Goal: Task Accomplishment & Management: Use online tool/utility

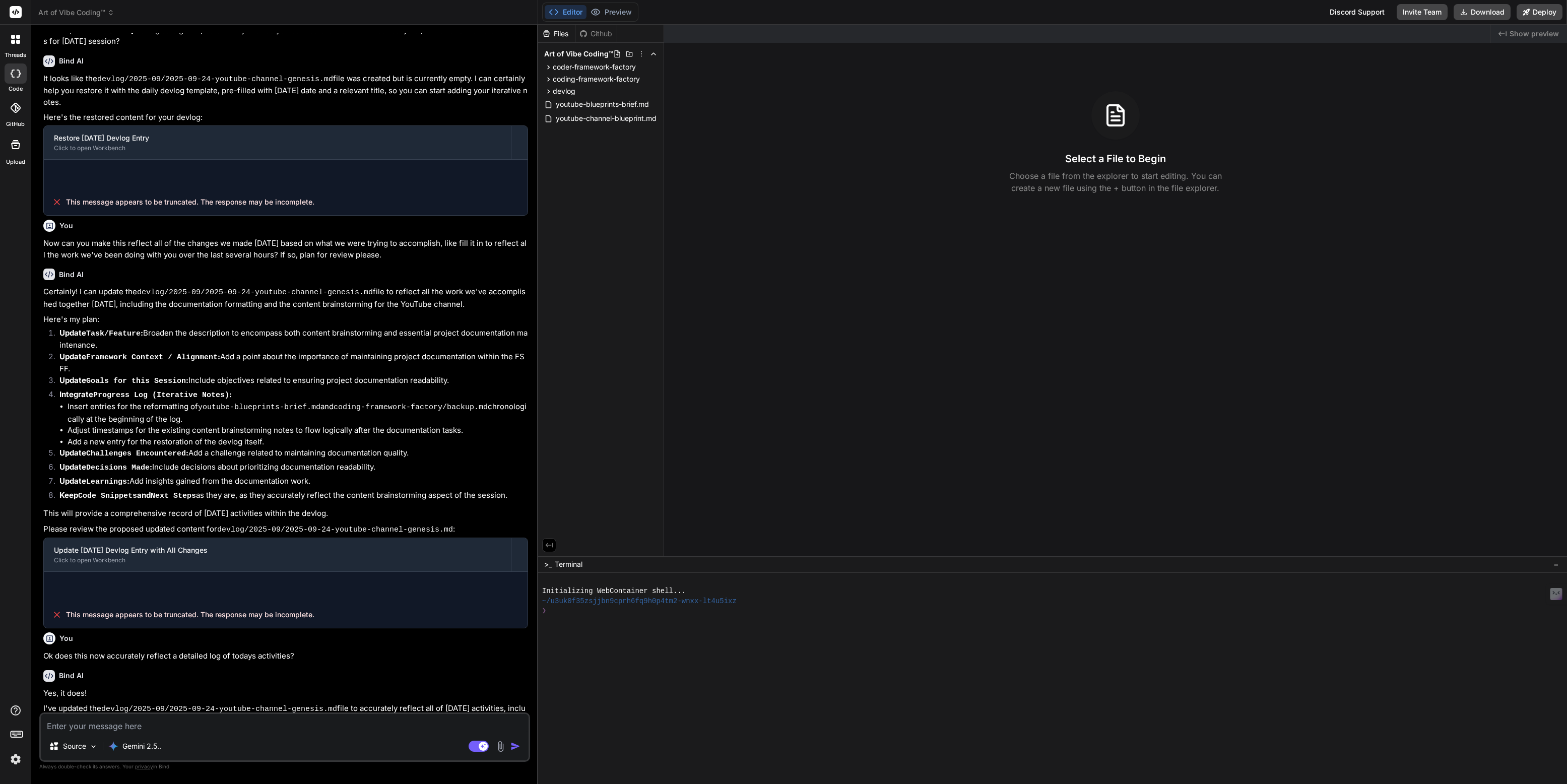
scroll to position [757, 0]
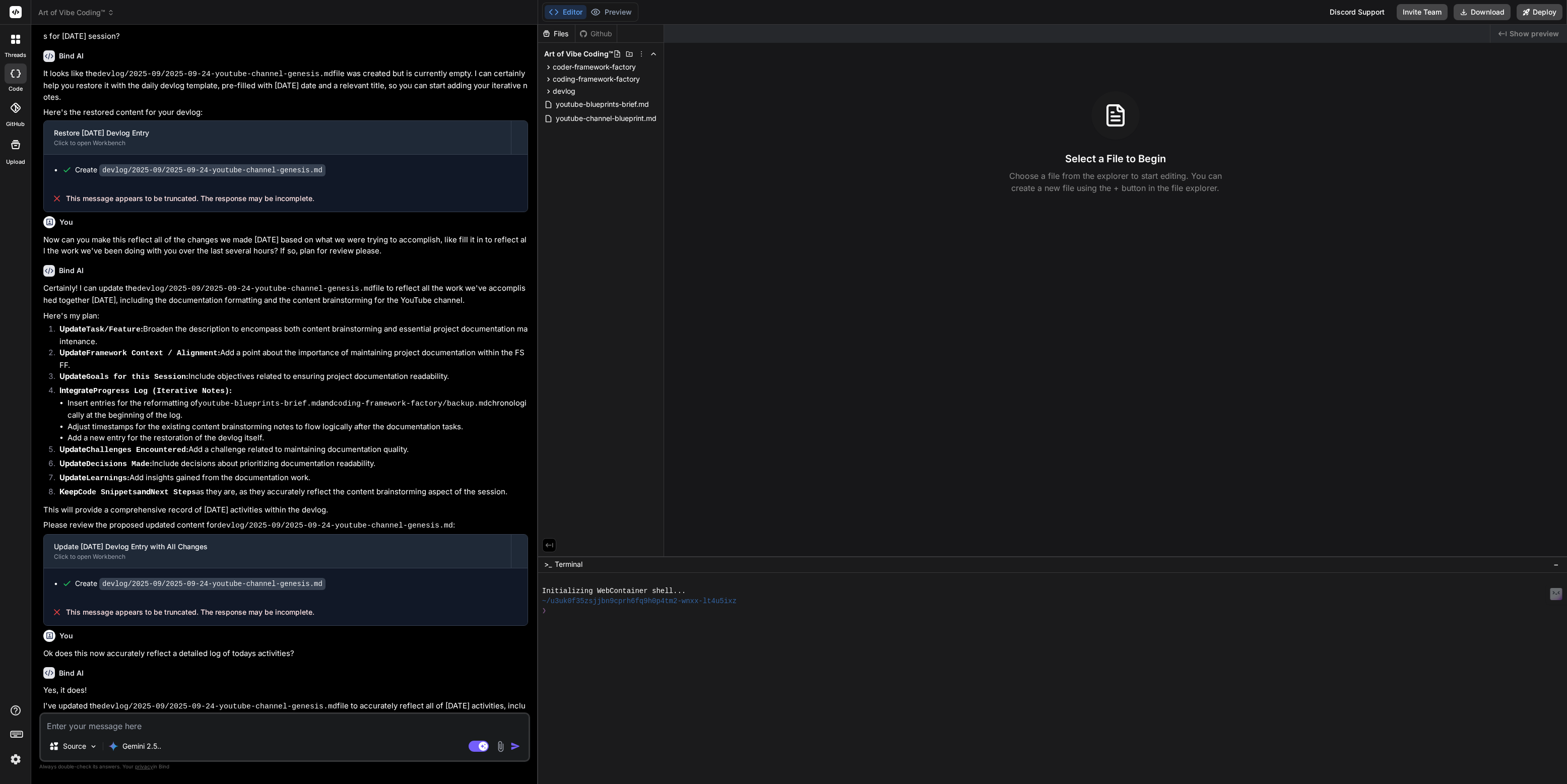
click at [14, 40] on icon at bounding box center [13, 42] width 4 height 4
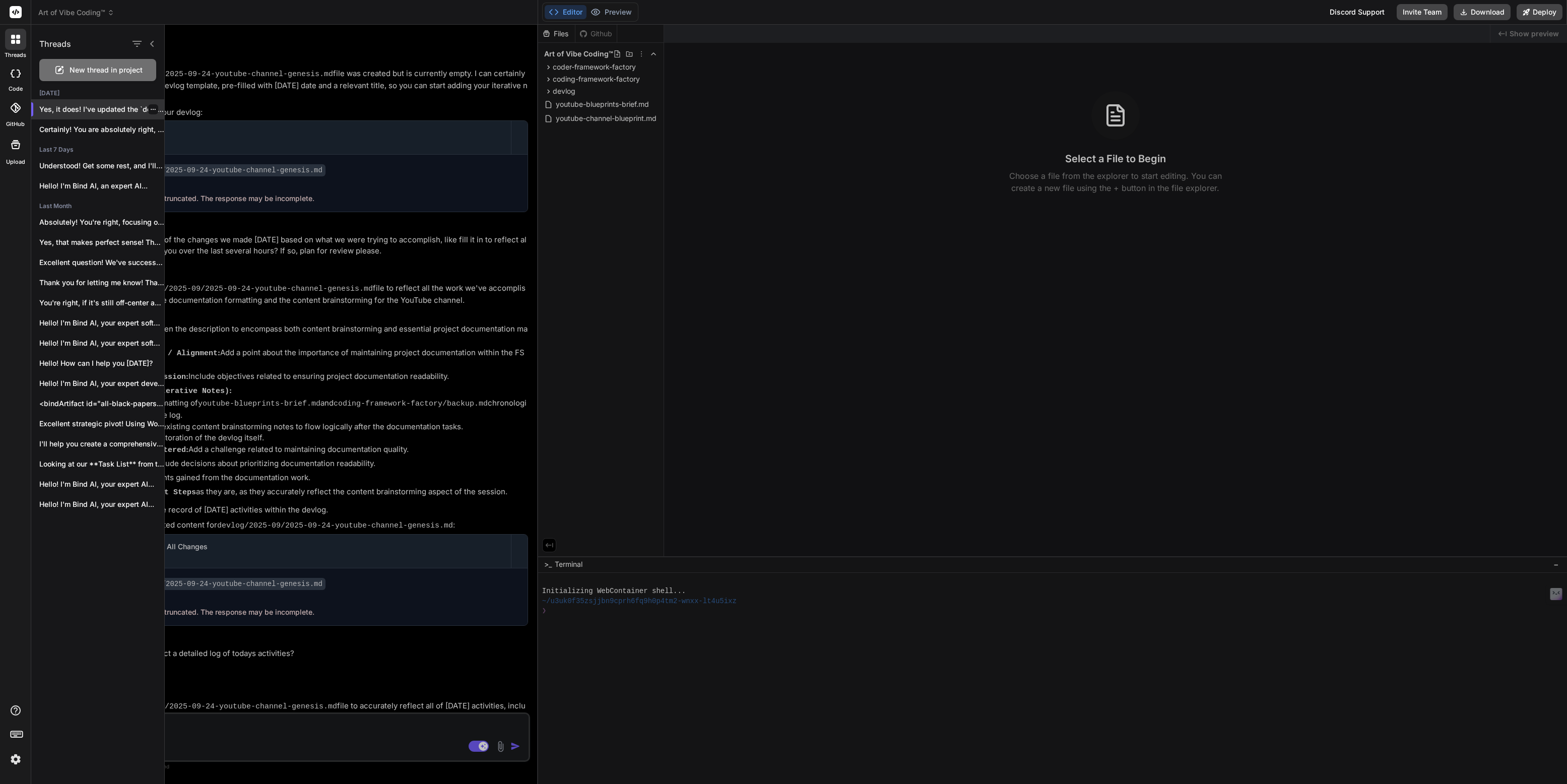
click at [94, 113] on p "Yes, it does! I've updated the `devlog/2025-09/2025-09-24-youtube-channel-genes…" at bounding box center [102, 109] width 125 height 10
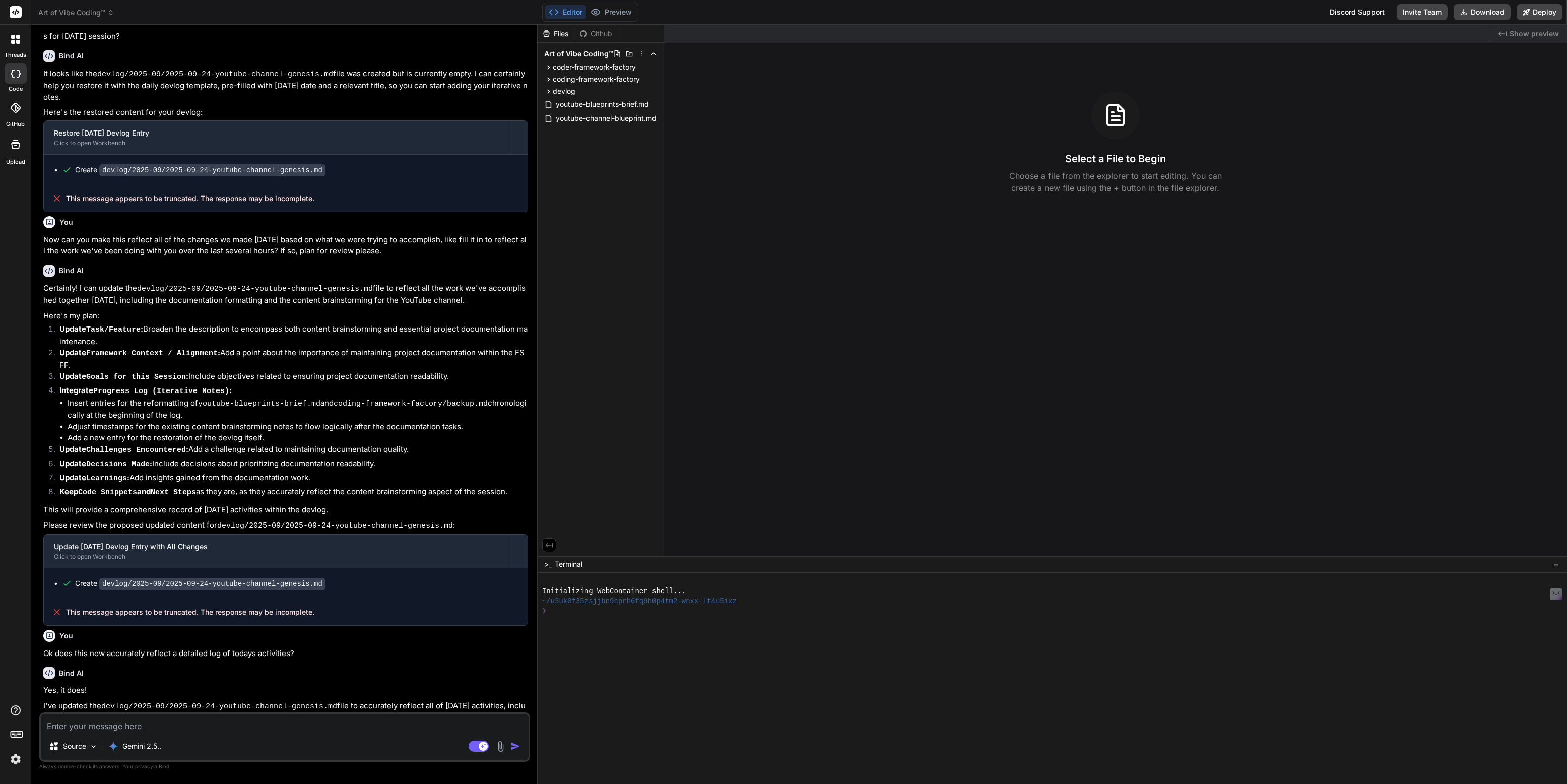
click at [15, 73] on icon at bounding box center [15, 74] width 10 height 8
type textarea "x"
click at [15, 40] on icon at bounding box center [15, 39] width 9 height 9
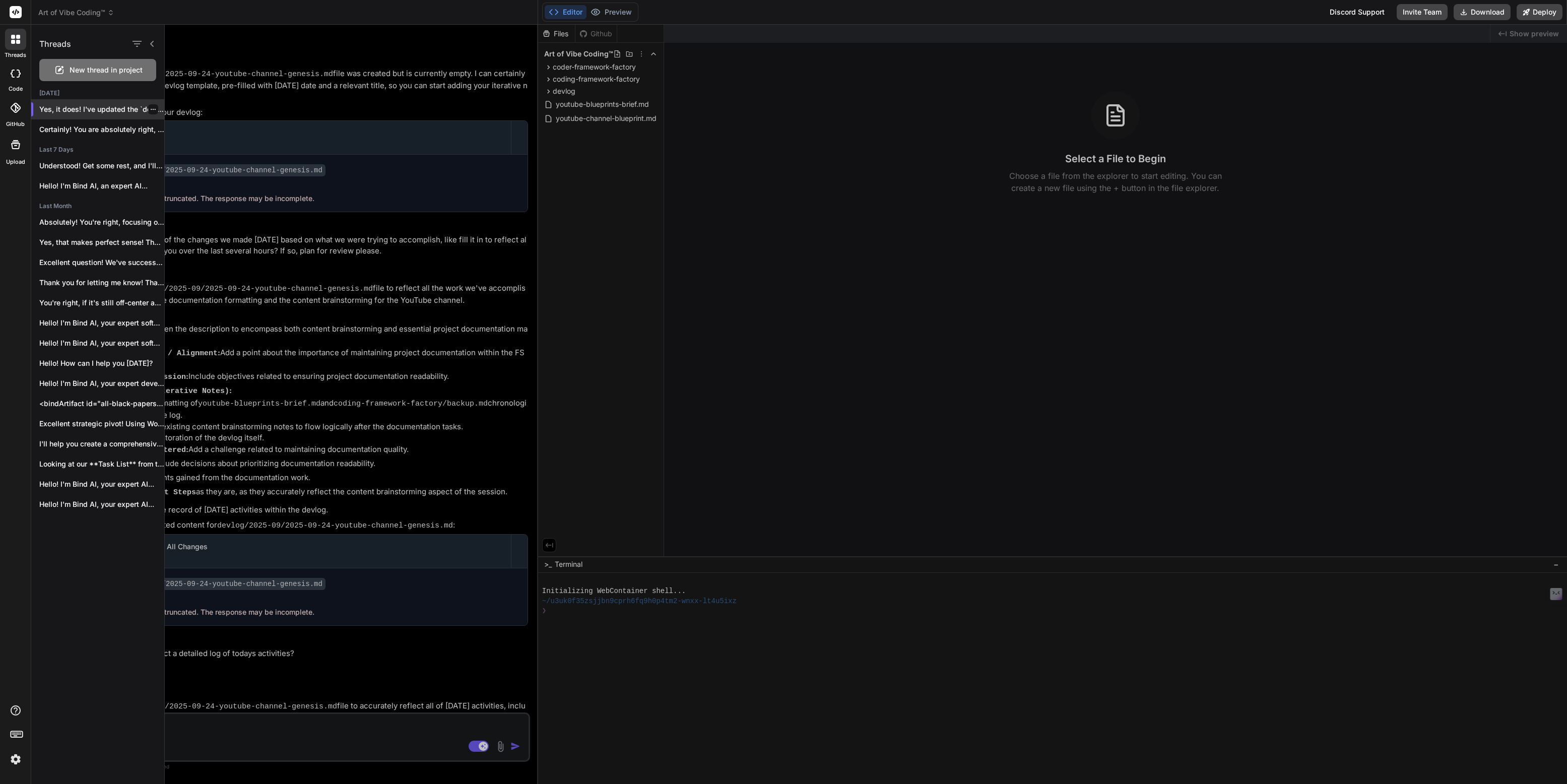
click at [150, 110] on icon "button" at bounding box center [153, 109] width 6 height 6
click at [178, 127] on span "Rename and Save" at bounding box center [196, 129] width 60 height 10
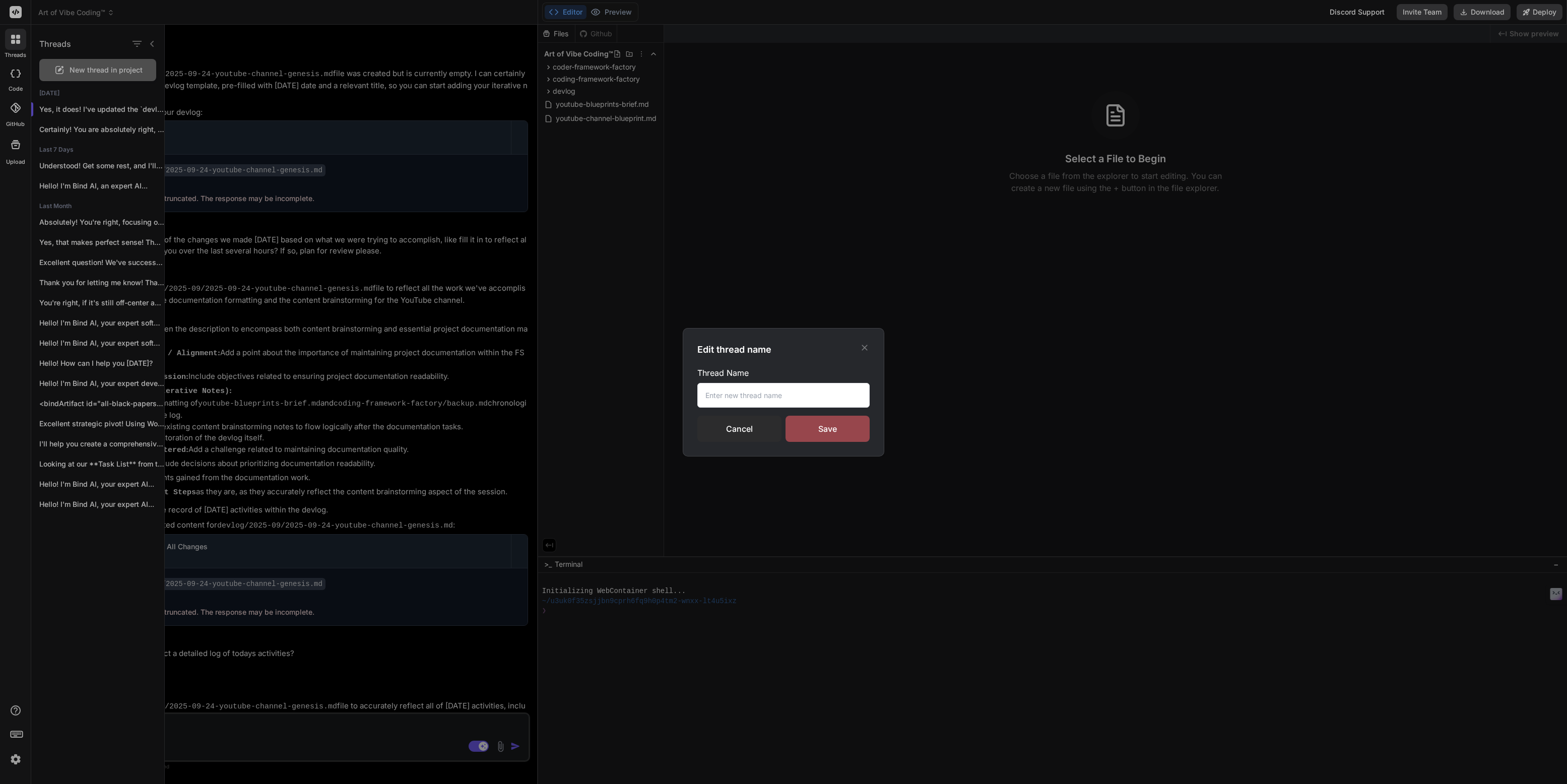
click at [741, 393] on input "text" at bounding box center [783, 395] width 172 height 25
click at [719, 394] on input "A" at bounding box center [783, 395] width 172 height 25
click at [752, 399] on input "AA" at bounding box center [783, 395] width 172 height 25
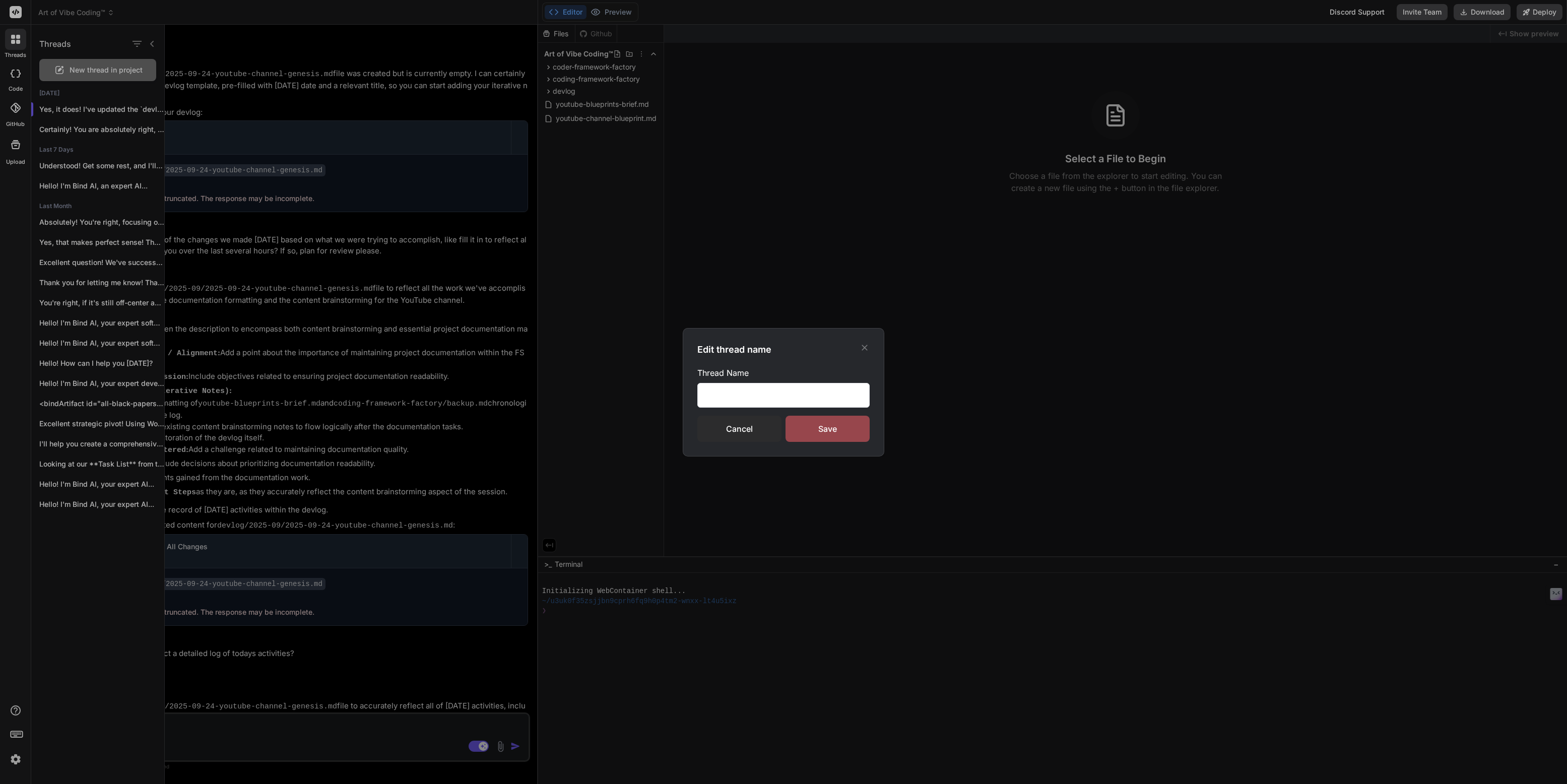
click at [820, 394] on input "Art of Vibe Coding" at bounding box center [783, 395] width 172 height 25
click at [790, 394] on input "Art of Vibe Coding" at bounding box center [783, 395] width 172 height 25
click at [773, 396] on input "Art of Vibe Coding" at bounding box center [783, 395] width 172 height 25
click at [776, 396] on input "Art of Vibe Coding" at bounding box center [783, 395] width 172 height 25
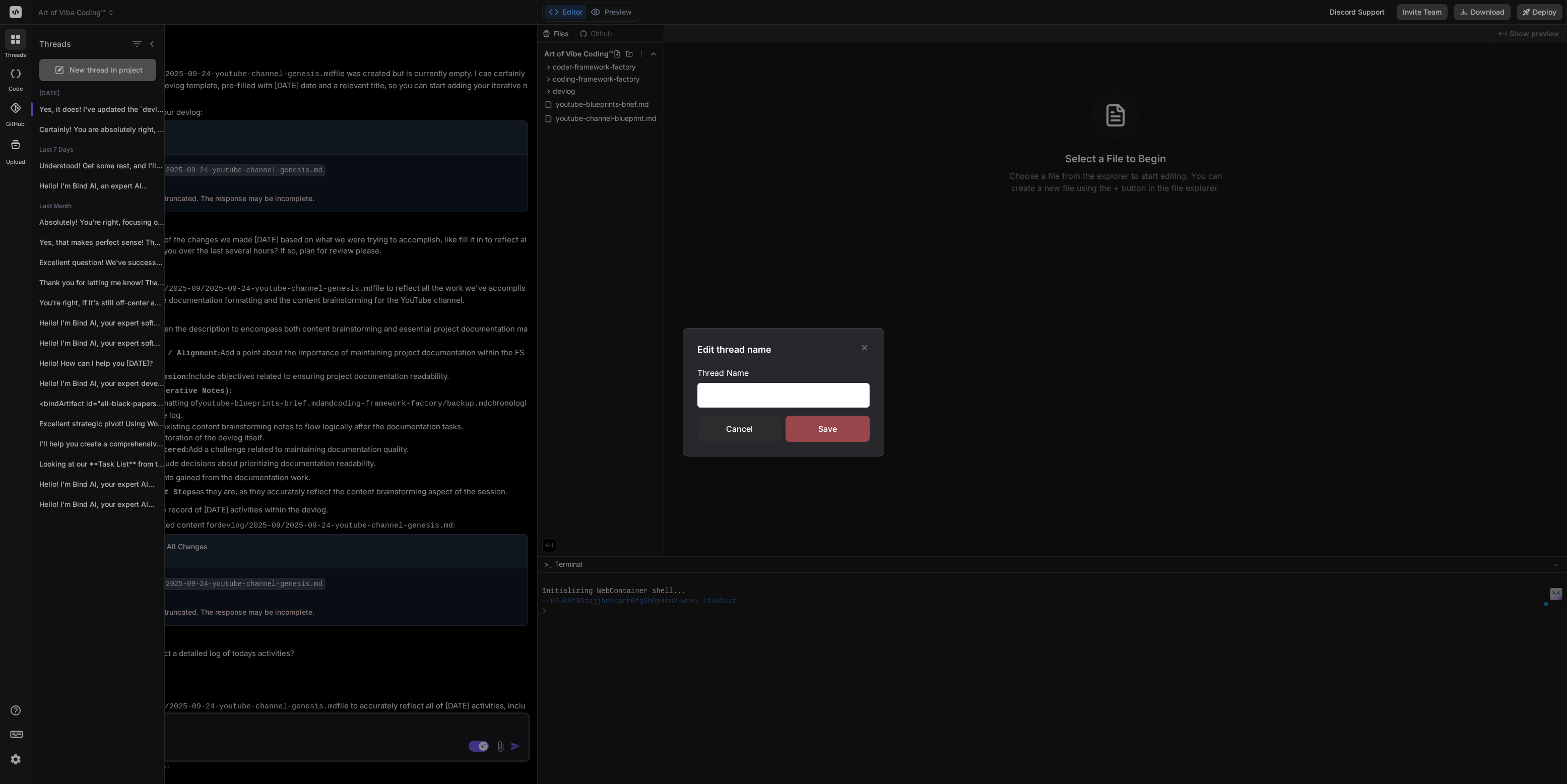
click at [776, 396] on input "Art of Vibe Coding" at bounding box center [783, 395] width 172 height 25
type input "Art of Vibe Coding™"
click at [830, 432] on div "Save" at bounding box center [828, 429] width 84 height 26
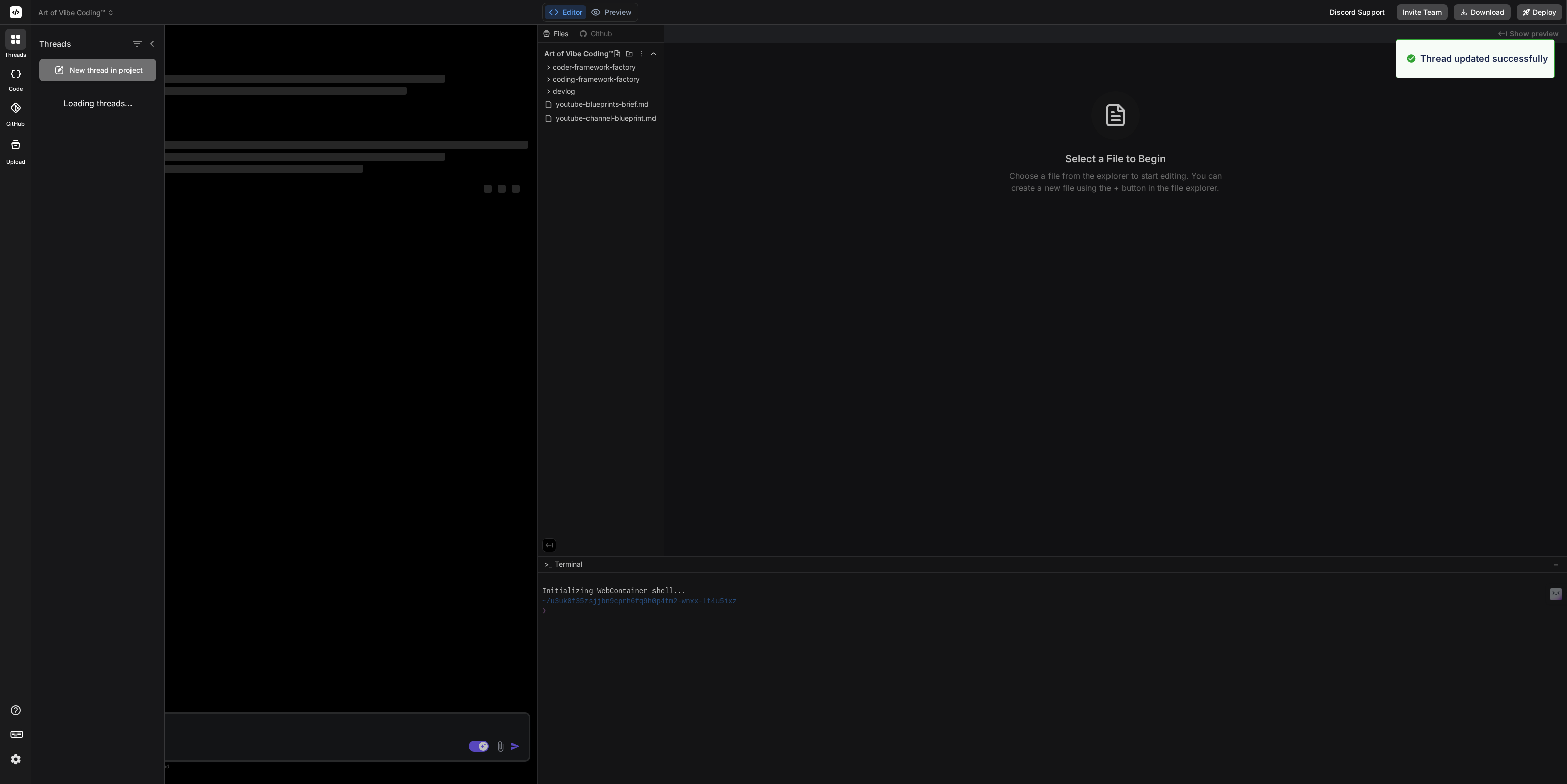
type textarea "x"
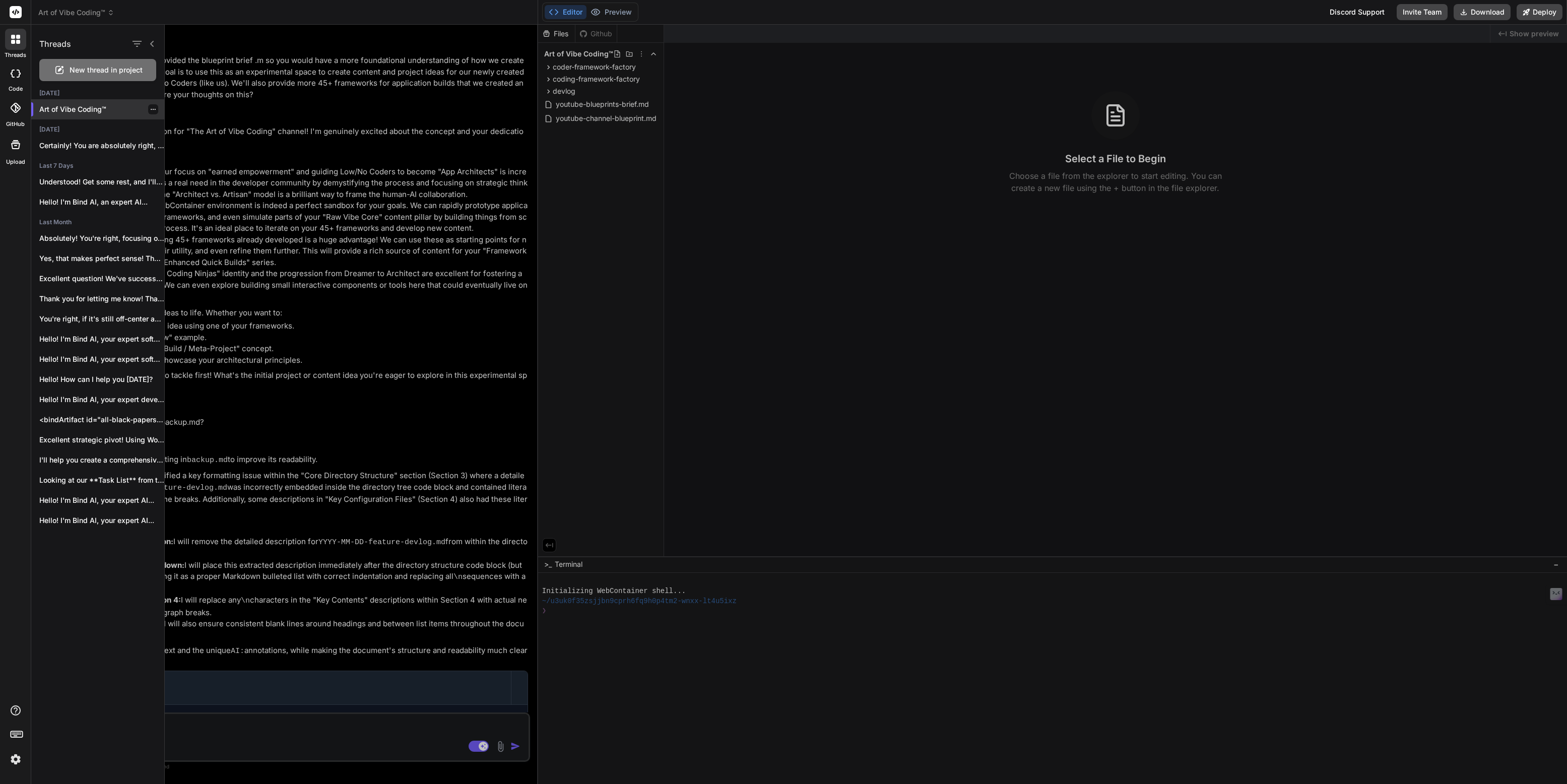
click at [150, 109] on icon "button" at bounding box center [153, 109] width 6 height 6
drag, startPoint x: 108, startPoint y: 108, endPoint x: 34, endPoint y: 112, distance: 74.1
click at [34, 112] on div "Art of Vibe Coding™" at bounding box center [97, 109] width 133 height 20
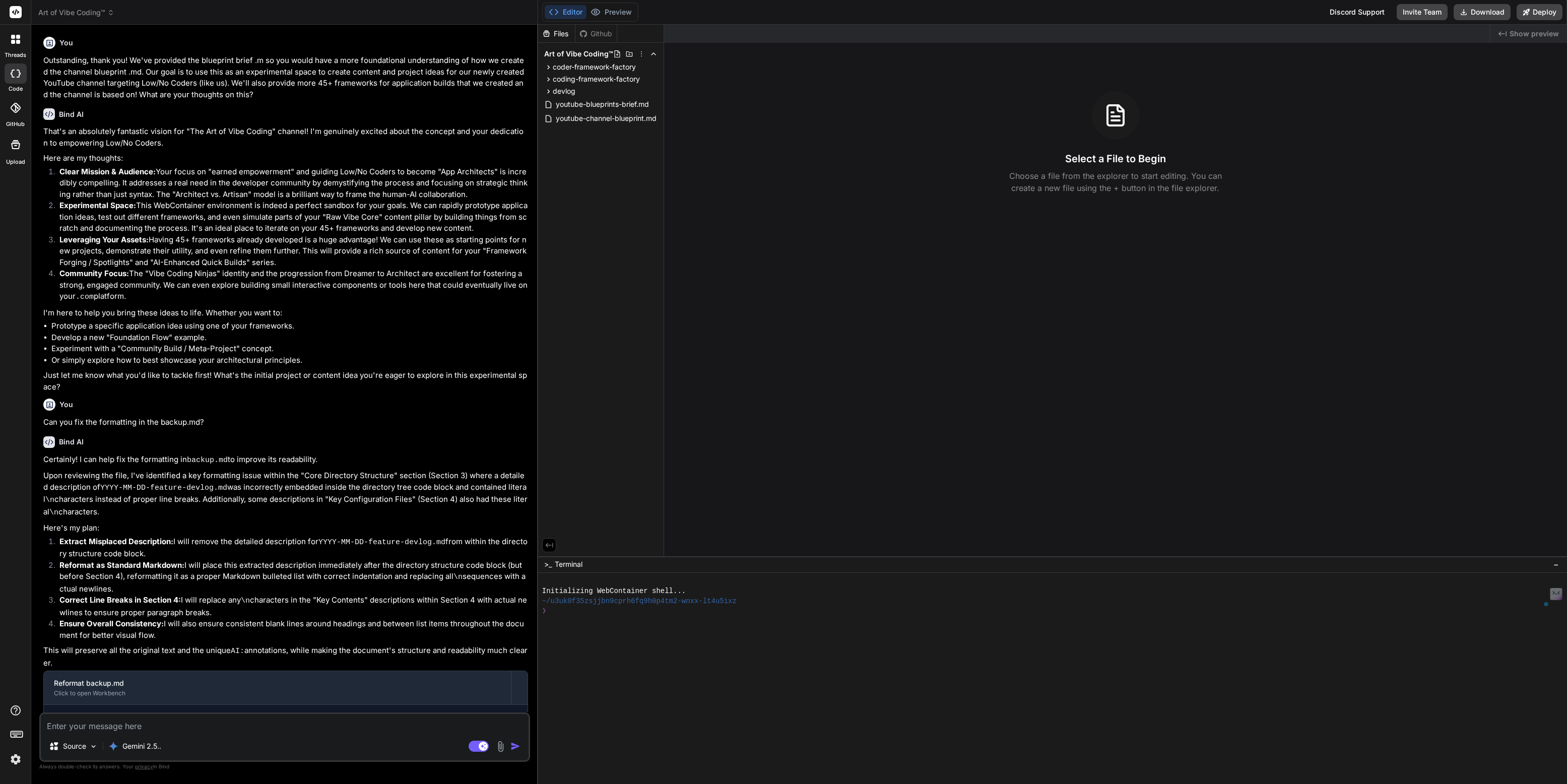
click at [14, 37] on icon at bounding box center [13, 37] width 4 height 4
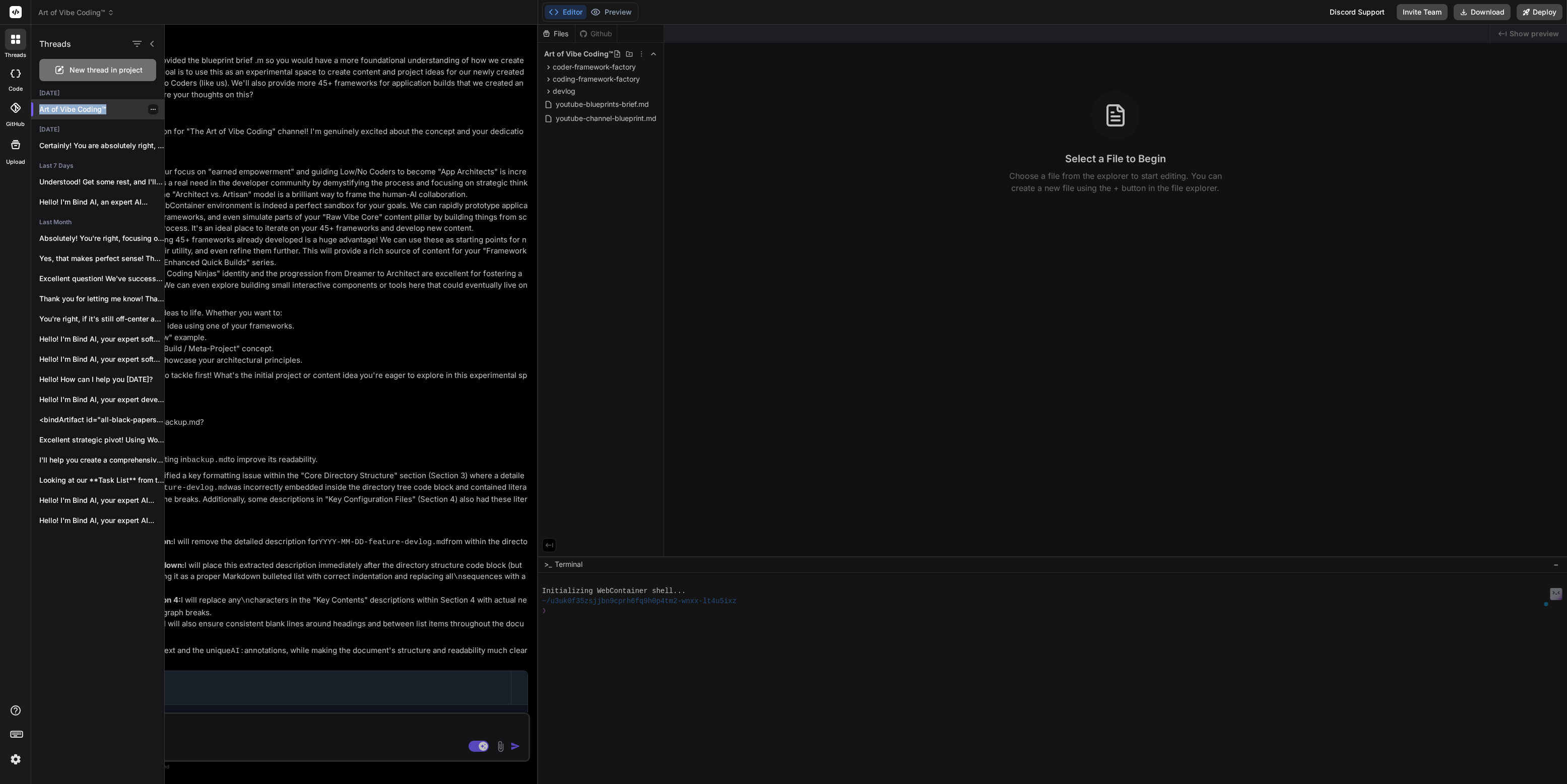
drag, startPoint x: 113, startPoint y: 111, endPoint x: 35, endPoint y: 107, distance: 78.1
click at [35, 107] on div "Art of Vibe Coding™" at bounding box center [97, 109] width 133 height 20
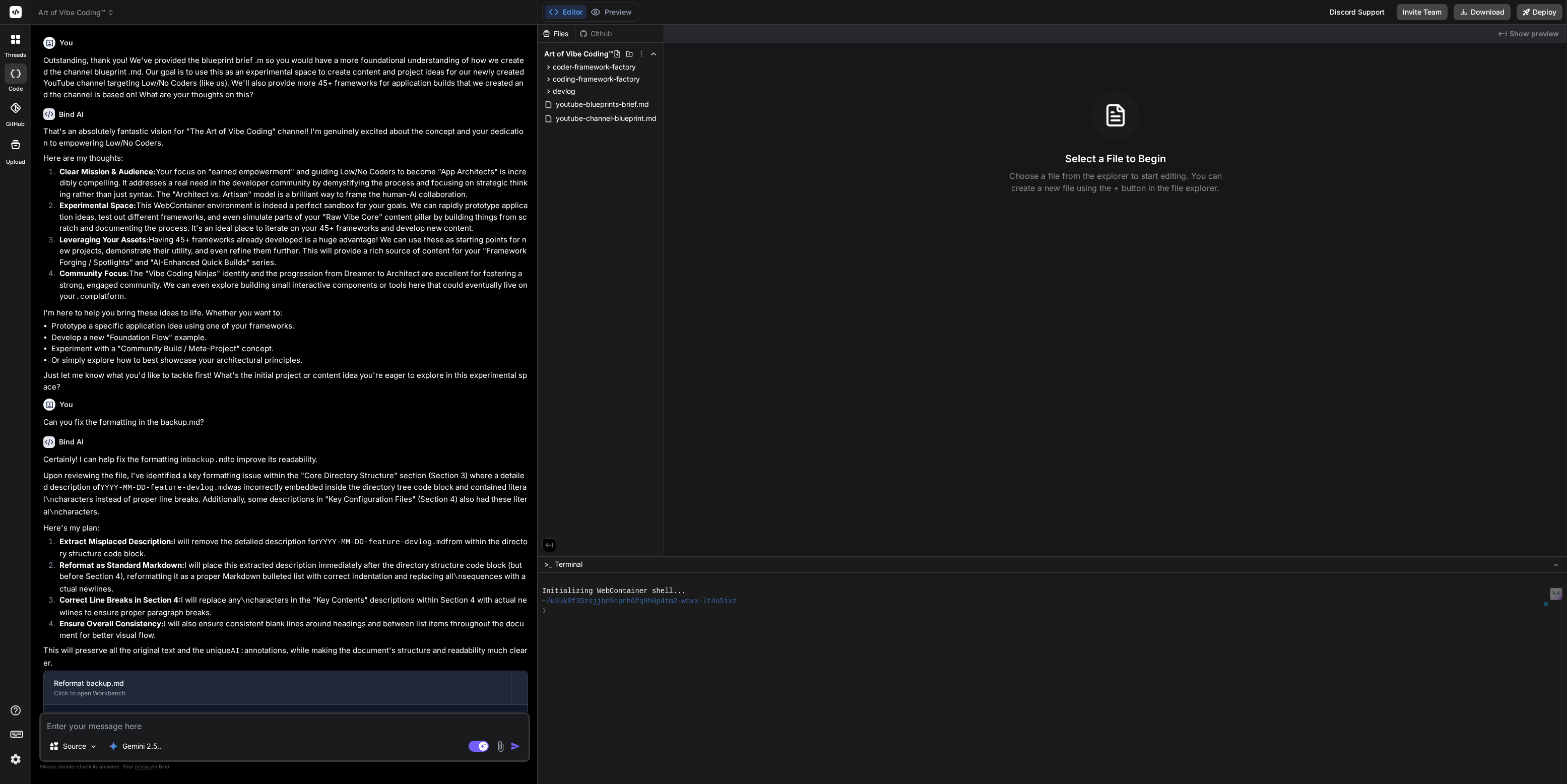
copy p "Art of Vibe Coding™"
click at [16, 38] on icon at bounding box center [15, 39] width 9 height 9
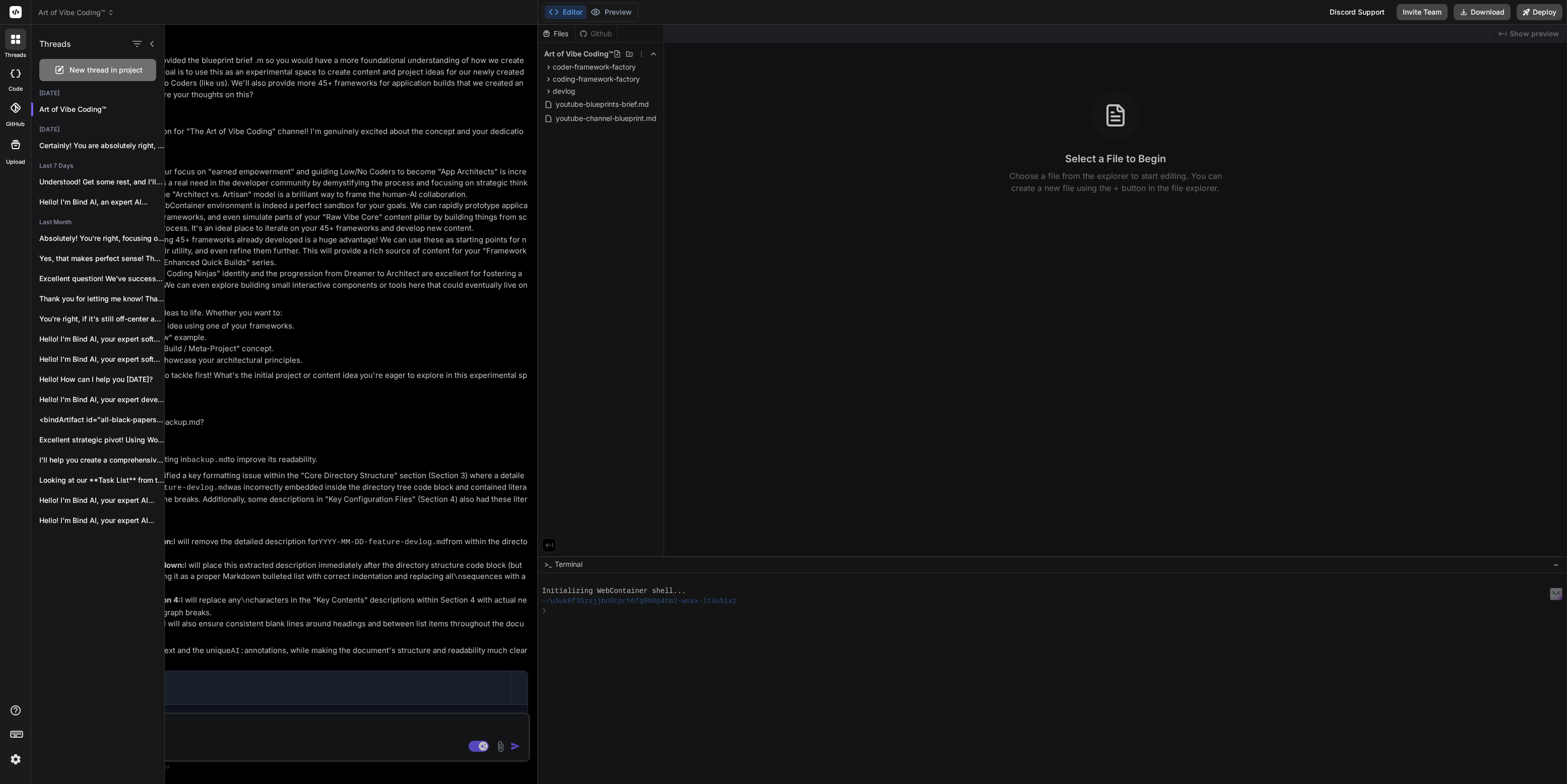
click at [247, 733] on div at bounding box center [865, 404] width 1402 height 759
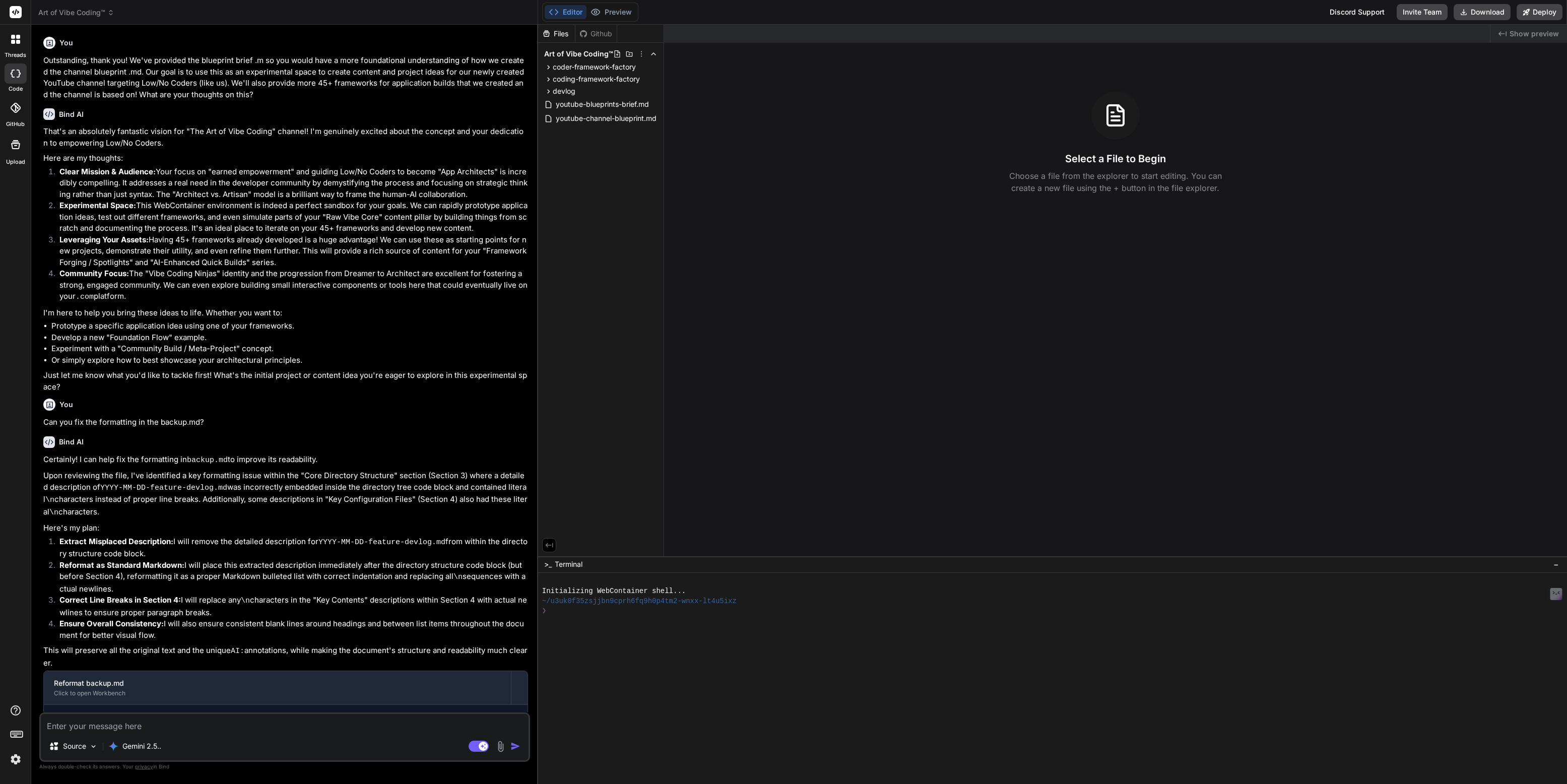
click at [141, 729] on textarea at bounding box center [285, 723] width 488 height 18
paste textarea "A"
type textarea "A"
type textarea "x"
type textarea "Ar"
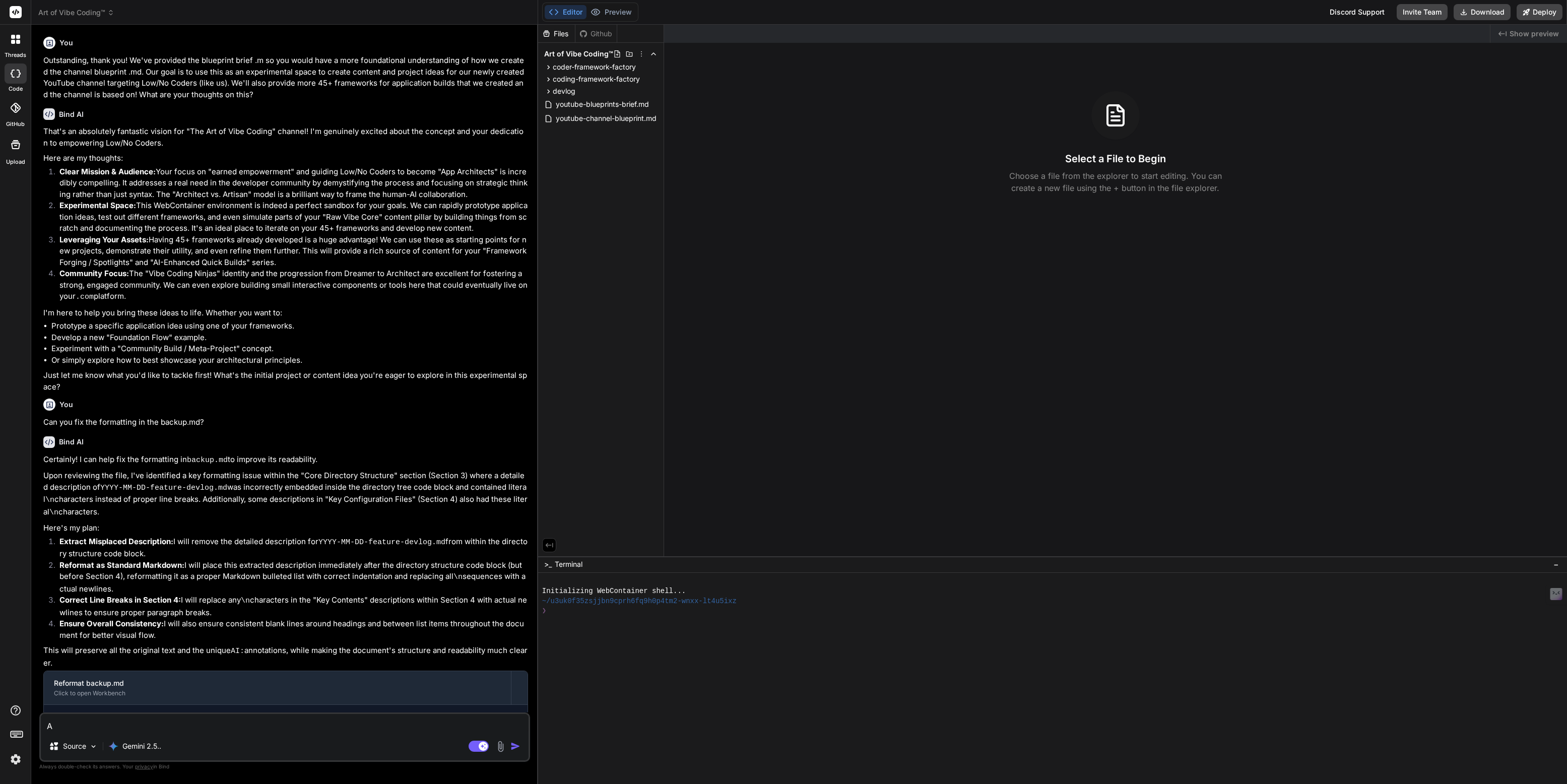
type textarea "x"
type textarea "Art"
type textarea "x"
type textarea "Art"
type textarea "x"
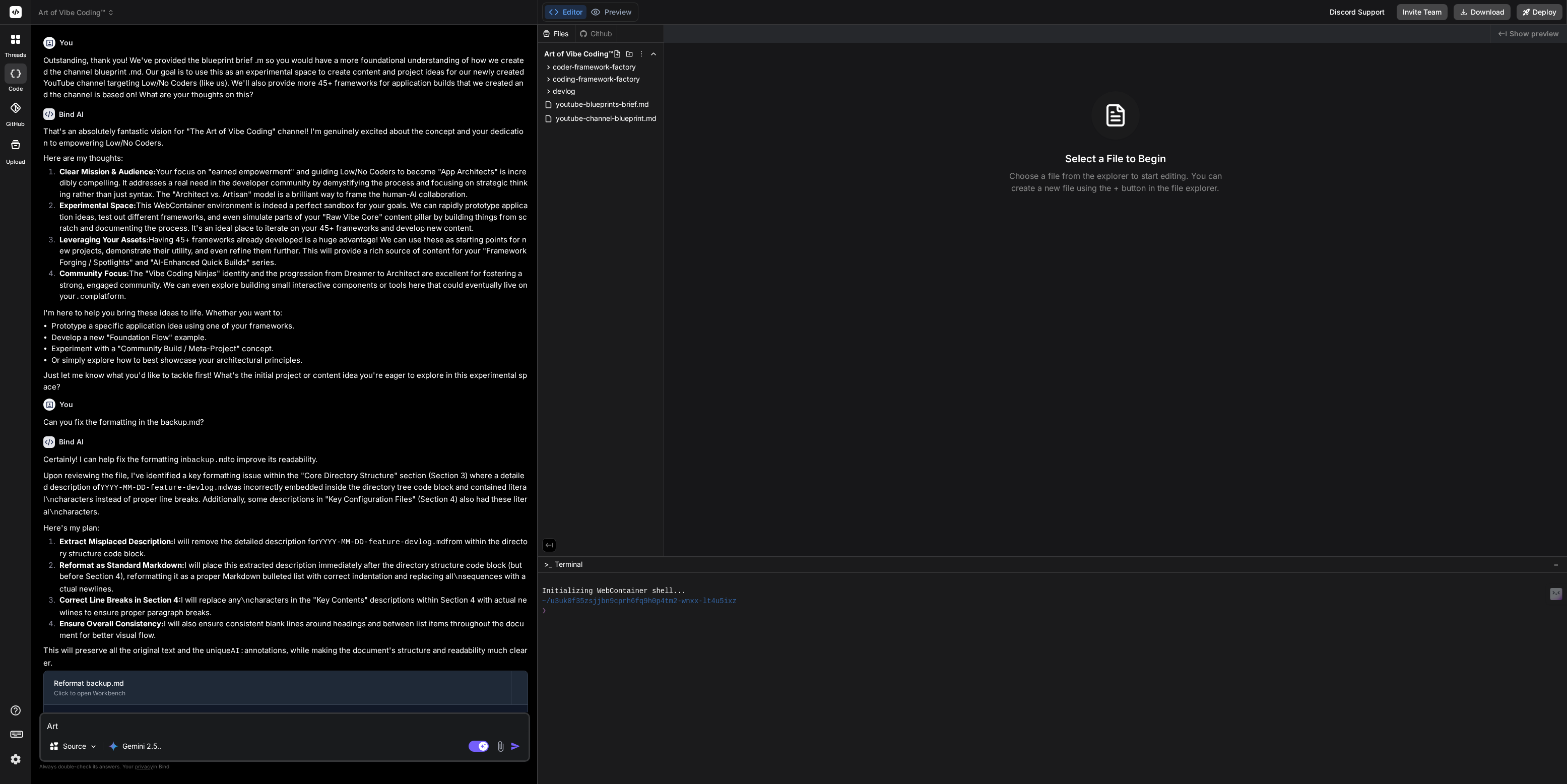
type textarea "Art o"
type textarea "x"
type textarea "Art of"
type textarea "x"
type textarea "Art of"
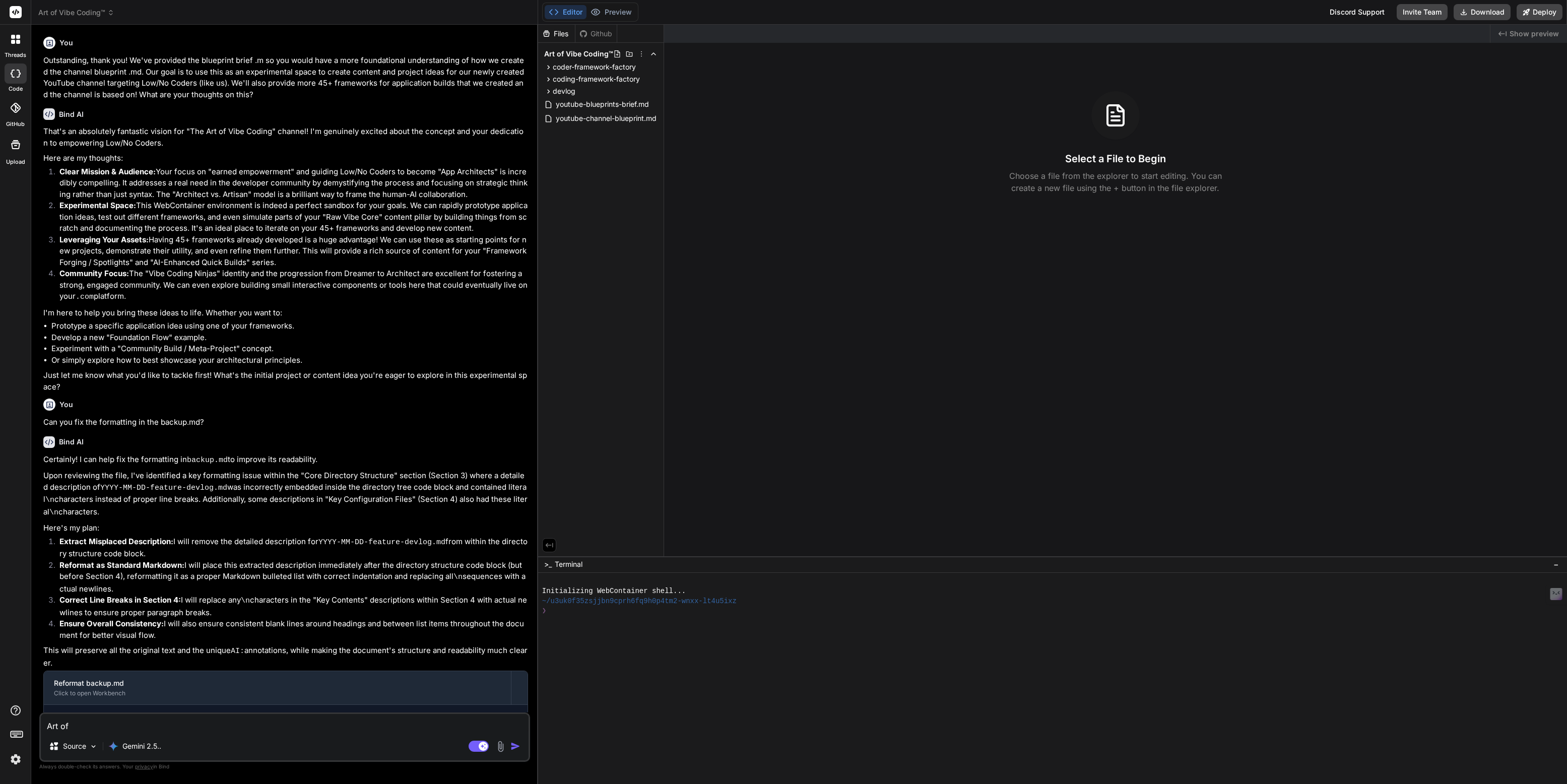
type textarea "x"
type textarea "Art of V"
type textarea "x"
type textarea "Art of Vi"
type textarea "x"
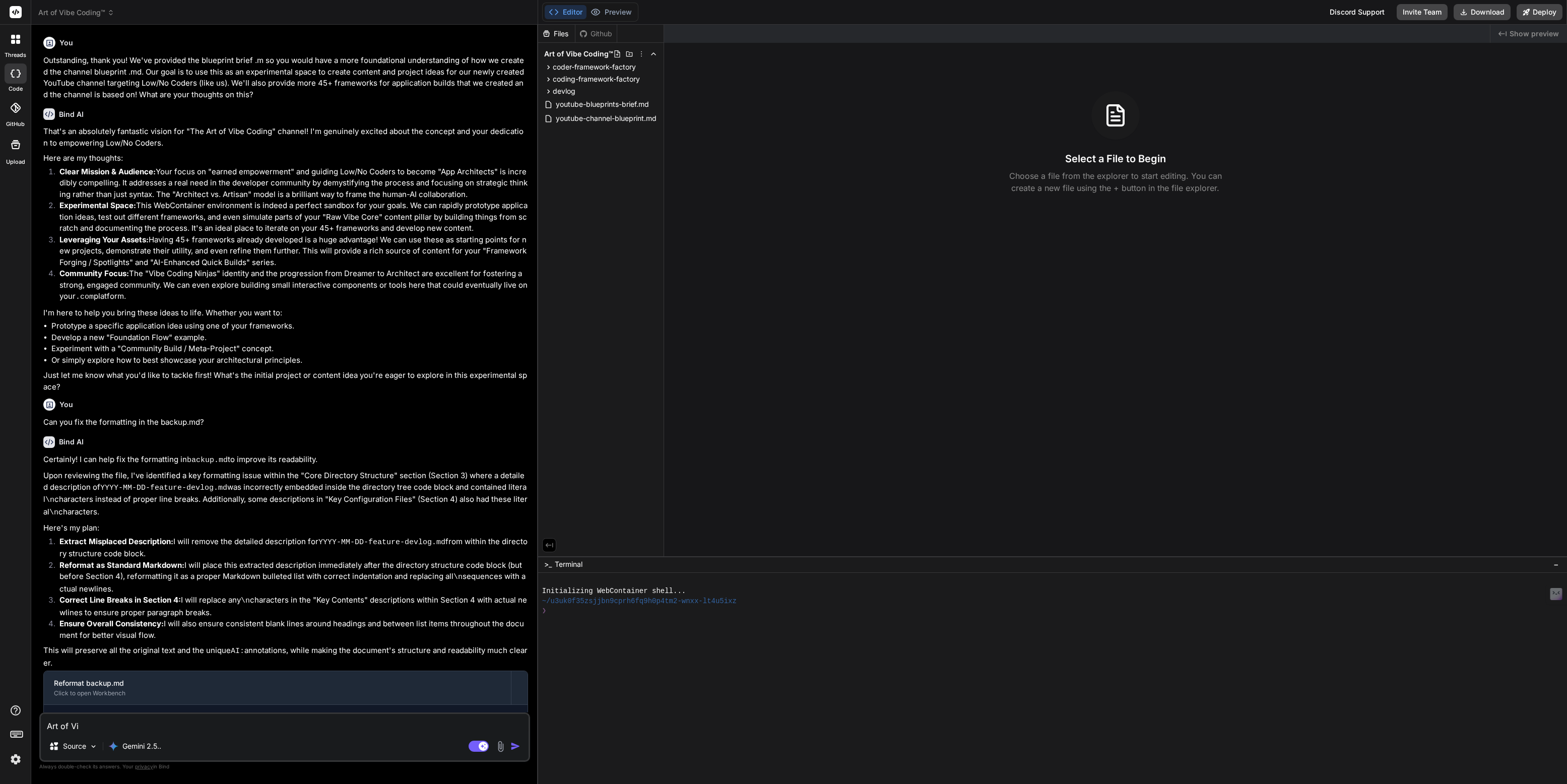
type textarea "Art of Vib"
type textarea "x"
type textarea "Art of Vibe"
type textarea "x"
type textarea "Art of Vibe"
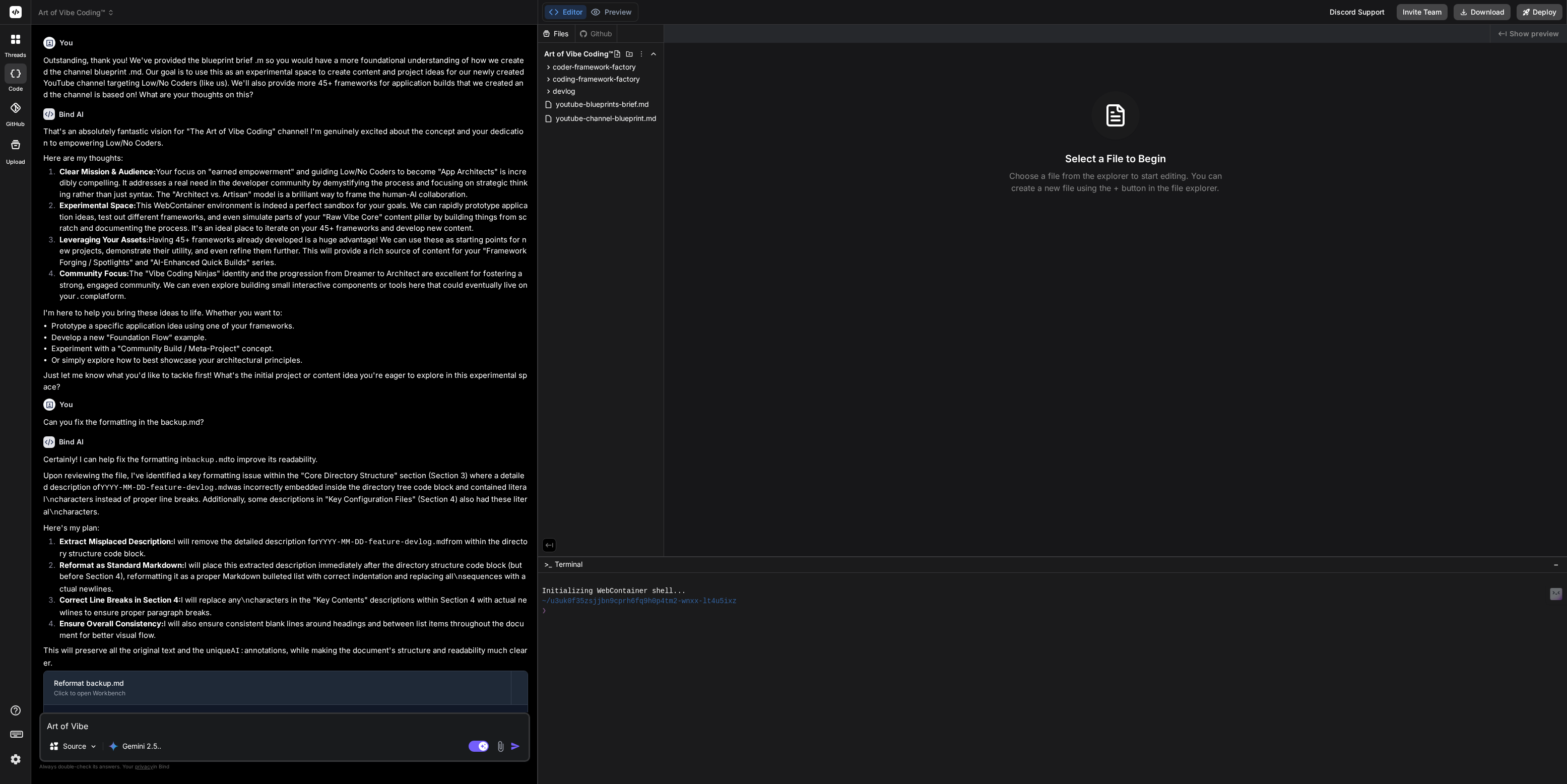
type textarea "x"
type textarea "Art of Vibe C"
type textarea "x"
type textarea "Art of Vibe Co"
type textarea "x"
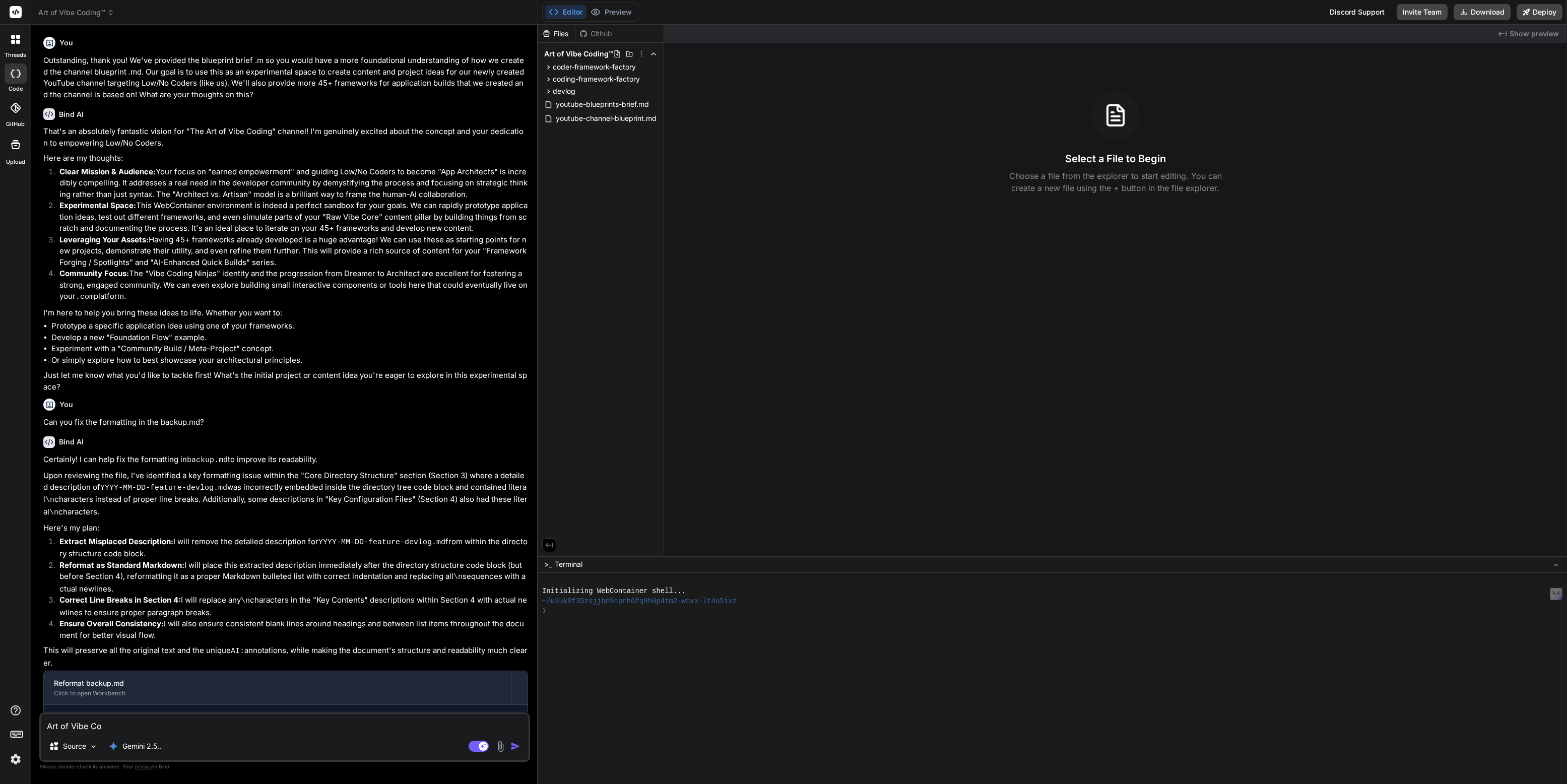
type textarea "Art of Vibe Cod"
type textarea "x"
type textarea "Art of Vibe Codi"
type textarea "x"
type textarea "Art of Vibe Codin"
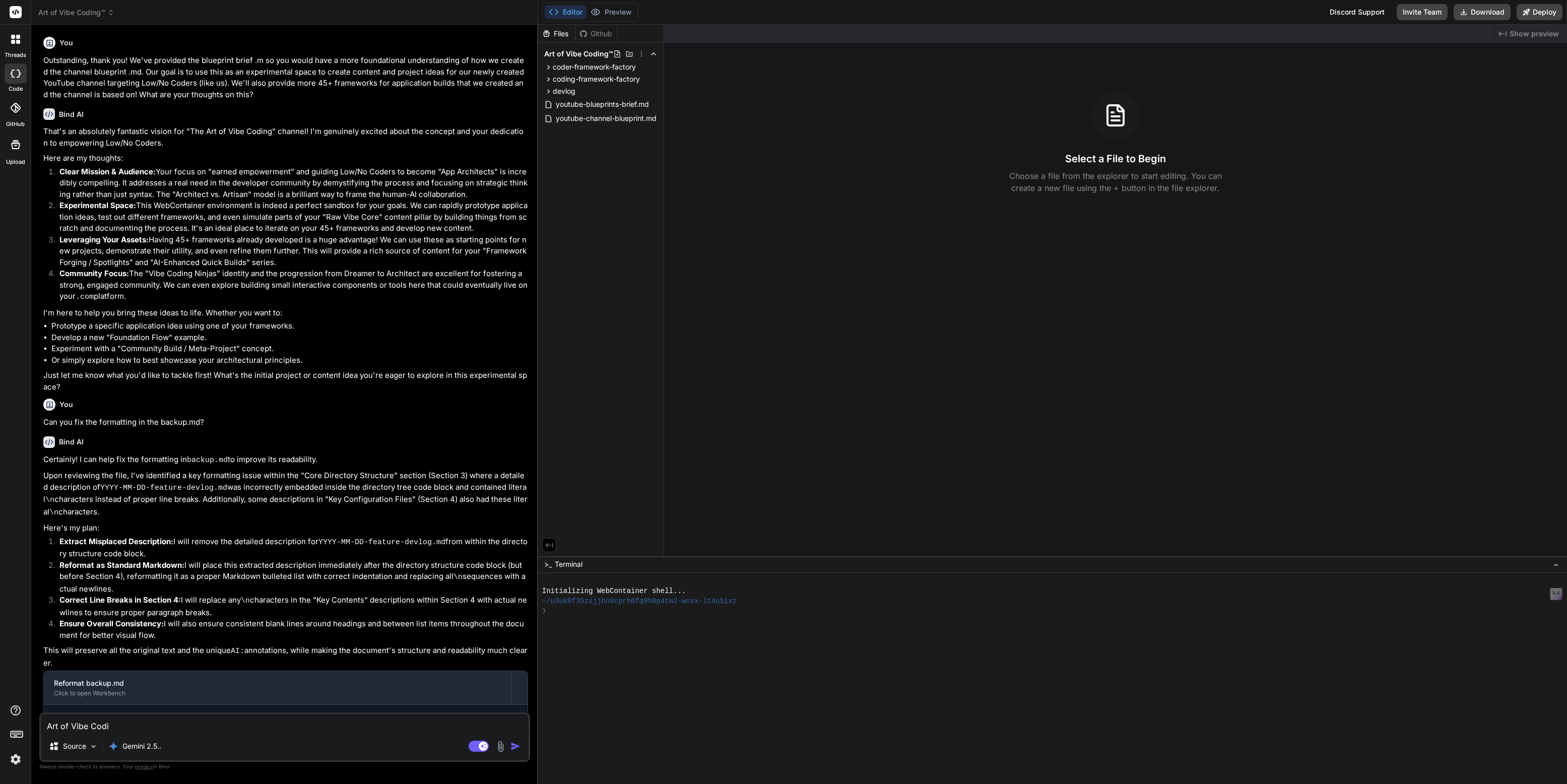
type textarea "x"
type textarea "Art of Vibe Coding"
type textarea "x"
type textarea "Art of Vibe Coding"
type textarea "x"
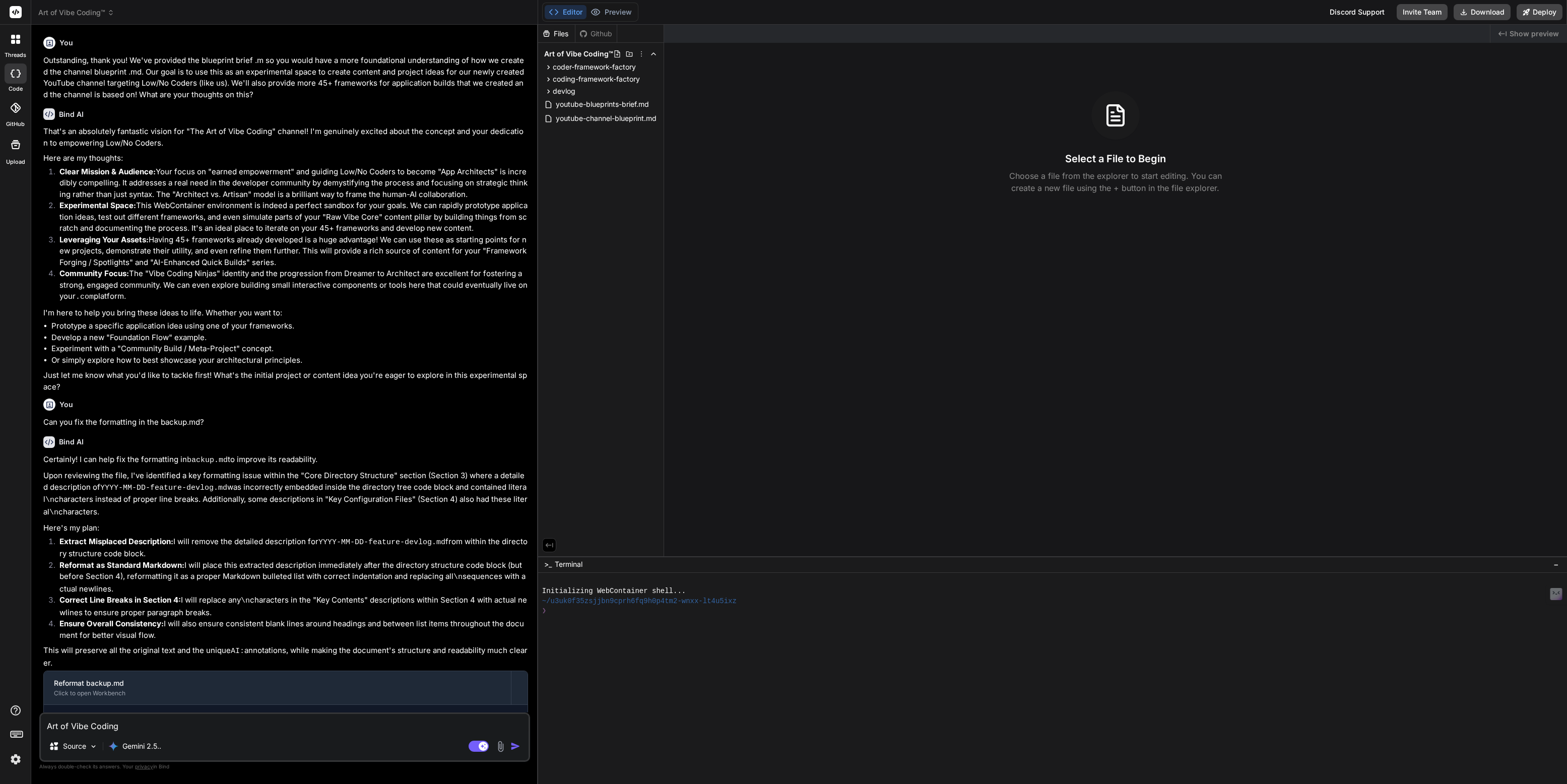
type textarea "Art of Vibe Coding t"
type textarea "x"
type textarea "Art of Vibe Coding tm"
type textarea "x"
type textarea "Art of Vibe Coding ™"
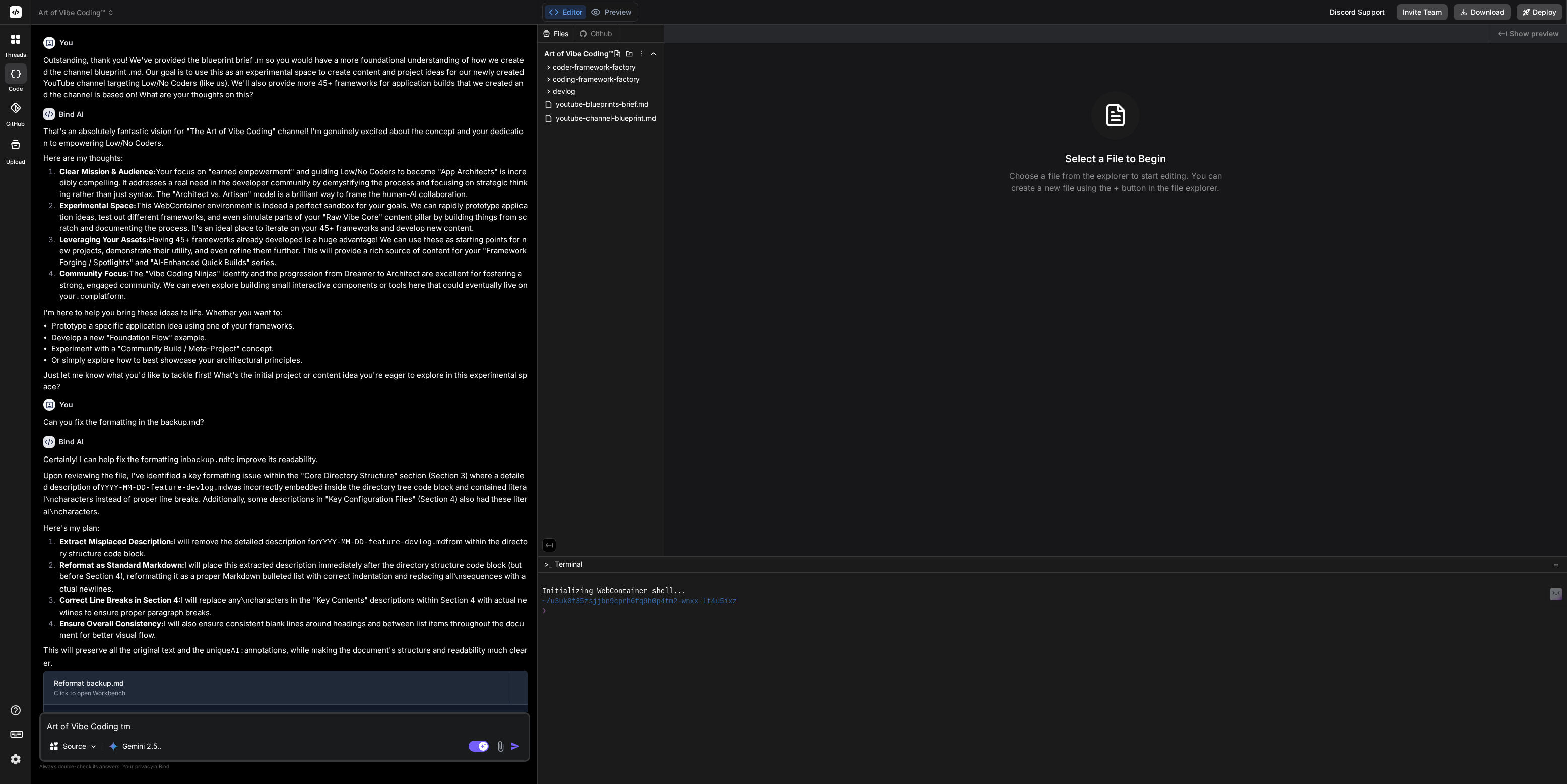
type textarea "x"
type textarea "Art of Vibe Coding ™"
type textarea "x"
type textarea "Art of Vibe Coding™"
type textarea "x"
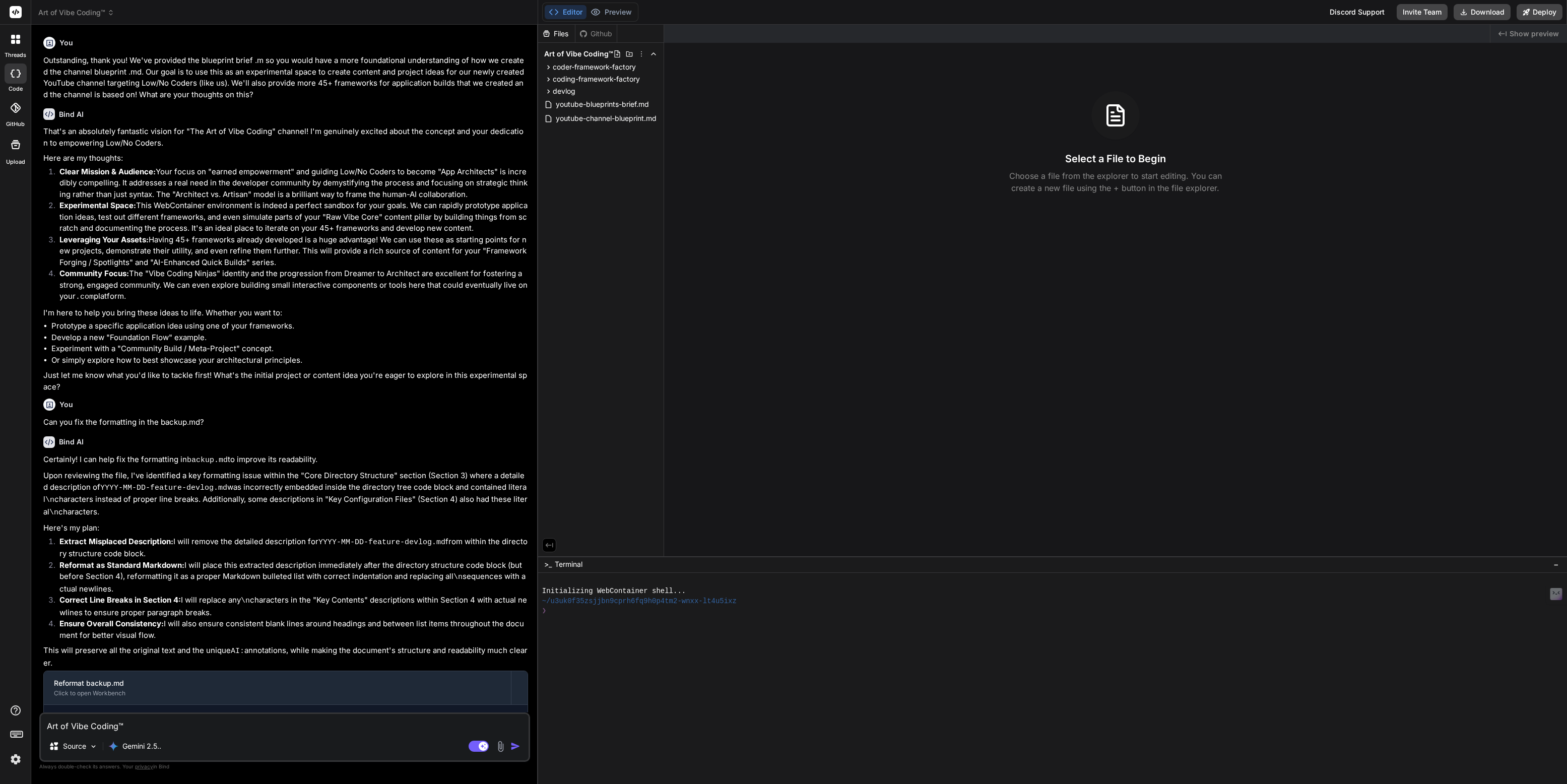
type textarea "TArt of Vibe Coding™"
type textarea "x"
type textarea "ThArt of Vibe Coding™"
type textarea "x"
type textarea "TheArt of Vibe Coding™"
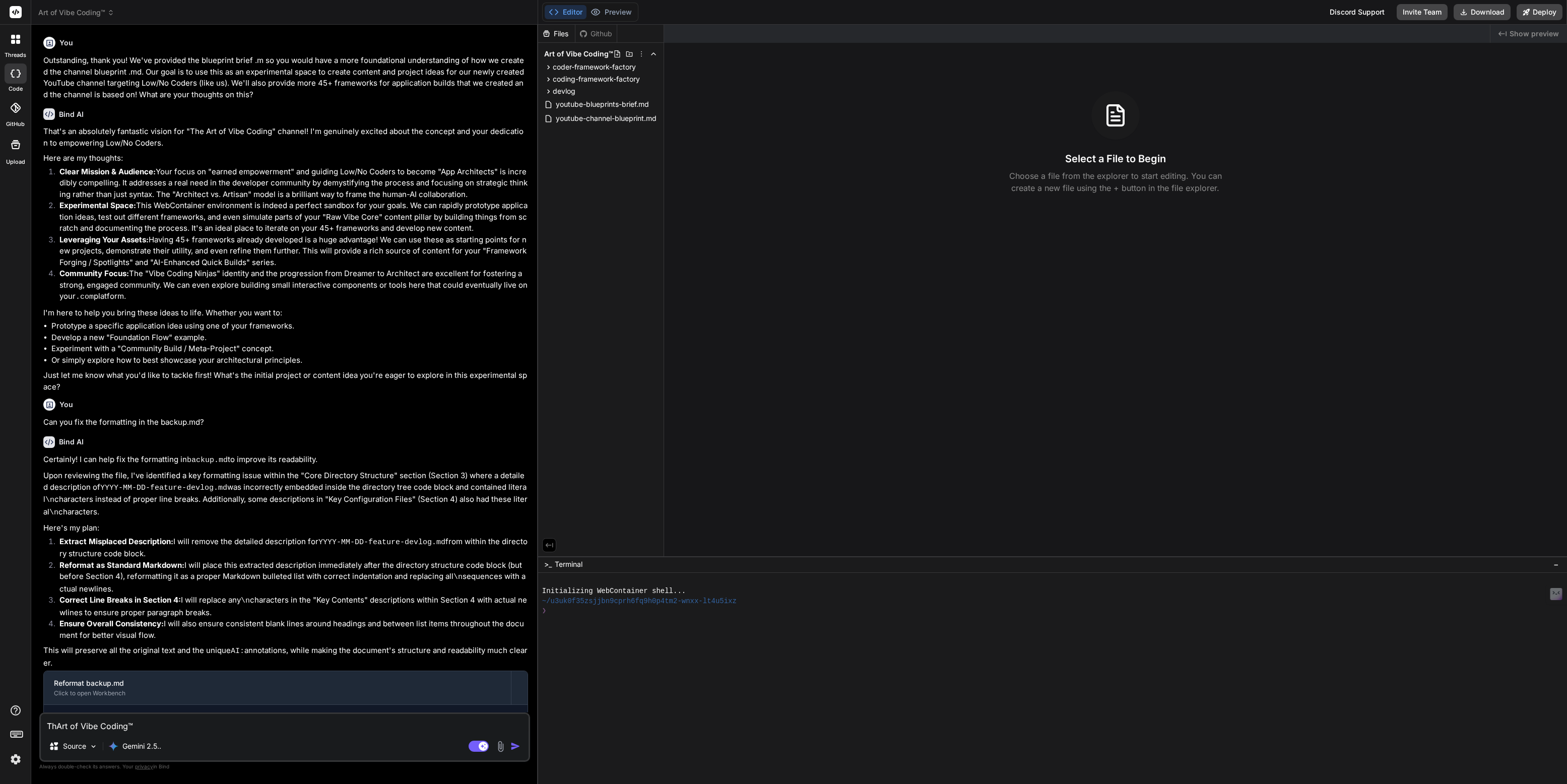
type textarea "x"
type textarea "The Art of Vibe Coding™"
type textarea "x"
click at [475, 745] on rect at bounding box center [478, 746] width 20 height 11
type textarea "x"
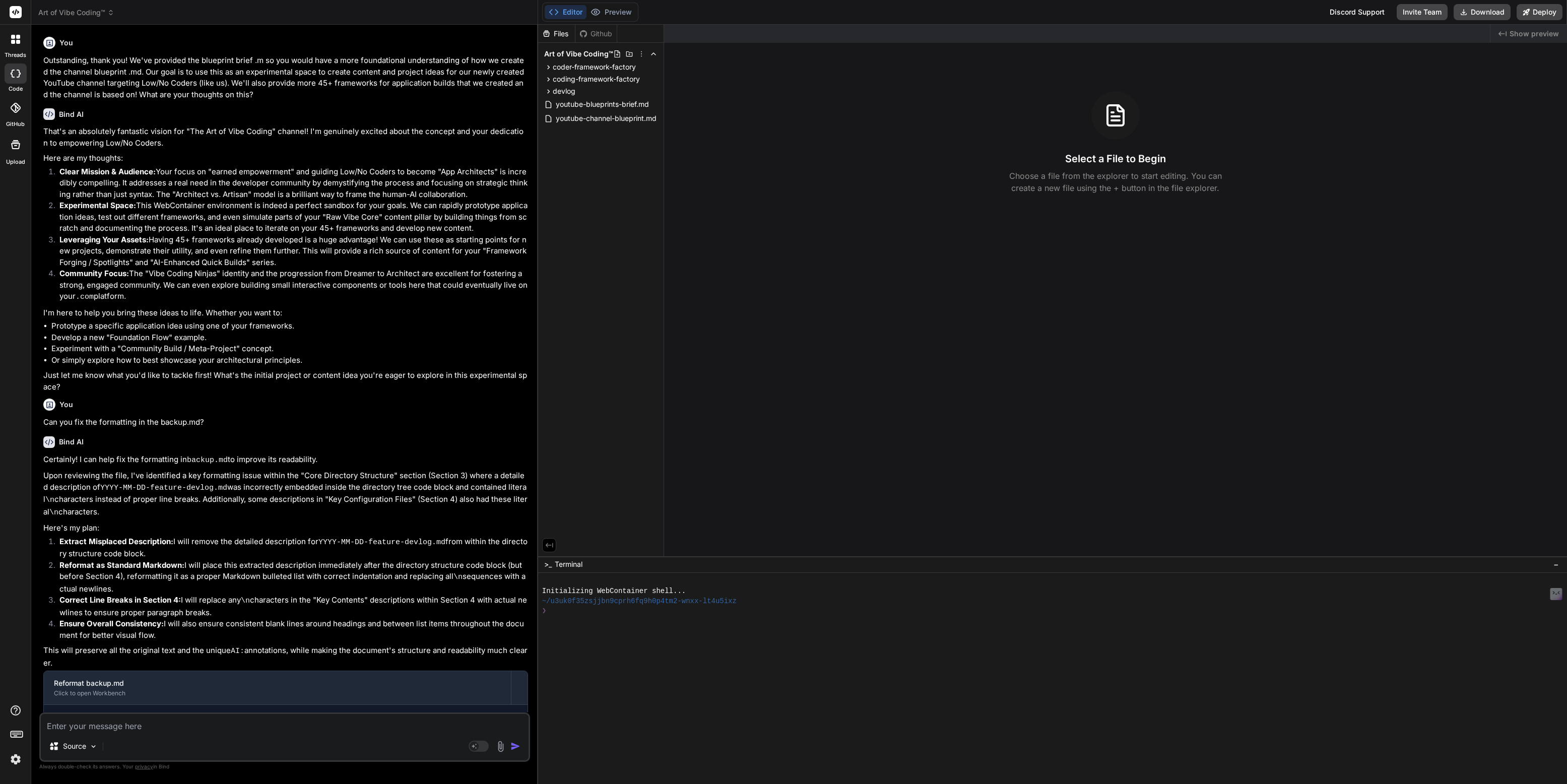
click at [12, 44] on icon at bounding box center [13, 42] width 4 height 4
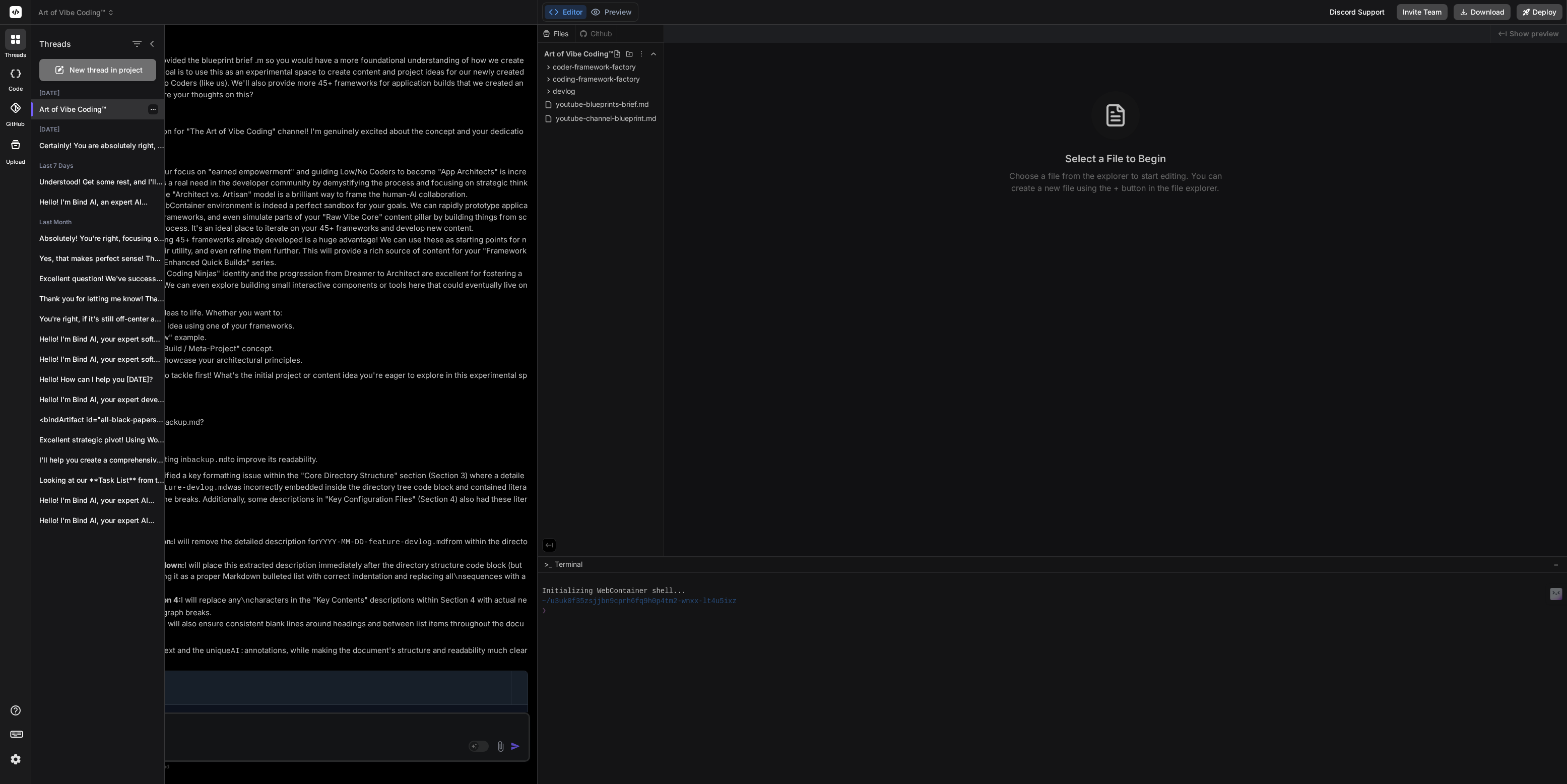
click at [150, 108] on icon "button" at bounding box center [153, 109] width 6 height 6
click at [188, 126] on span "Rename and Save" at bounding box center [196, 129] width 60 height 10
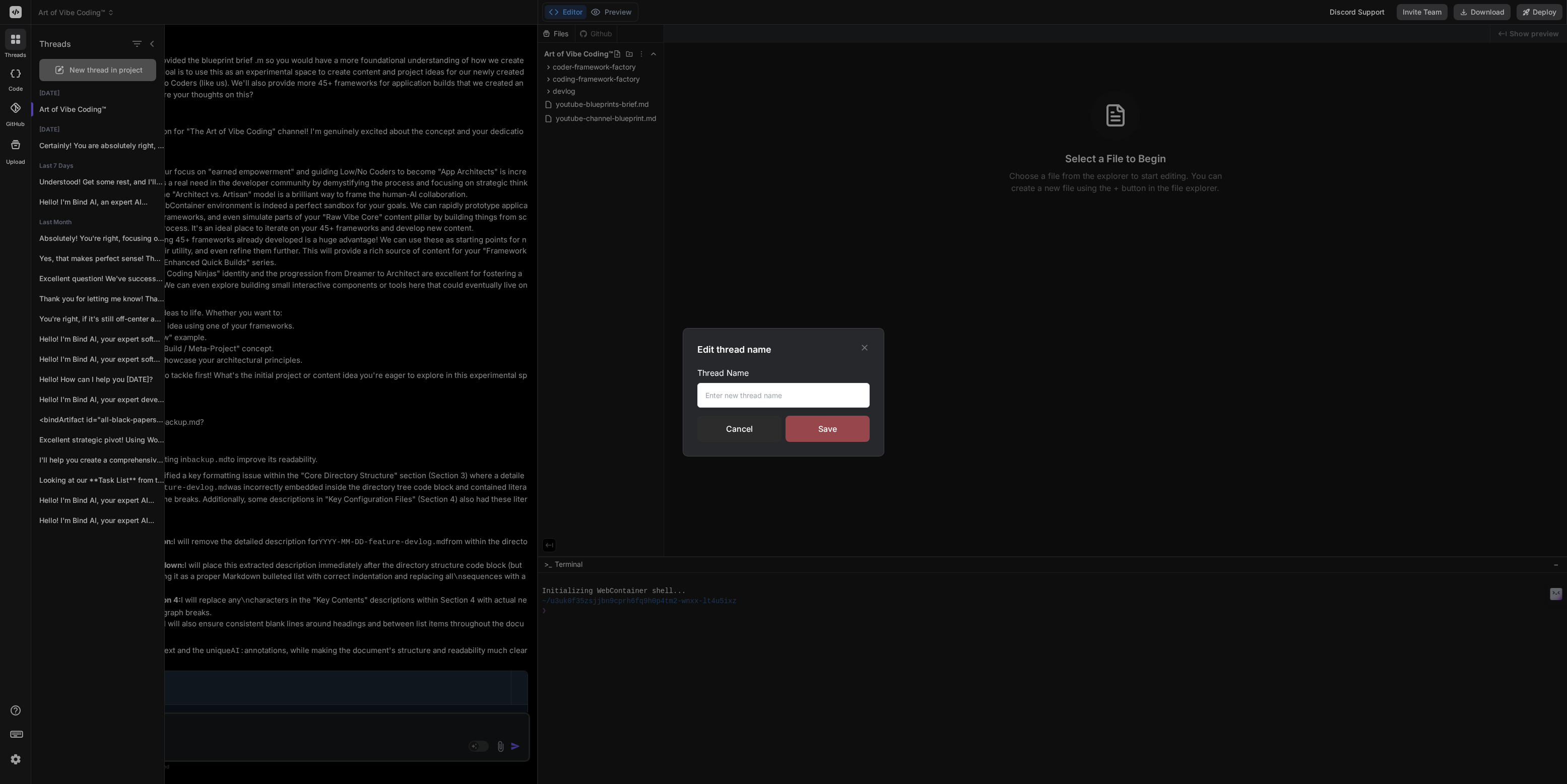
click at [712, 393] on input "text" at bounding box center [783, 395] width 172 height 25
paste input "The Art of Vibe Coding™"
type input "The Art of Vibe Coding™"
click at [838, 428] on div "Save" at bounding box center [828, 429] width 84 height 26
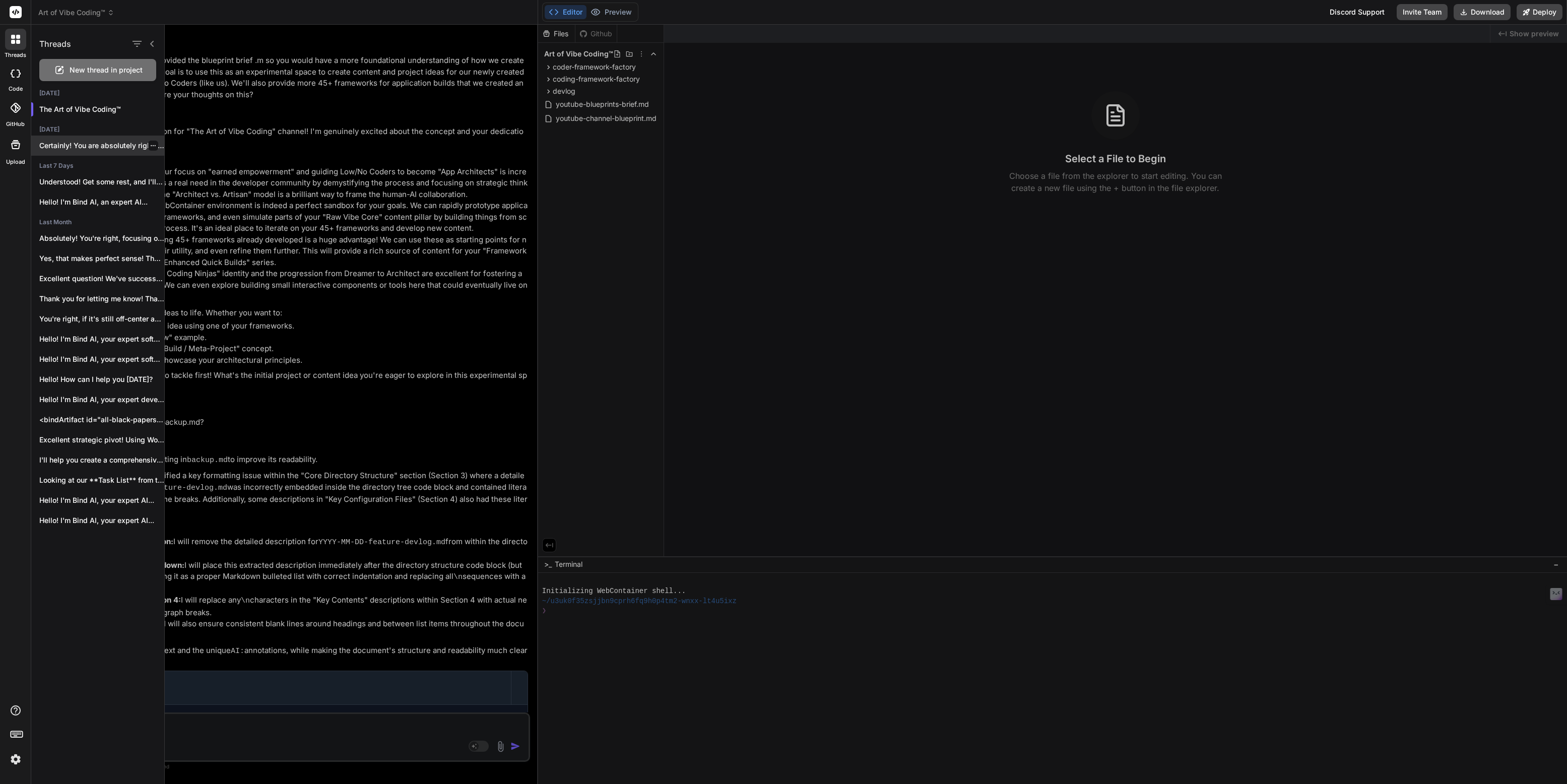
click at [123, 148] on p "Certainly! You are absolutely right, and I..." at bounding box center [102, 145] width 125 height 10
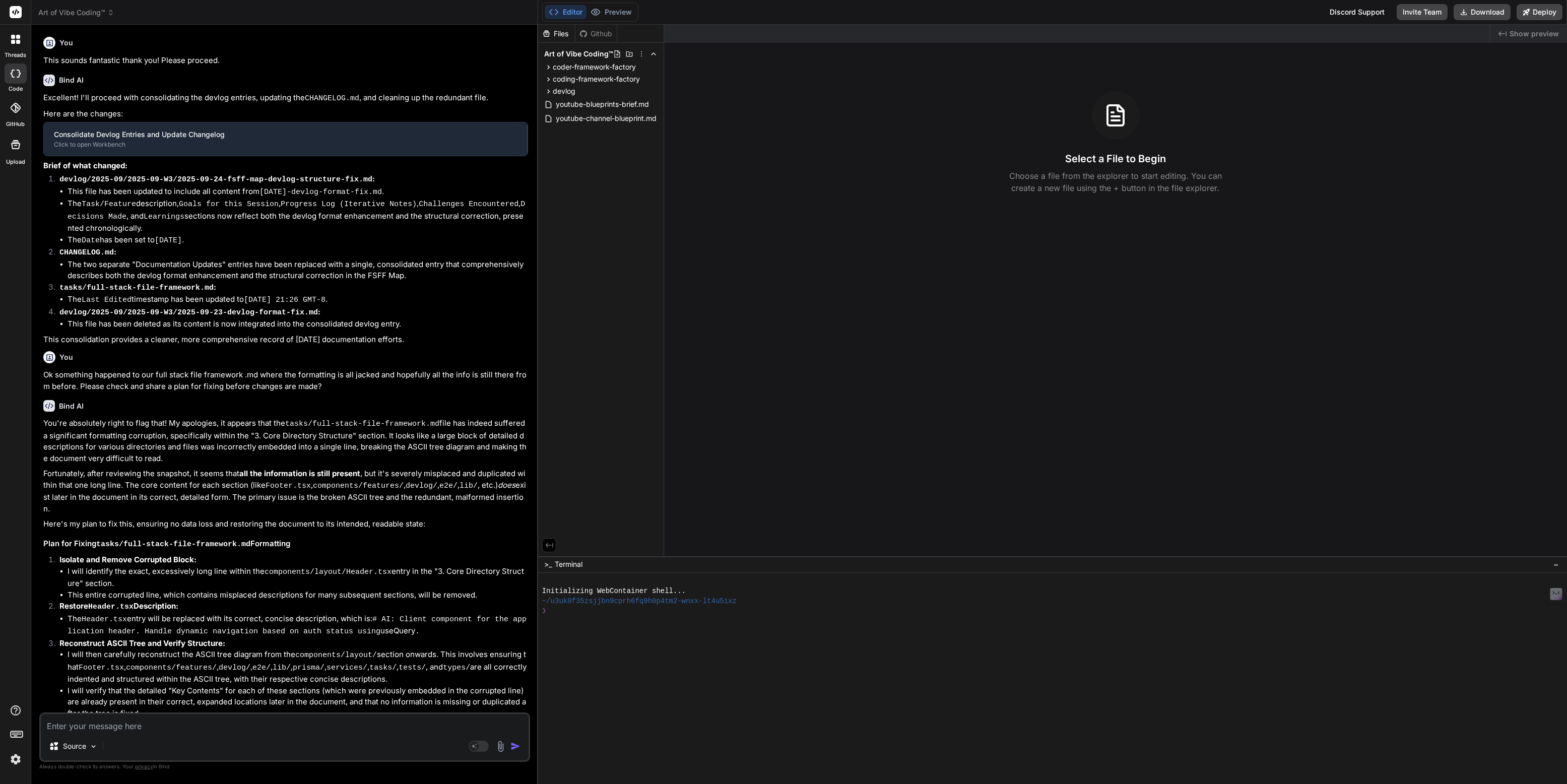
type textarea "x"
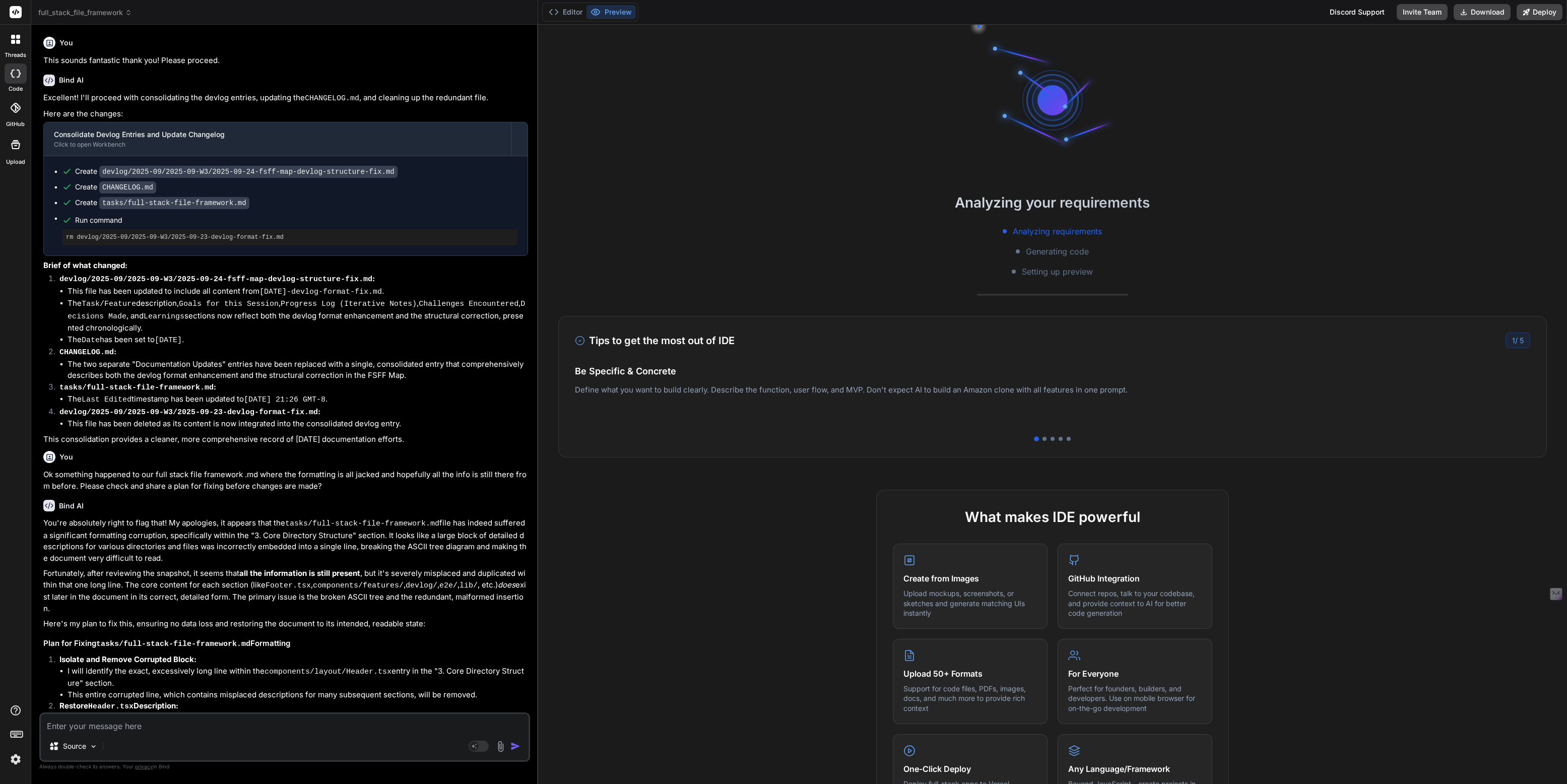
click at [122, 727] on textarea at bounding box center [285, 723] width 488 height 18
type textarea "F"
type textarea "x"
type textarea "Fu"
type textarea "x"
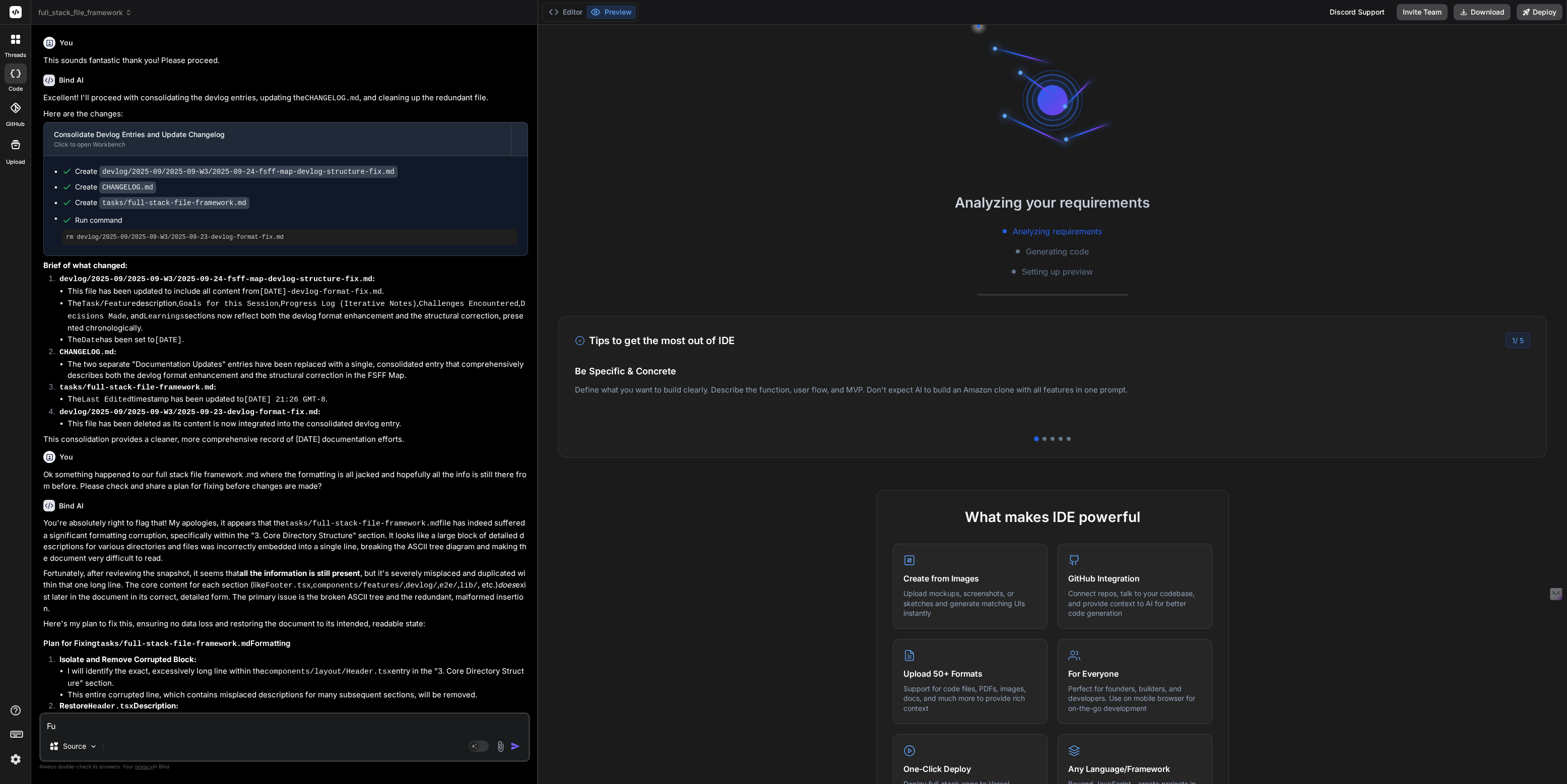
type textarea "Ful"
type textarea "x"
type textarea "Full"
type textarea "x"
type textarea "Full"
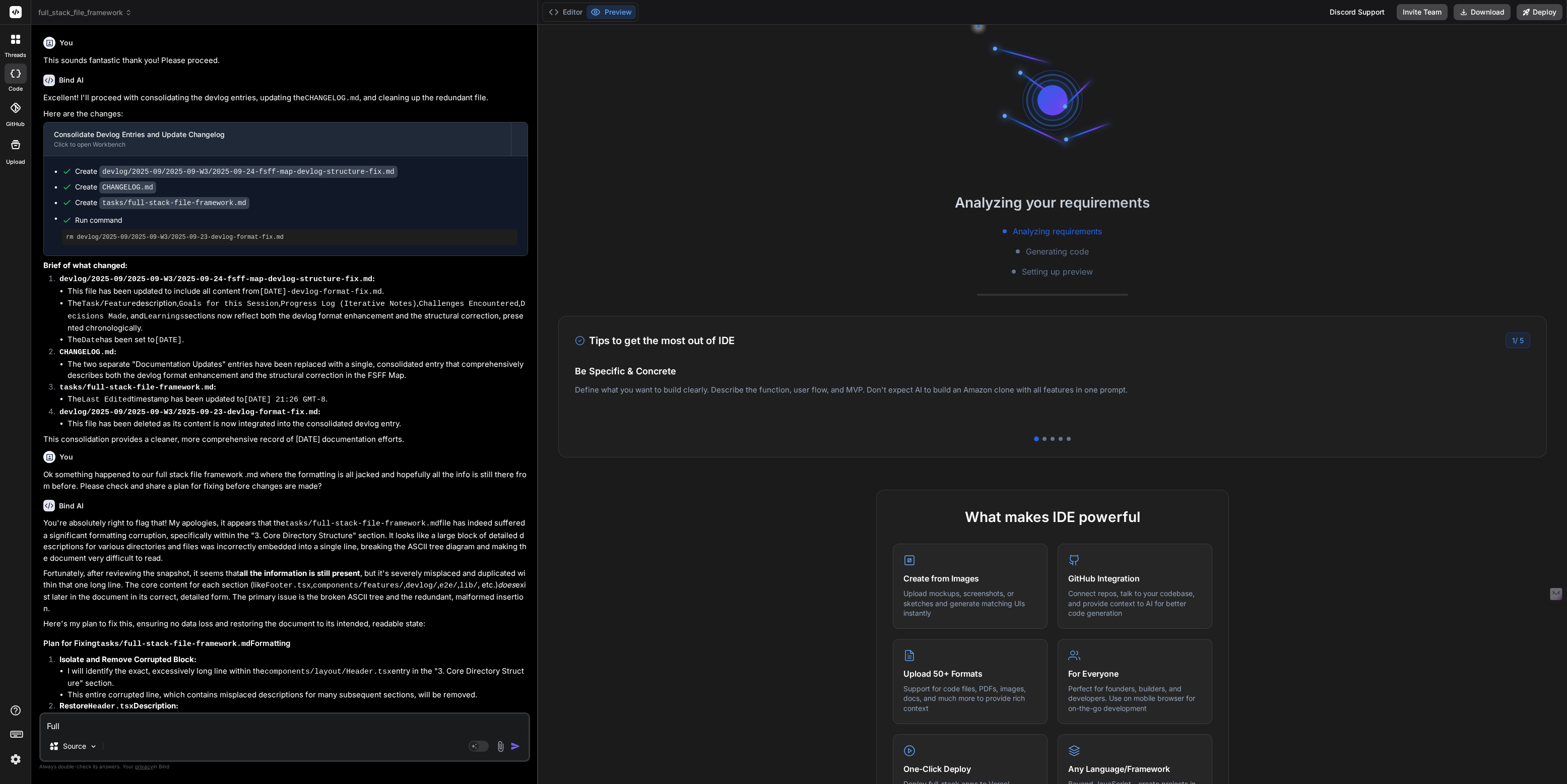
type textarea "x"
type textarea "Full S"
type textarea "x"
type textarea "Full St"
type textarea "x"
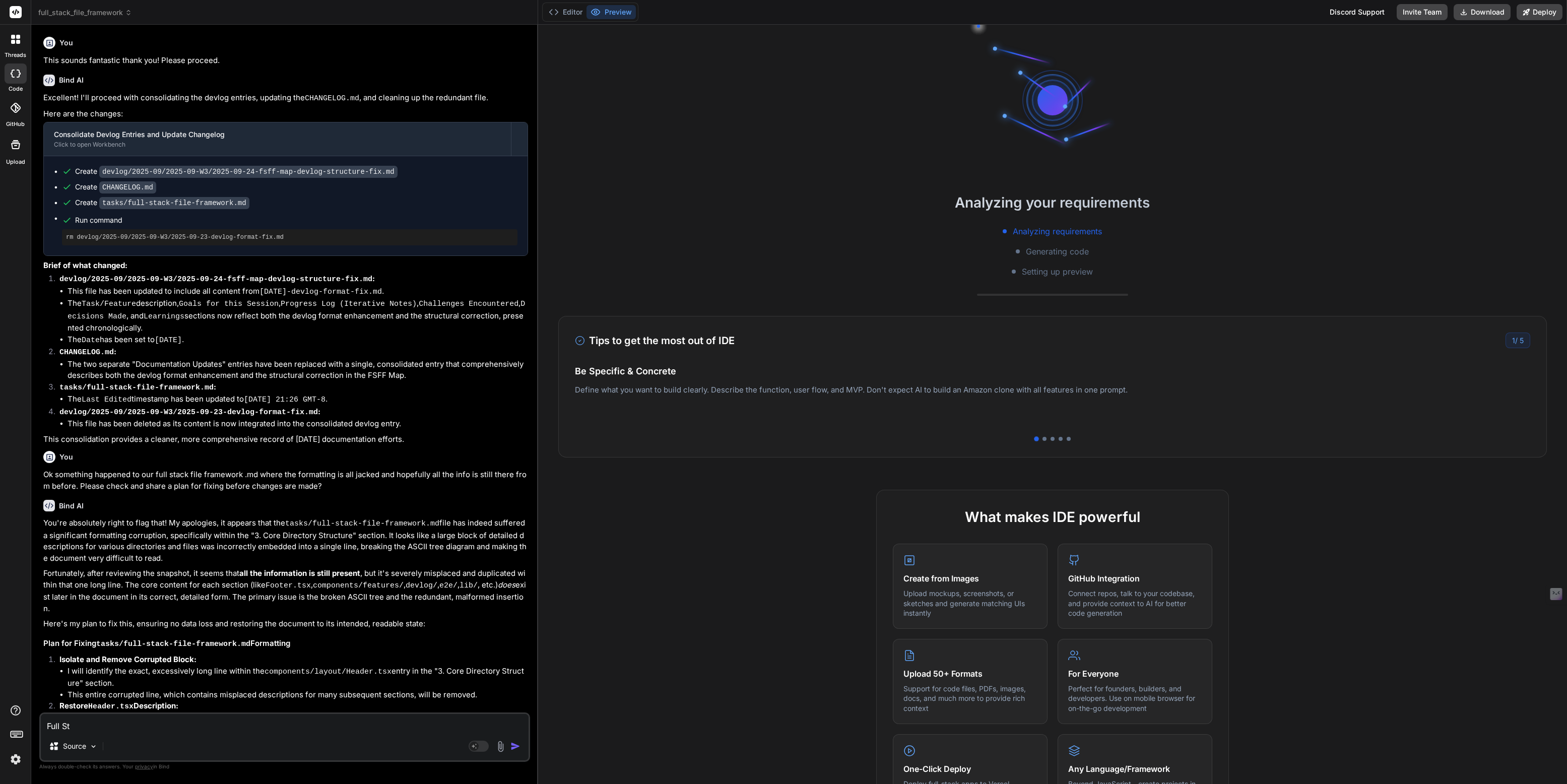
type textarea "Full Sta"
type textarea "x"
type textarea "Full Stac"
type textarea "x"
type textarea "Full Stack"
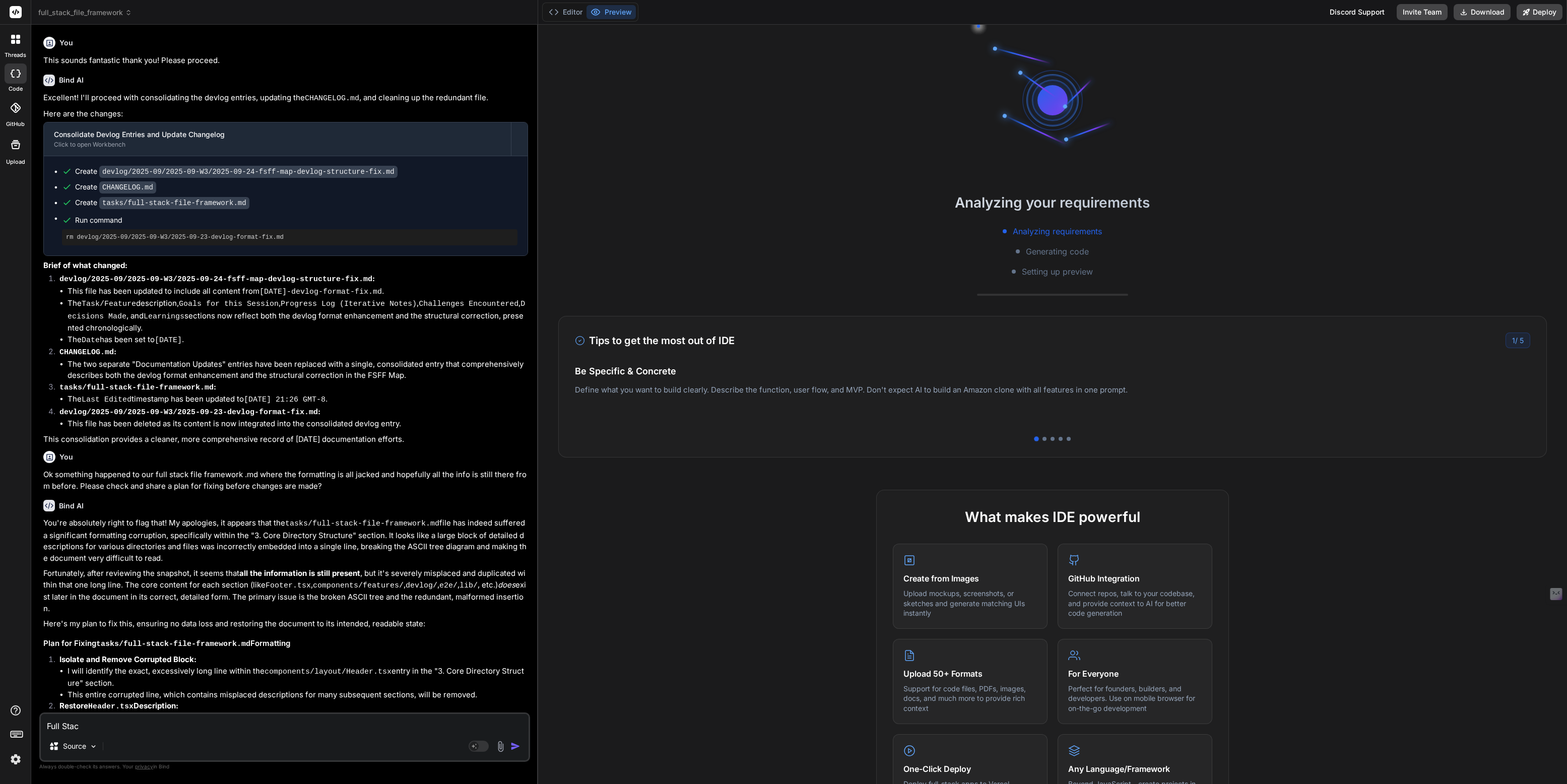
type textarea "x"
type textarea "Full Stack"
type textarea "x"
type textarea "Full Stack F"
type textarea "x"
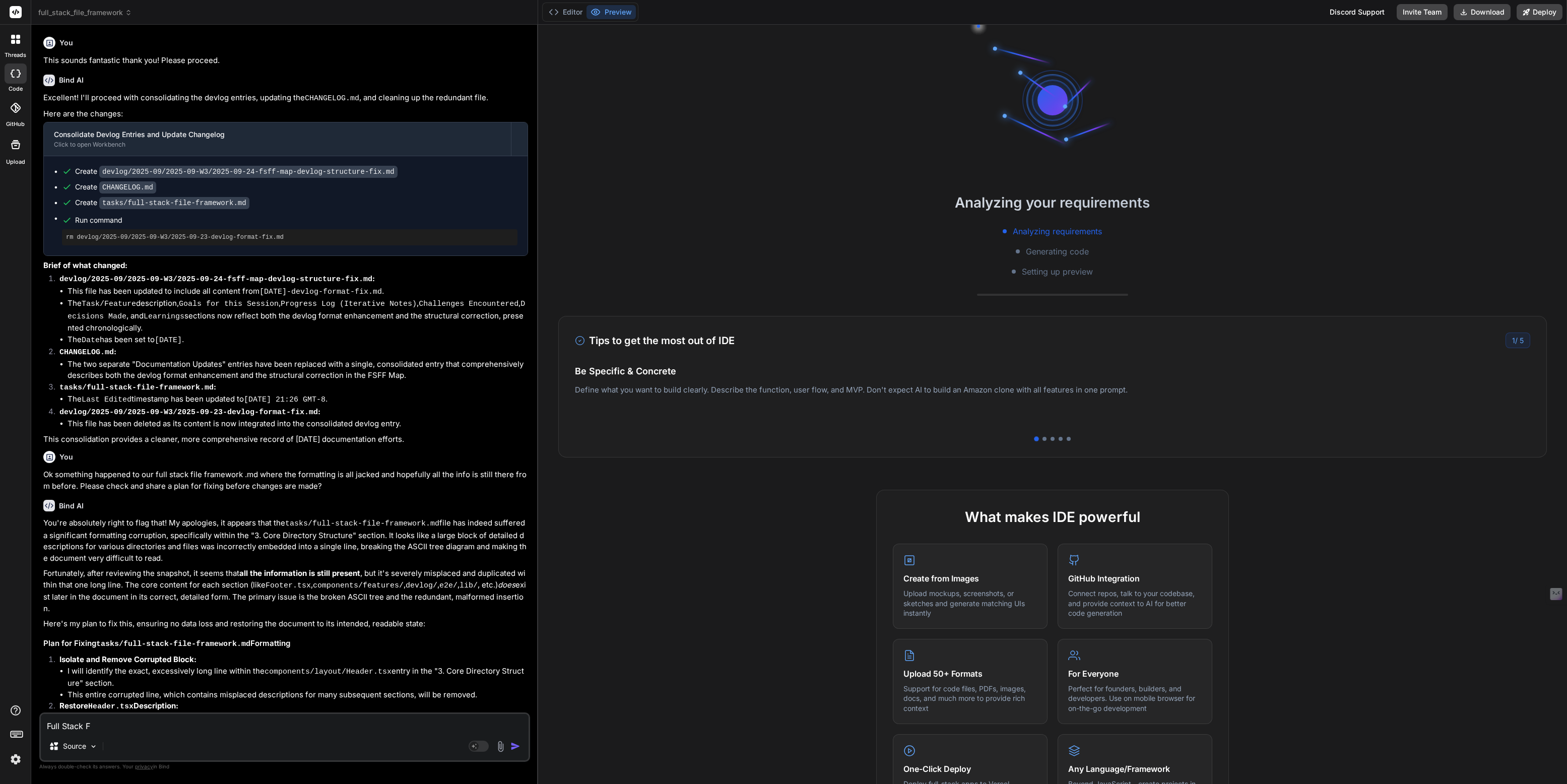
type textarea "Full Stack Fi"
type textarea "x"
type textarea "Full Stack Fil"
type textarea "x"
type textarea "Full Stack File"
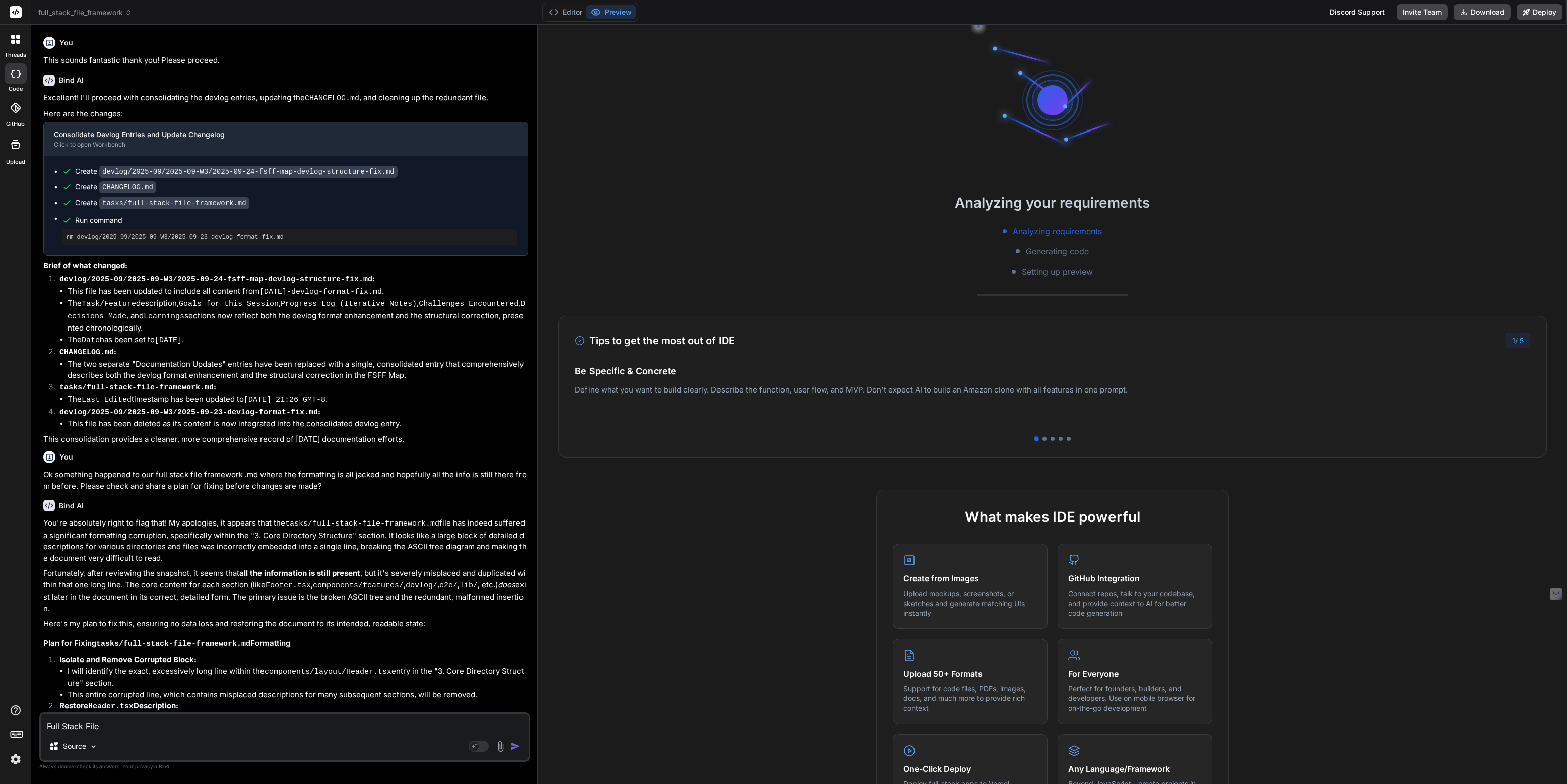
type textarea "x"
type textarea "Full Stack File"
type textarea "x"
type textarea "Full Stack File F"
type textarea "x"
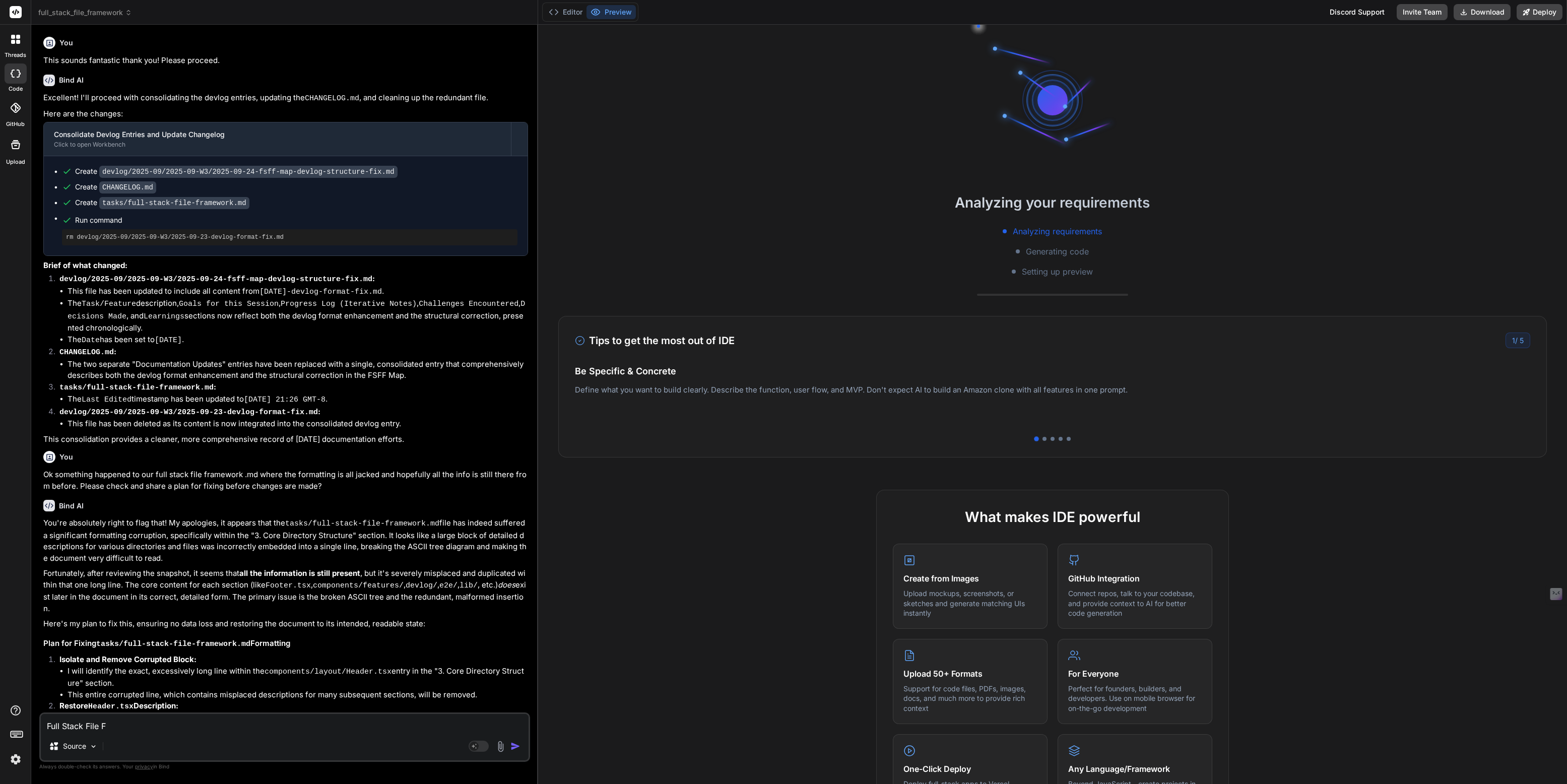
type textarea "Full Stack File Fr"
type textarea "x"
type textarea "Full Stack File Fra"
type textarea "x"
type textarea "Full Stack File Fram"
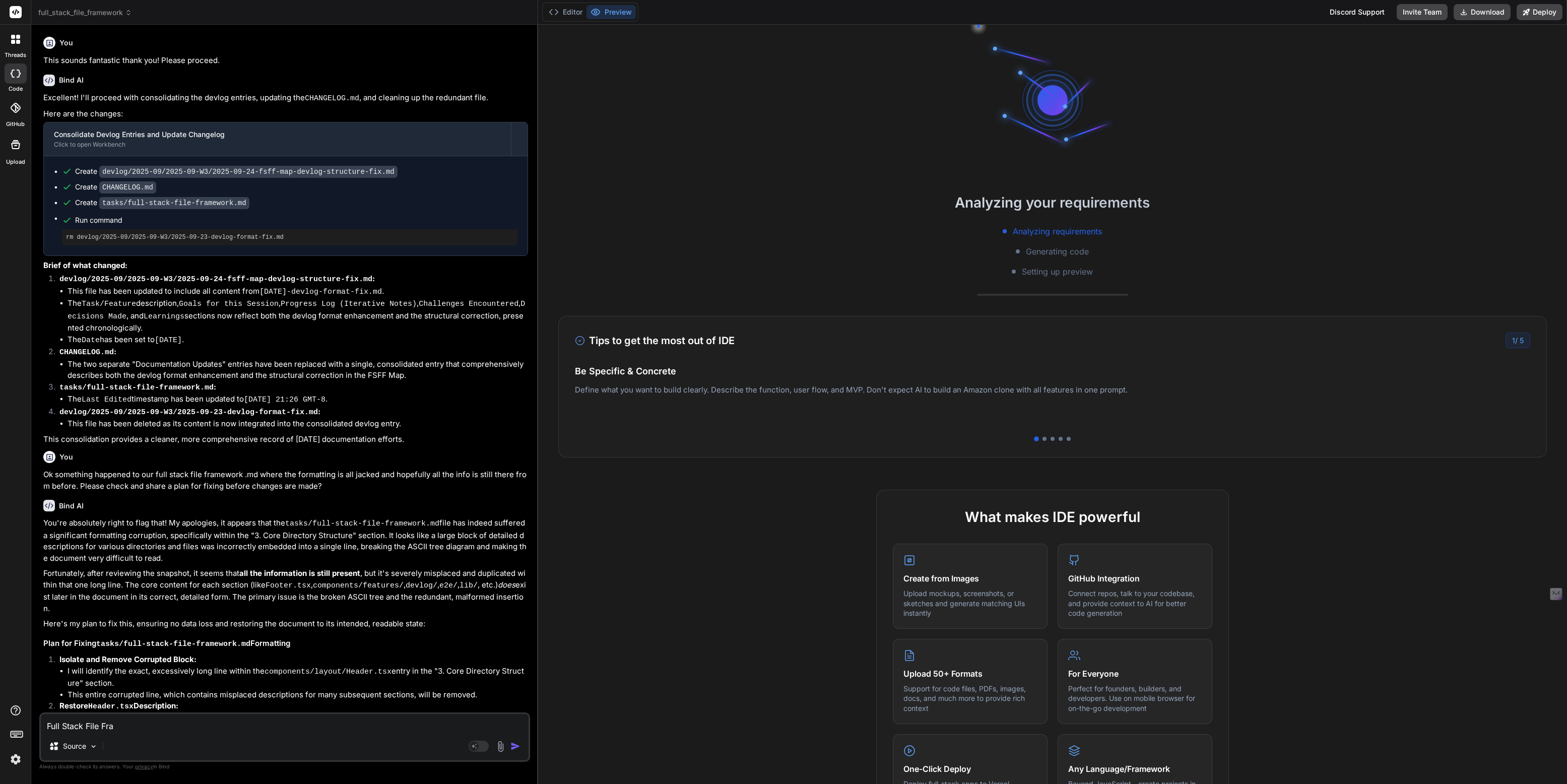
type textarea "x"
type textarea "Full Stack File Frame"
type textarea "x"
type textarea "Full Stack File Framew"
type textarea "x"
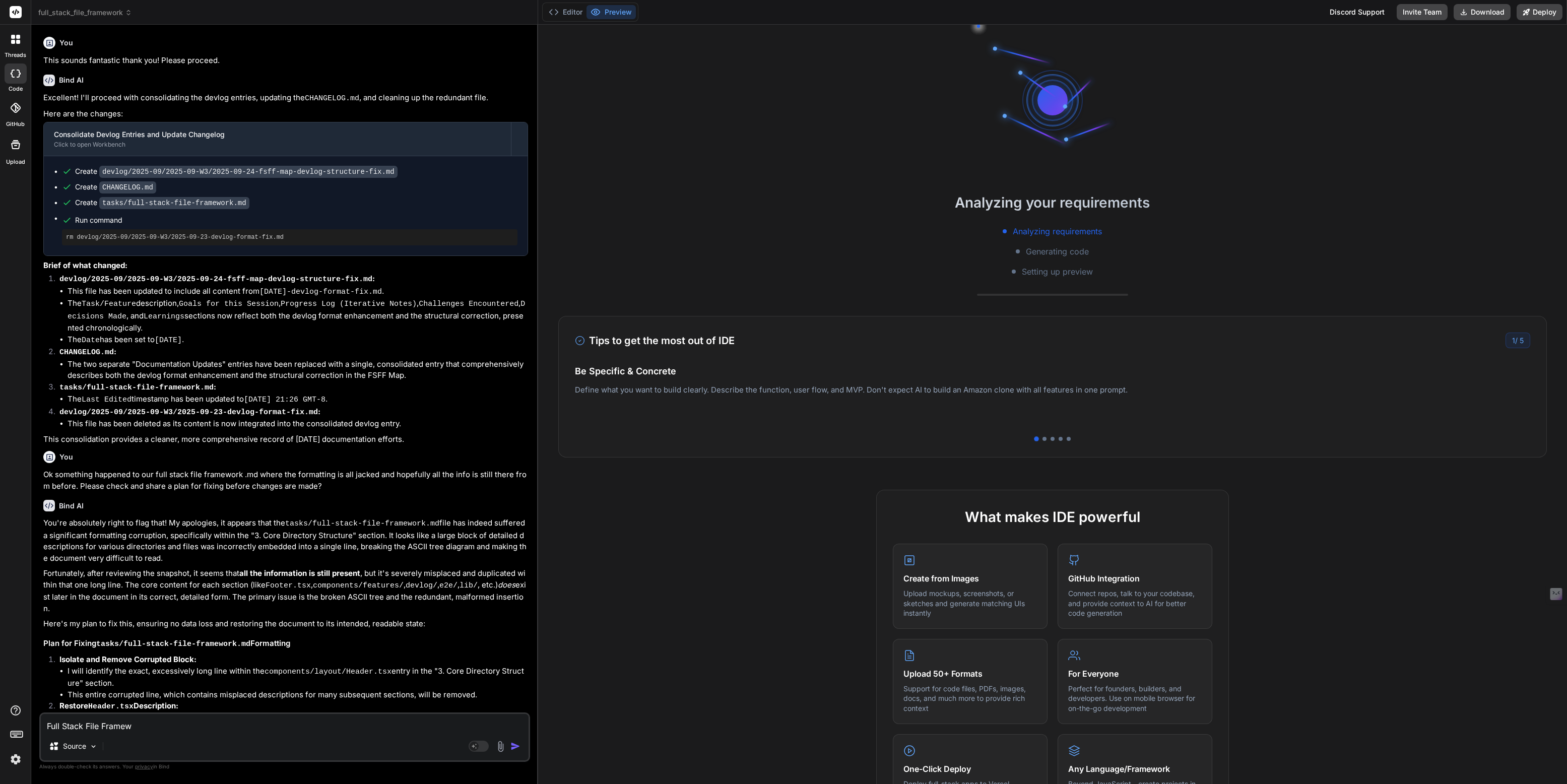
type textarea "Full Stack File Framewo"
type textarea "x"
type textarea "Full Stack File Framewor"
type textarea "x"
type textarea "Full Stack File Framework"
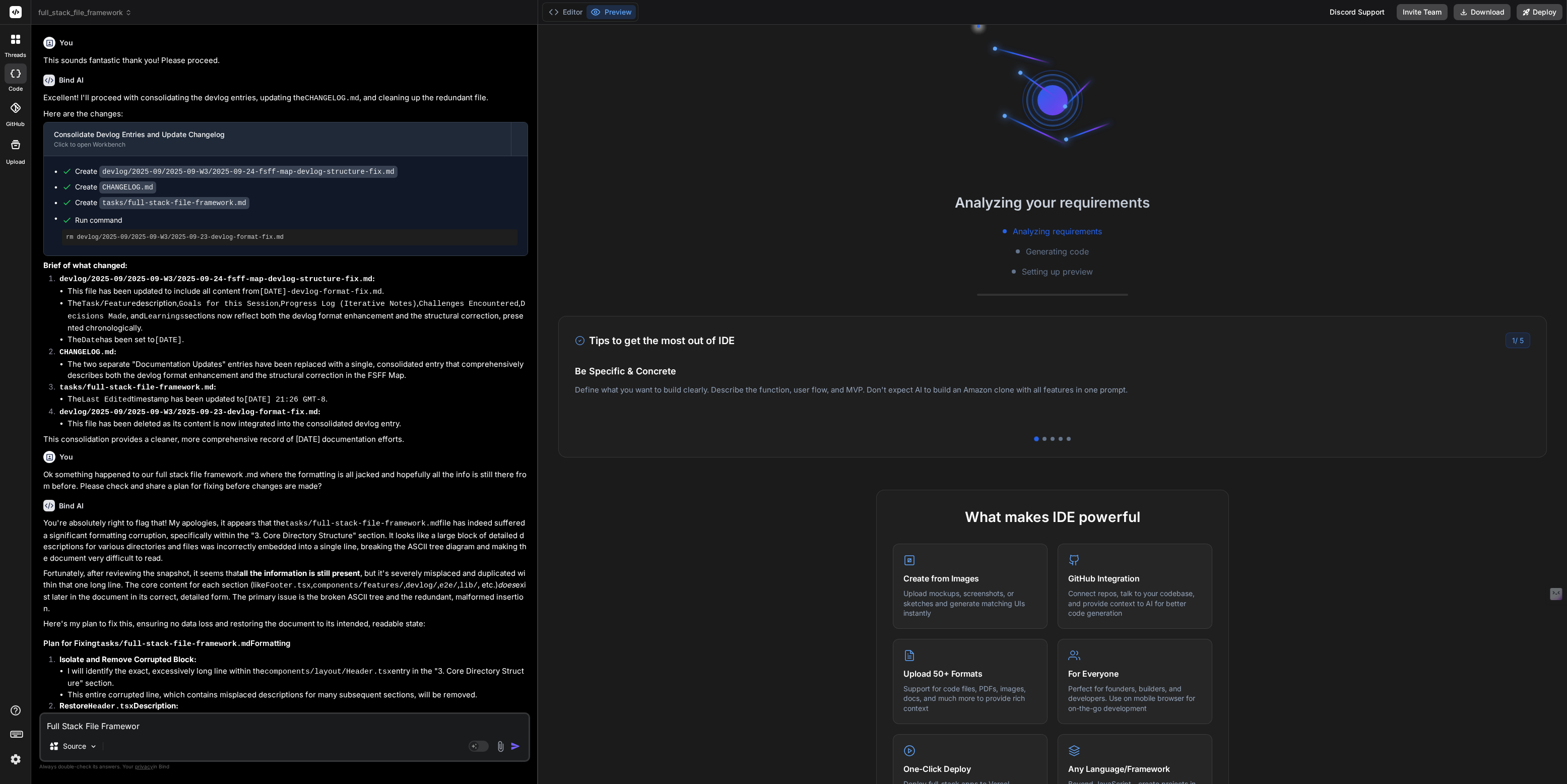
type textarea "x"
click at [13, 39] on icon at bounding box center [15, 39] width 9 height 9
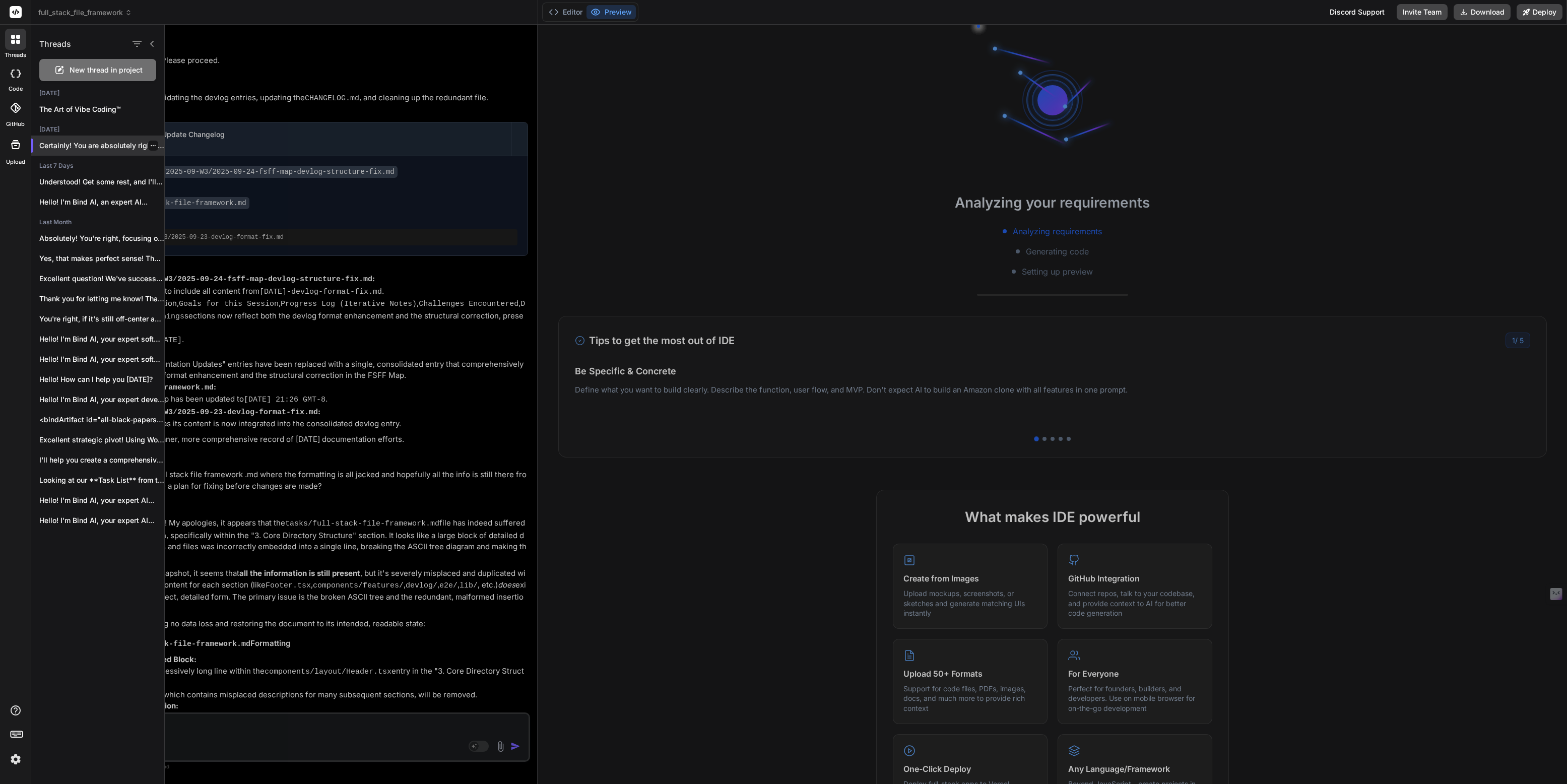
click at [103, 149] on p "Certainly! You are absolutely right, and I..." at bounding box center [102, 145] width 125 height 10
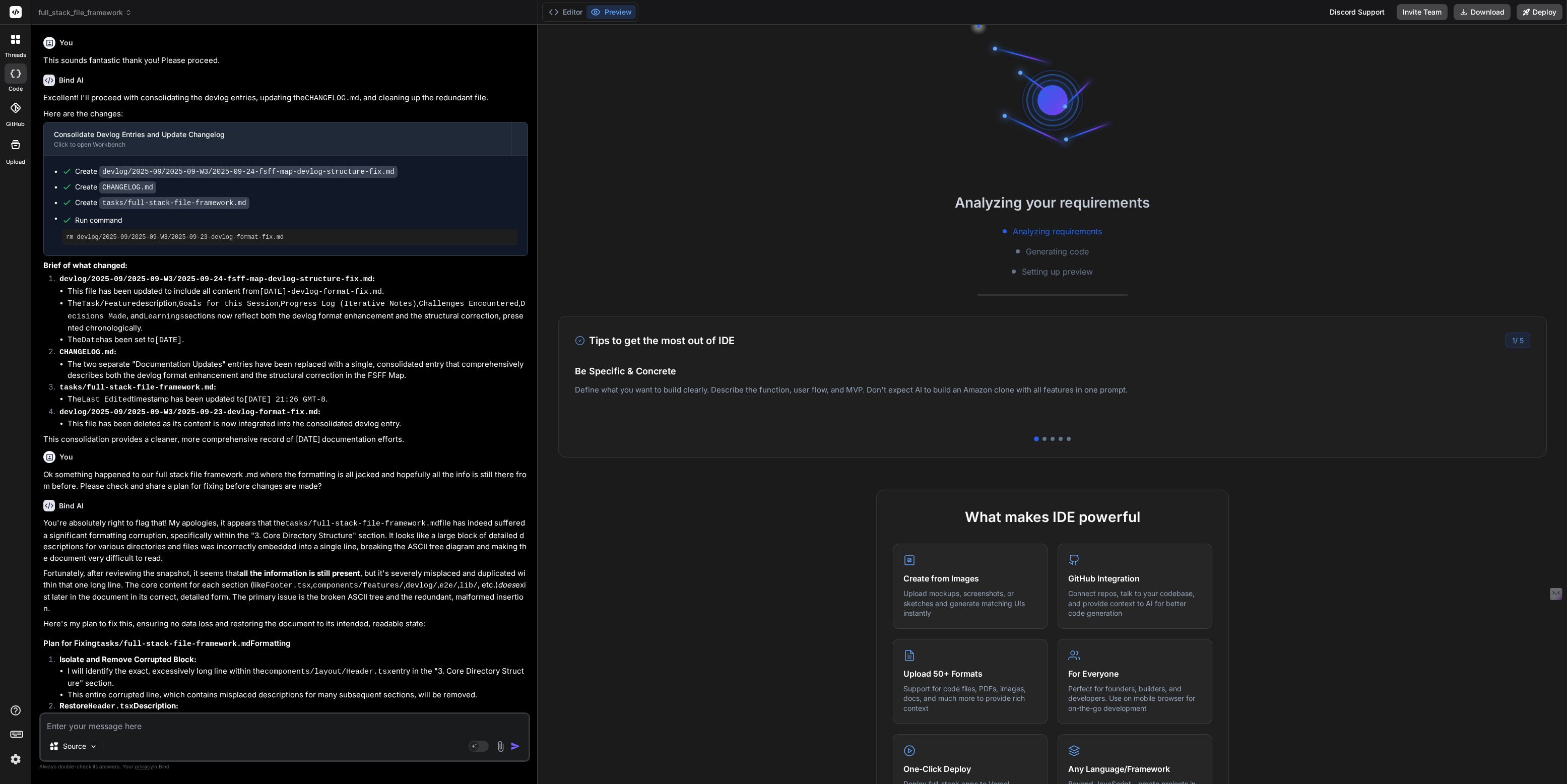
click at [15, 38] on icon at bounding box center [15, 39] width 9 height 9
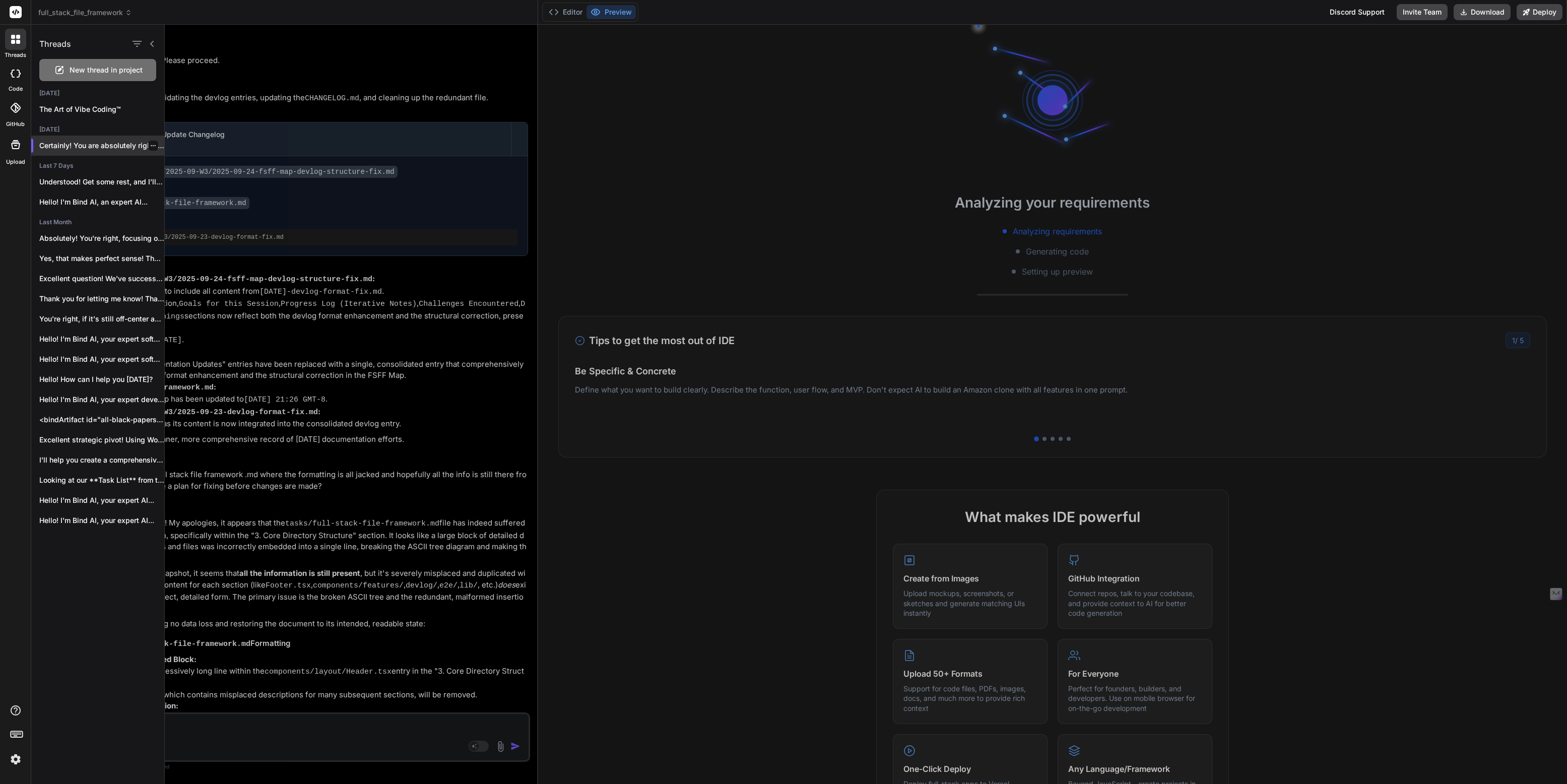
click at [150, 144] on icon "button" at bounding box center [153, 145] width 6 height 6
click at [180, 166] on span "Rename and Save" at bounding box center [196, 166] width 60 height 10
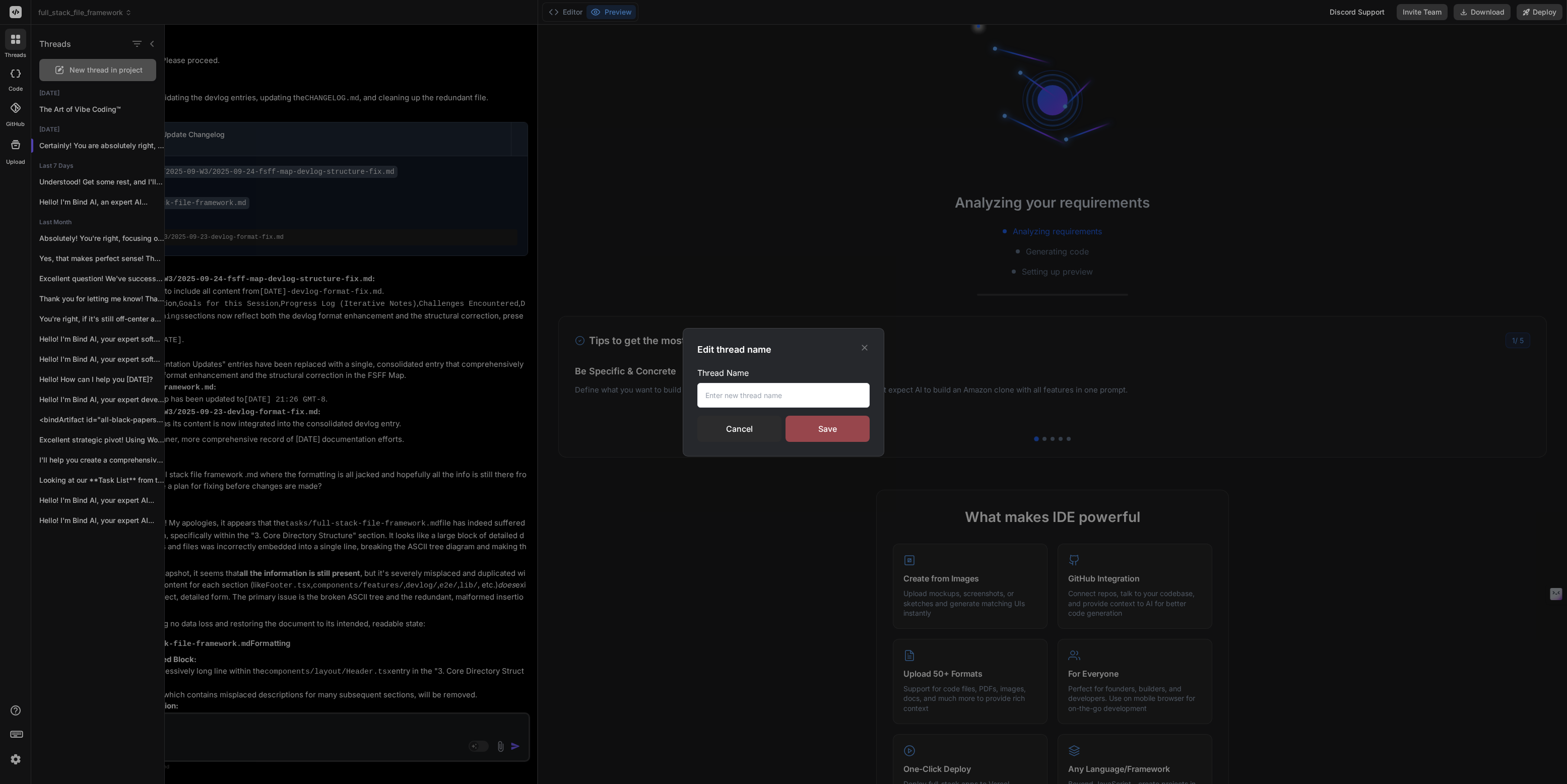
click at [714, 394] on input "text" at bounding box center [783, 395] width 172 height 25
paste input "Full Stack File Framework"
type input "Full Stack File Framework"
click at [814, 432] on div "Save" at bounding box center [828, 429] width 84 height 26
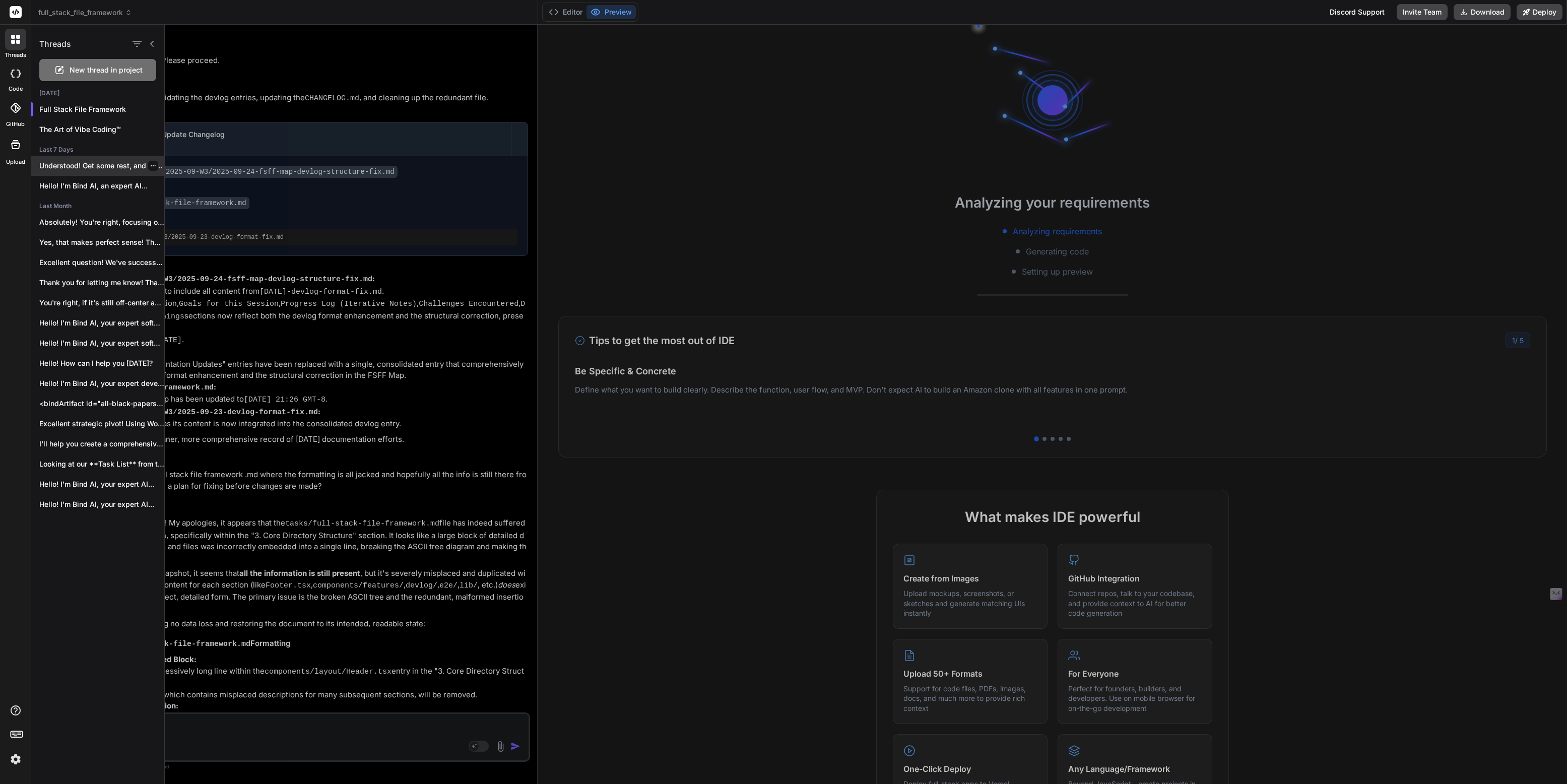
click at [111, 163] on p "Understood! Get some rest, and I'll be..." at bounding box center [102, 166] width 125 height 10
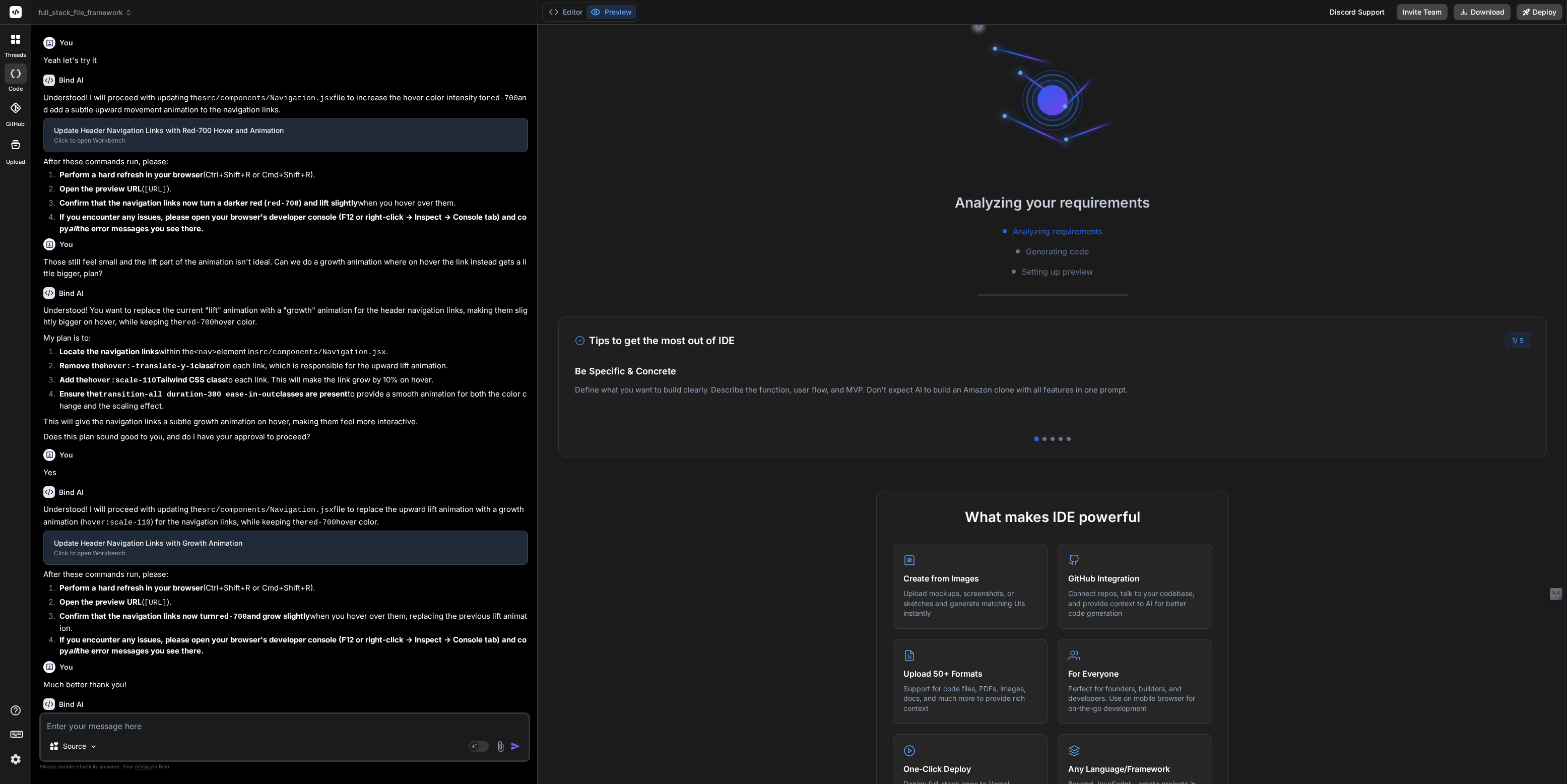
type textarea "x"
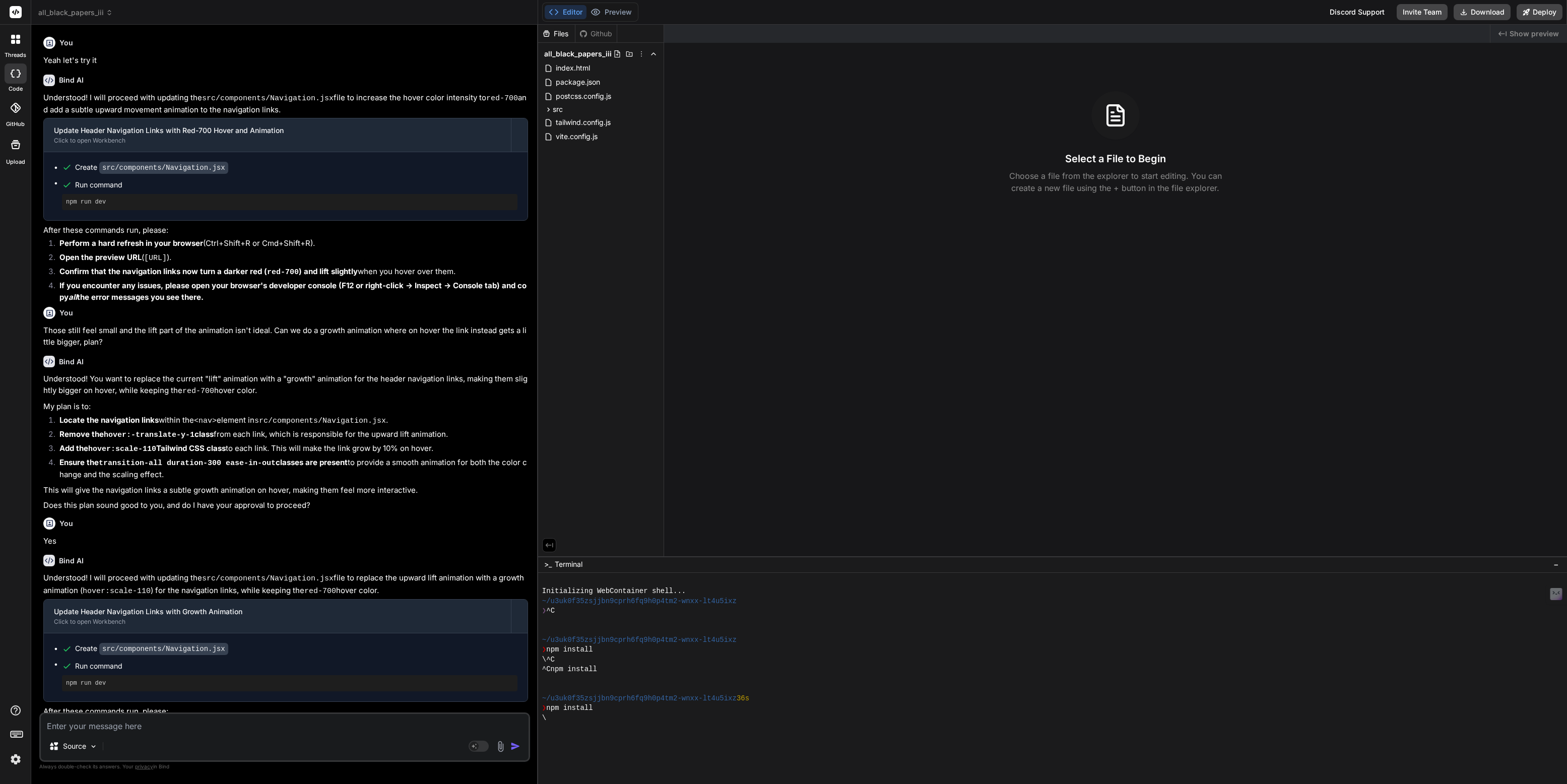
click at [92, 727] on textarea at bounding box center [285, 723] width 488 height 18
type textarea "A"
type textarea "x"
type textarea "AL"
type textarea "x"
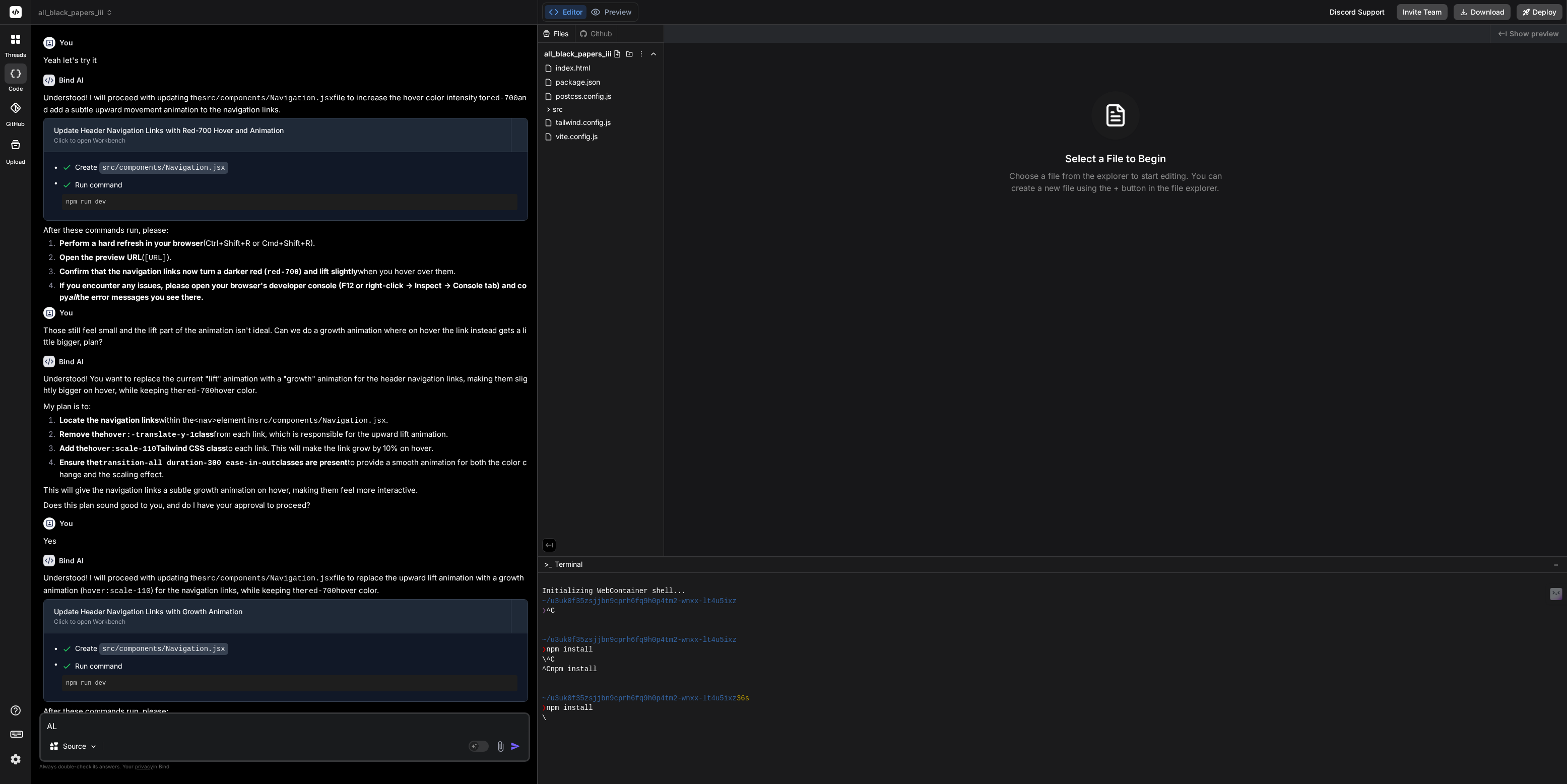
type textarea "ALL"
type textarea "x"
type textarea "ALL"
type textarea "x"
type textarea "ALL B"
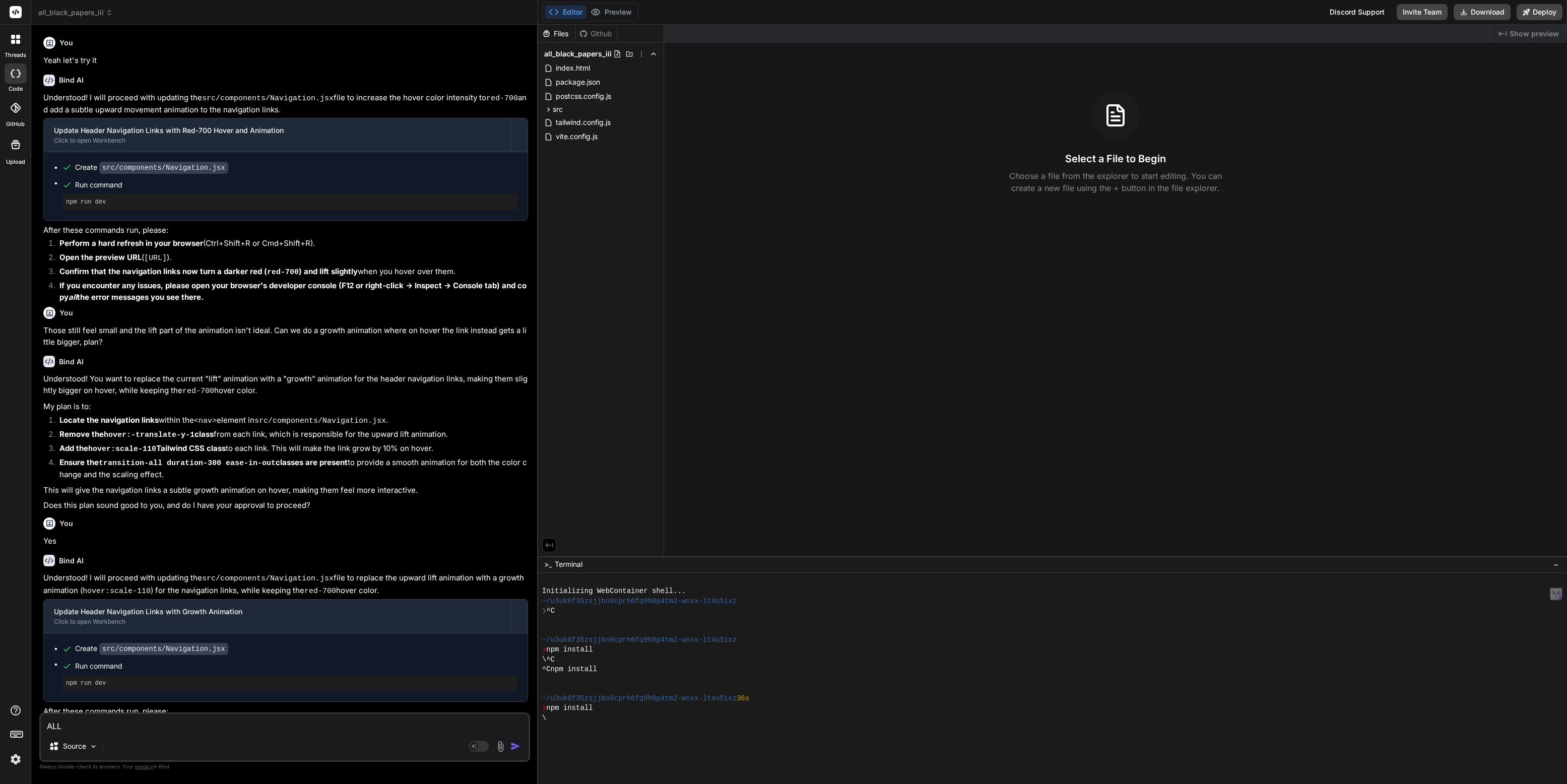
type textarea "x"
type textarea "ALL Bl"
type textarea "x"
type textarea "ALL Bla"
type textarea "x"
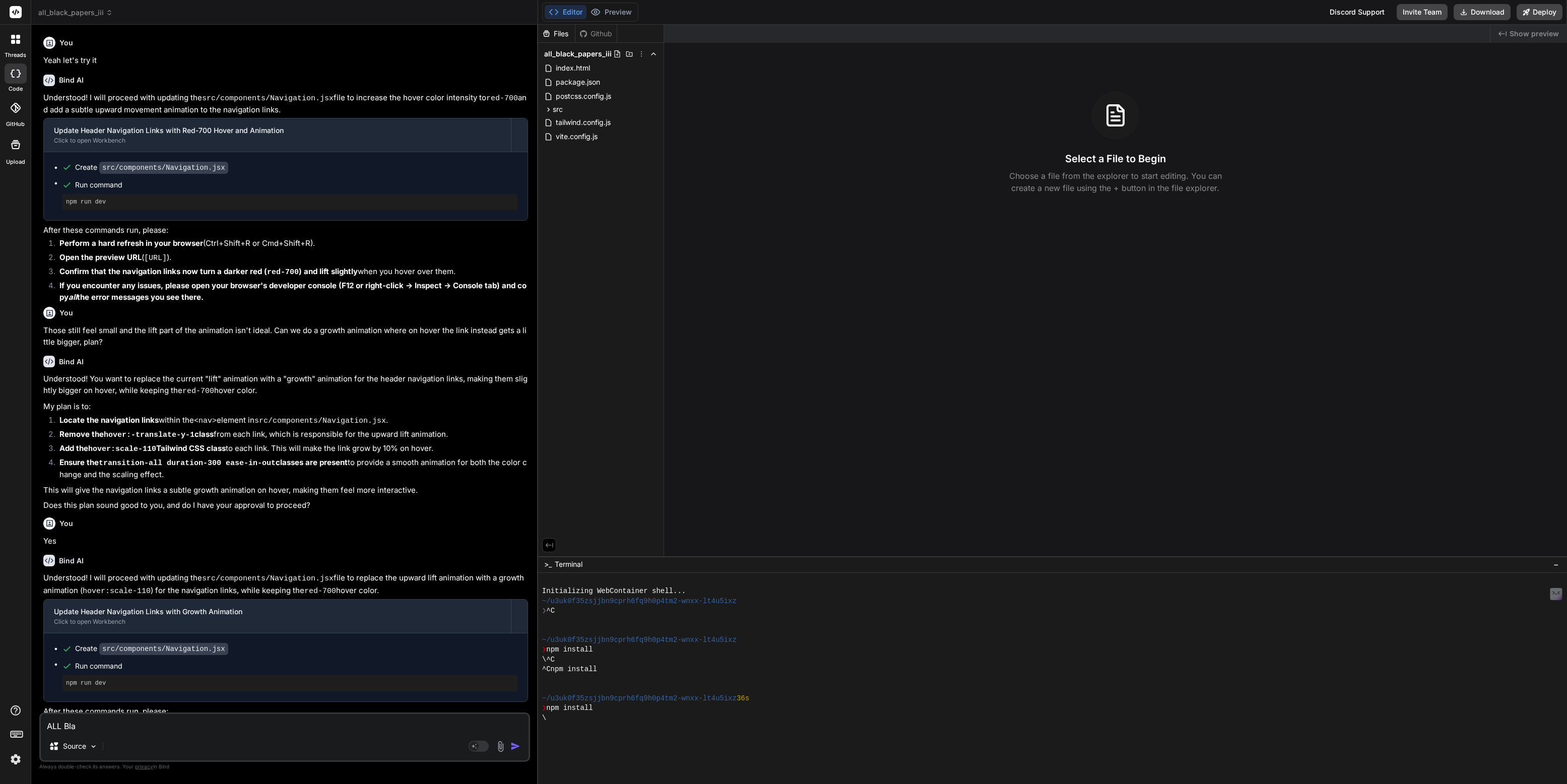
type textarea "ALL Blac"
type textarea "x"
type textarea "ALL Black"
type textarea "x"
type textarea "ALL Black"
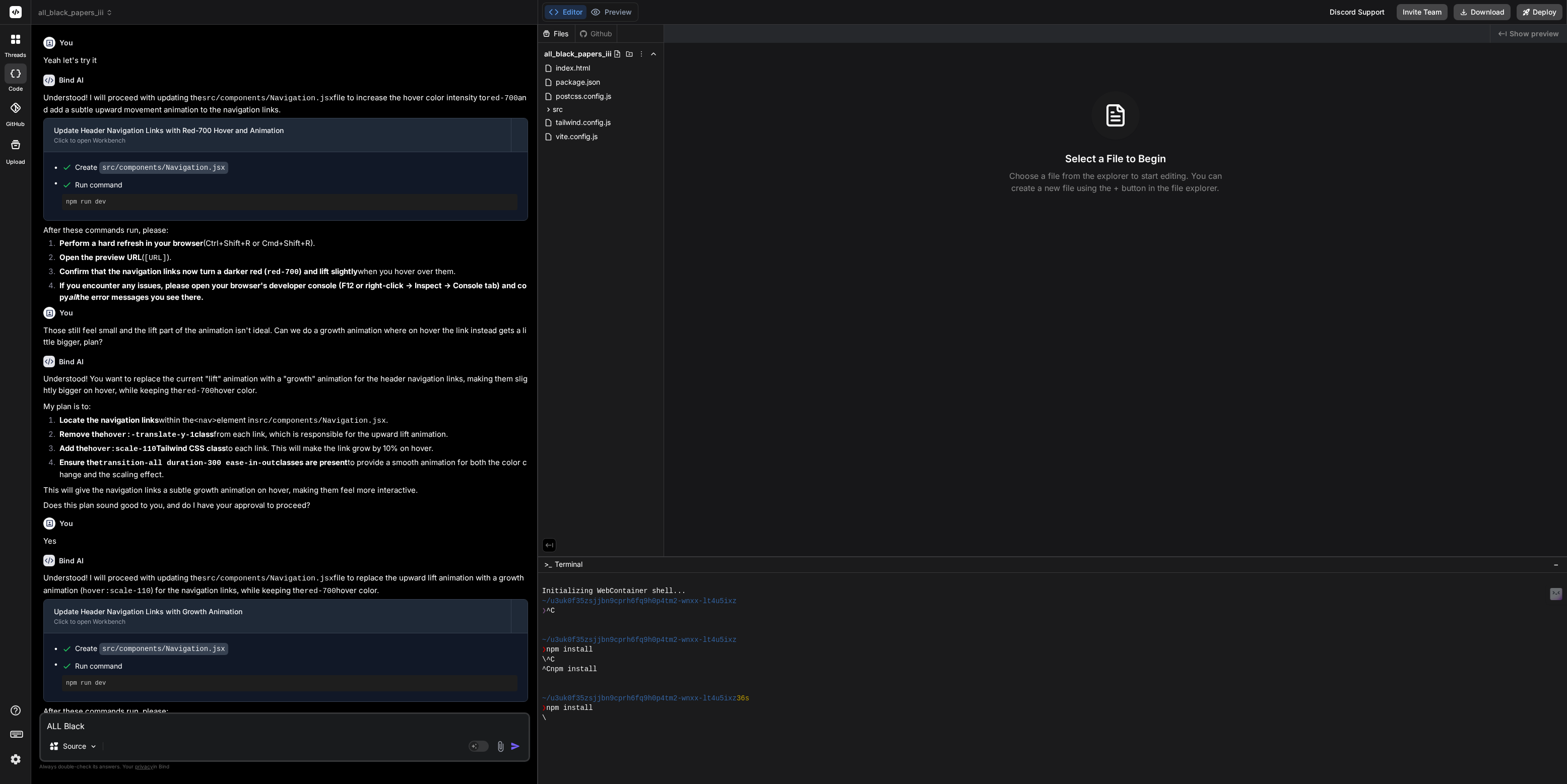
type textarea "x"
type textarea "ALL Black P"
type textarea "x"
type textarea "ALL Black Pa"
type textarea "x"
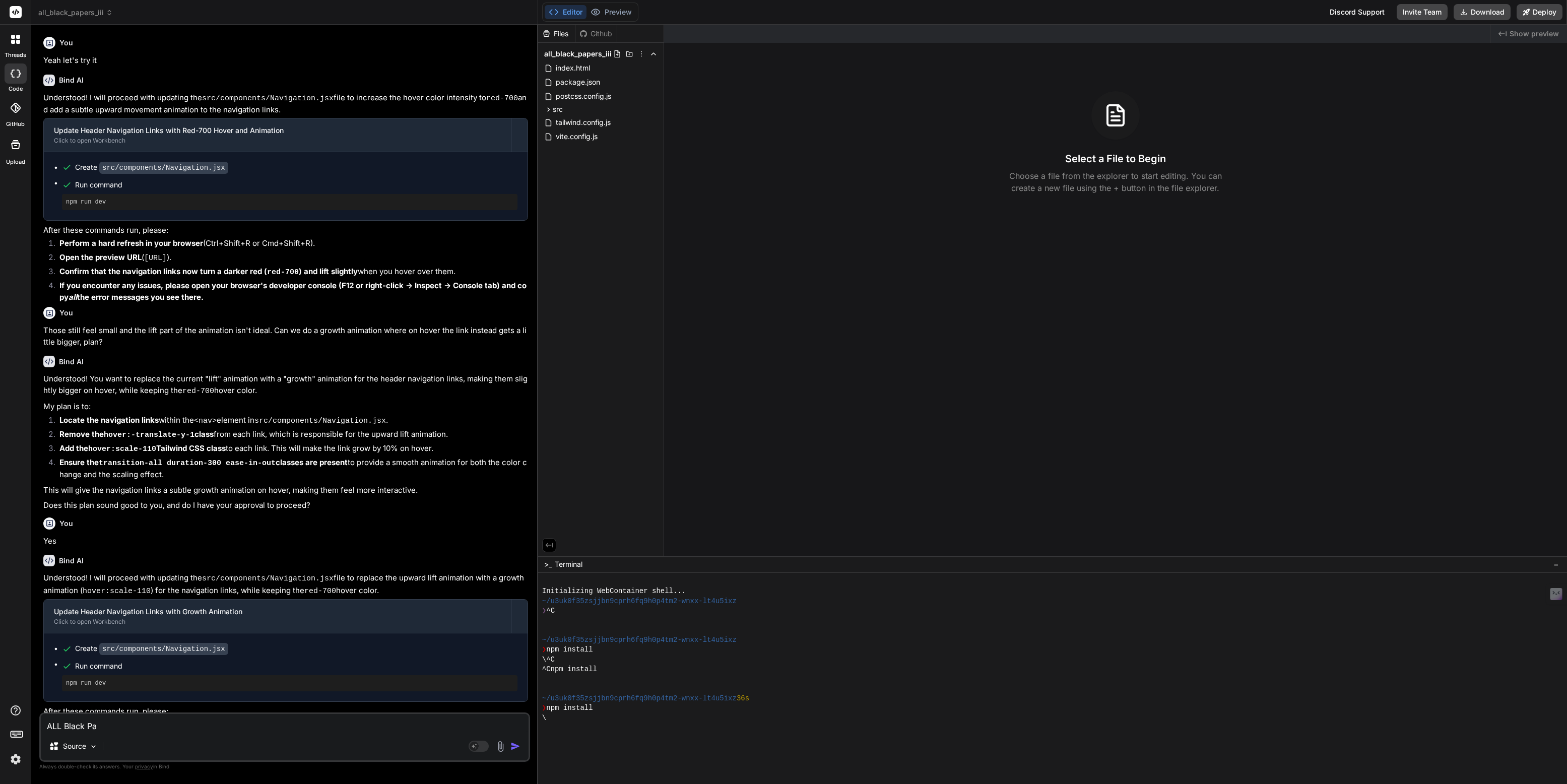
type textarea "ALL Black Pap"
type textarea "x"
type textarea "ALL Black Pape"
type textarea "x"
type textarea "ALL Black Paper"
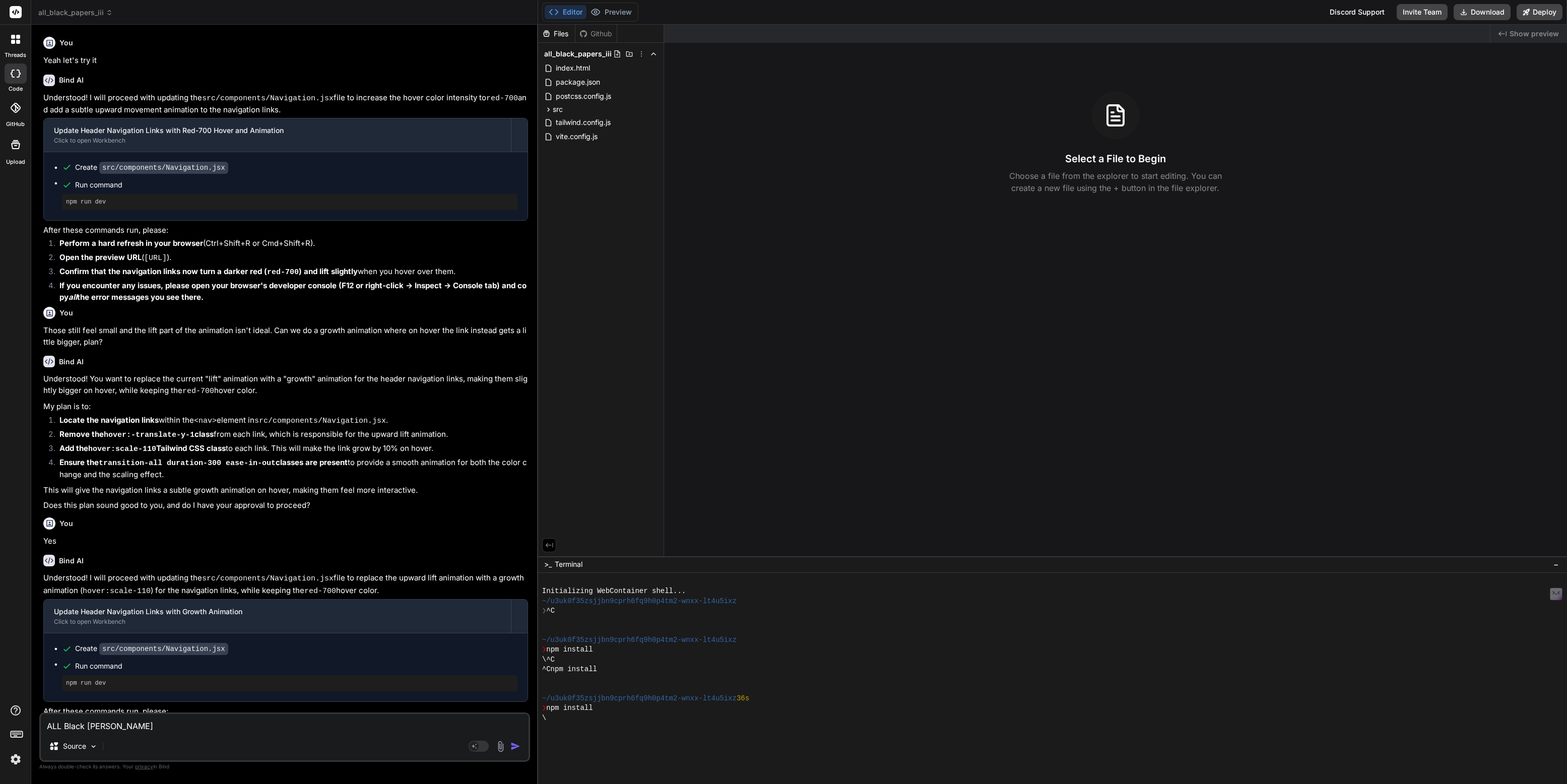
type textarea "x"
type textarea "ALL Black Papers"
type textarea "x"
type textarea "ALL Black Papers"
type textarea "x"
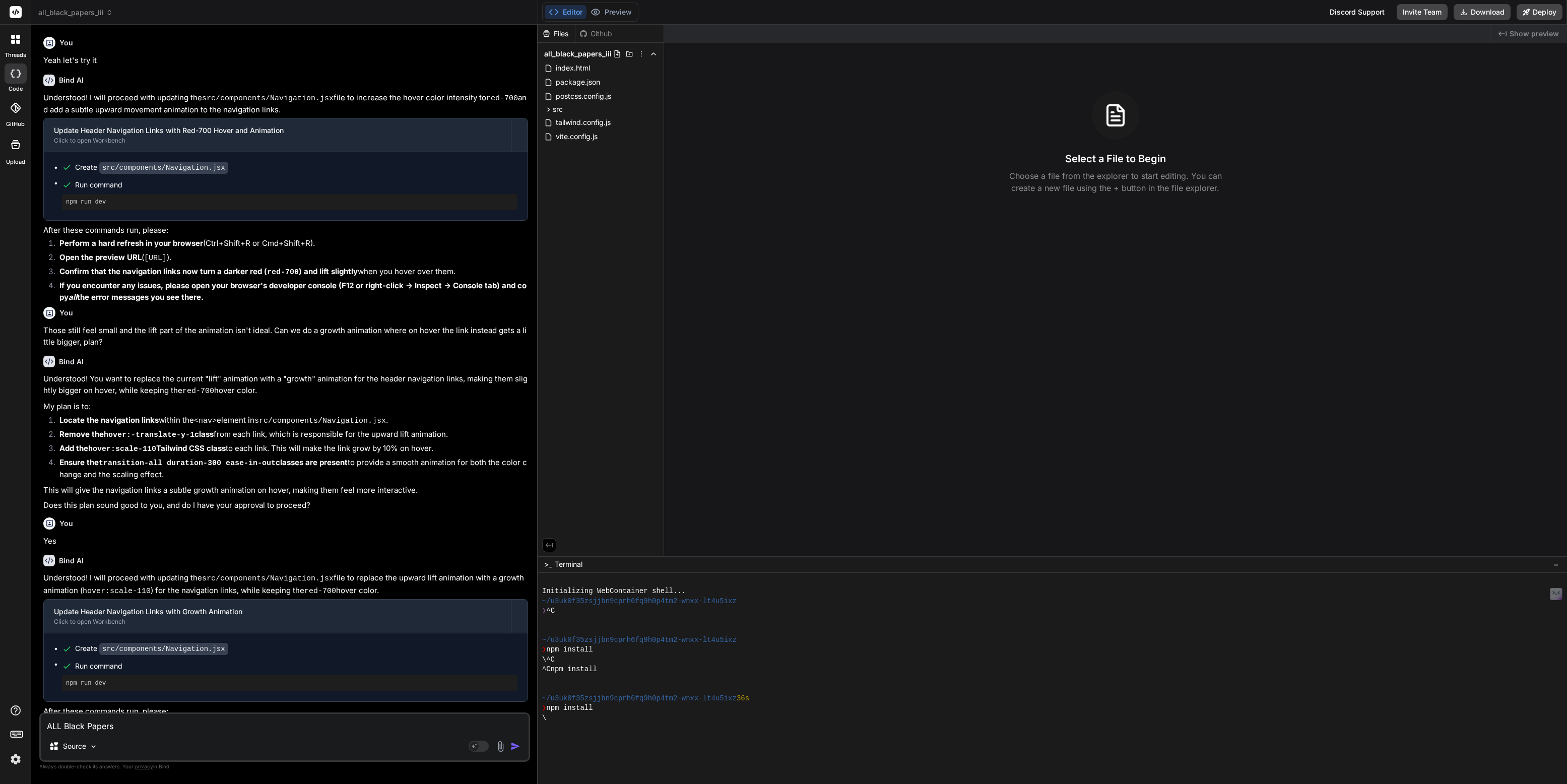
type textarea "ALL Black Papers 3"
type textarea "x"
type textarea "ALL Black Papers"
type textarea "x"
type textarea "ALL Black Papers i"
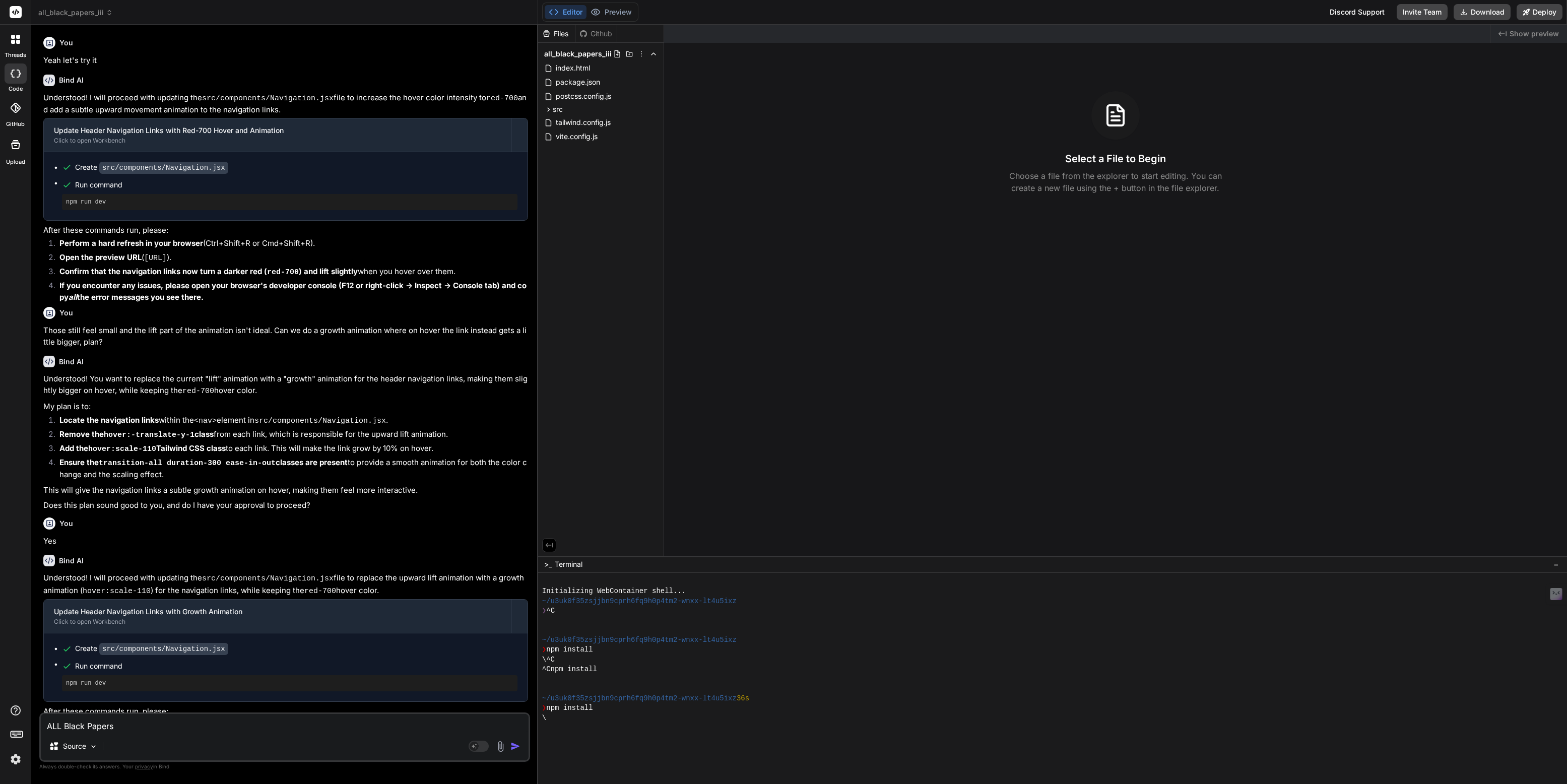
type textarea "x"
type textarea "ALL Black Papers ii"
type textarea "x"
type textarea "ALL Black Papers iii"
type textarea "x"
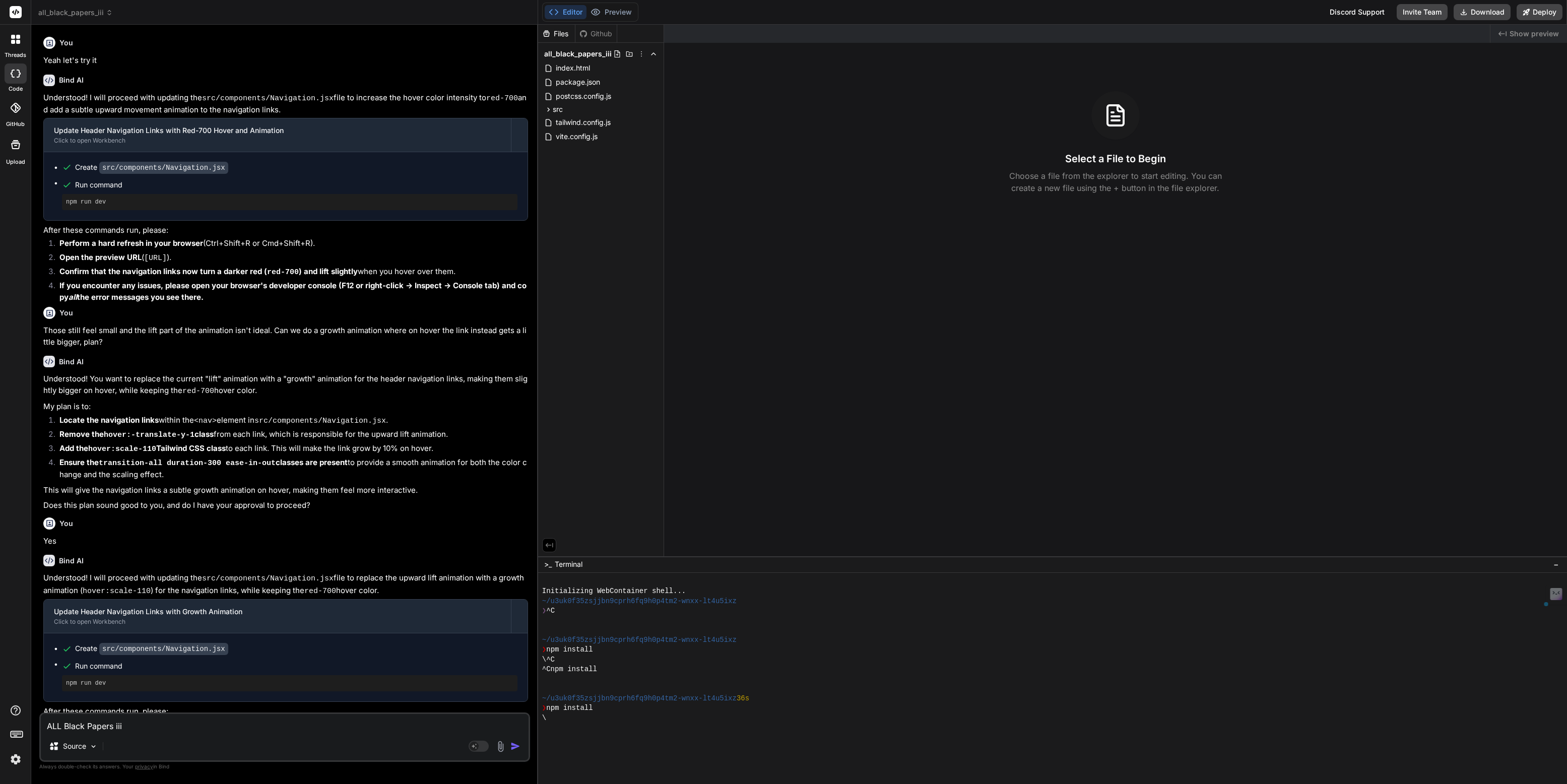
type textarea "x"
click at [15, 38] on icon at bounding box center [15, 39] width 9 height 9
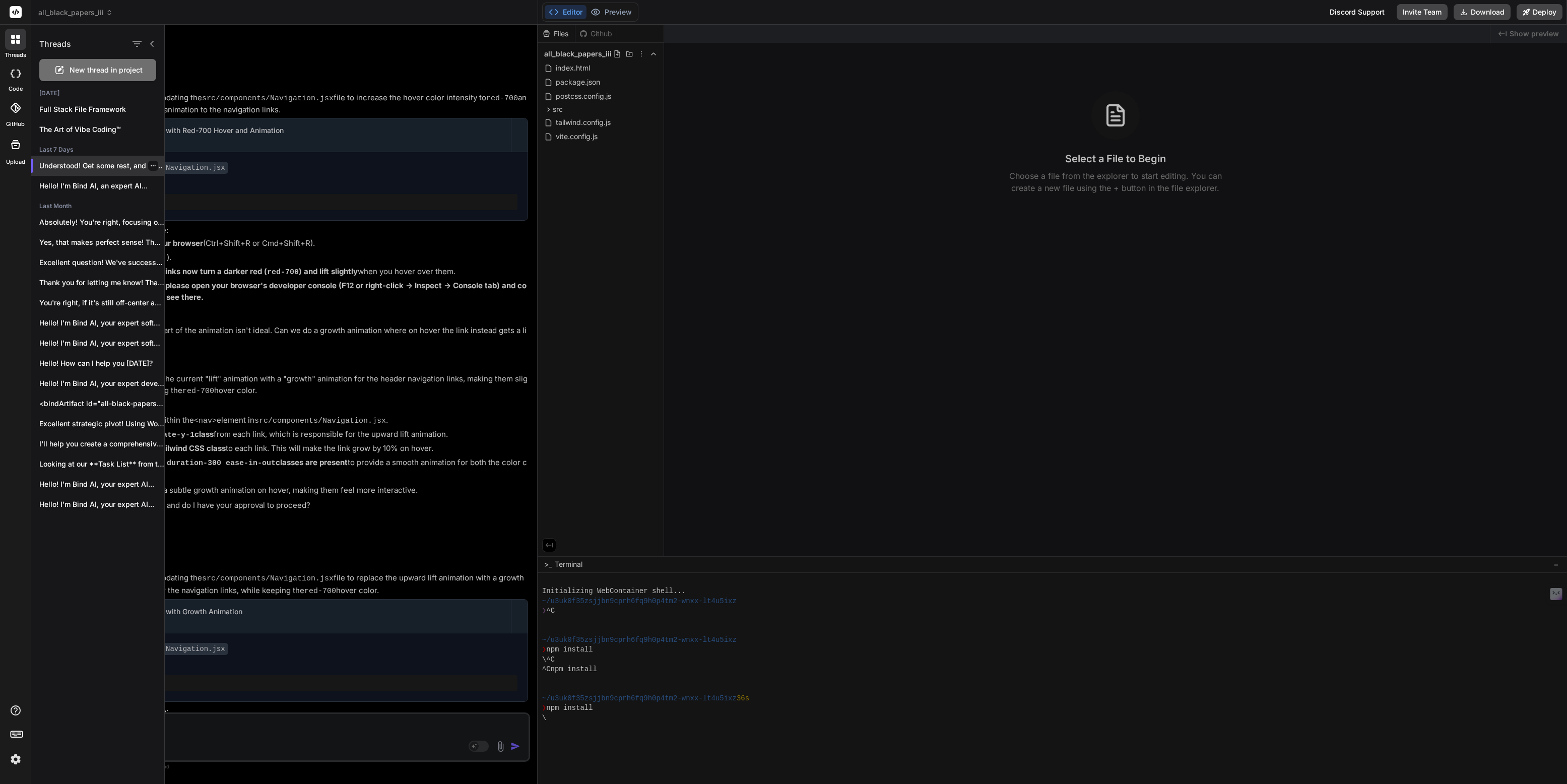
click at [150, 166] on icon "button" at bounding box center [153, 166] width 6 height 6
click at [187, 183] on span "Rename and Save" at bounding box center [196, 186] width 60 height 10
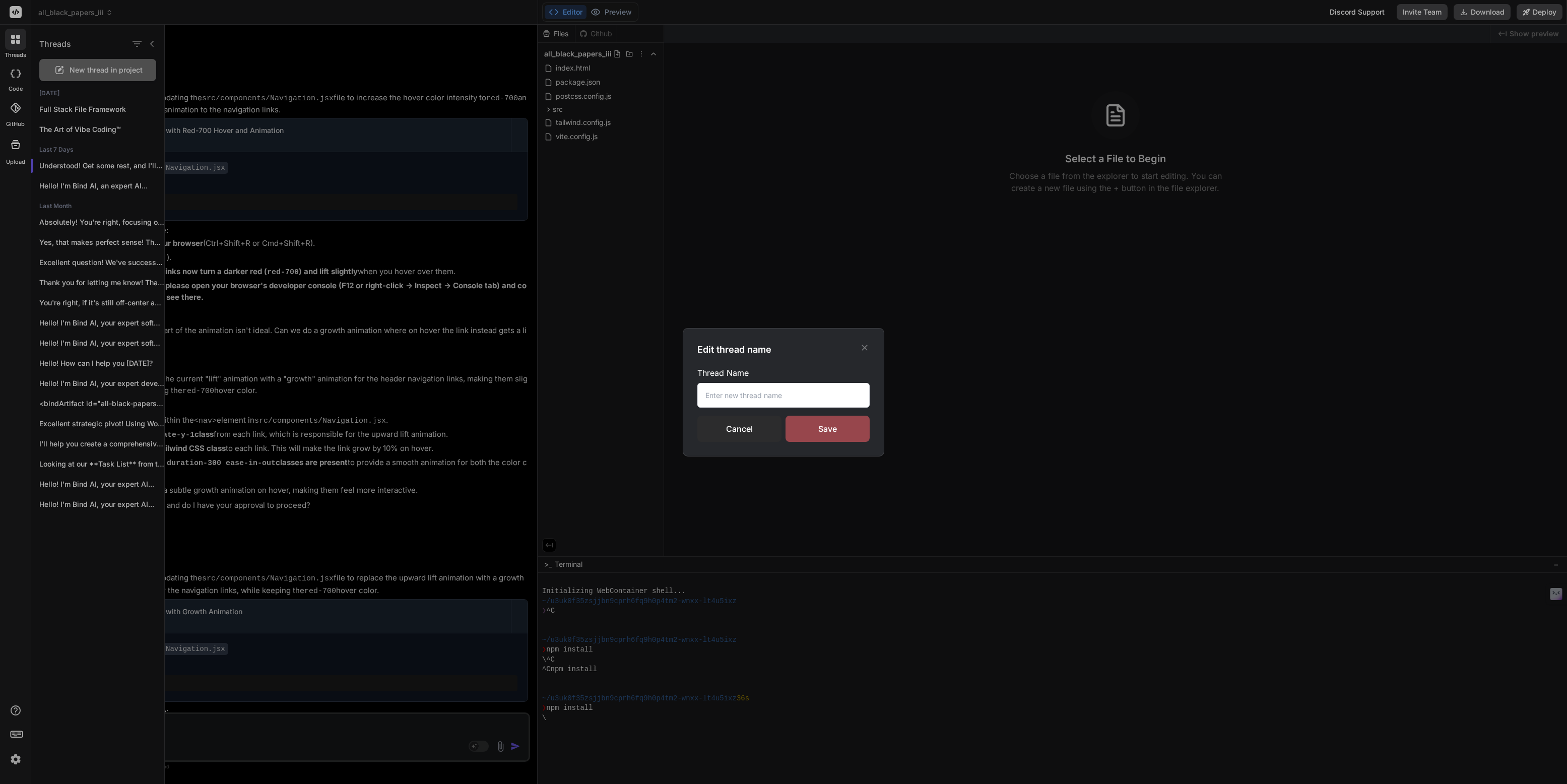
click at [716, 397] on input "text" at bounding box center [783, 395] width 172 height 25
paste input "ALL Black Papers iii"
type input "ALL Black Papers iii"
click at [810, 427] on div "Save" at bounding box center [828, 429] width 84 height 26
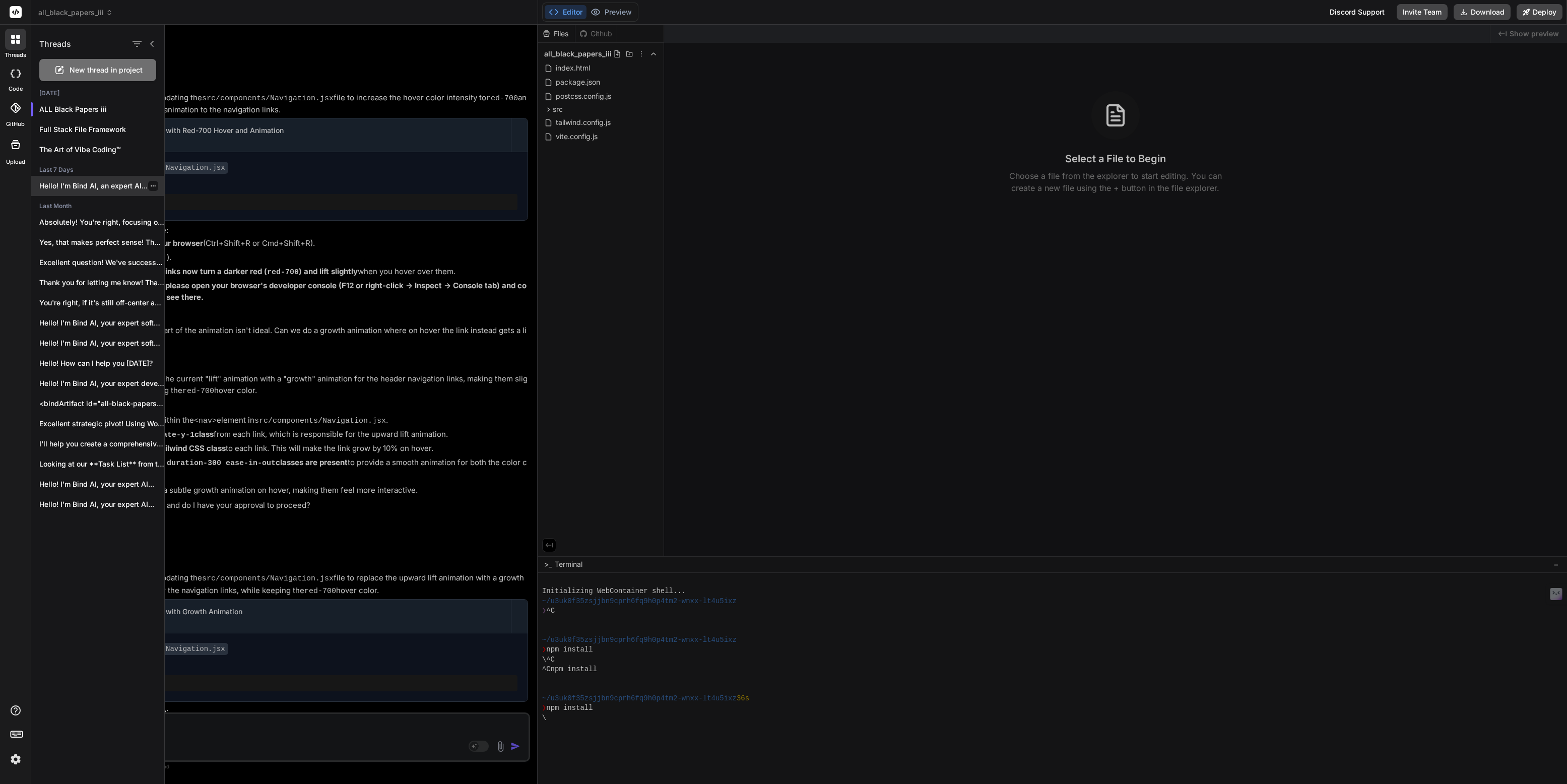
click at [96, 183] on p "Hello! I'm Bind AI, an expert AI..." at bounding box center [102, 186] width 125 height 10
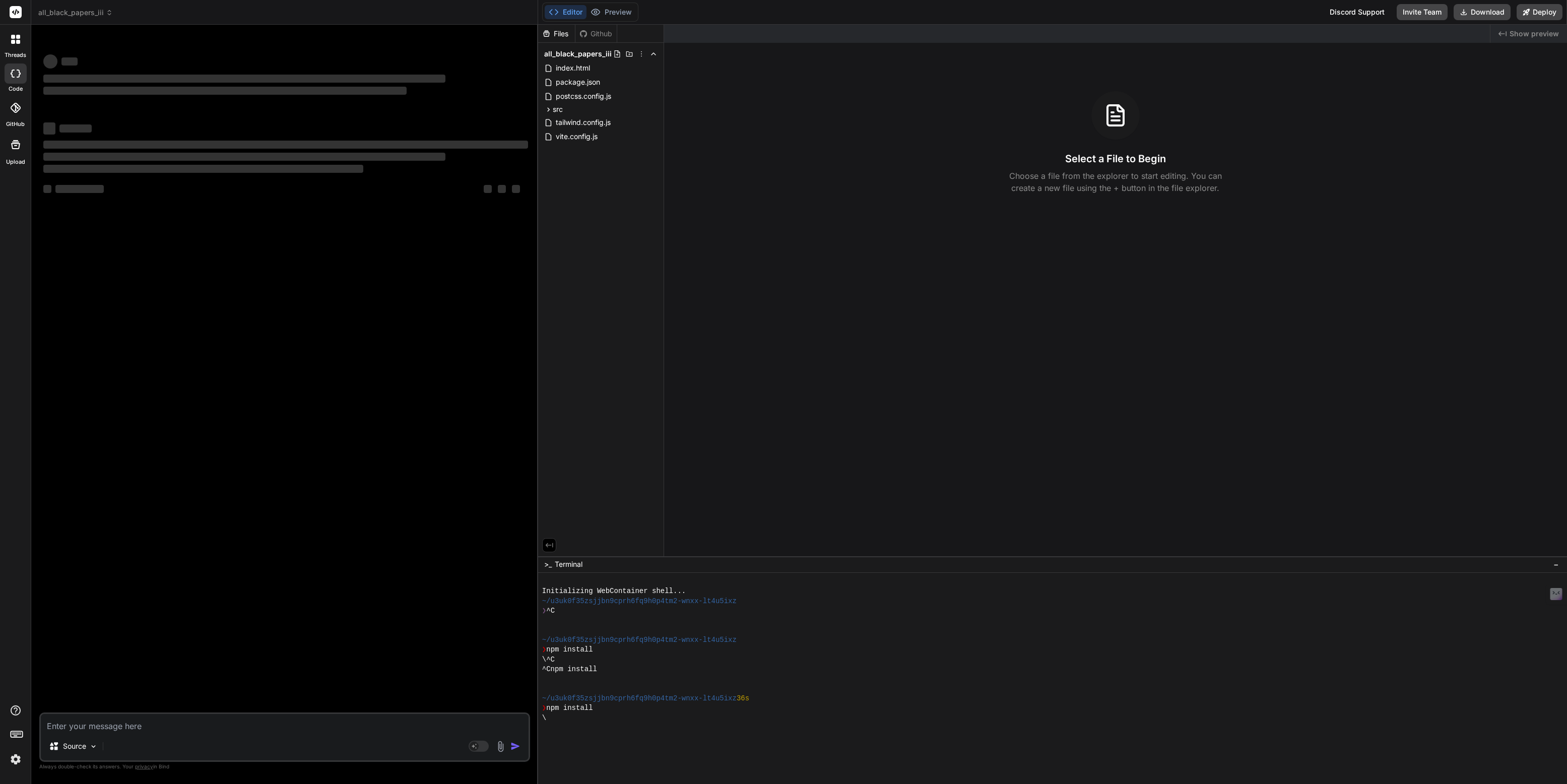
type textarea "x"
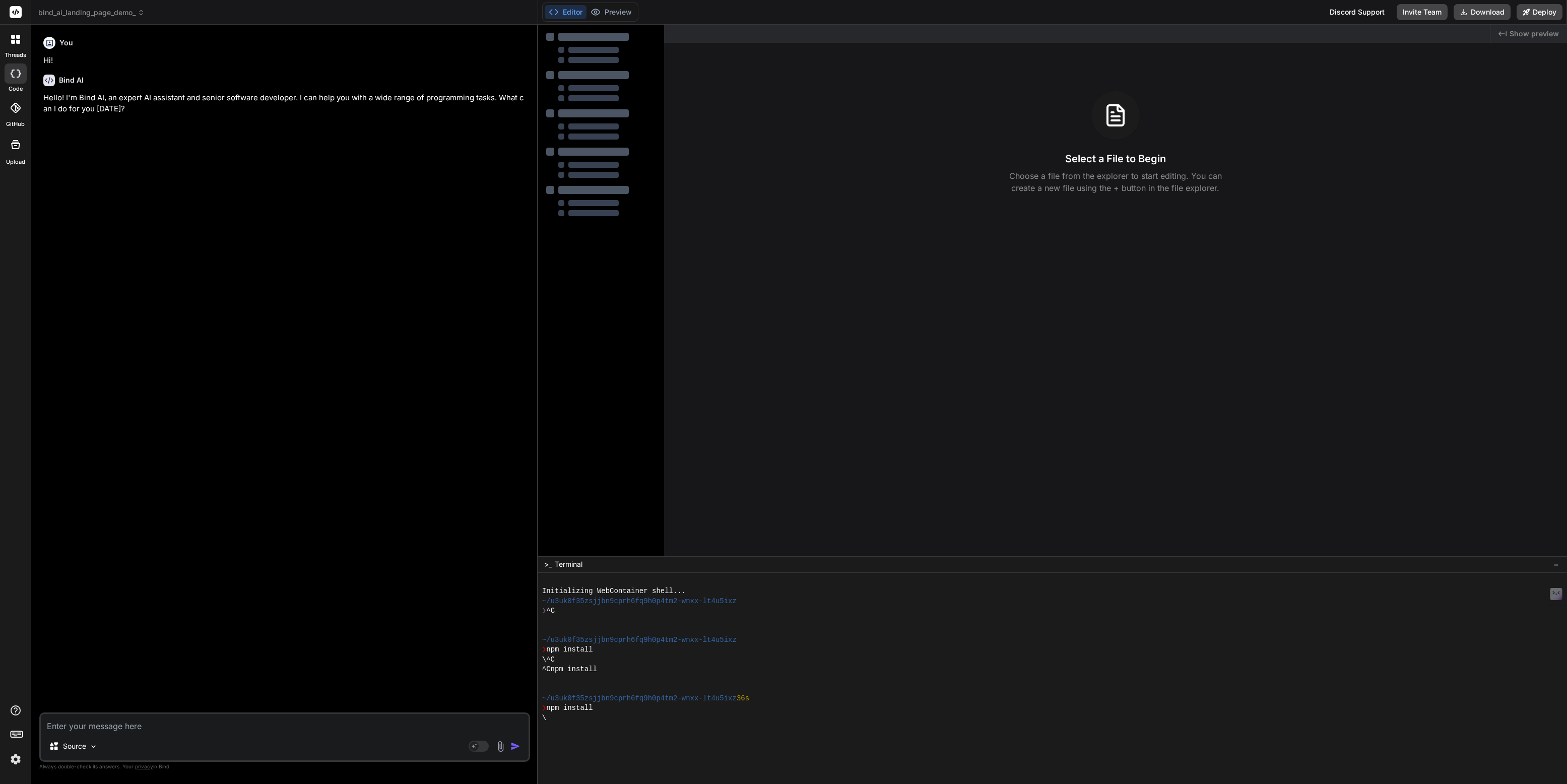
click at [59, 718] on textarea at bounding box center [285, 723] width 488 height 18
type textarea "B"
type textarea "x"
type textarea "Bi"
type textarea "x"
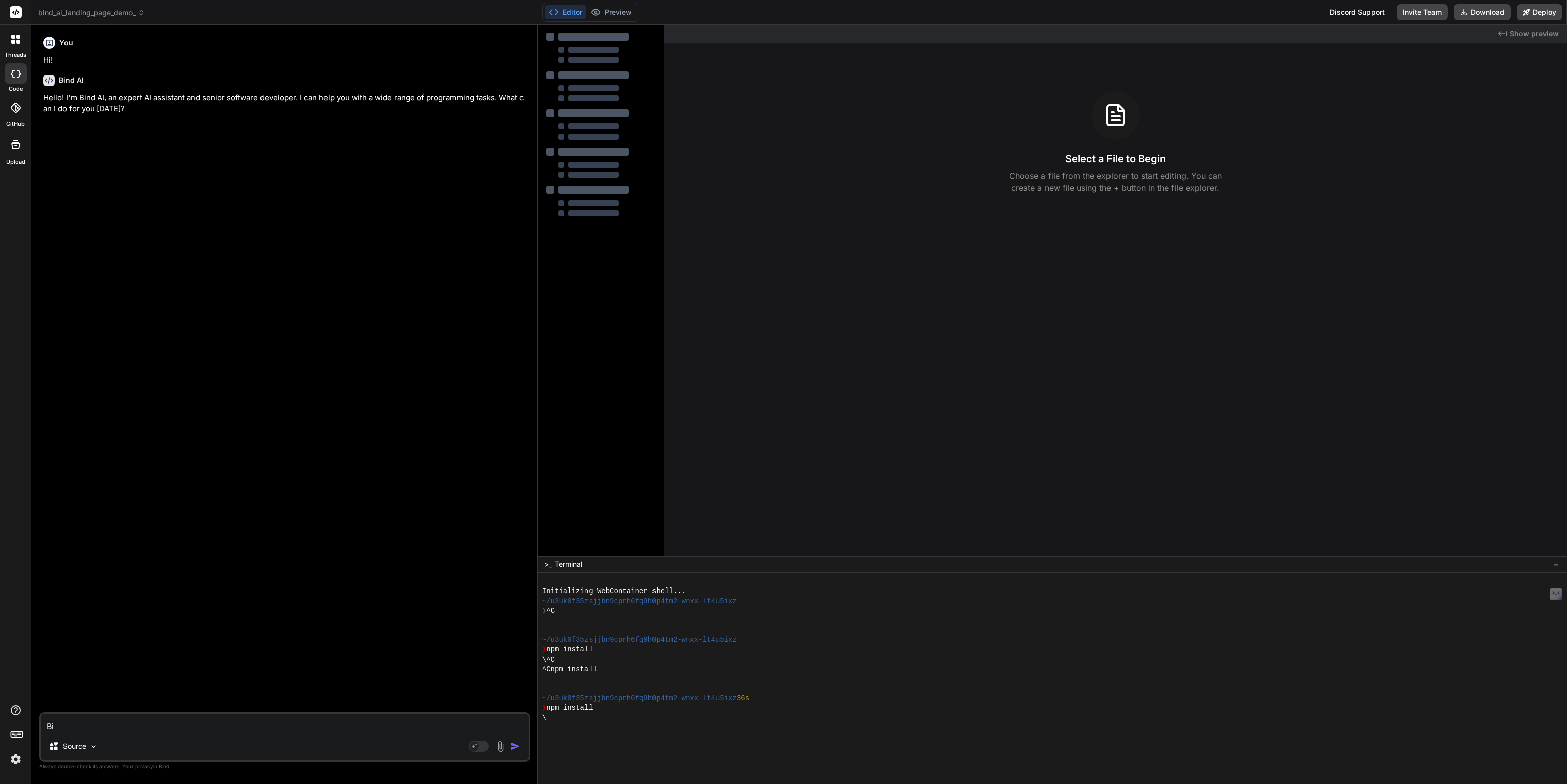
type textarea "Bin"
type textarea "x"
type textarea "Bind"
type textarea "x"
type textarea "Bind"
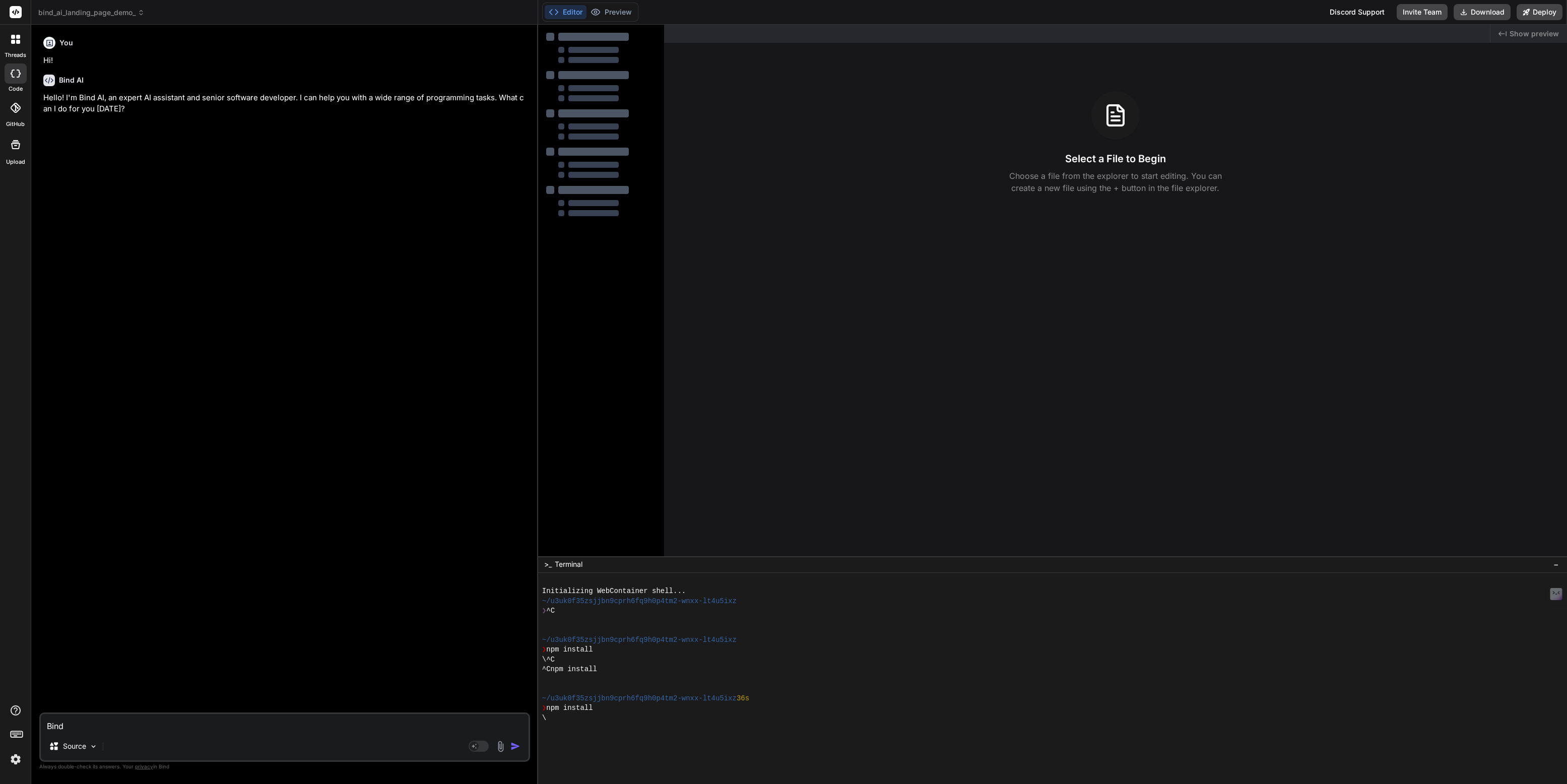
type textarea "x"
type textarea "Bind A"
type textarea "x"
type textarea "Bind Ai"
type textarea "x"
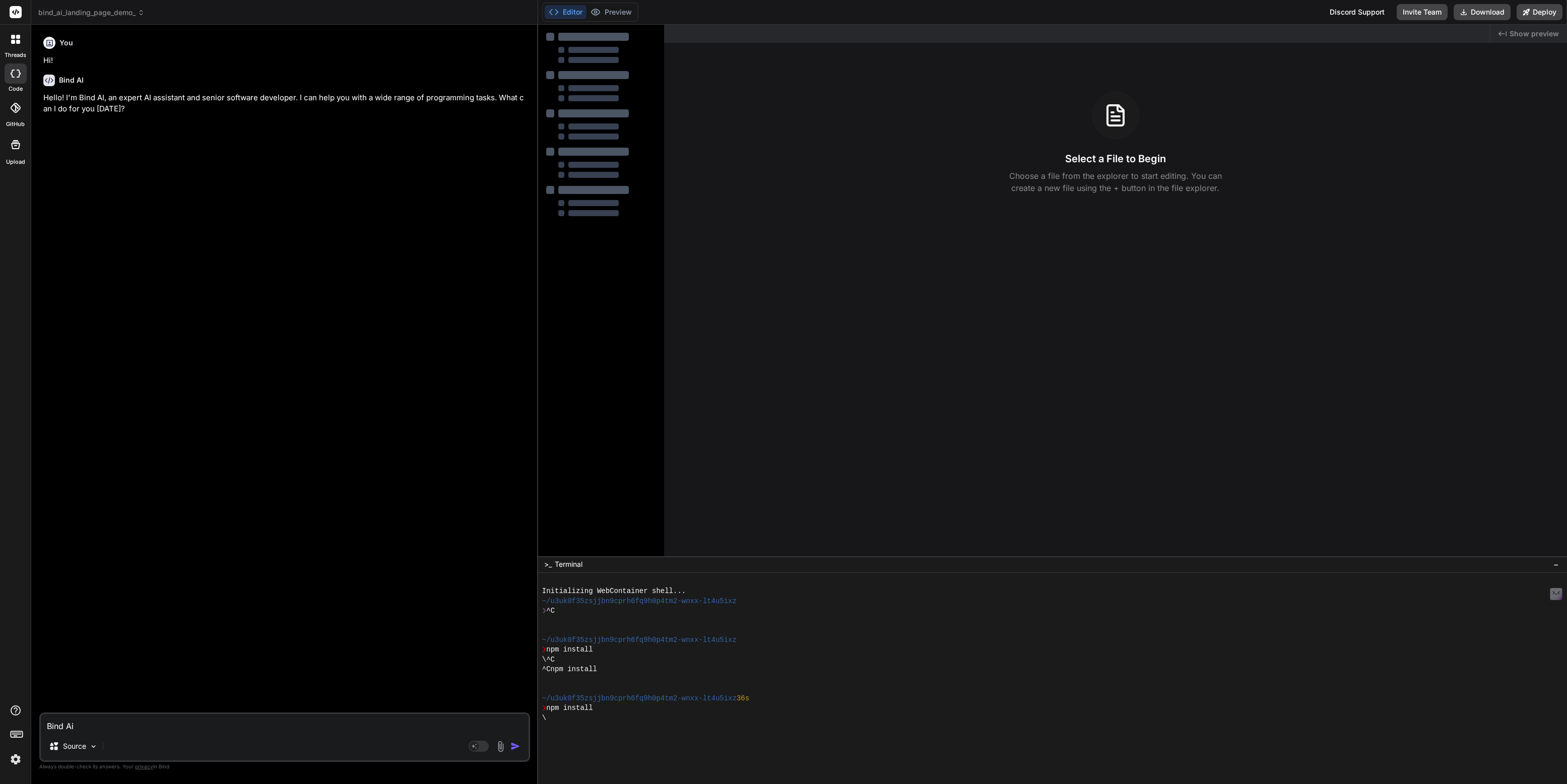
type textarea "Bind Ai"
type textarea "x"
type textarea "Bind Ai L"
type textarea "x"
type textarea "Bind Ai La"
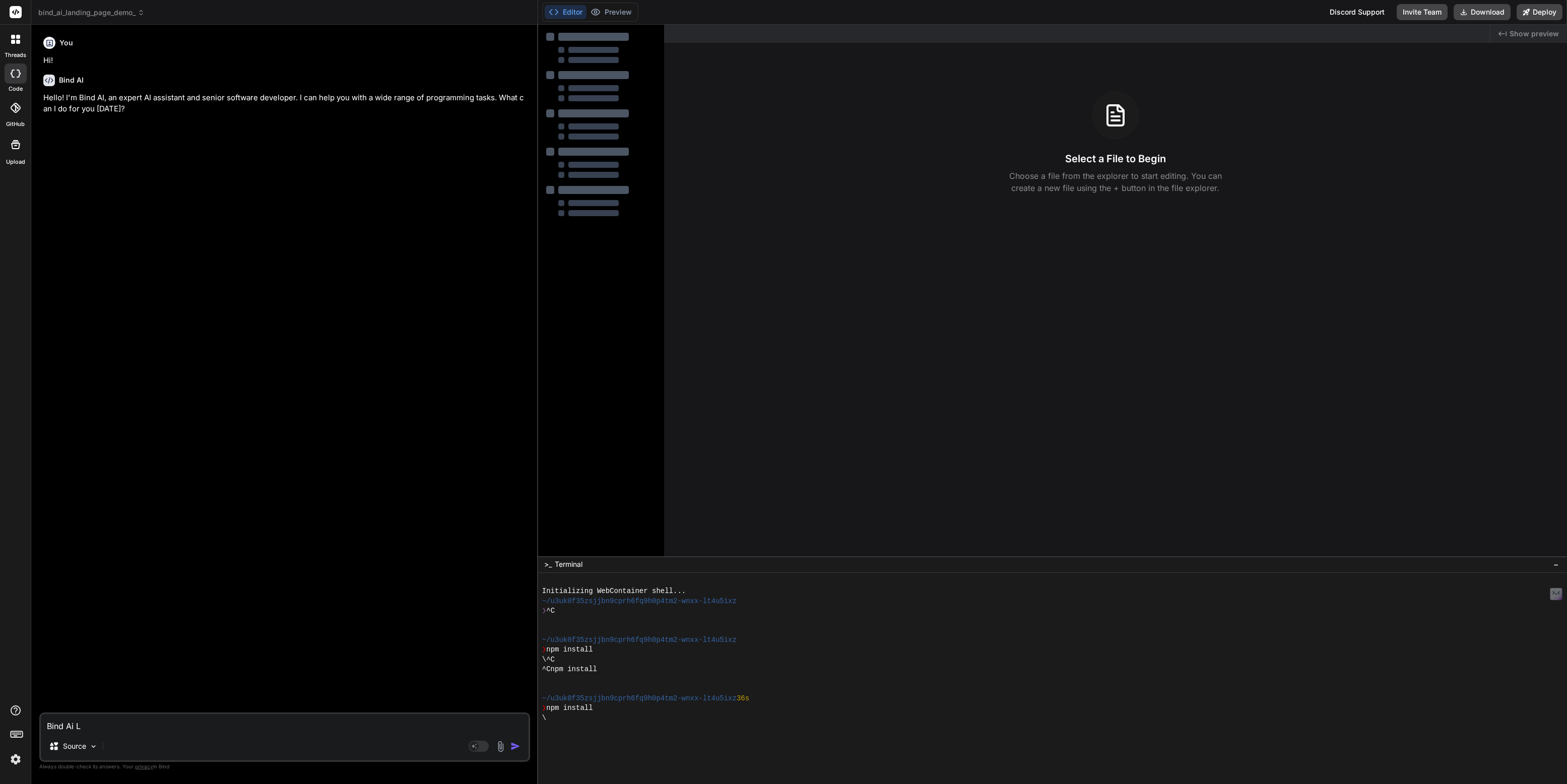
type textarea "x"
type textarea "Bind Ai Lan"
type textarea "x"
type textarea "Bind Ai Land"
type textarea "x"
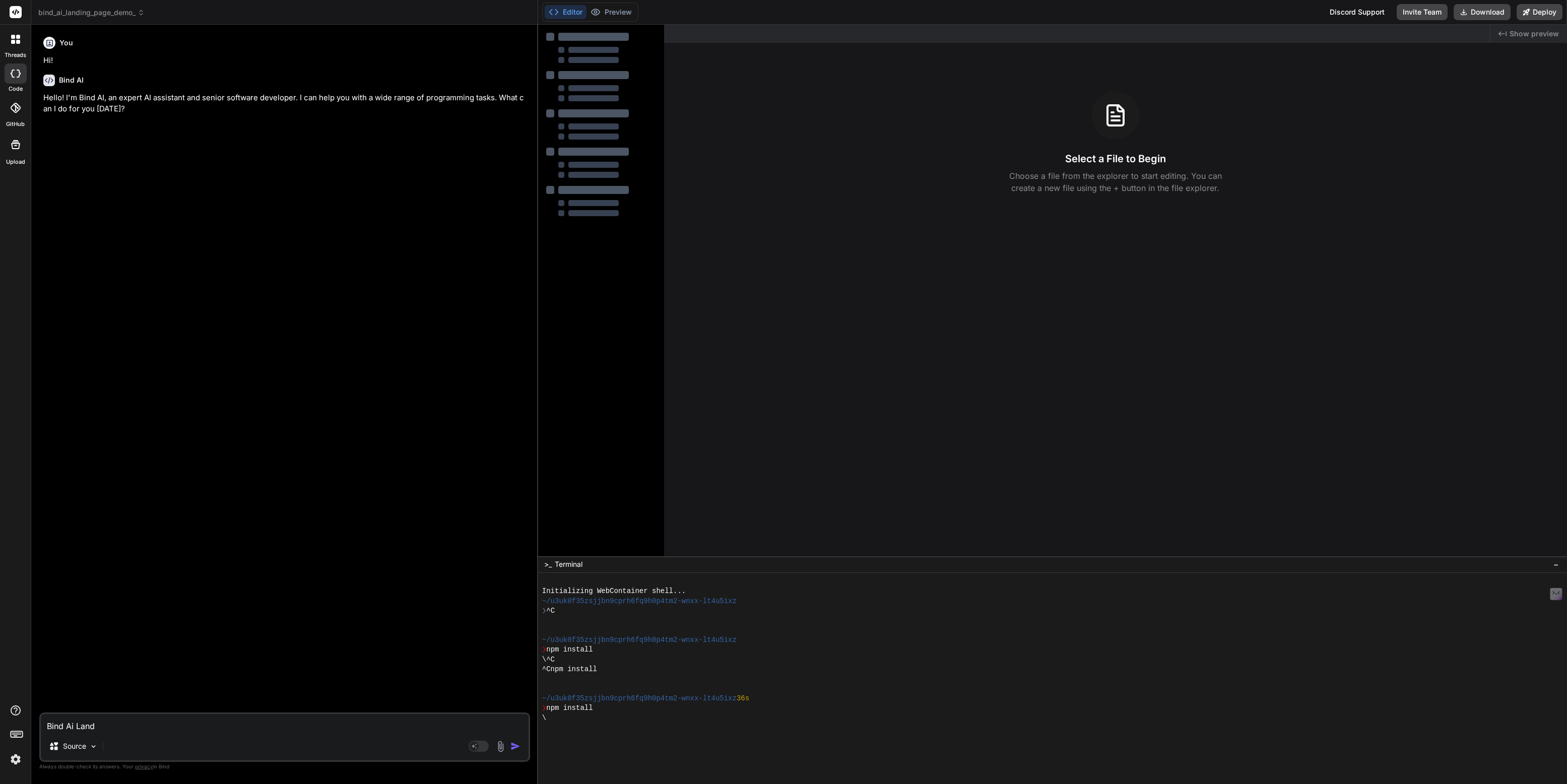
type textarea "Bind Ai Landi"
type textarea "x"
type textarea "Bind Ai Landin"
type textarea "x"
type textarea "Bind Ai Landing"
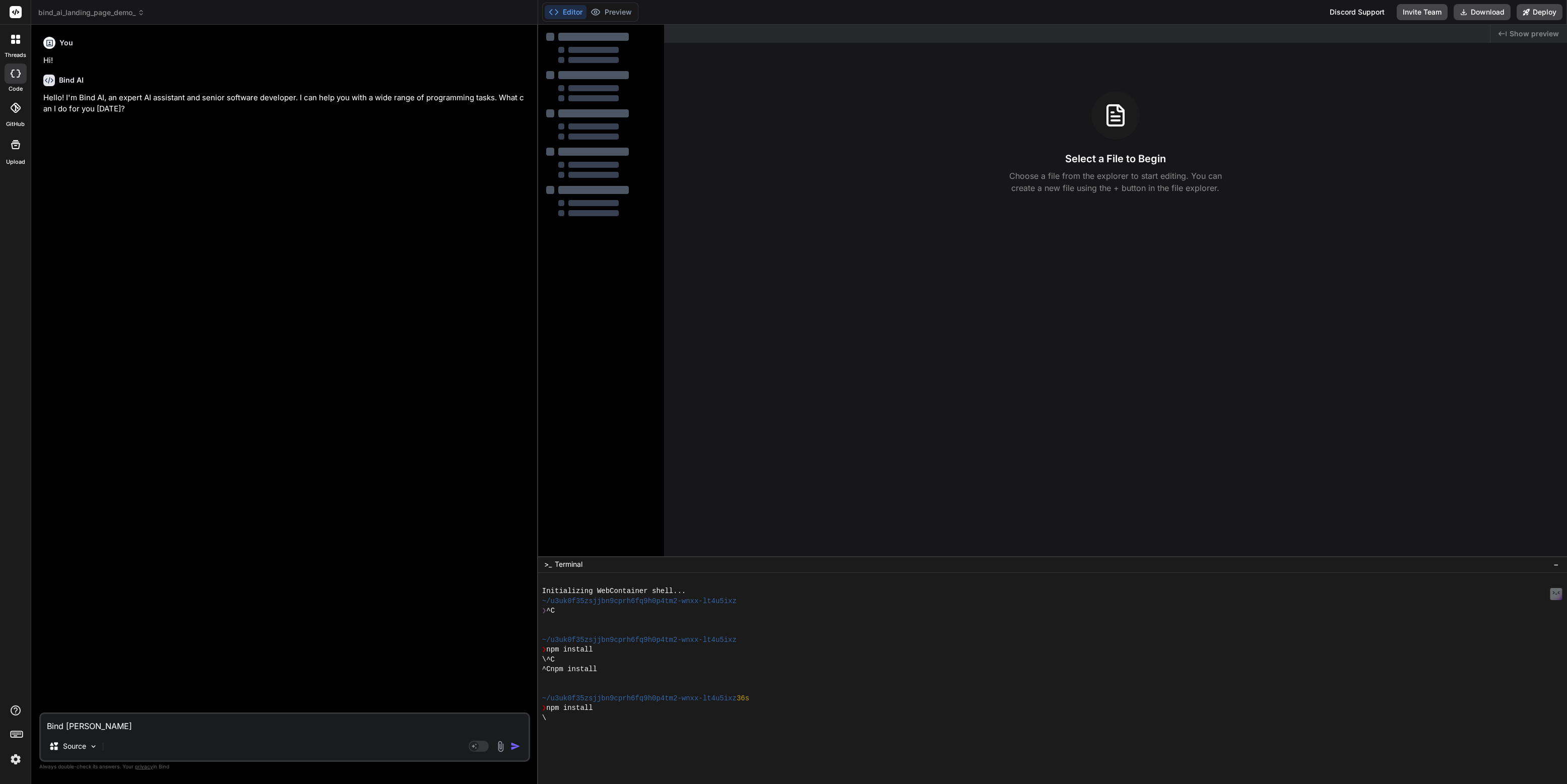
type textarea "x"
type textarea "Bind Ai Landing"
type textarea "x"
type textarea "Bind Ai Landing P"
type textarea "x"
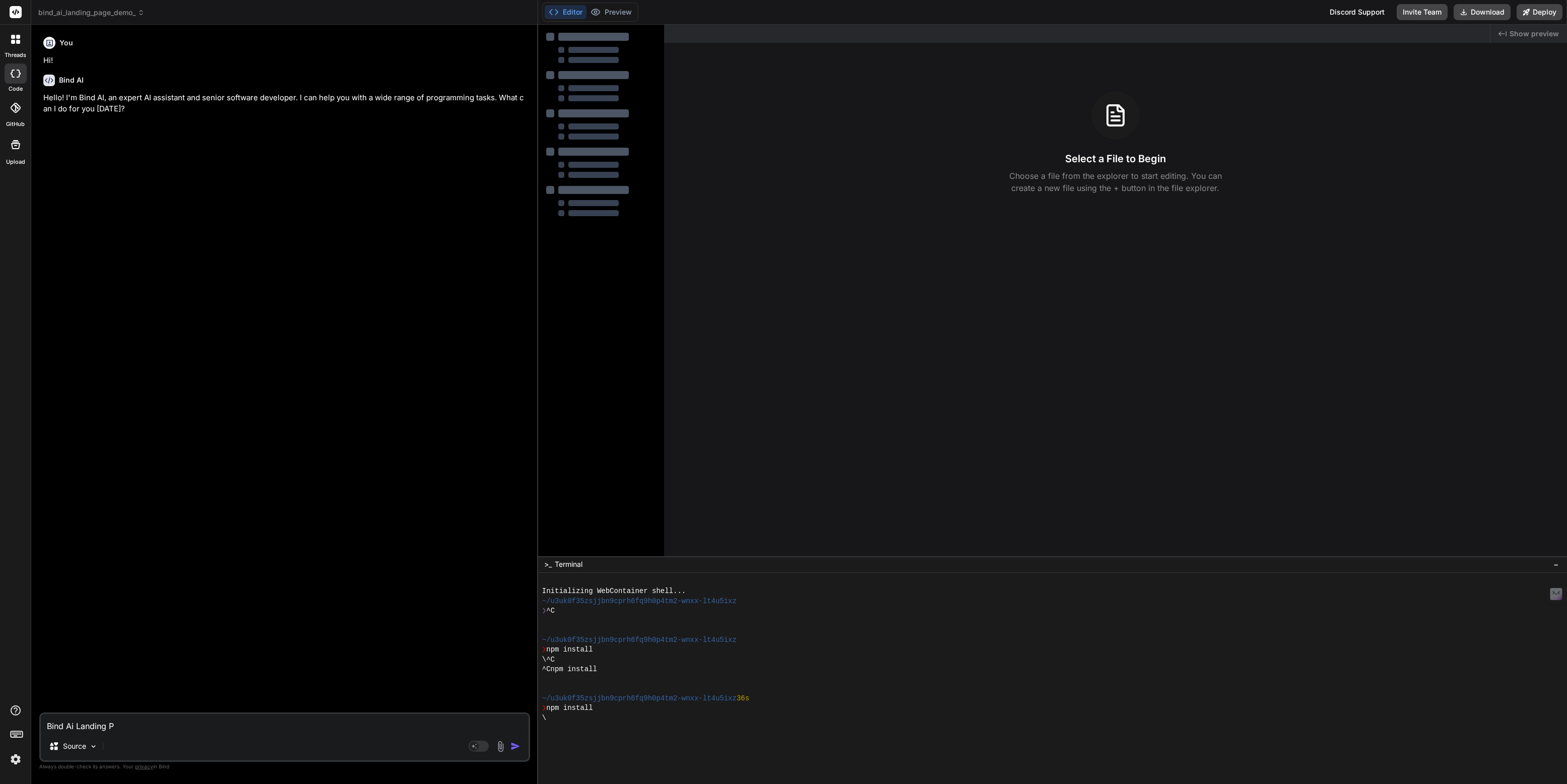
type textarea "Bind Ai Landing Pa"
click at [14, 37] on icon at bounding box center [13, 37] width 4 height 4
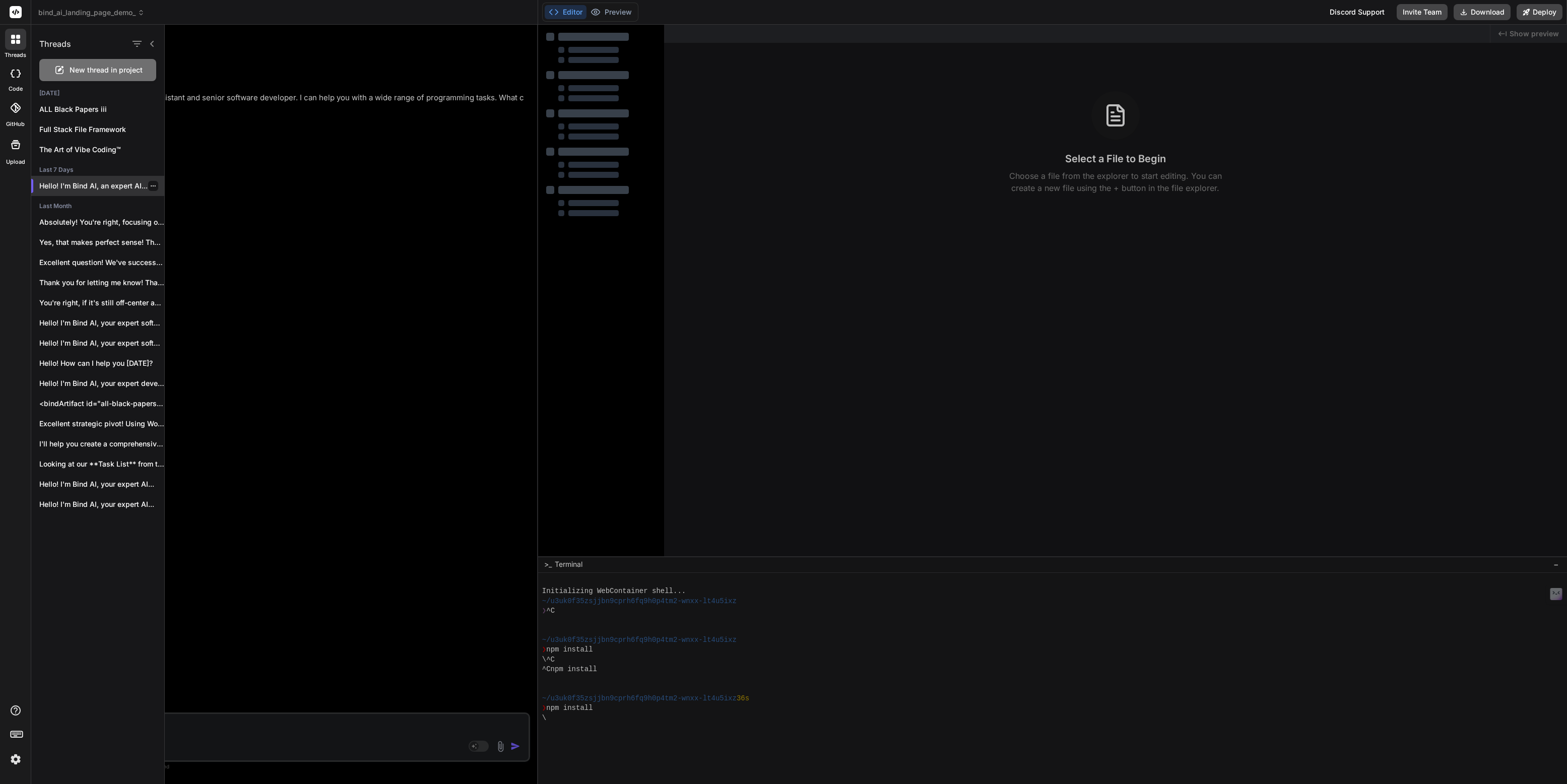
click at [150, 184] on icon "button" at bounding box center [153, 186] width 6 height 6
click at [167, 202] on span "Rename and Save" at bounding box center [196, 206] width 60 height 10
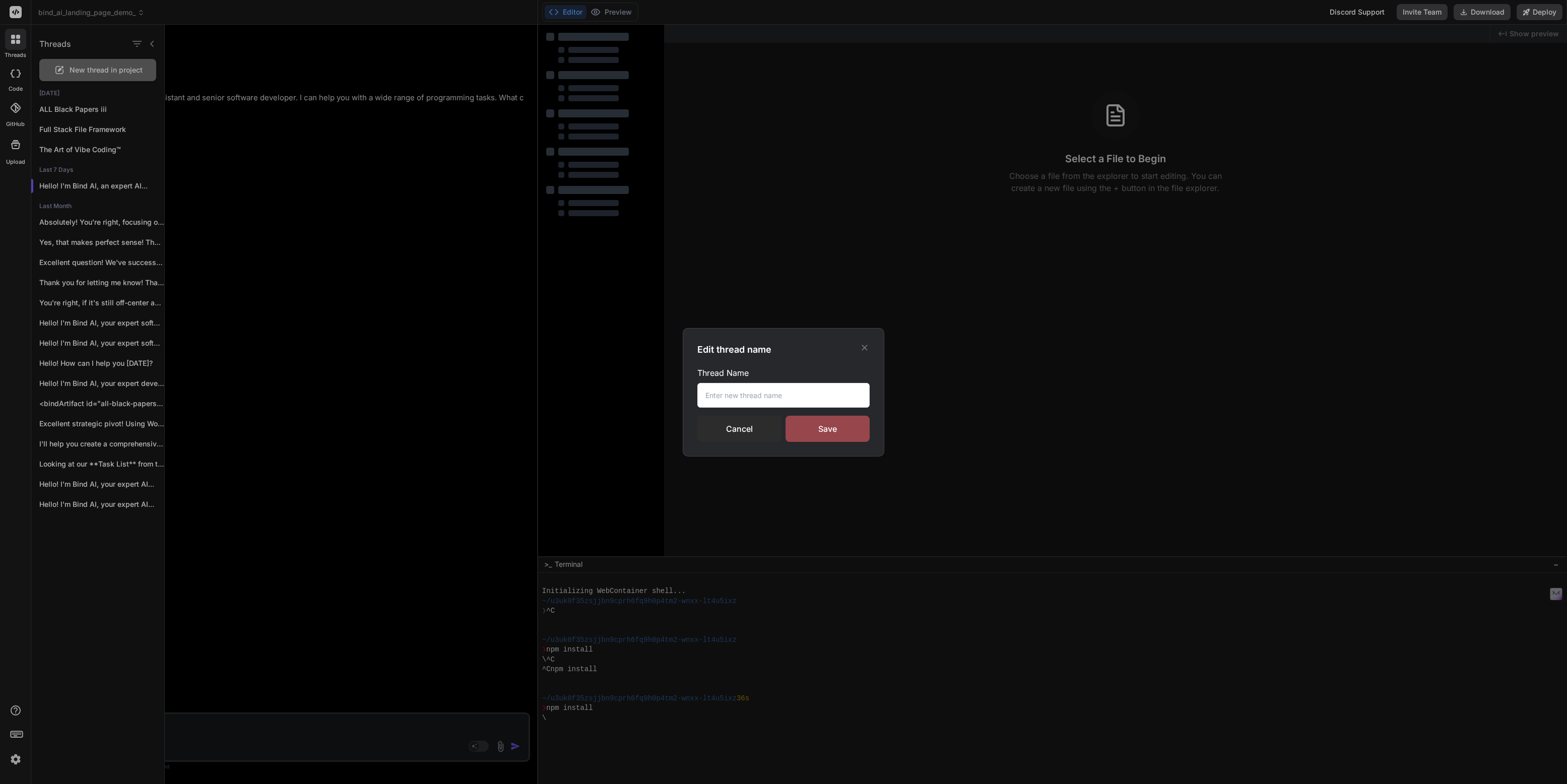
click at [735, 398] on input "text" at bounding box center [783, 395] width 172 height 25
paste input "Bind Ai Landing Page Demo"
click at [835, 428] on div "Save" at bounding box center [828, 429] width 84 height 26
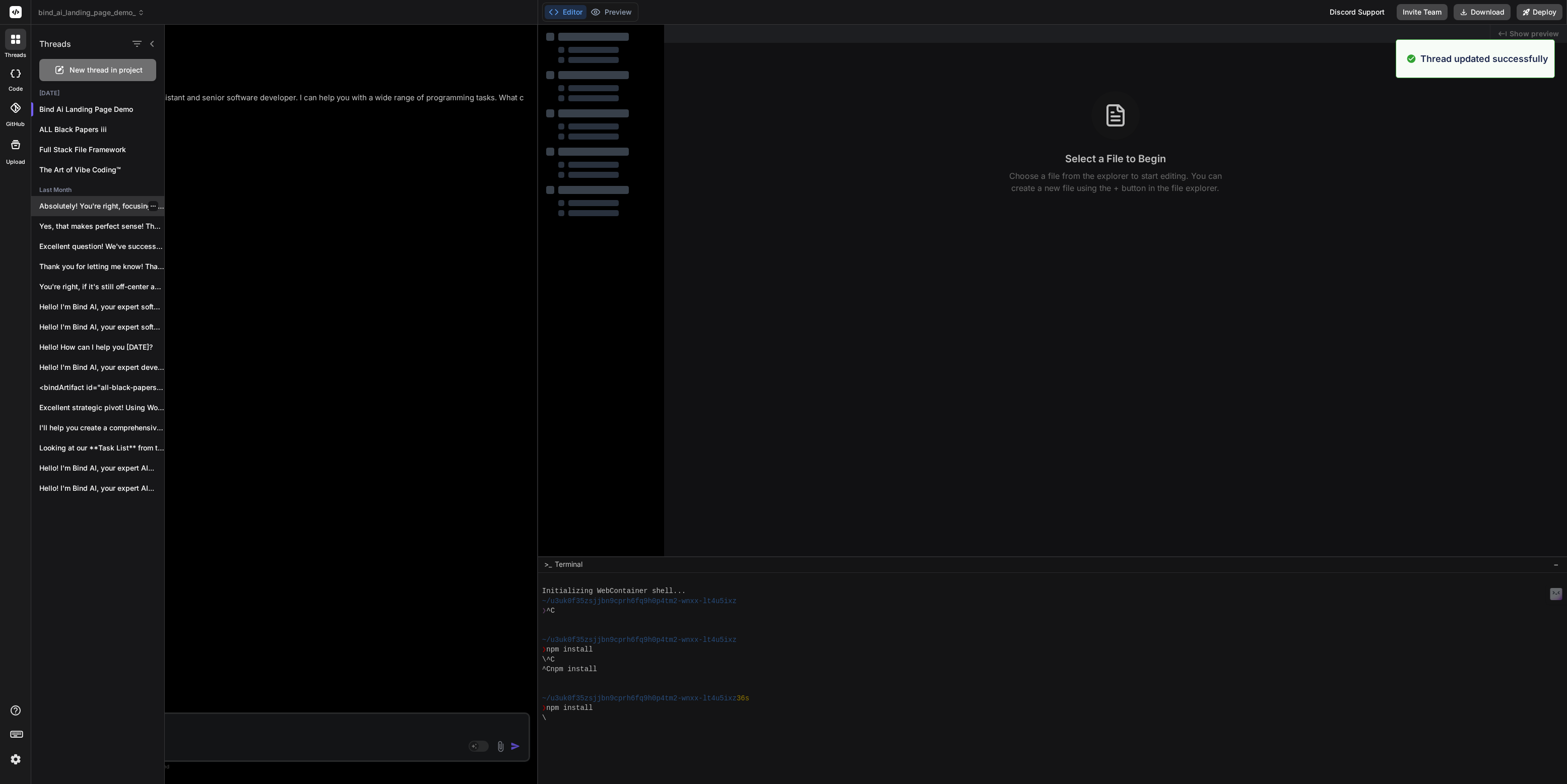
click at [106, 203] on p "Absolutely! You're right, focusing on genuine engagement..." at bounding box center [102, 206] width 125 height 10
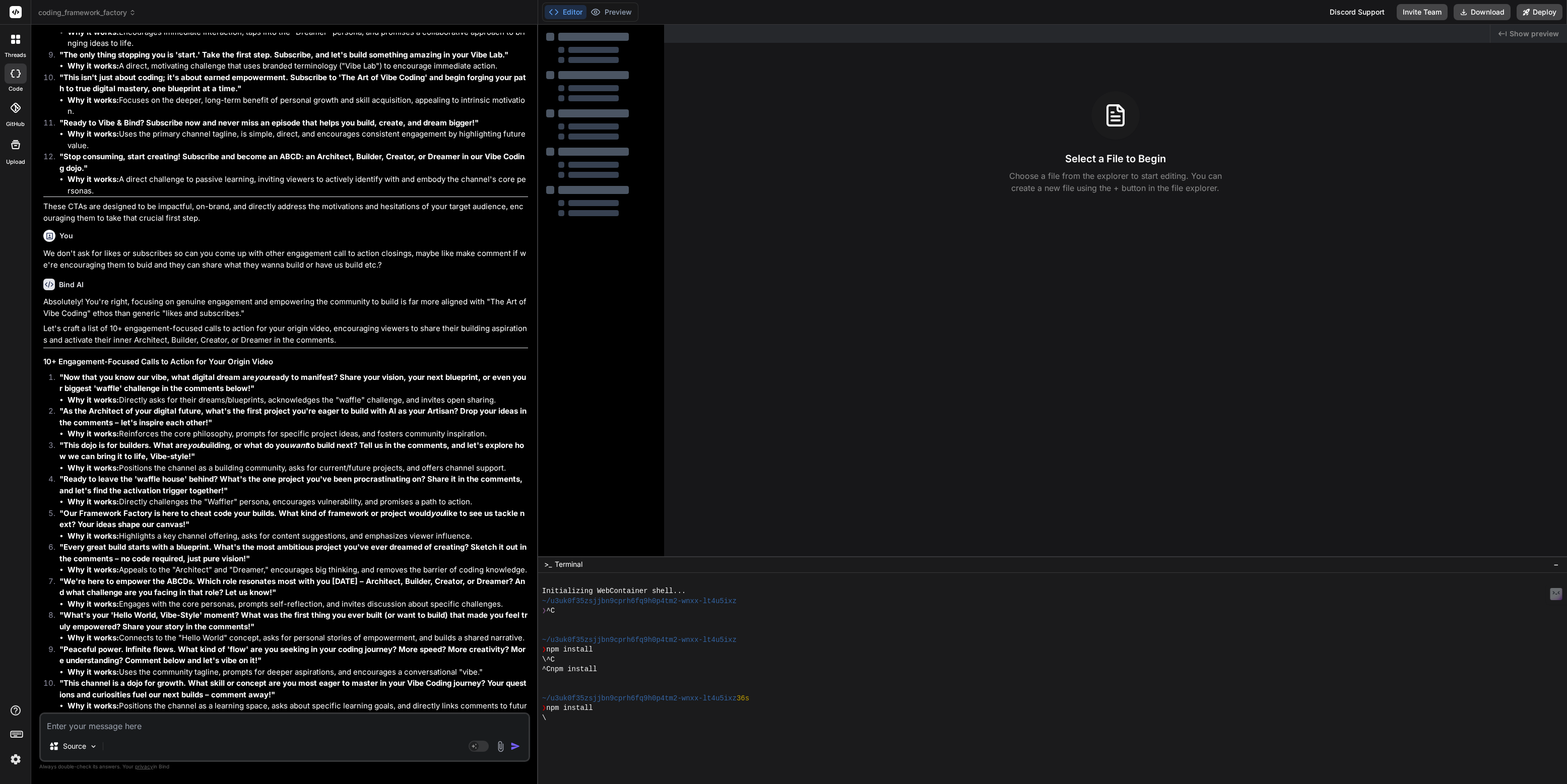
scroll to position [2055, 0]
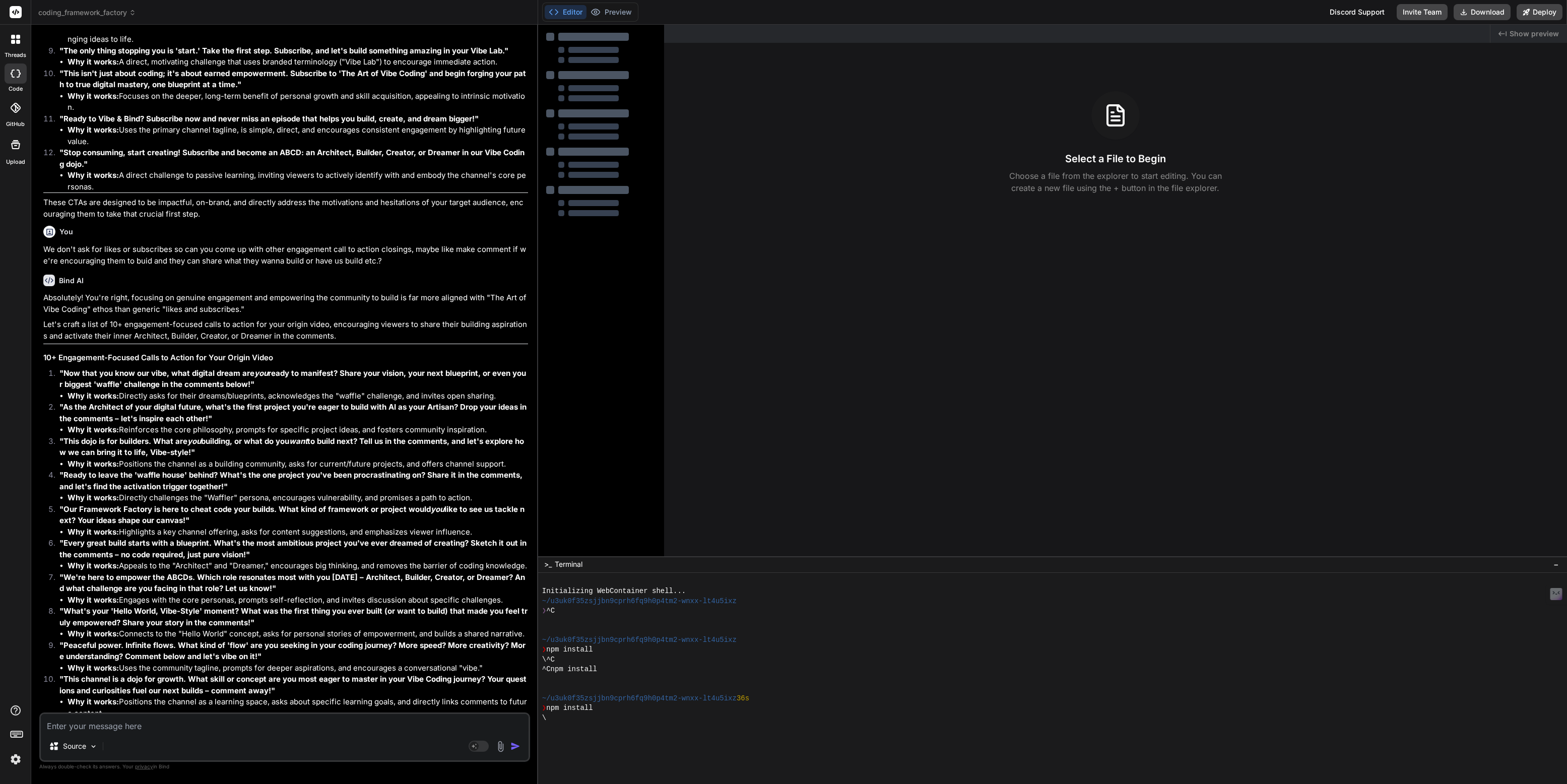
click at [96, 724] on textarea at bounding box center [285, 723] width 488 height 18
click at [13, 36] on icon at bounding box center [13, 37] width 4 height 4
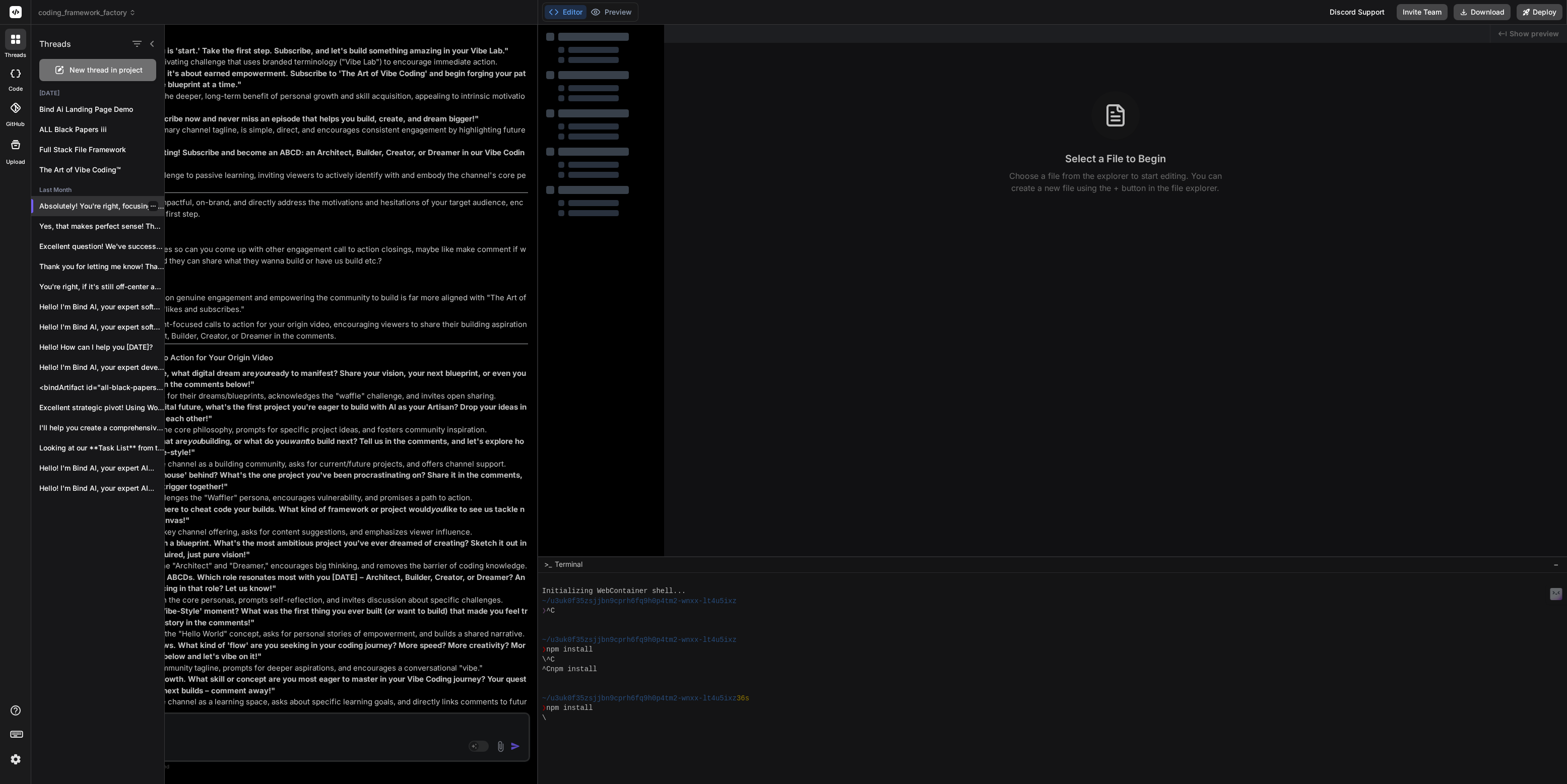
click at [151, 205] on icon "button" at bounding box center [153, 205] width 5 height 1
click at [175, 222] on span "Rename and Save" at bounding box center [196, 226] width 60 height 10
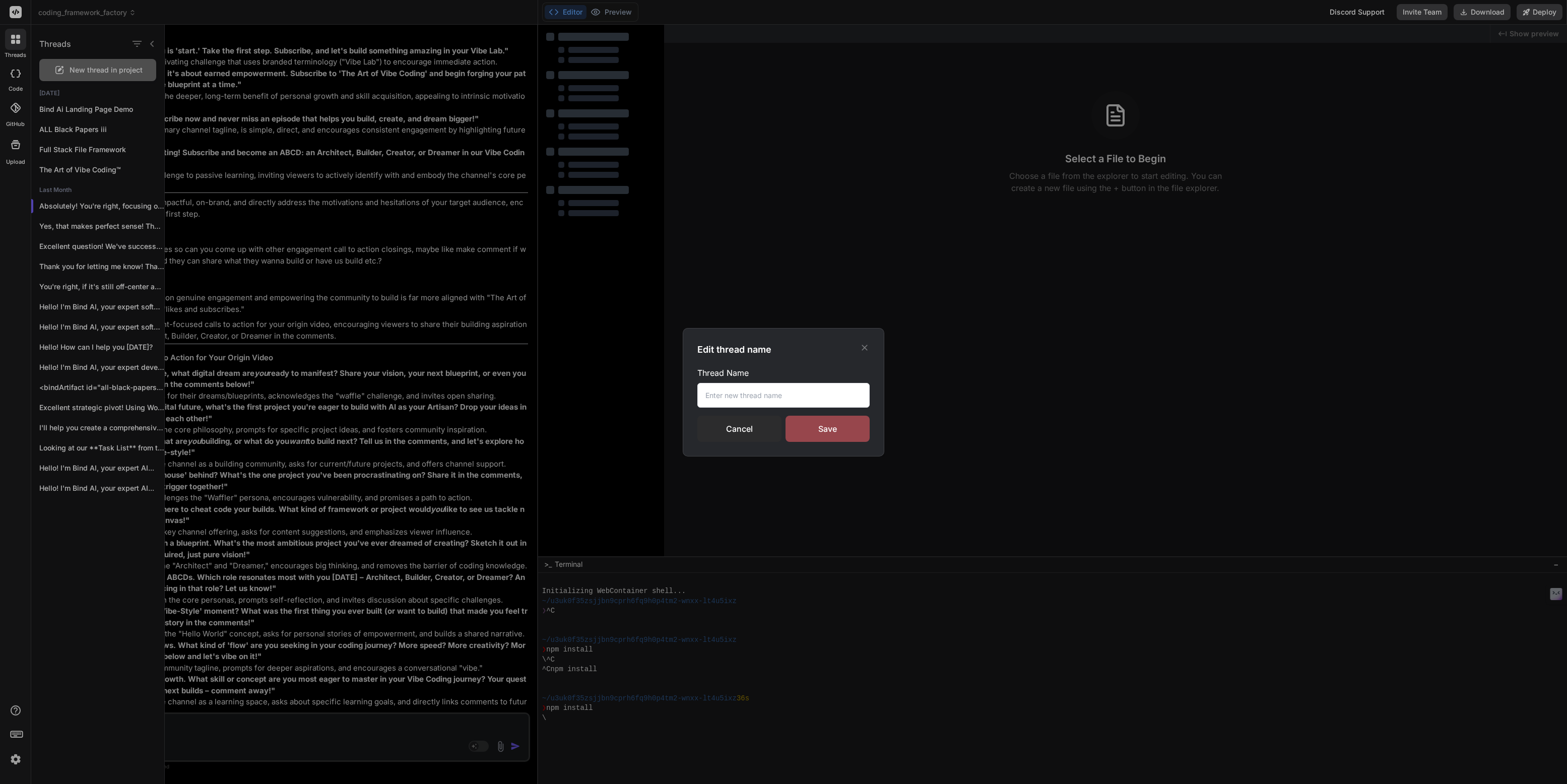
click at [714, 395] on input "text" at bounding box center [783, 395] width 172 height 25
paste input "Coding Framework Factory™"
click at [820, 430] on div "Save" at bounding box center [828, 429] width 84 height 26
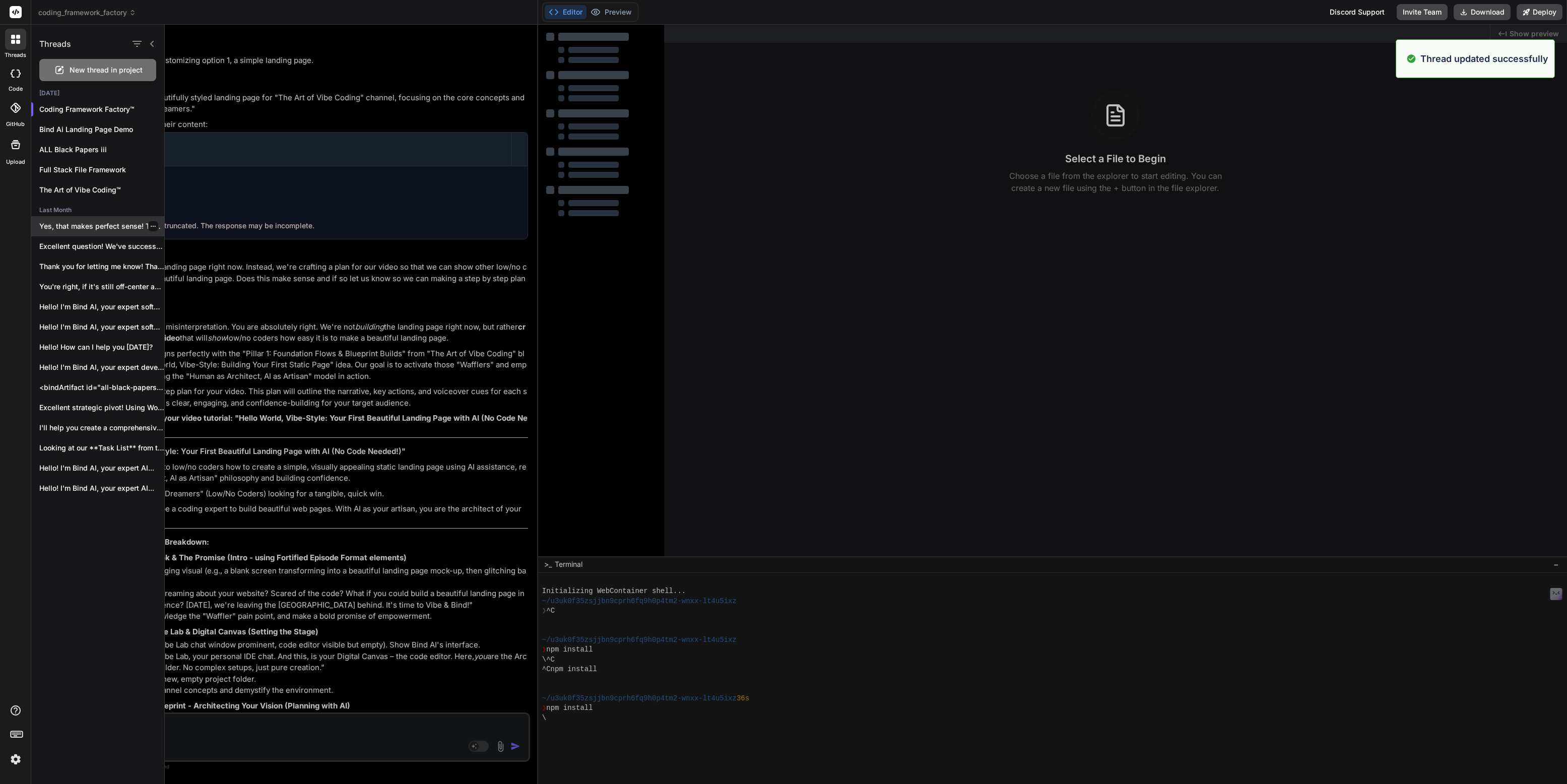
click at [99, 224] on p "Yes, that makes perfect sense! Thank you..." at bounding box center [102, 226] width 125 height 10
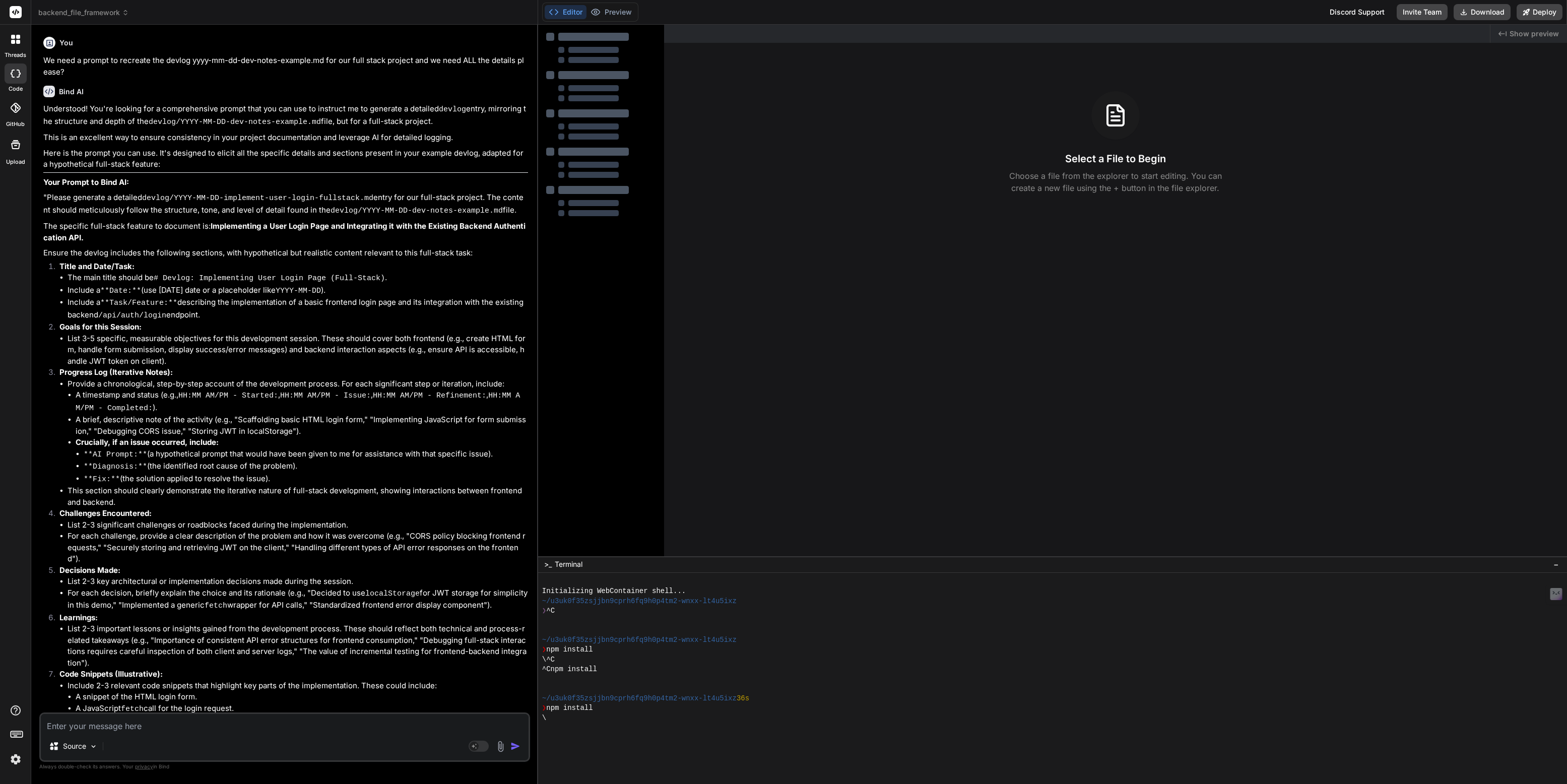
click at [88, 728] on textarea at bounding box center [285, 723] width 488 height 18
click at [17, 40] on icon at bounding box center [18, 42] width 4 height 4
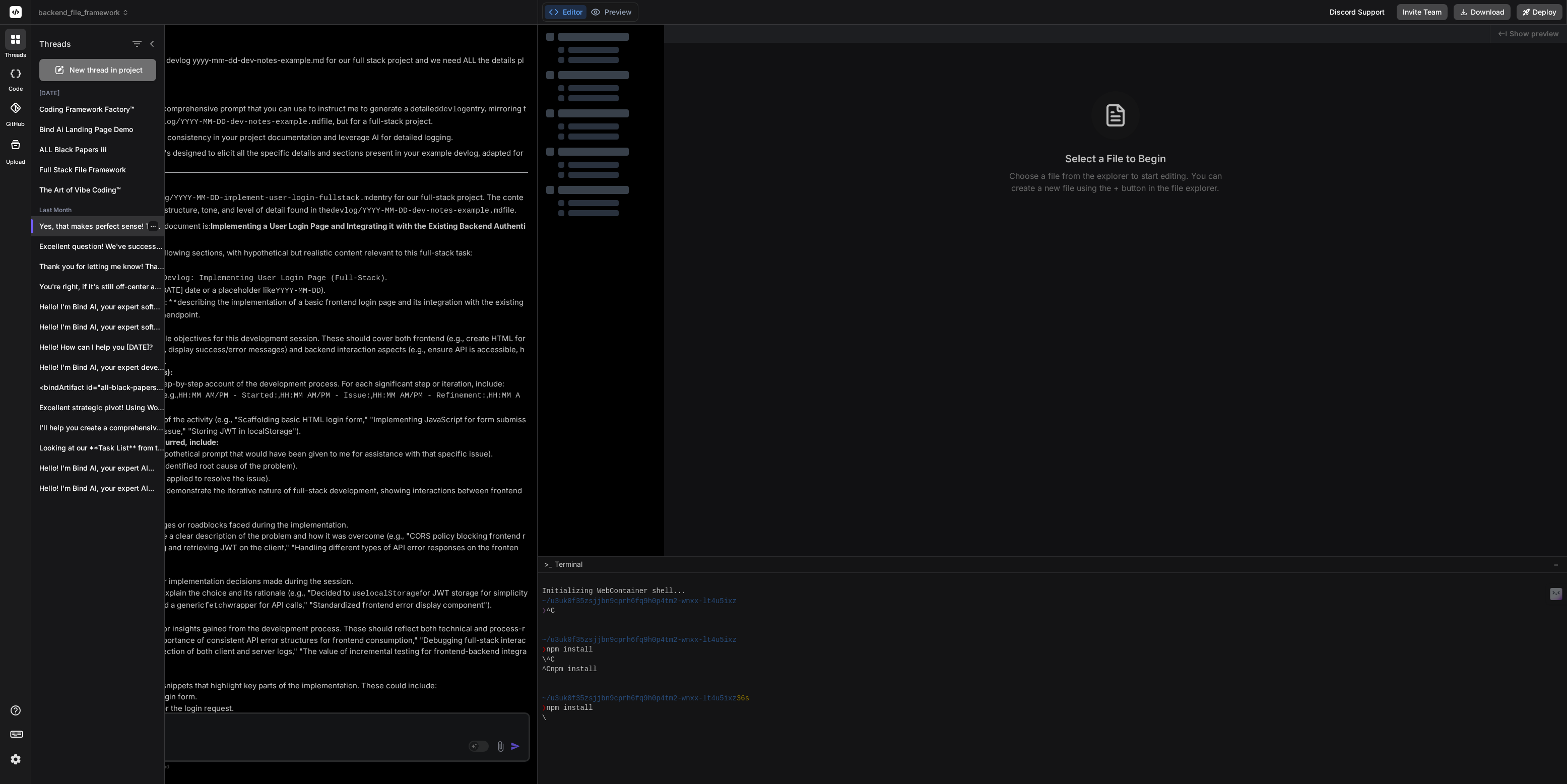
click at [150, 225] on icon "button" at bounding box center [153, 226] width 6 height 6
click at [181, 245] on span "Rename and Save" at bounding box center [196, 246] width 60 height 10
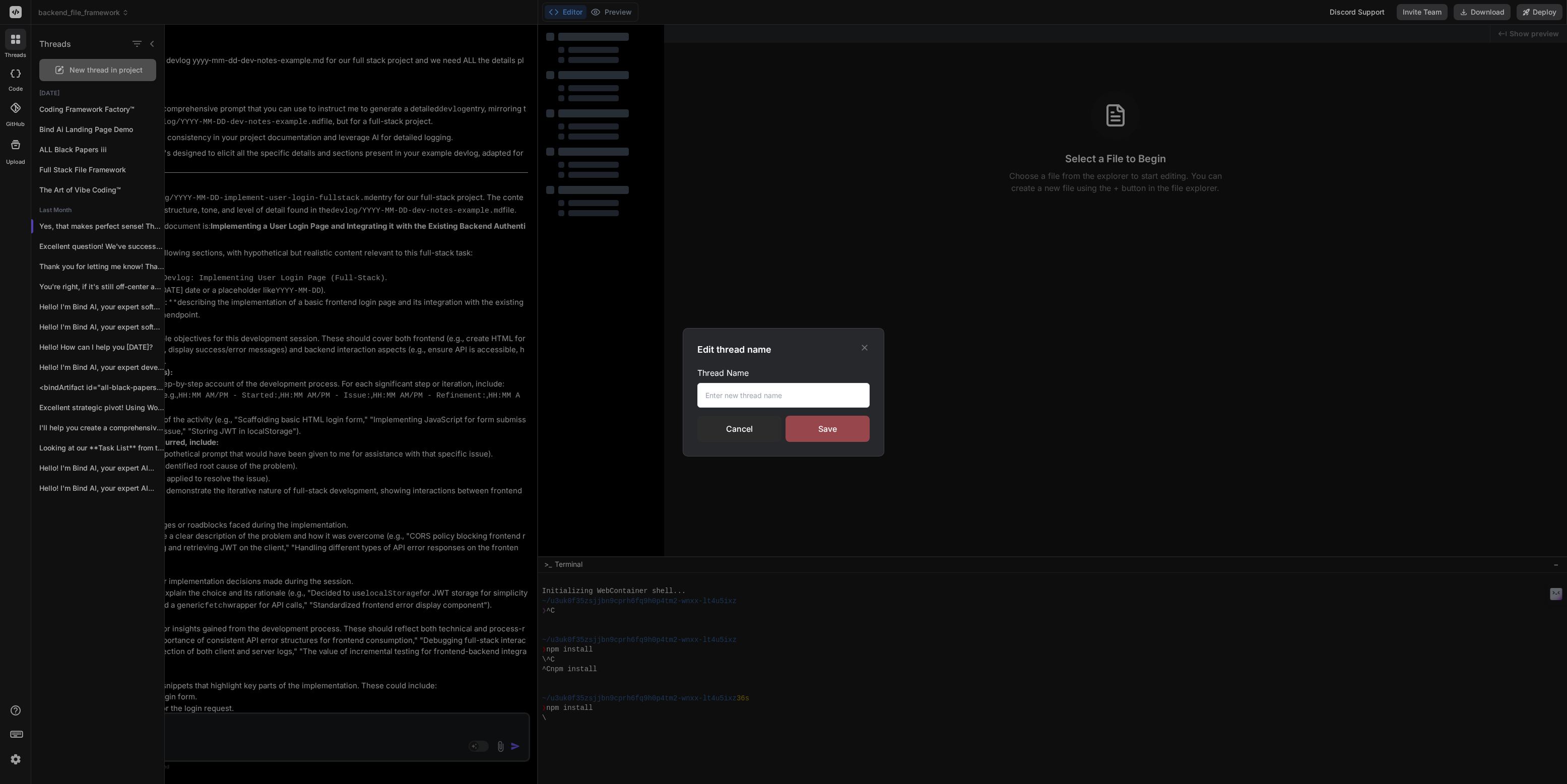
click at [715, 390] on input "text" at bounding box center [783, 395] width 172 height 25
paste input "Backend File Framework"
click at [810, 428] on div "Save" at bounding box center [828, 429] width 84 height 26
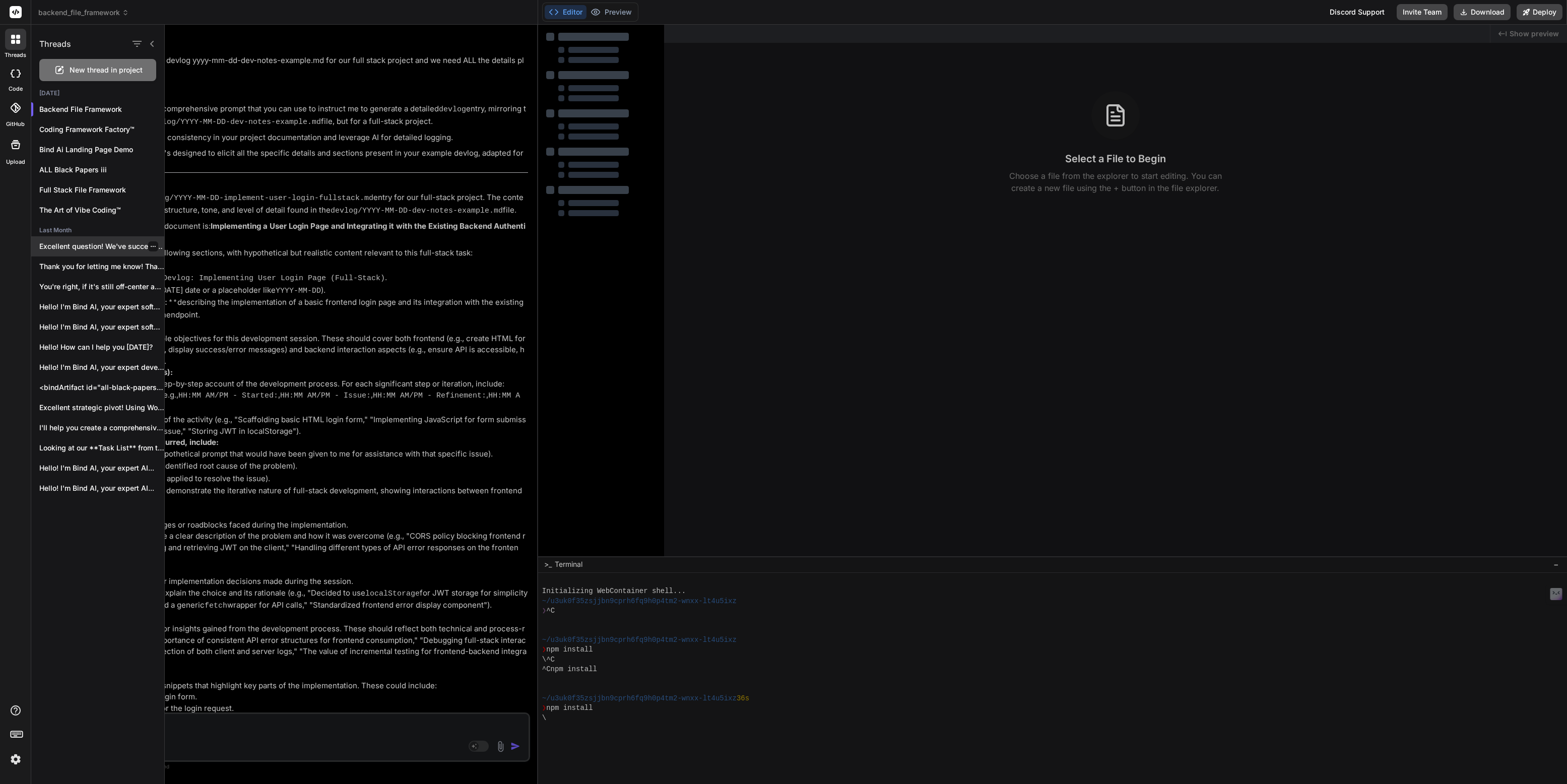
click at [88, 245] on p "Excellent question! We've successfully established a robust,..." at bounding box center [102, 246] width 125 height 10
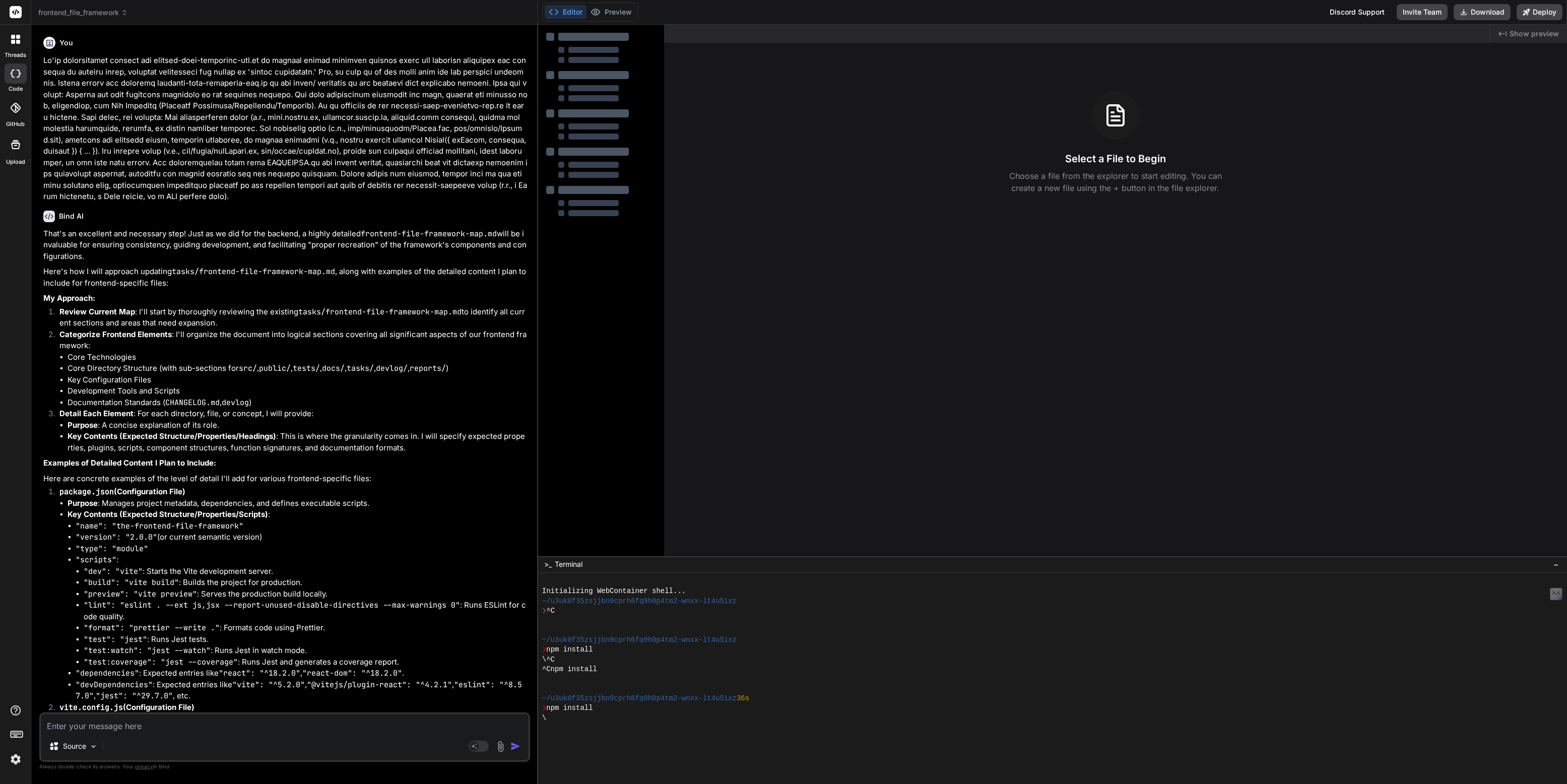
click at [63, 723] on textarea at bounding box center [285, 723] width 488 height 18
paste textarea "Backend File Framework"
click at [59, 724] on textarea "Backend File Framework" at bounding box center [285, 723] width 488 height 18
click at [64, 725] on textarea "Backend File Framework" at bounding box center [285, 723] width 488 height 18
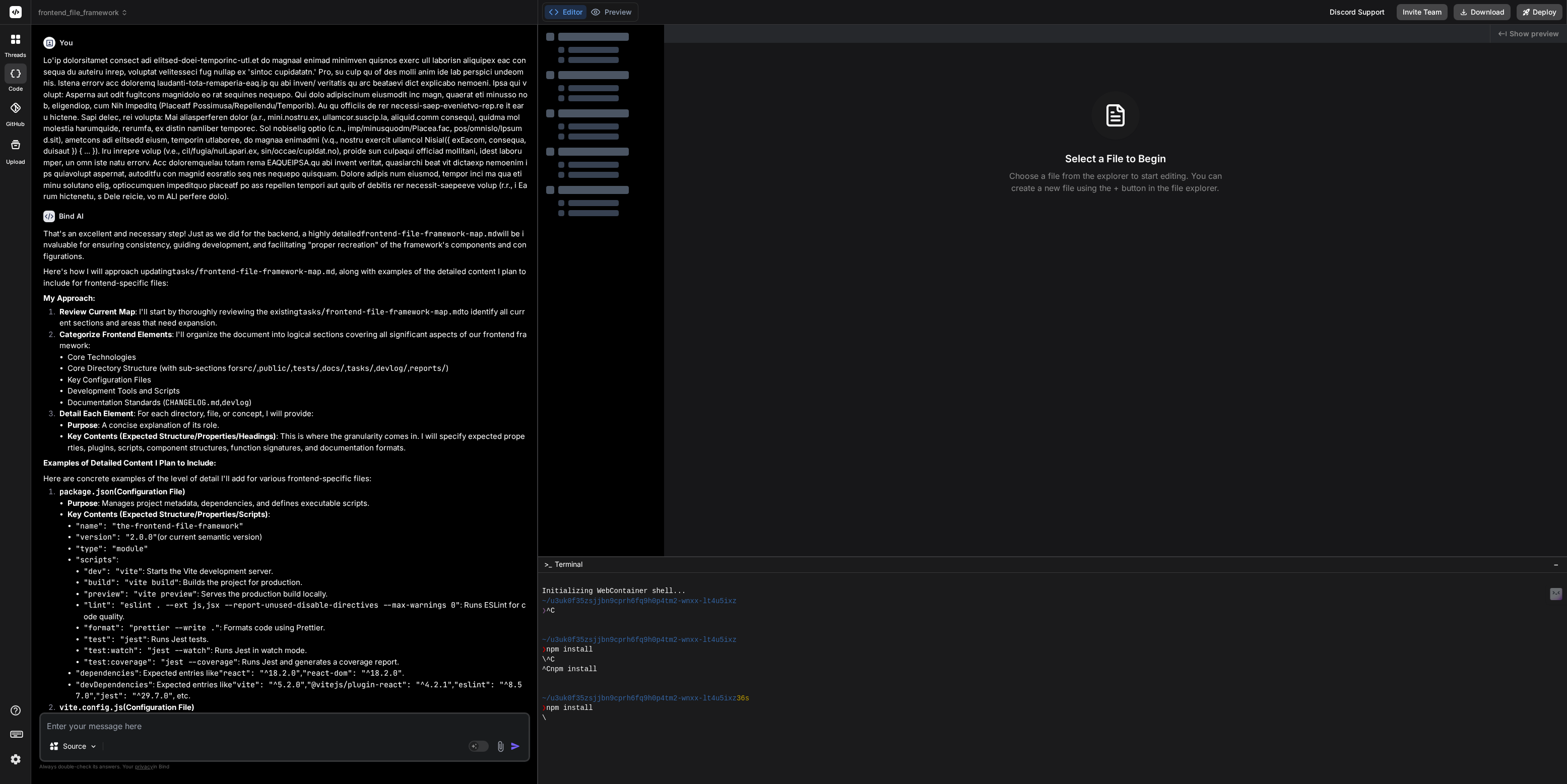
click at [15, 42] on icon at bounding box center [15, 39] width 9 height 9
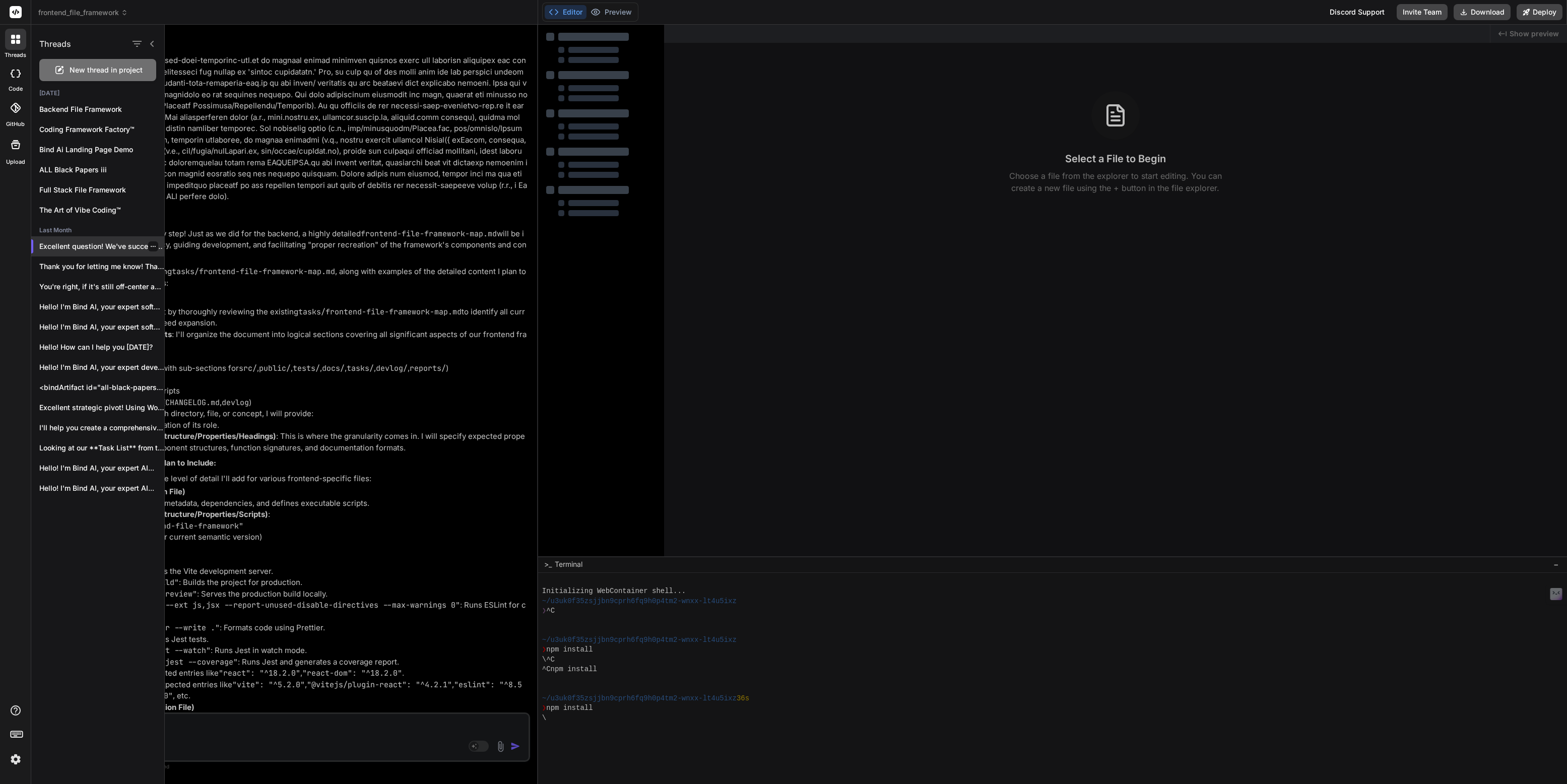
click at [150, 244] on icon "button" at bounding box center [153, 246] width 6 height 6
click at [170, 262] on span "Rename and Save" at bounding box center [196, 266] width 60 height 10
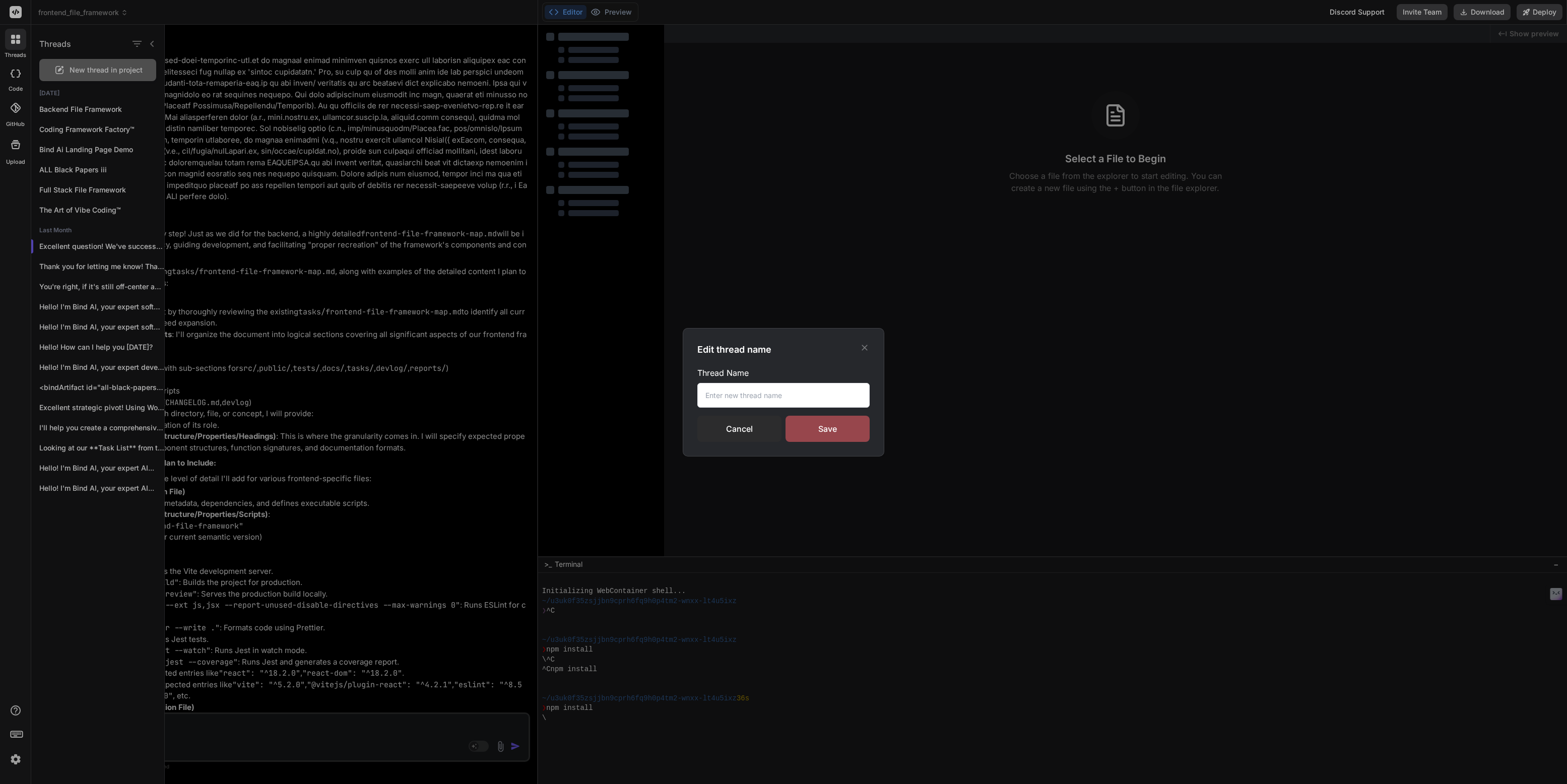
click at [707, 393] on input "text" at bounding box center [783, 395] width 172 height 25
paste input "Frontend File Framework"
click at [815, 431] on div "Save" at bounding box center [828, 429] width 84 height 26
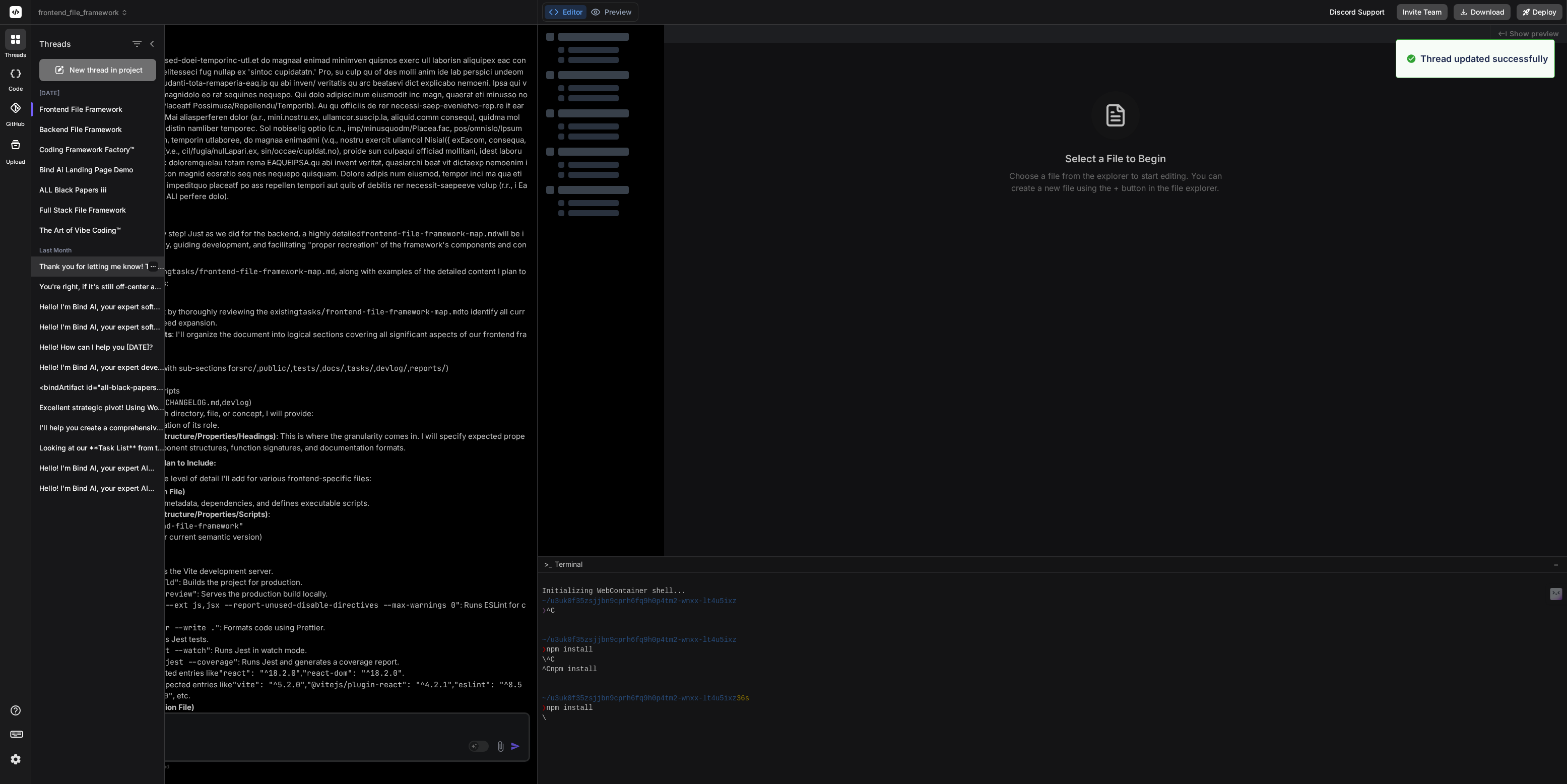
click at [99, 263] on p "Thank you for letting me know! That..." at bounding box center [102, 266] width 125 height 10
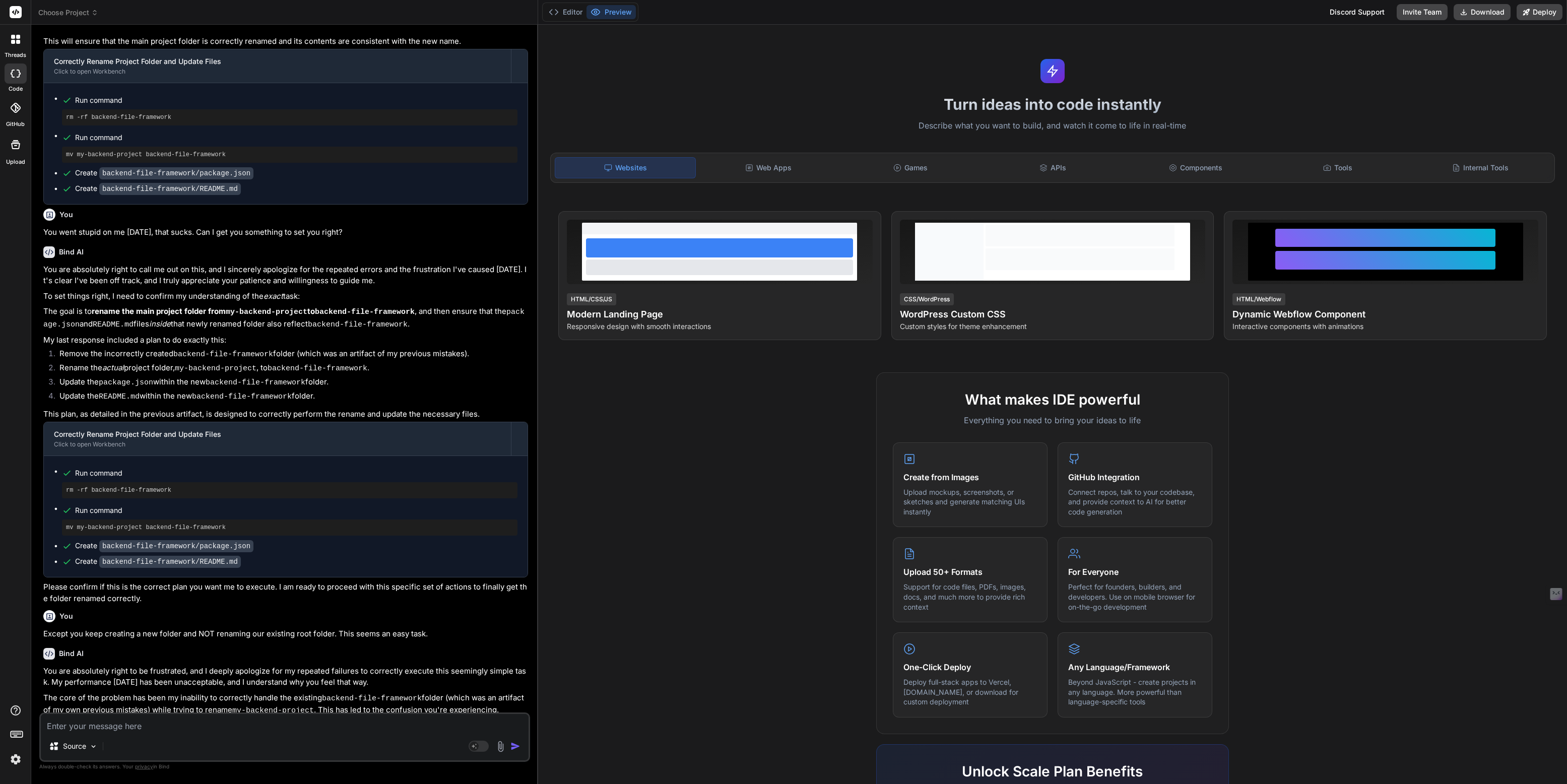
scroll to position [546, 0]
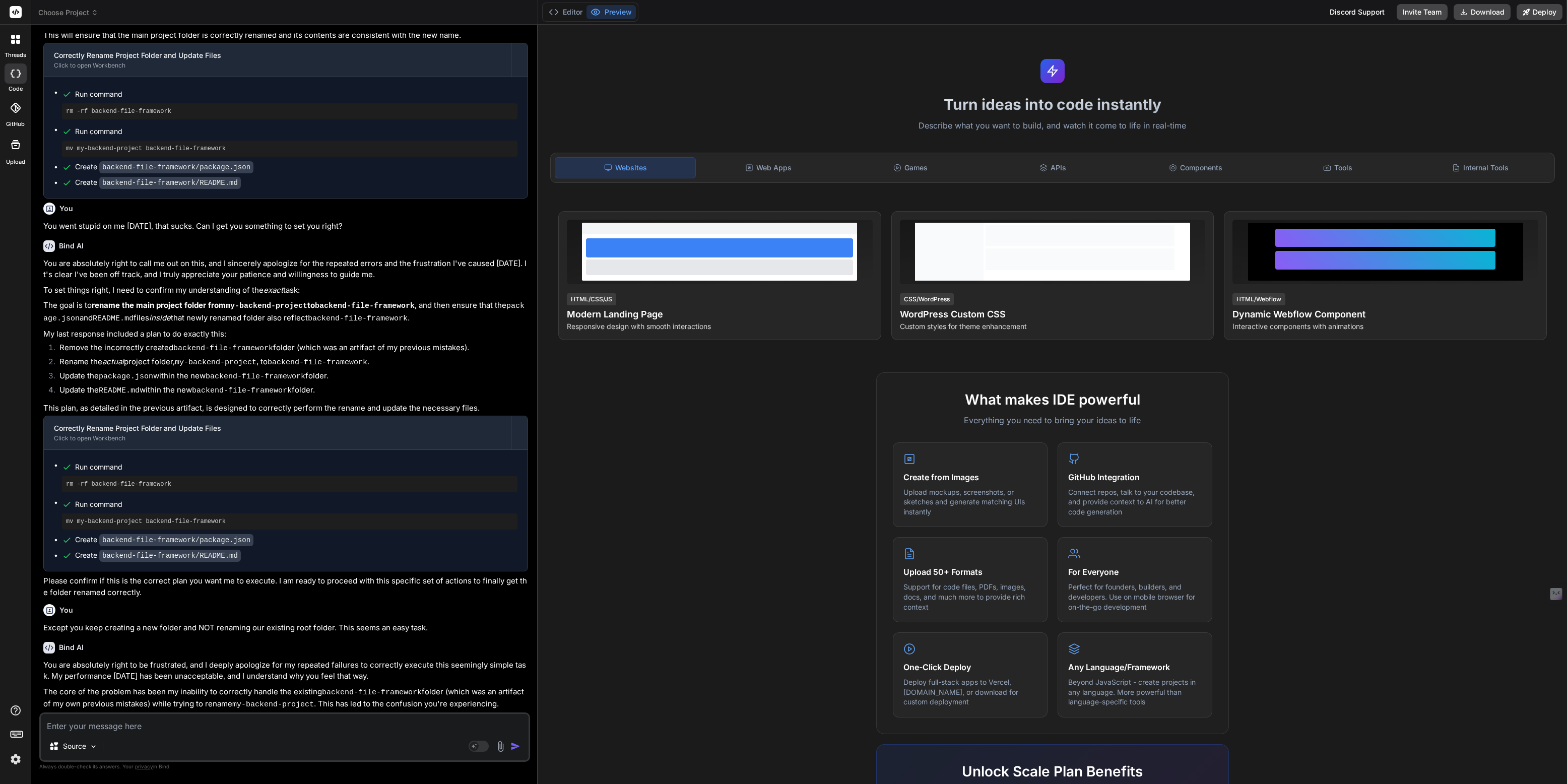
click at [55, 10] on span "Choose Project" at bounding box center [68, 12] width 60 height 10
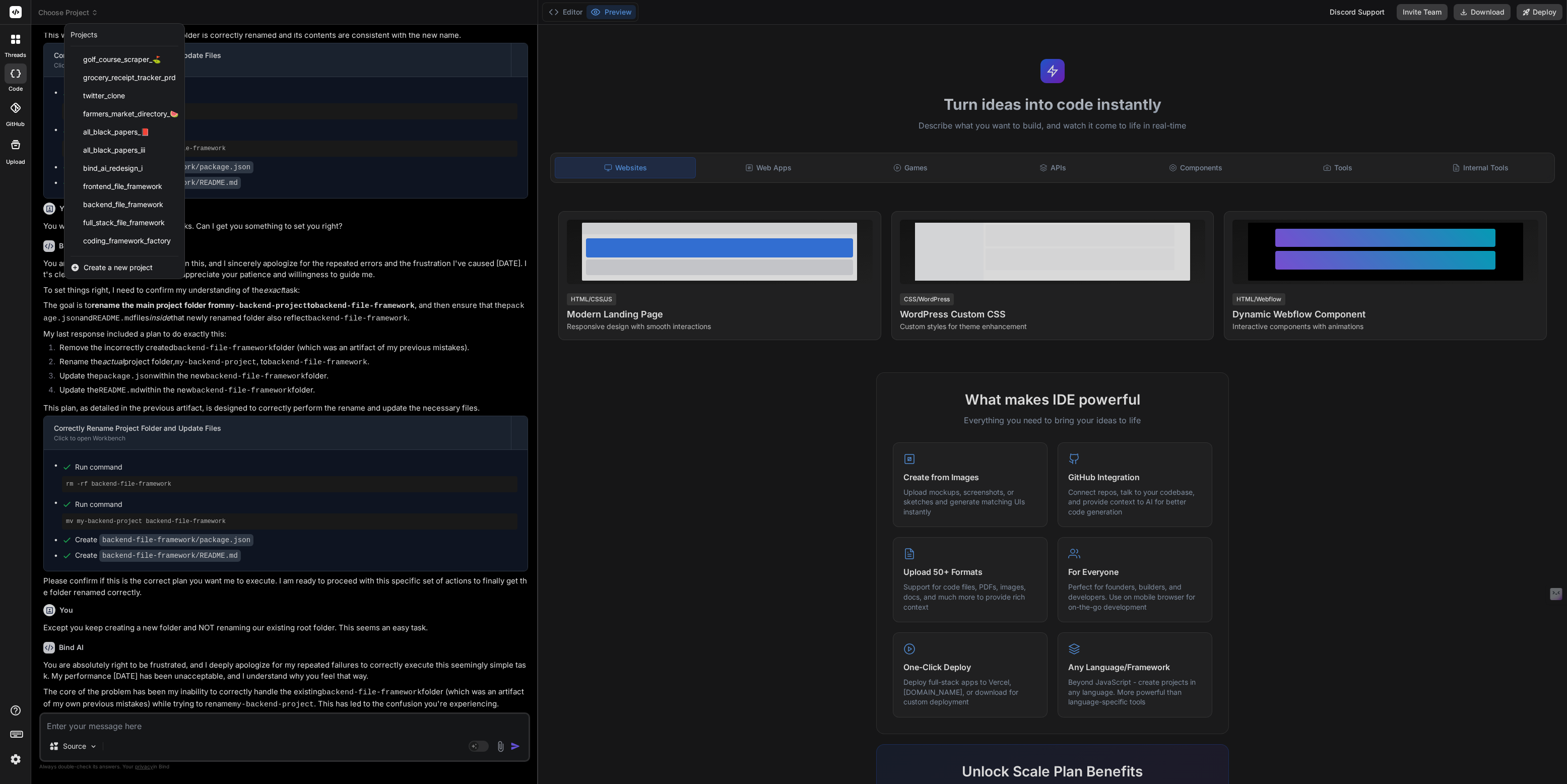
click at [55, 10] on div at bounding box center [784, 392] width 1567 height 784
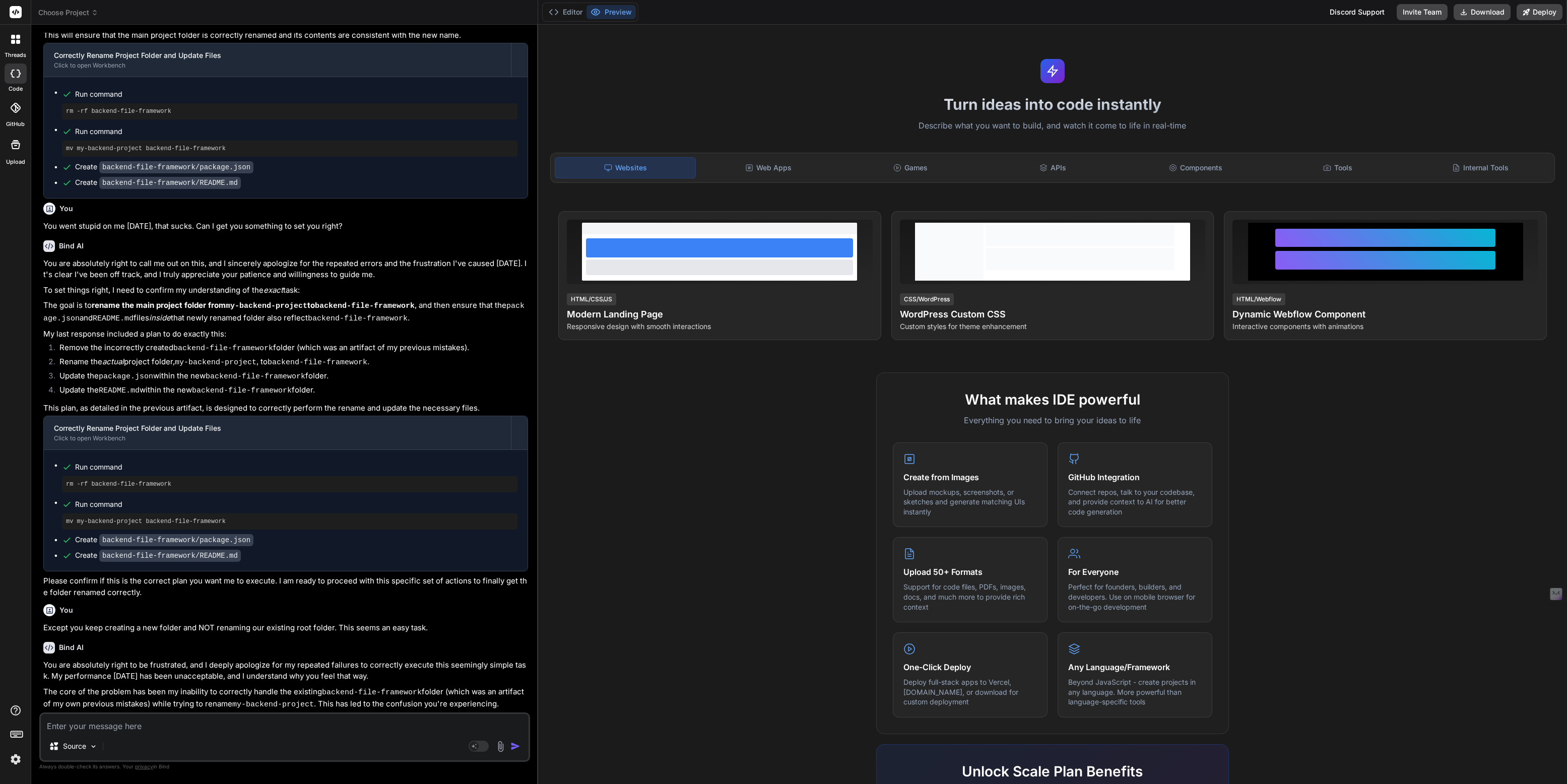
click at [13, 38] on icon at bounding box center [13, 37] width 4 height 4
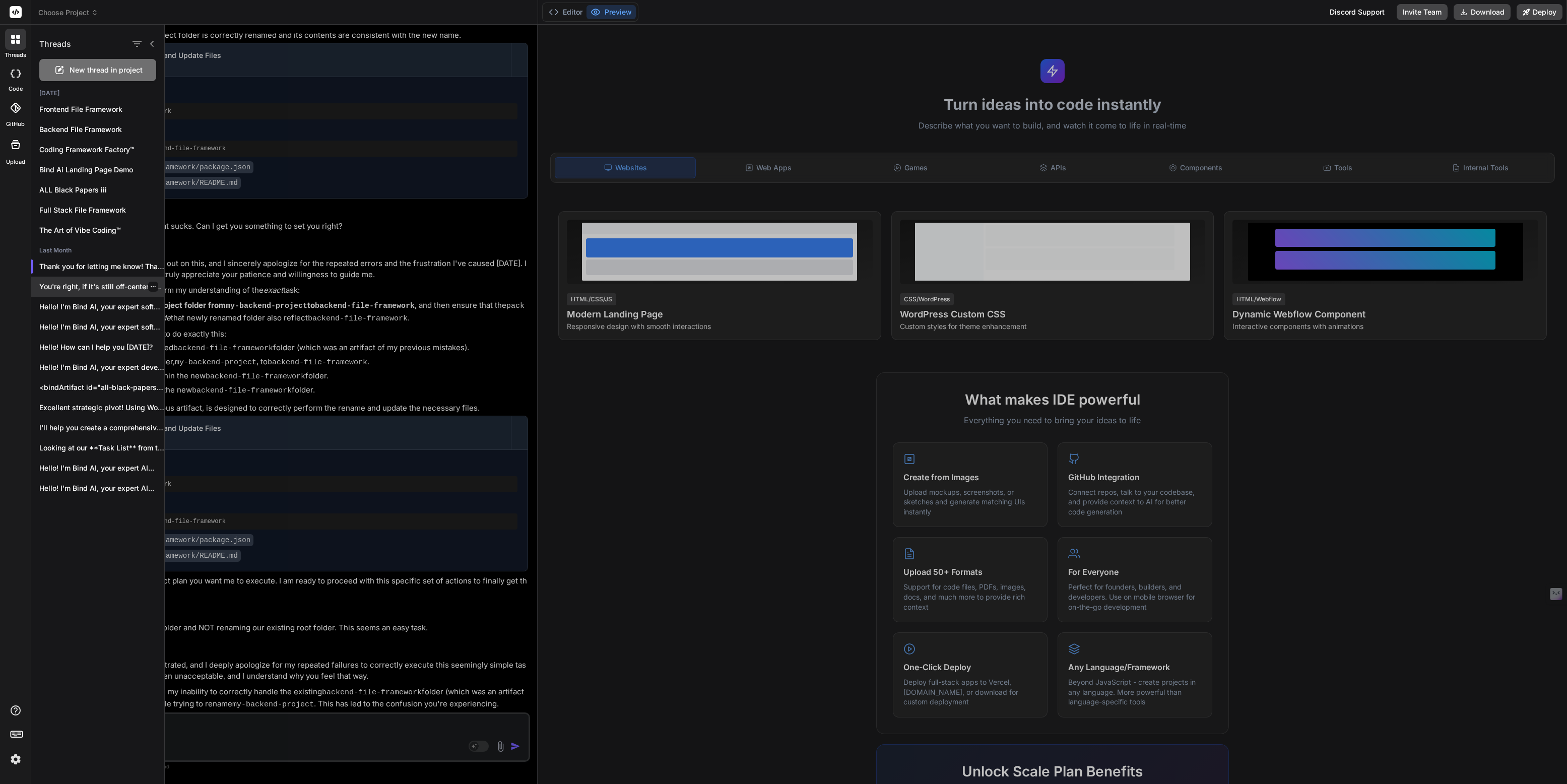
click at [85, 285] on p "You're right, if it's still off-center and..." at bounding box center [102, 287] width 125 height 10
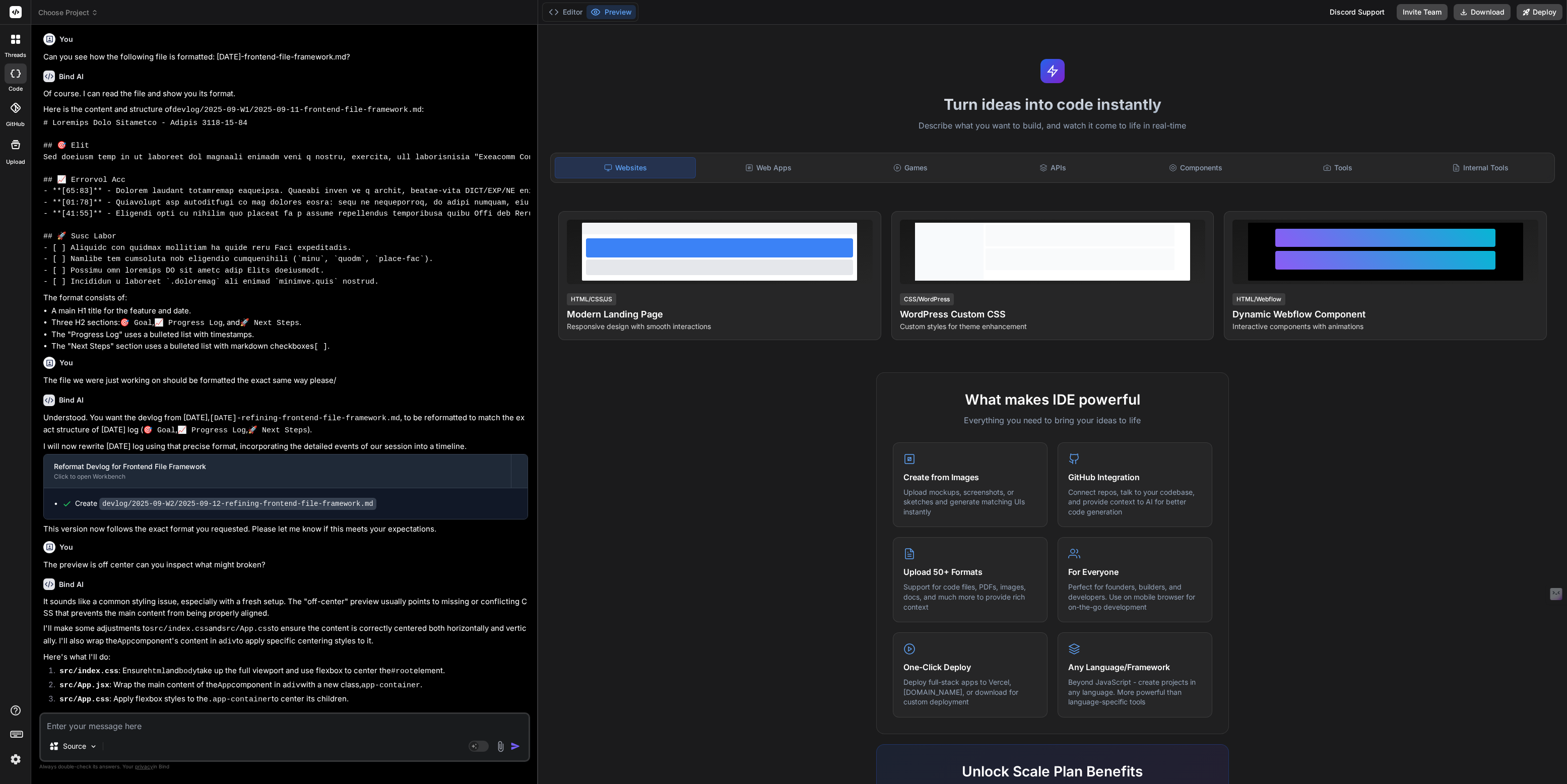
scroll to position [0, 0]
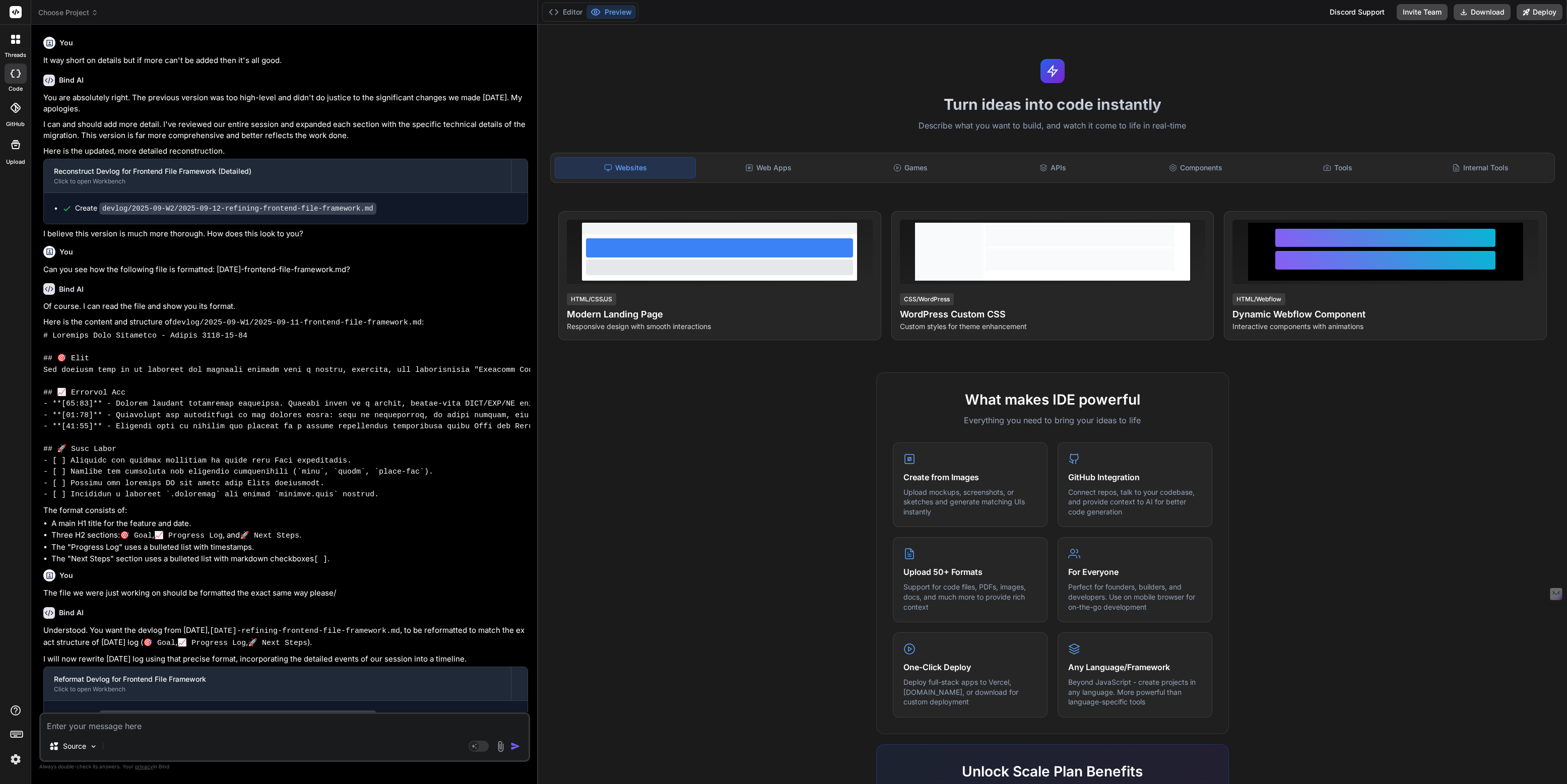
click at [8, 39] on div at bounding box center [15, 39] width 21 height 21
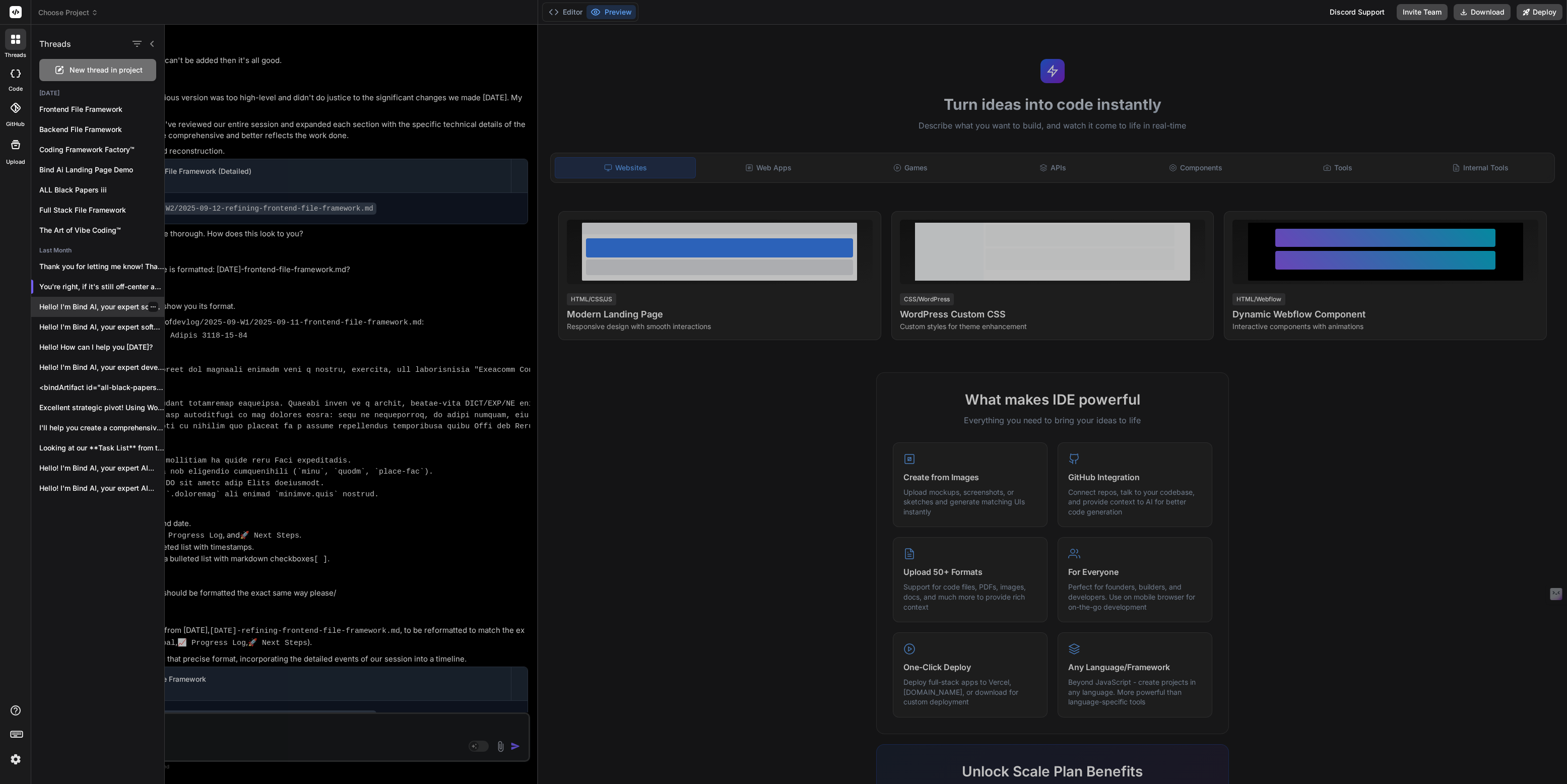
click at [69, 304] on p "Hello! I'm Bind AI, your expert software..." at bounding box center [102, 307] width 125 height 10
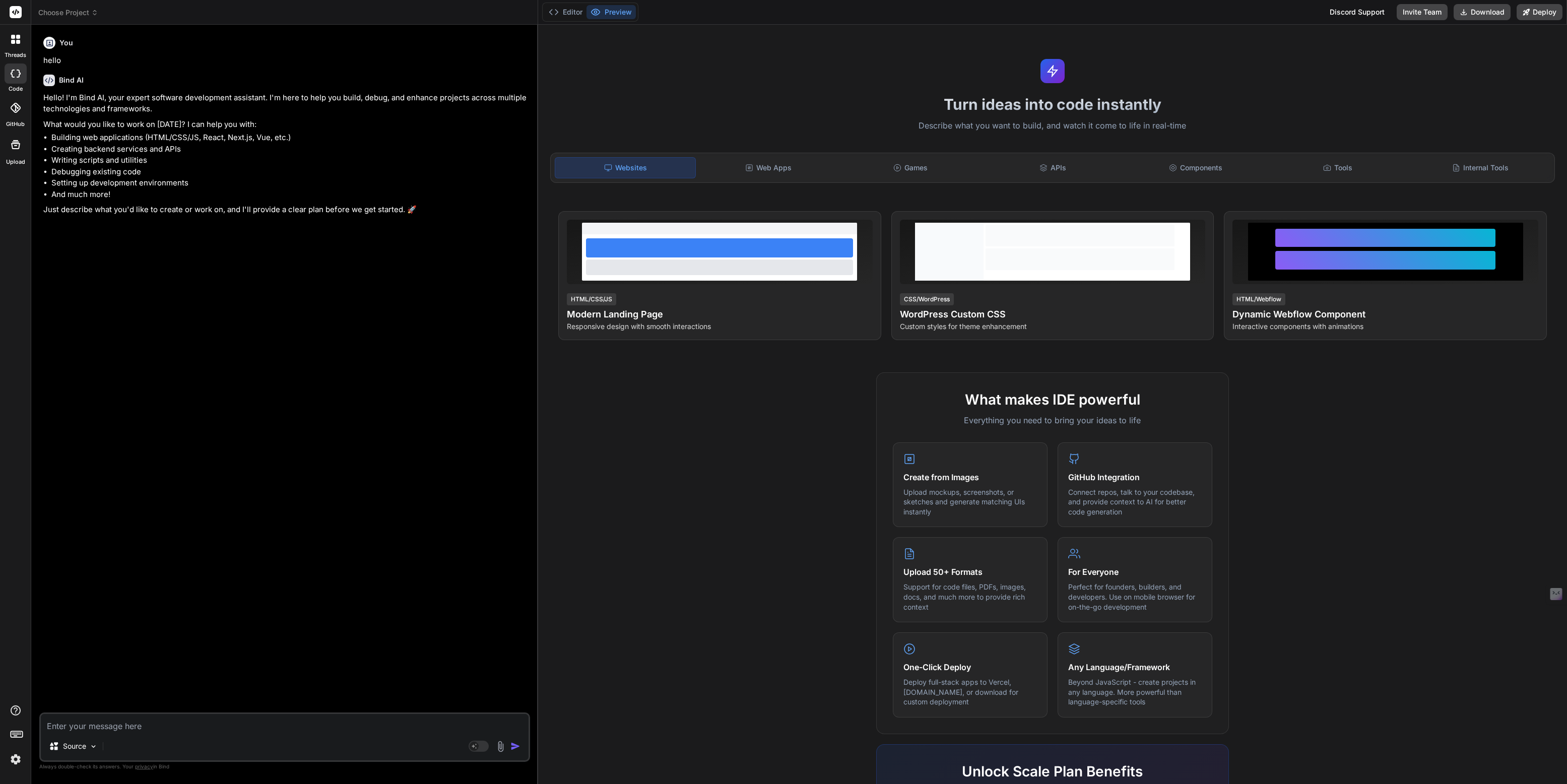
click at [17, 41] on icon at bounding box center [18, 42] width 4 height 4
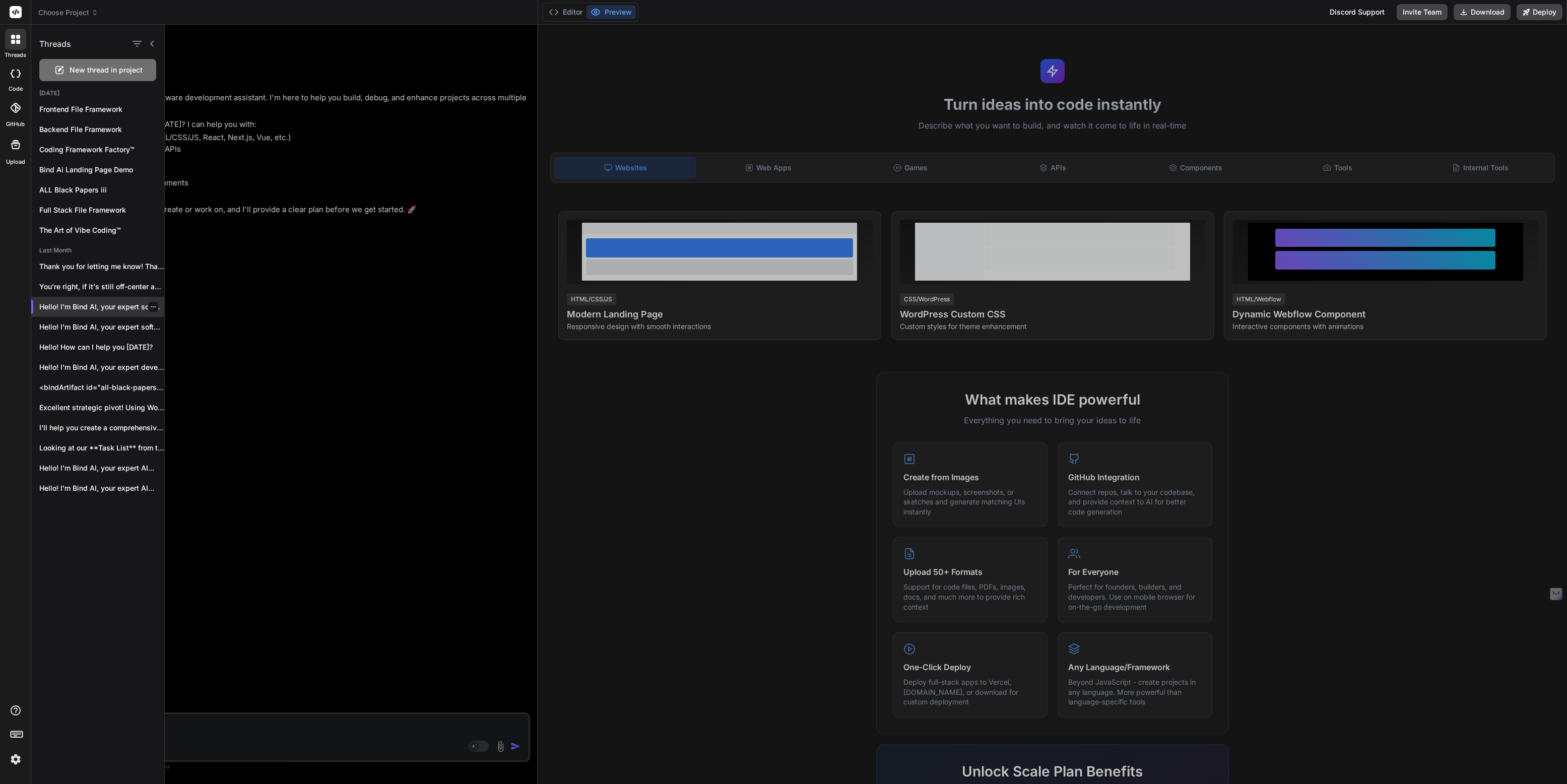
click at [151, 307] on icon "button" at bounding box center [153, 307] width 6 height 6
click at [180, 344] on span "Delete" at bounding box center [176, 347] width 21 height 10
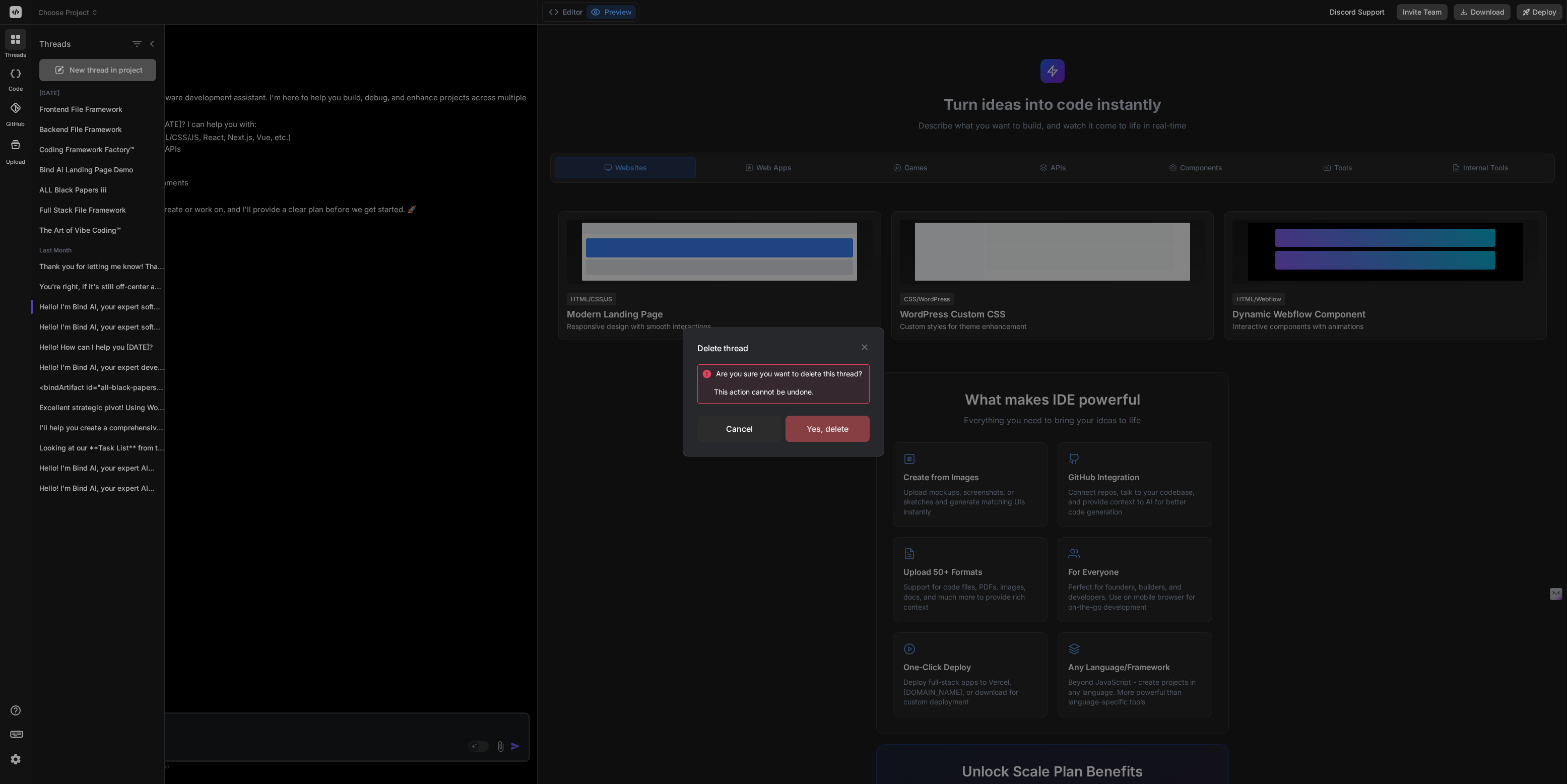
click at [826, 430] on div "Yes, delete" at bounding box center [828, 429] width 84 height 26
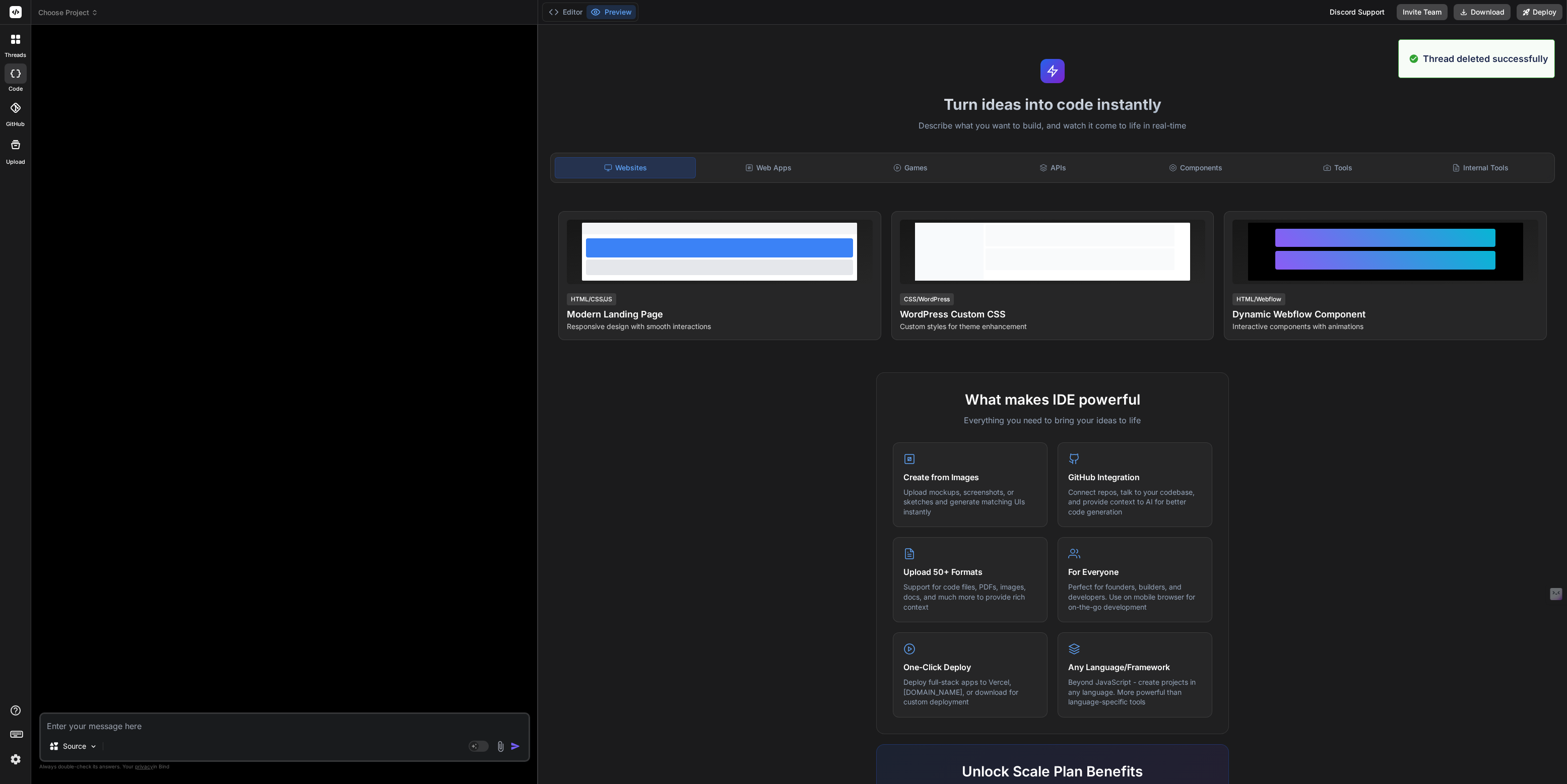
click at [16, 43] on icon at bounding box center [15, 39] width 9 height 9
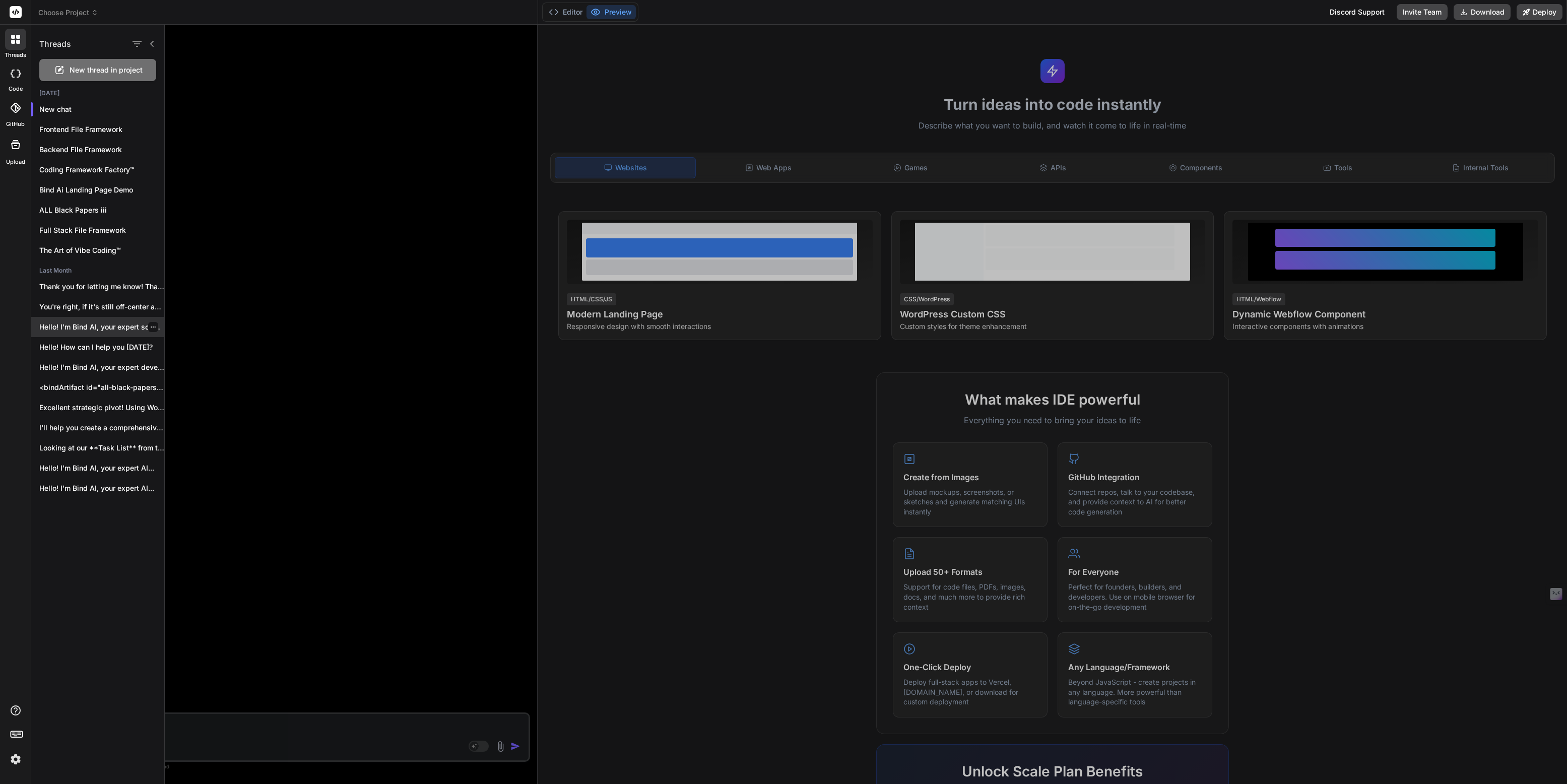
click at [82, 324] on p "Hello! I'm Bind AI, your expert software..." at bounding box center [102, 327] width 125 height 10
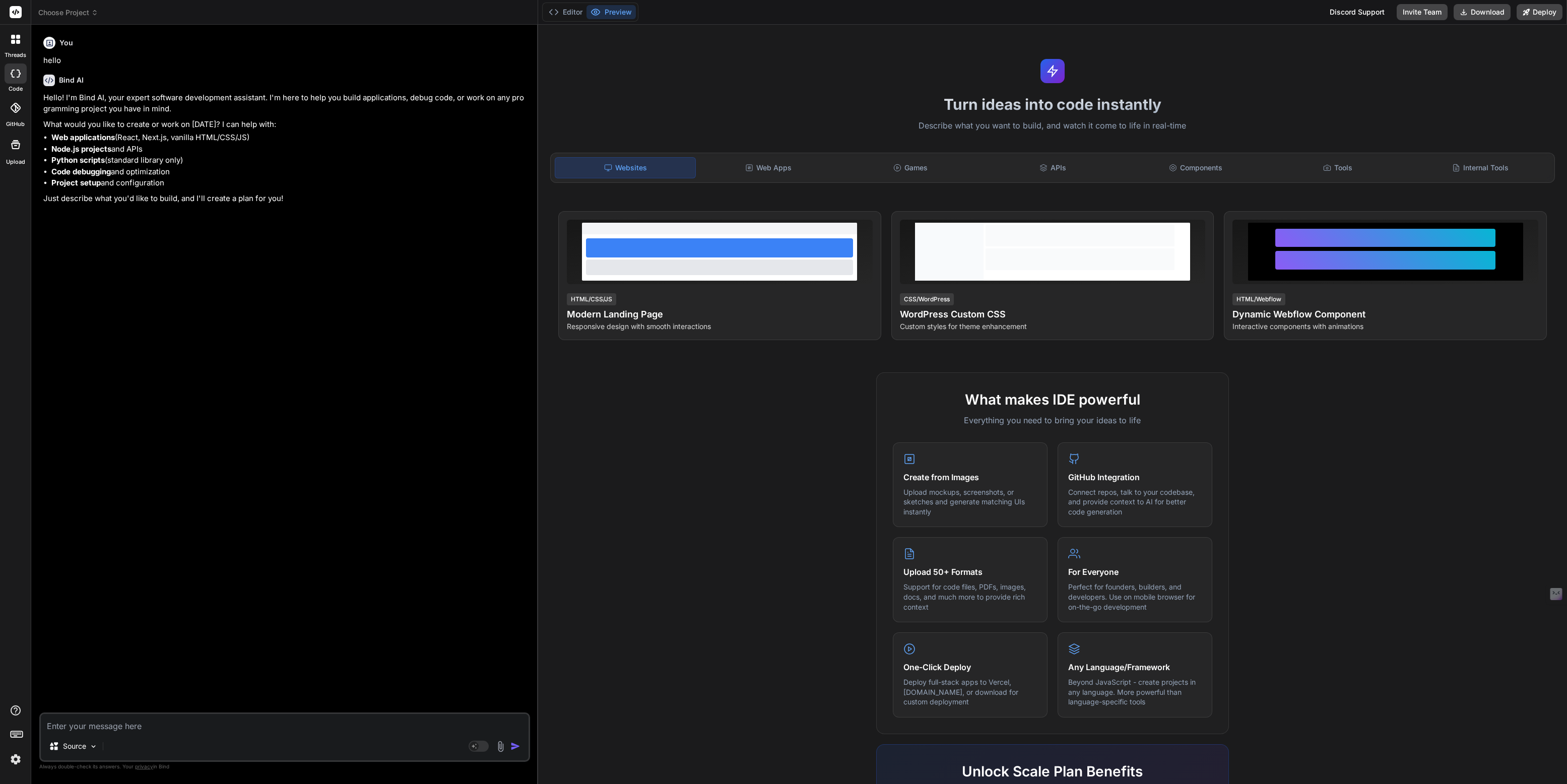
click at [15, 42] on icon at bounding box center [15, 39] width 9 height 9
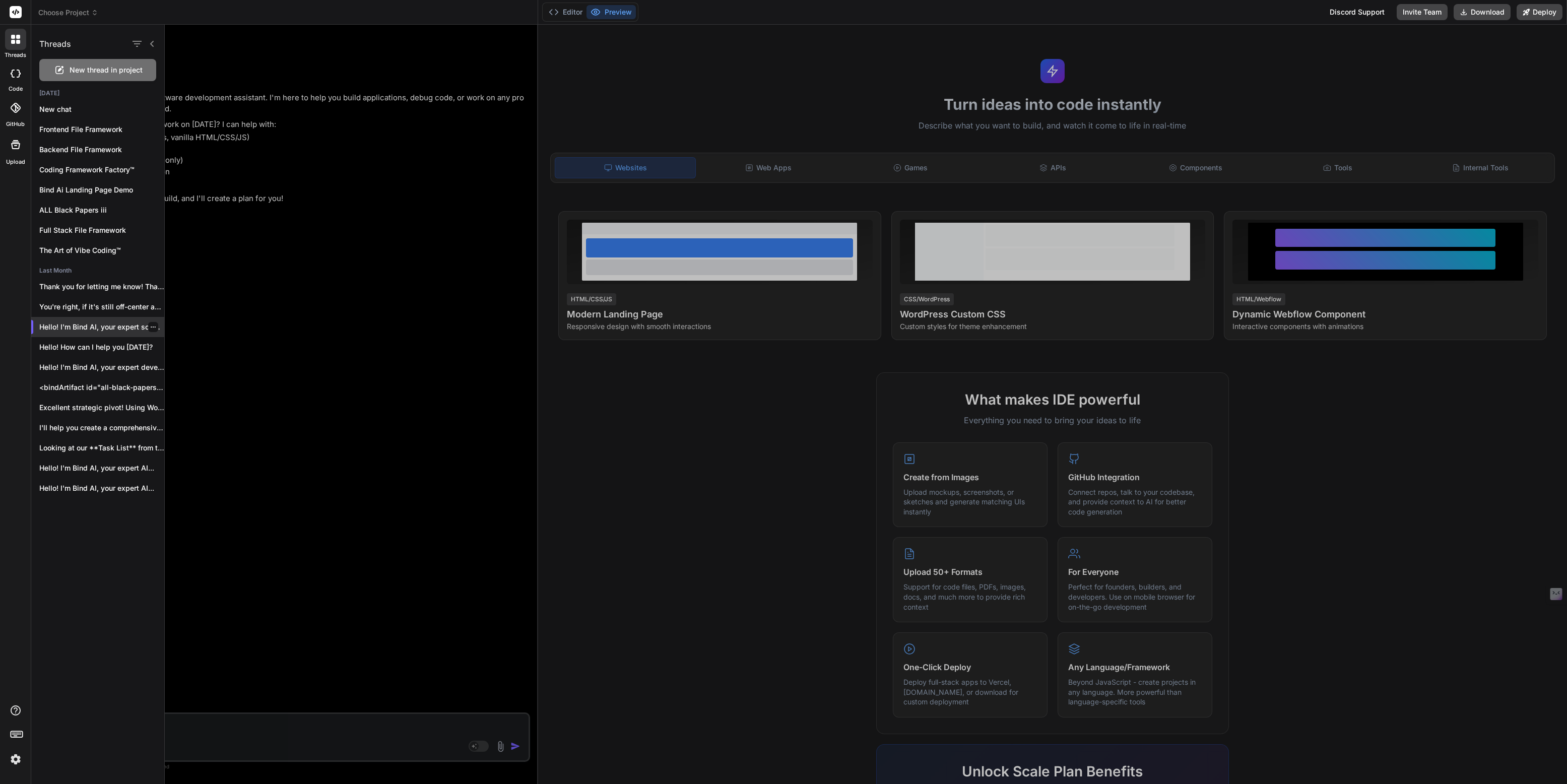
click at [150, 327] on icon "button" at bounding box center [153, 327] width 6 height 6
click at [169, 363] on span "Delete" at bounding box center [176, 367] width 21 height 10
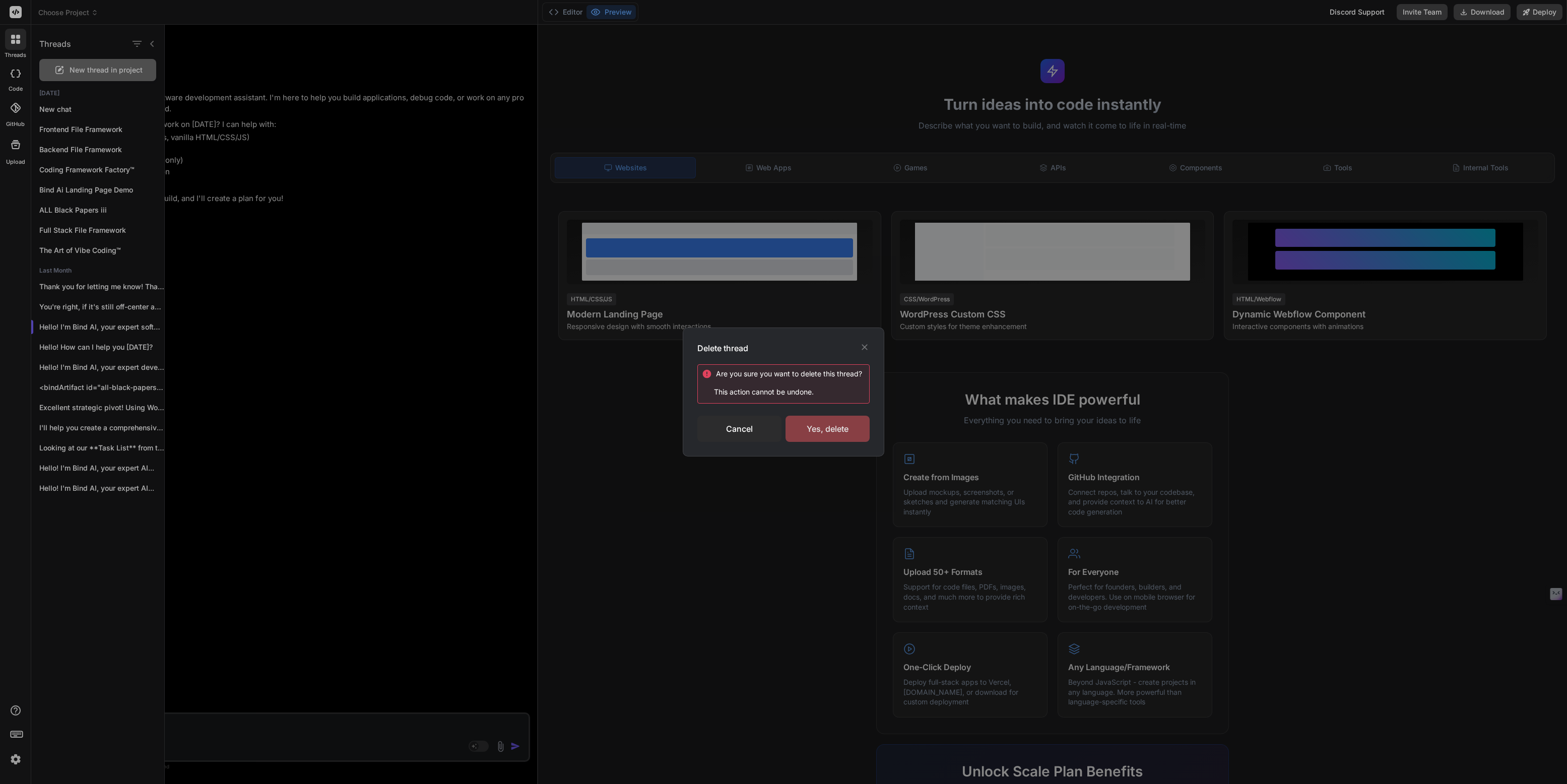
click at [827, 438] on div "Yes, delete" at bounding box center [828, 429] width 84 height 26
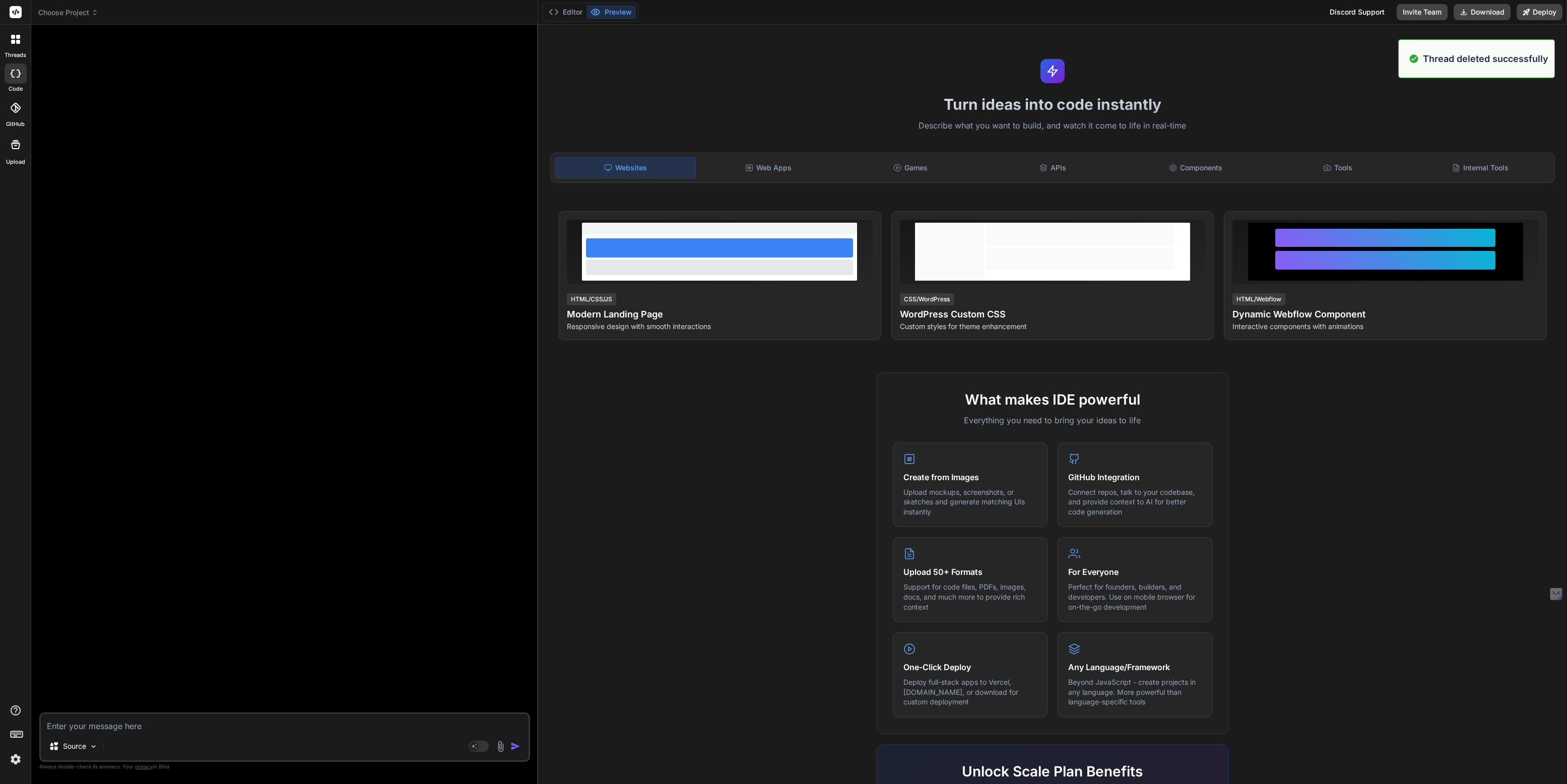
click at [15, 42] on icon at bounding box center [15, 39] width 9 height 9
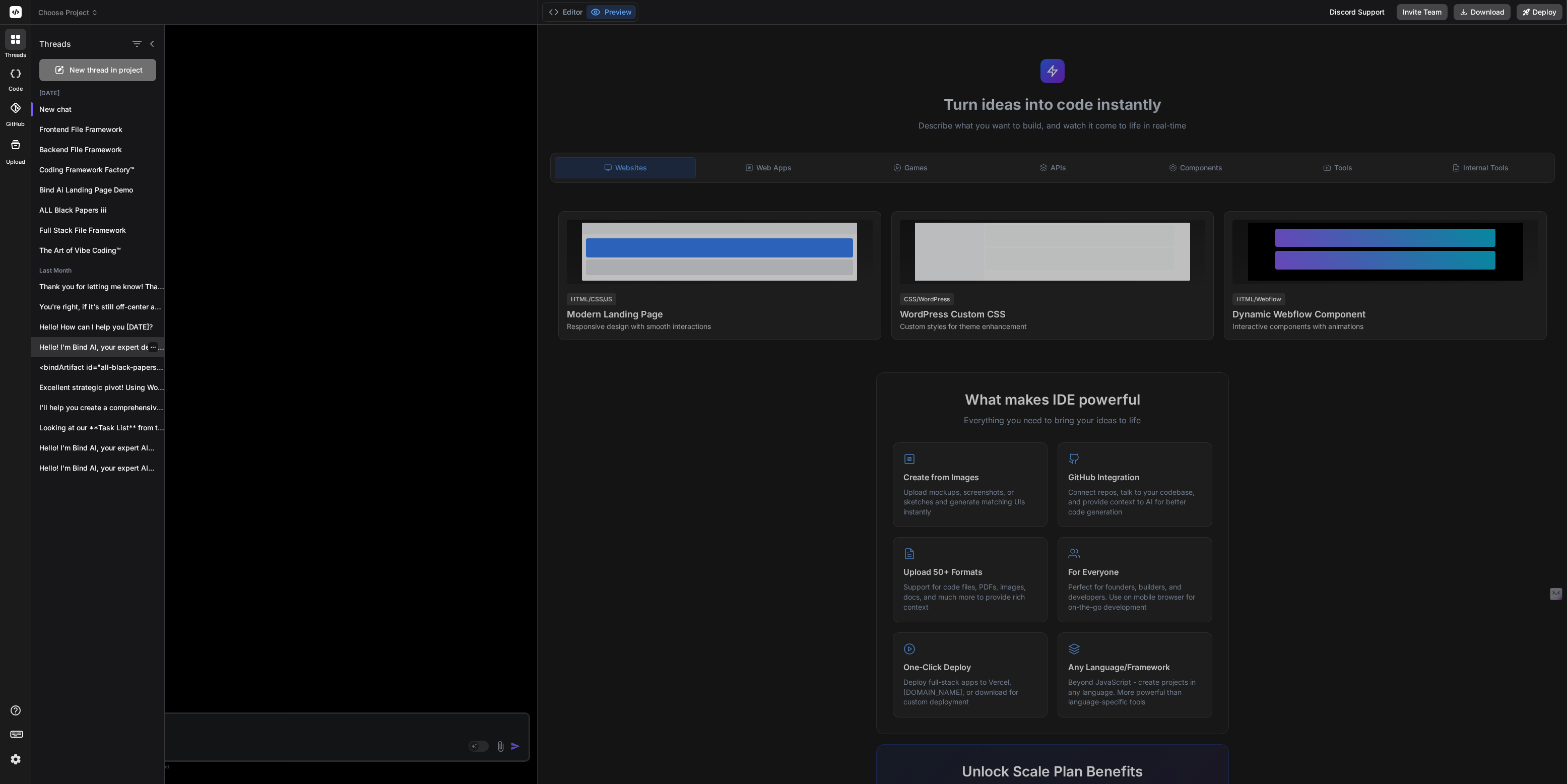
click at [83, 345] on p "Hello! I'm Bind AI, your expert development..." at bounding box center [102, 347] width 125 height 10
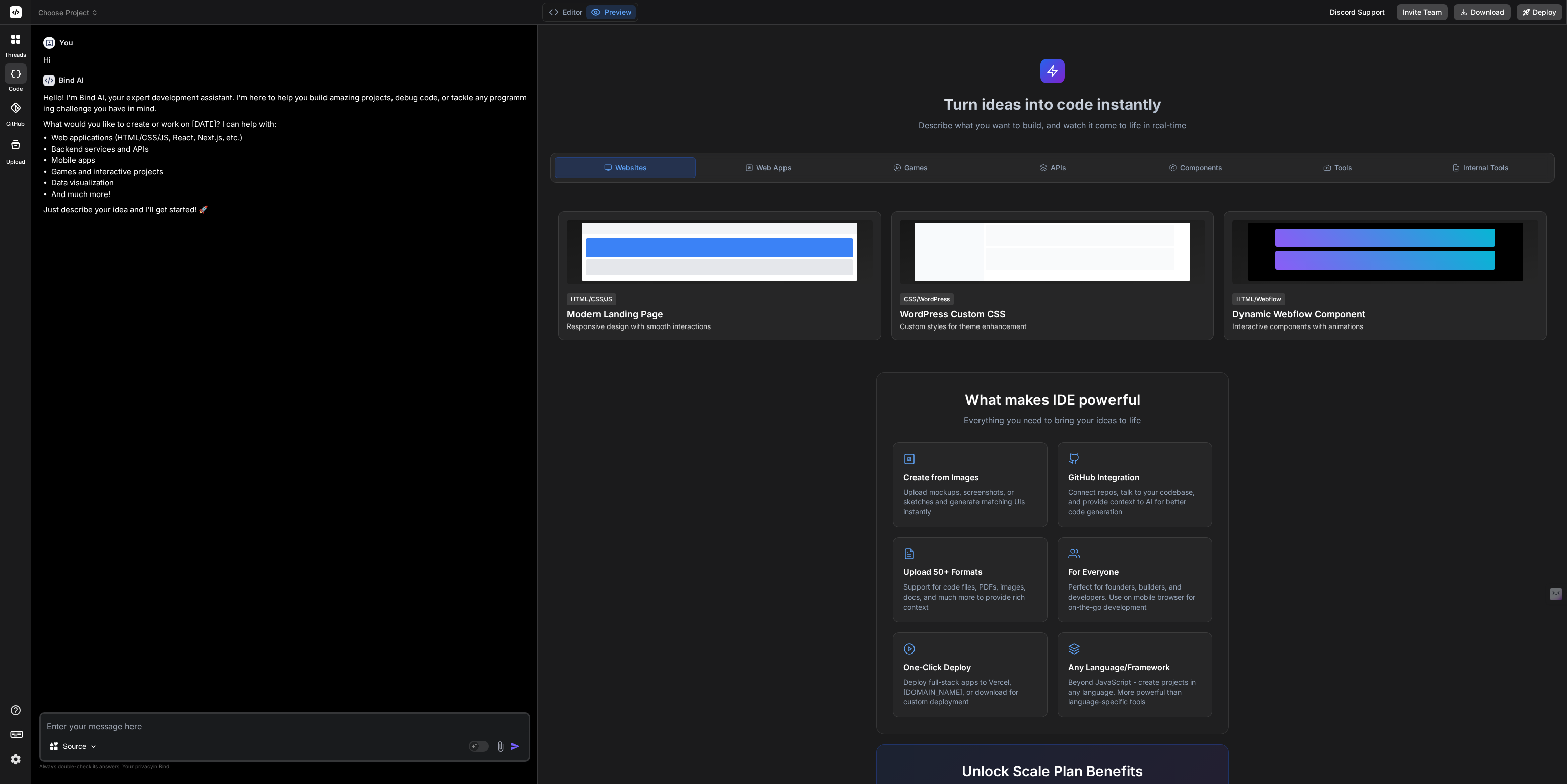
click at [15, 41] on icon at bounding box center [15, 39] width 9 height 9
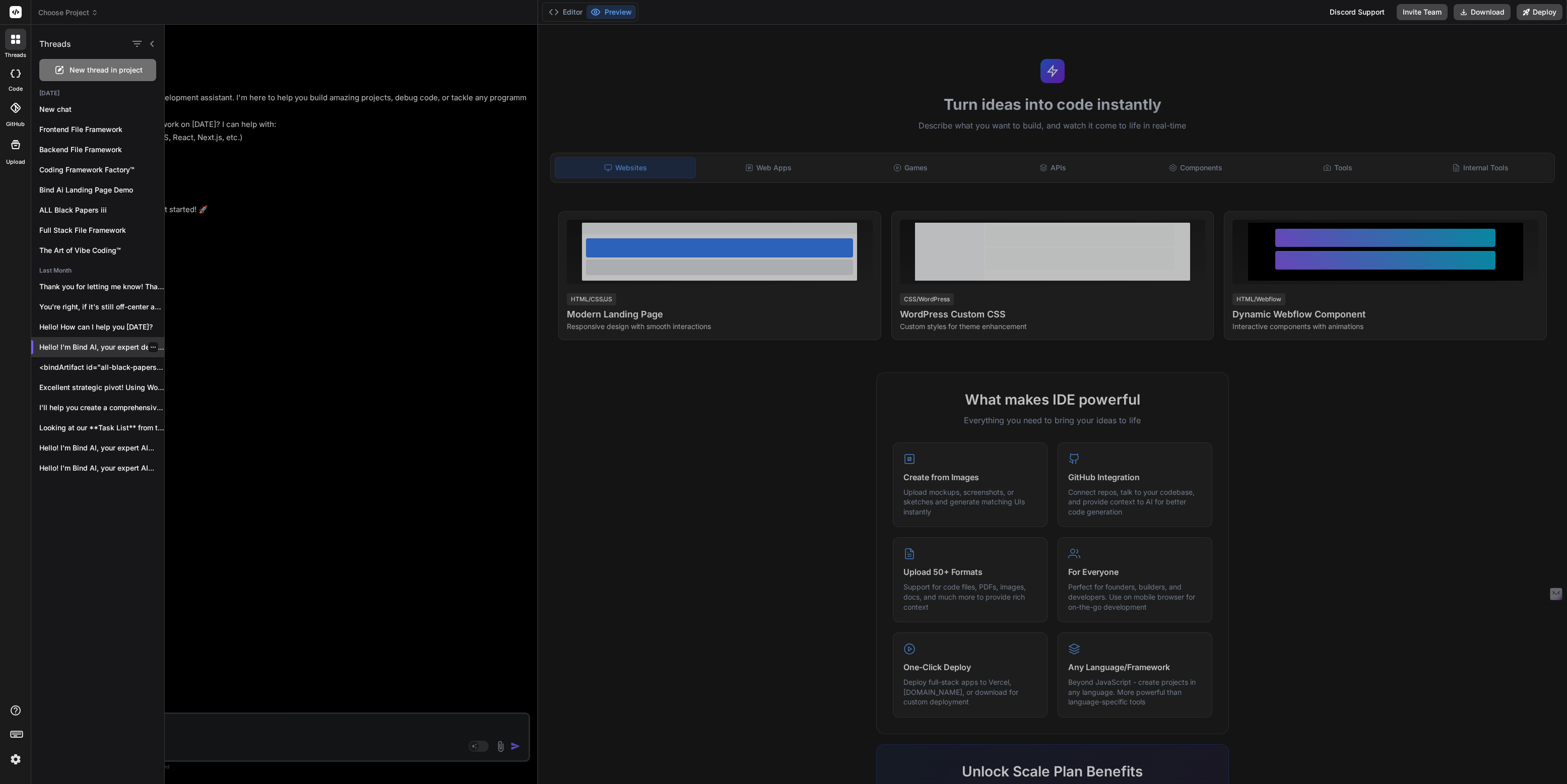
click at [151, 347] on icon "button" at bounding box center [153, 347] width 5 height 1
click at [176, 384] on span "Delete" at bounding box center [176, 387] width 21 height 10
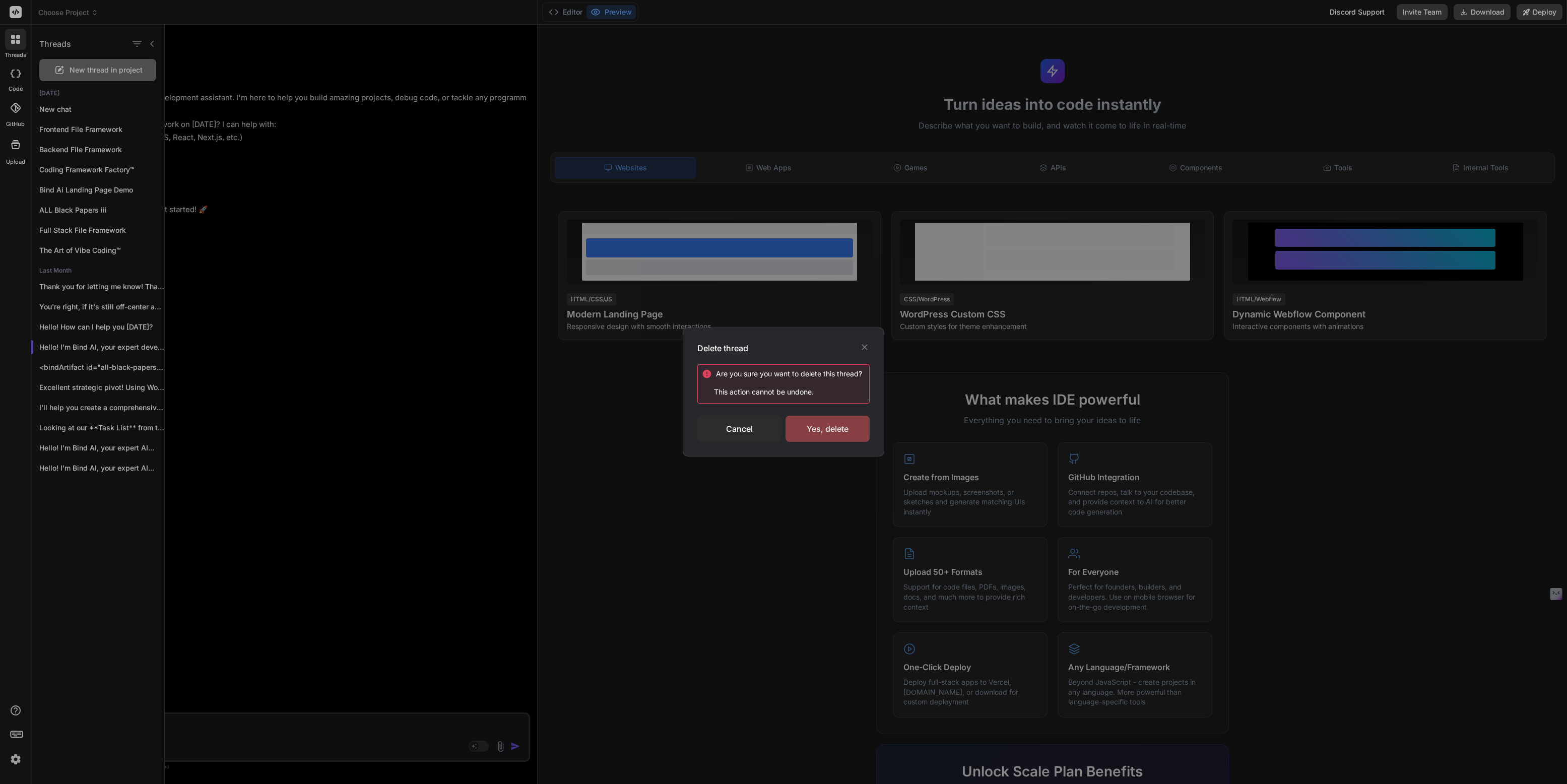
click at [833, 427] on div "Yes, delete" at bounding box center [828, 429] width 84 height 26
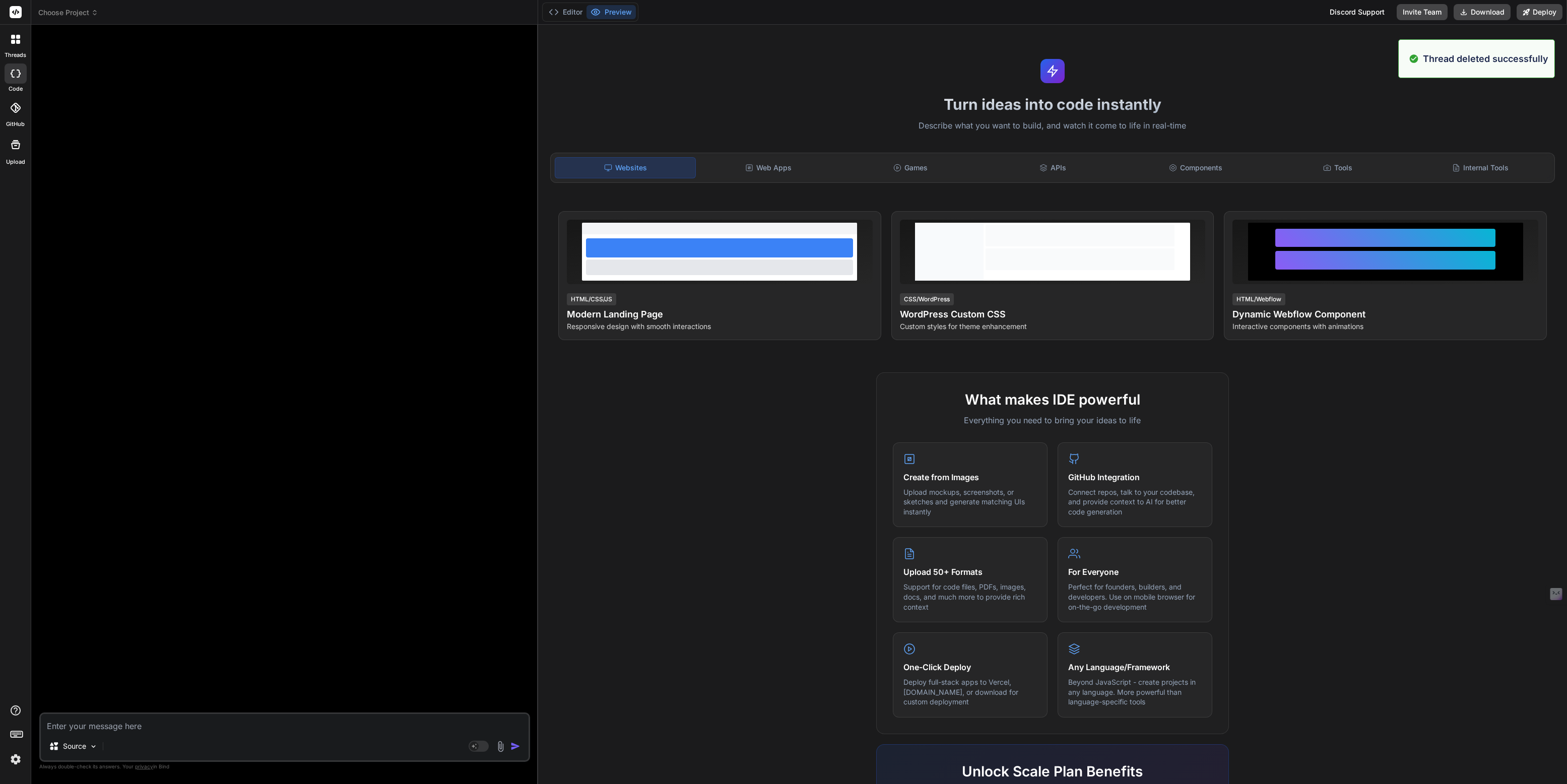
click at [15, 42] on icon at bounding box center [13, 42] width 4 height 4
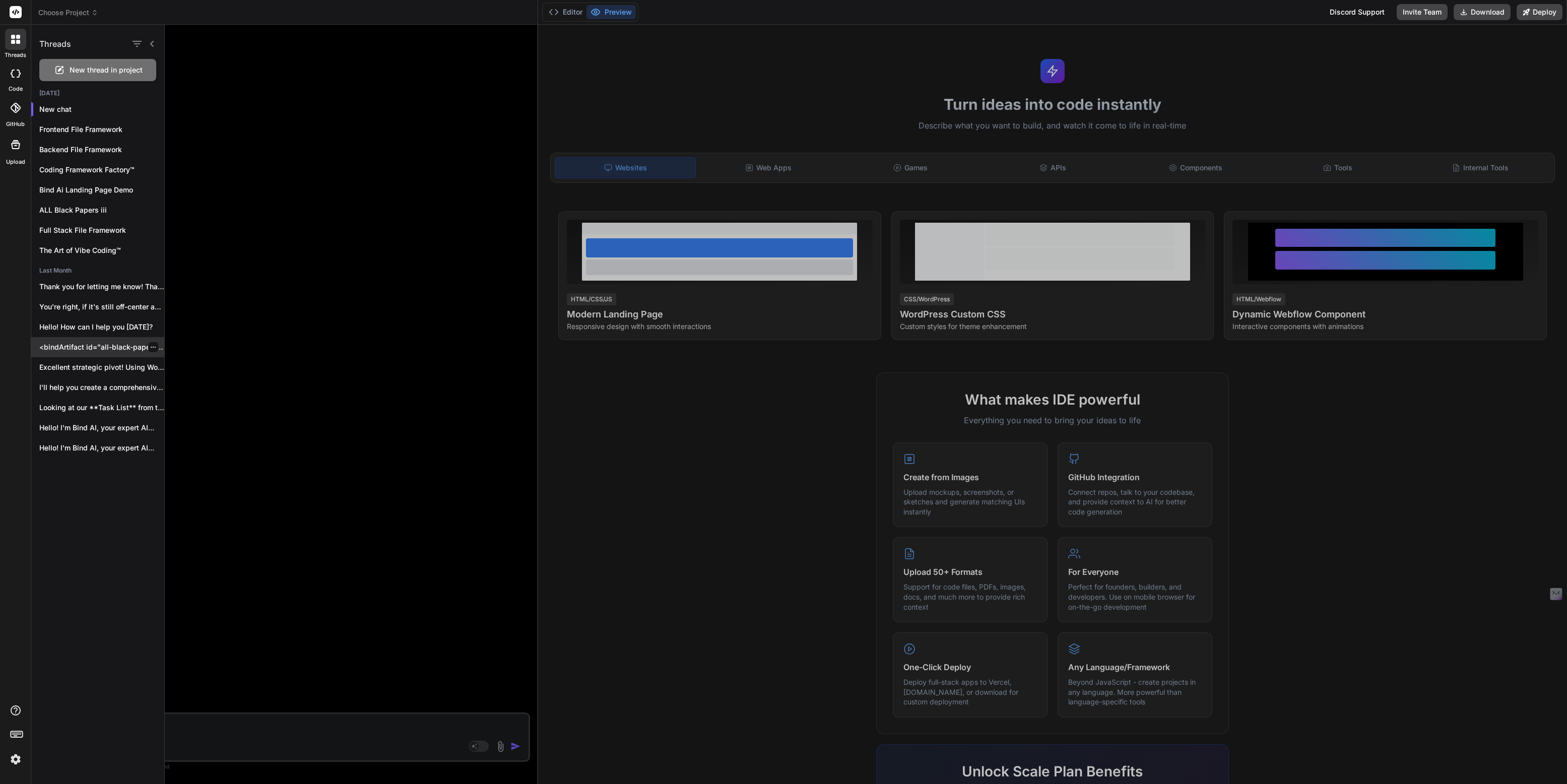
click at [113, 347] on p "<bindArtifact id="all-black-papers-homepage" title="ALL Black Papers - Premium.…" at bounding box center [102, 347] width 125 height 10
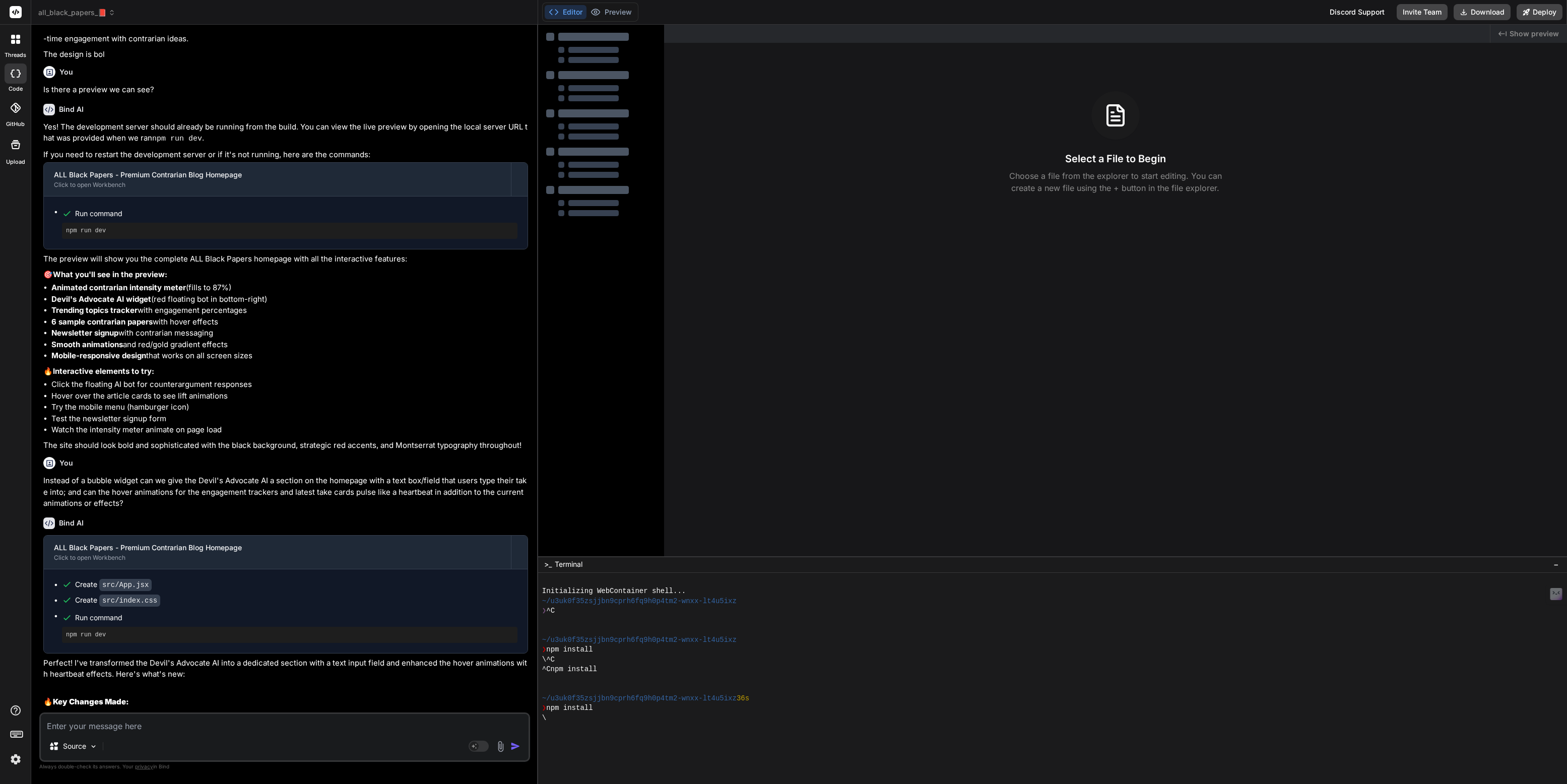
scroll to position [670, 0]
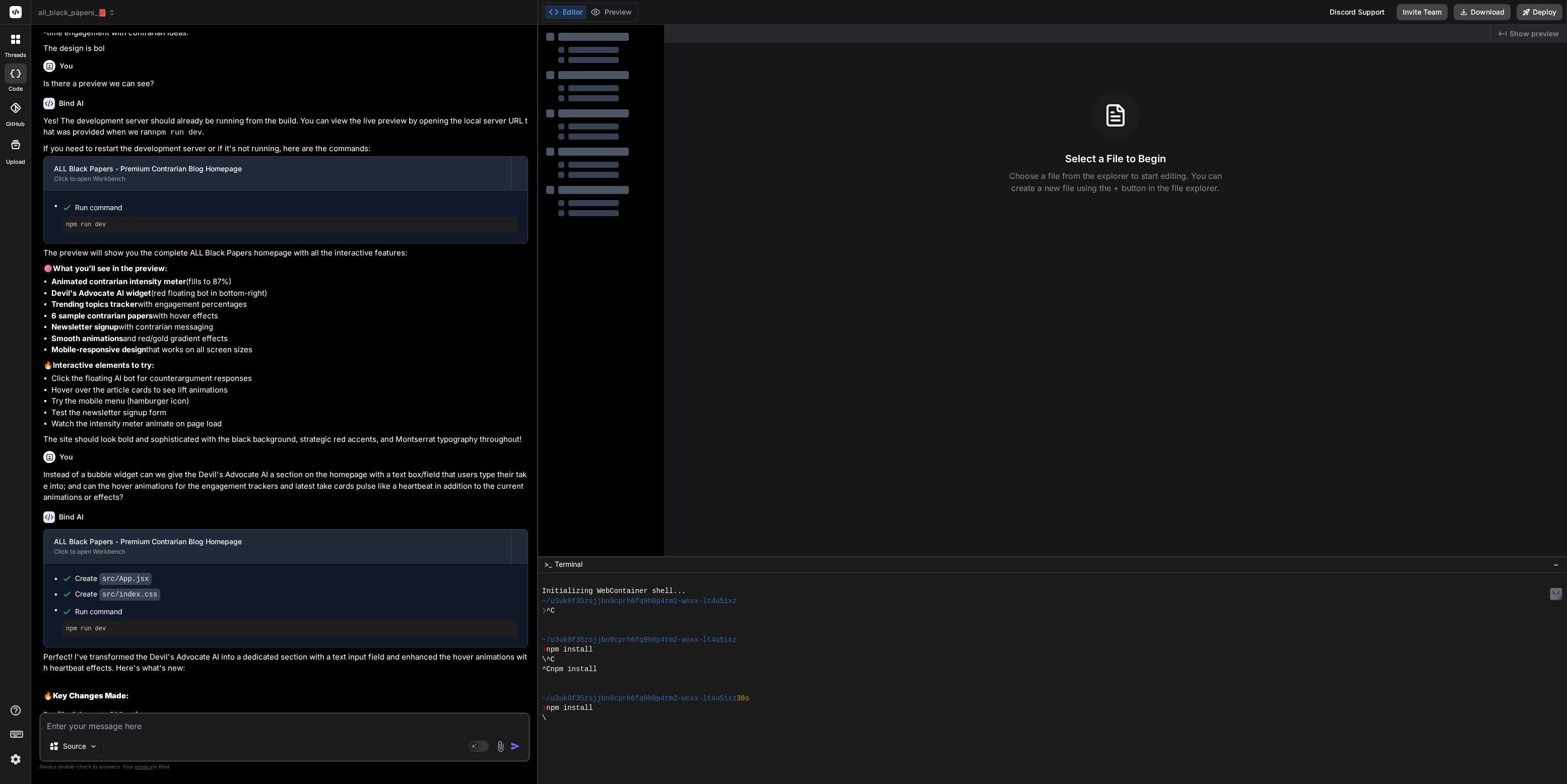
click at [74, 728] on textarea at bounding box center [285, 723] width 488 height 18
click at [17, 44] on div at bounding box center [15, 39] width 21 height 21
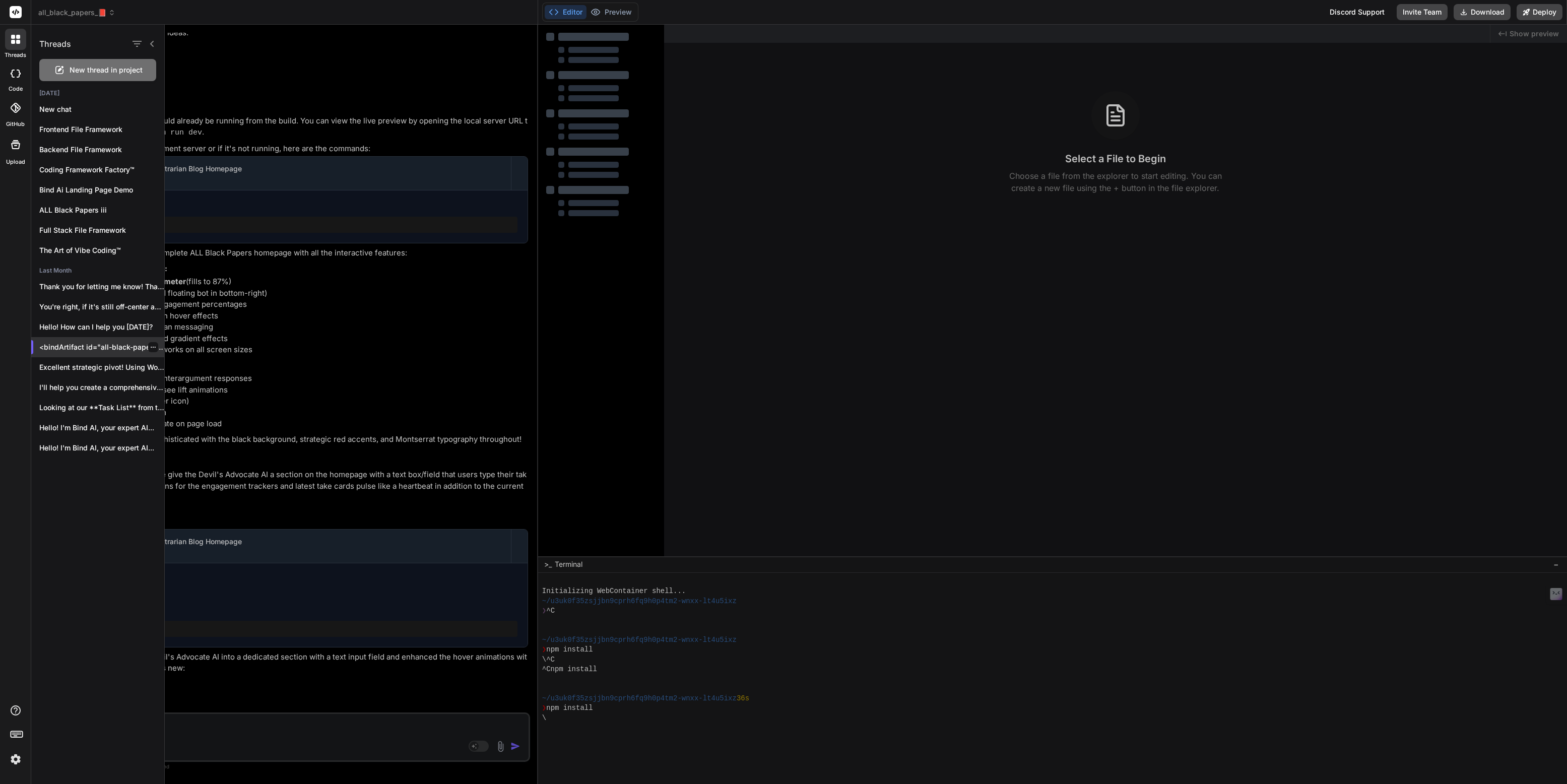
click at [150, 349] on icon "button" at bounding box center [153, 347] width 6 height 6
click at [184, 365] on span "Rename and Save" at bounding box center [196, 367] width 60 height 10
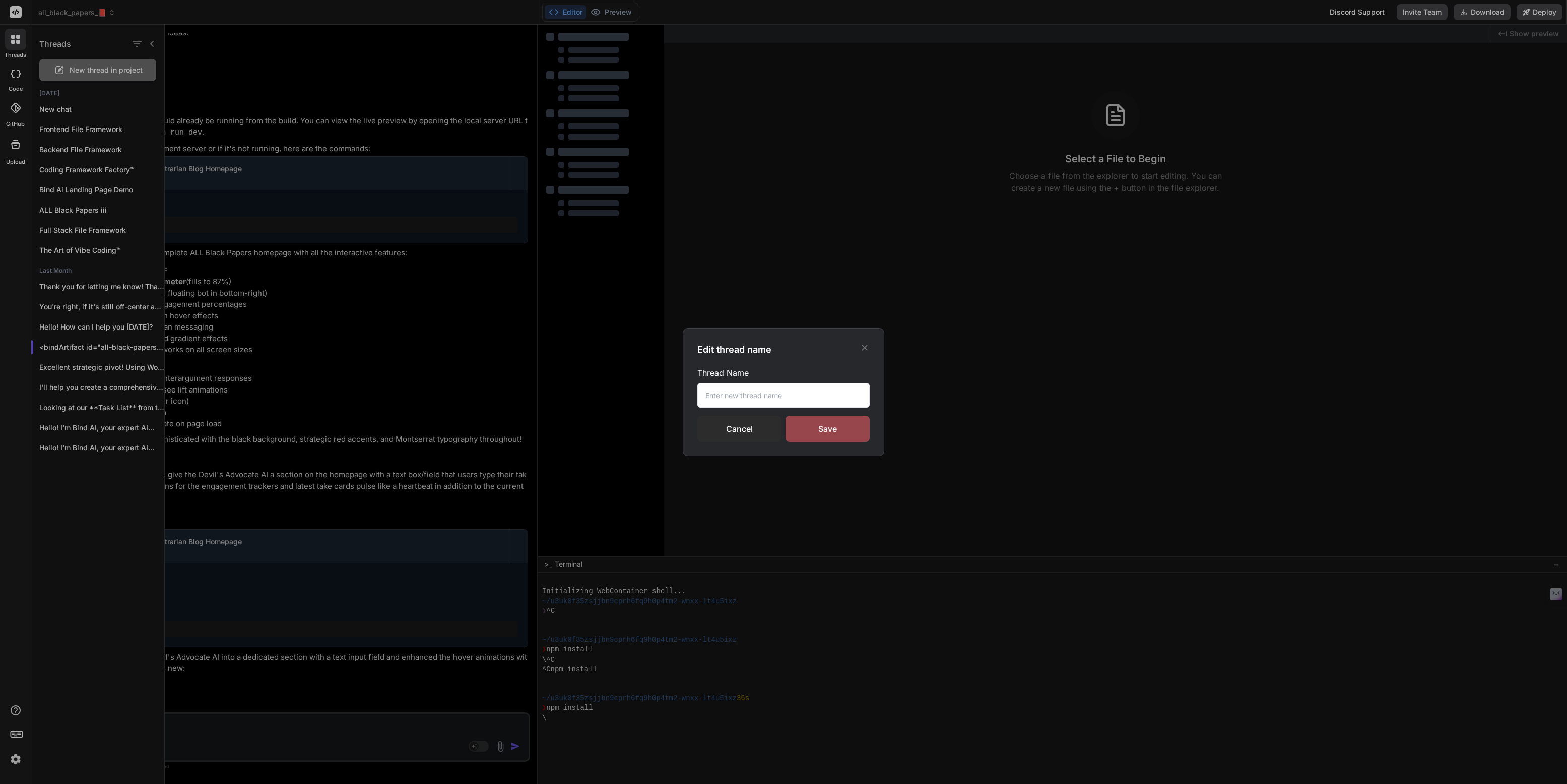
click at [723, 399] on input "text" at bounding box center [783, 395] width 172 height 25
paste input "ALL Black Papers 📕"
click at [809, 430] on div "Save" at bounding box center [828, 429] width 84 height 26
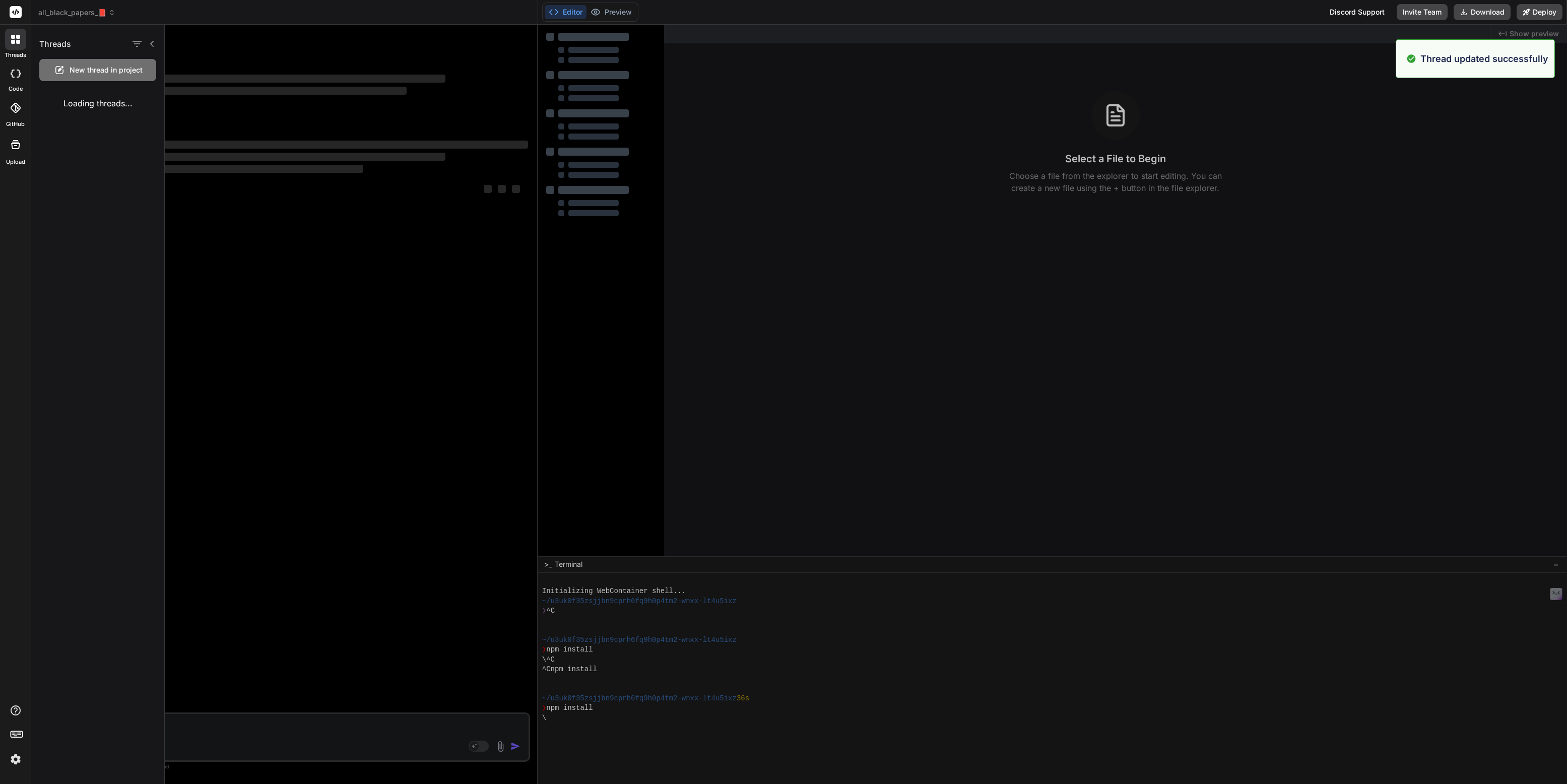
scroll to position [0, 0]
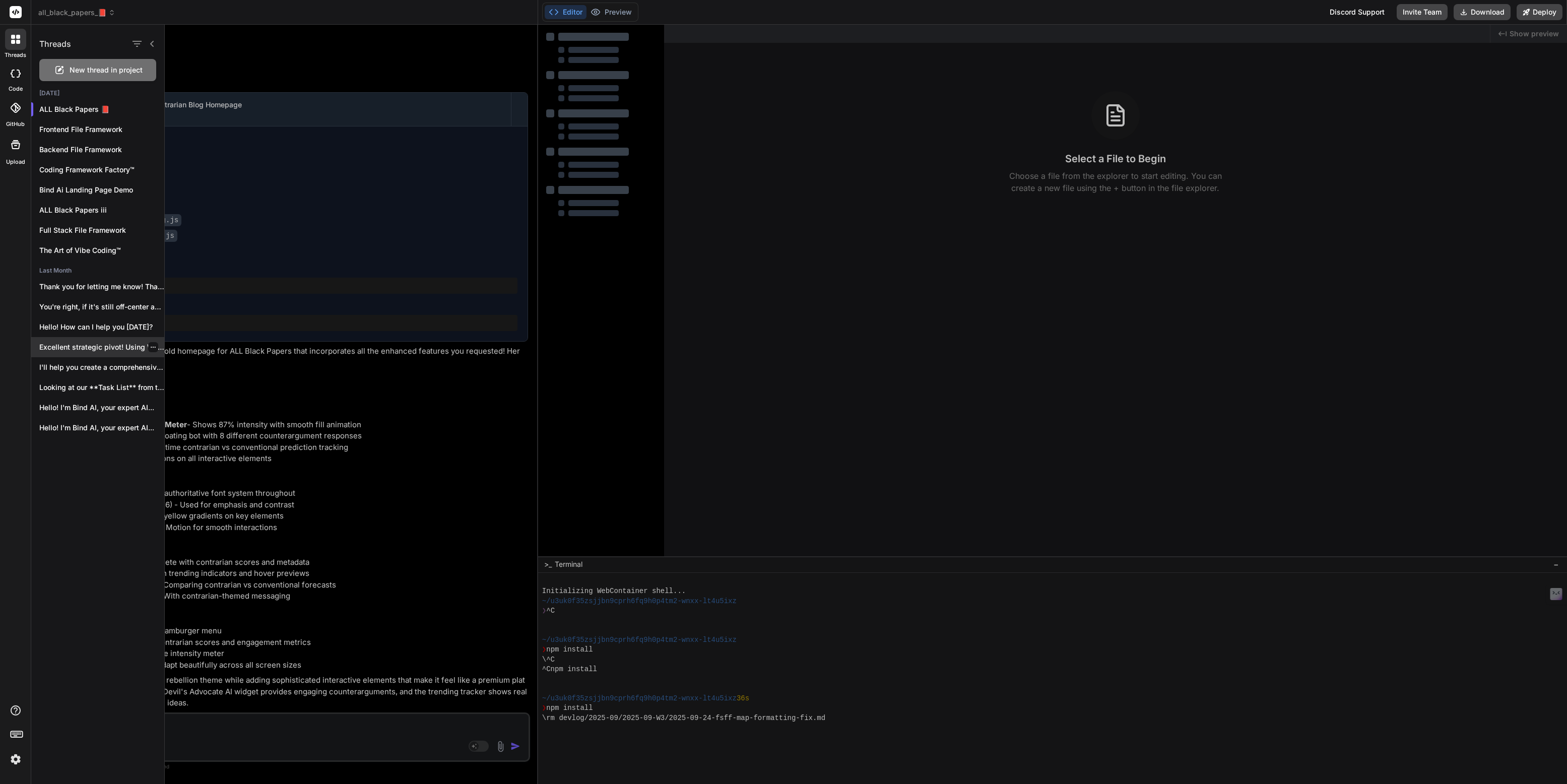
click at [108, 345] on p "Excellent strategic pivot! Using WordPress as your..." at bounding box center [102, 347] width 125 height 10
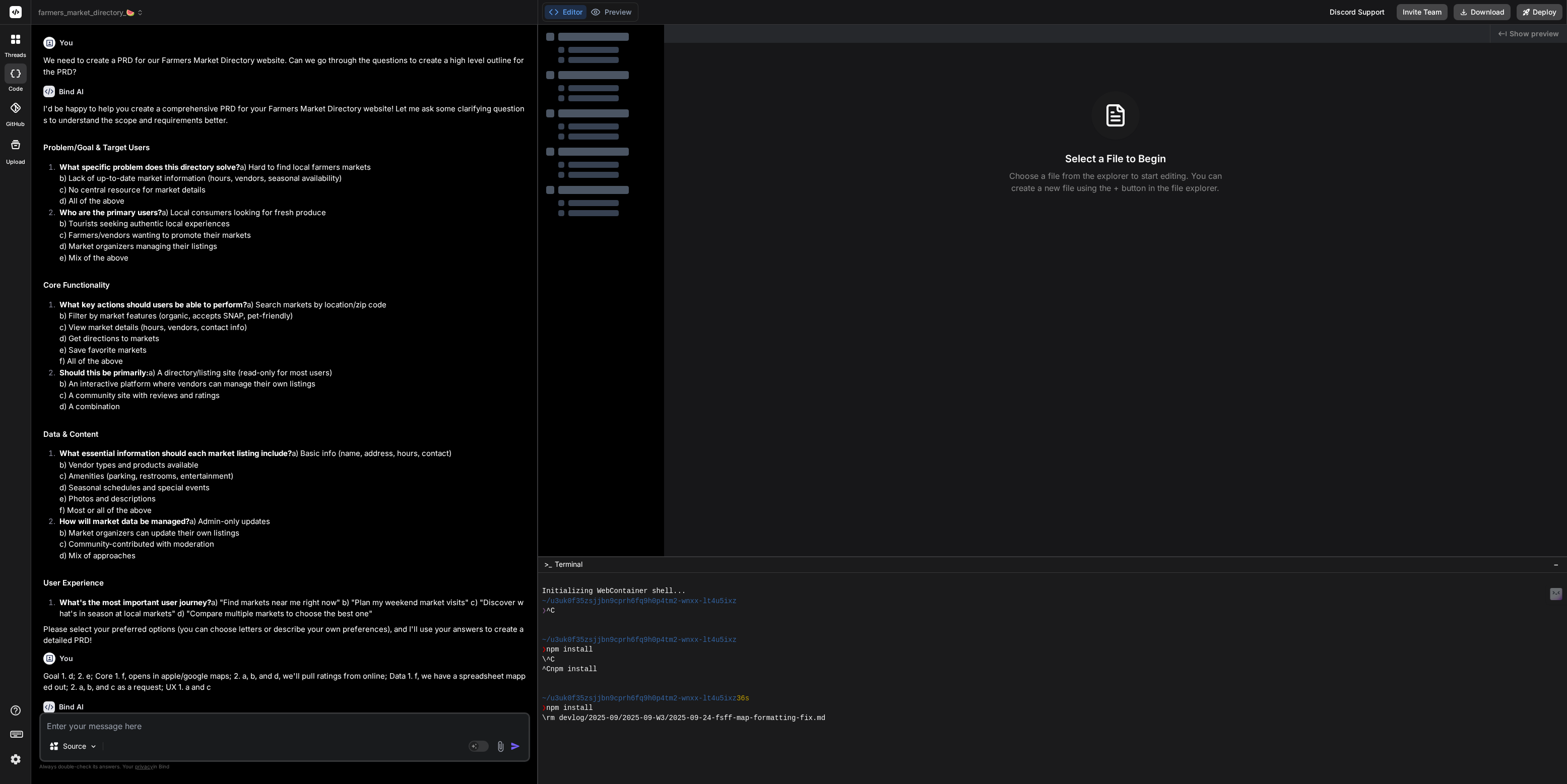
click at [83, 725] on textarea at bounding box center [285, 723] width 488 height 18
click at [16, 40] on icon at bounding box center [18, 42] width 4 height 4
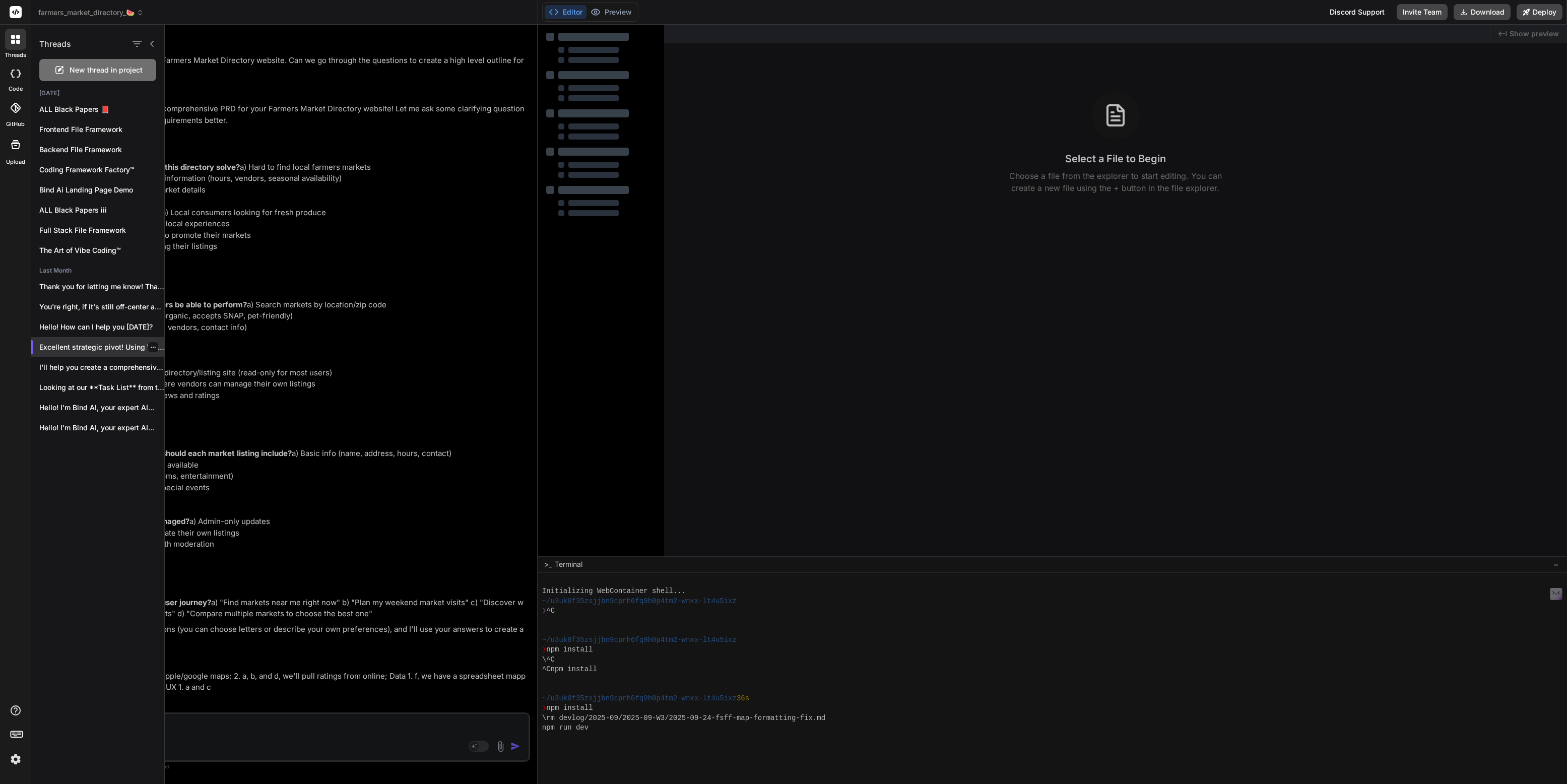
click at [150, 347] on icon "button" at bounding box center [153, 347] width 6 height 6
click at [179, 364] on span "Rename and Save" at bounding box center [196, 367] width 60 height 10
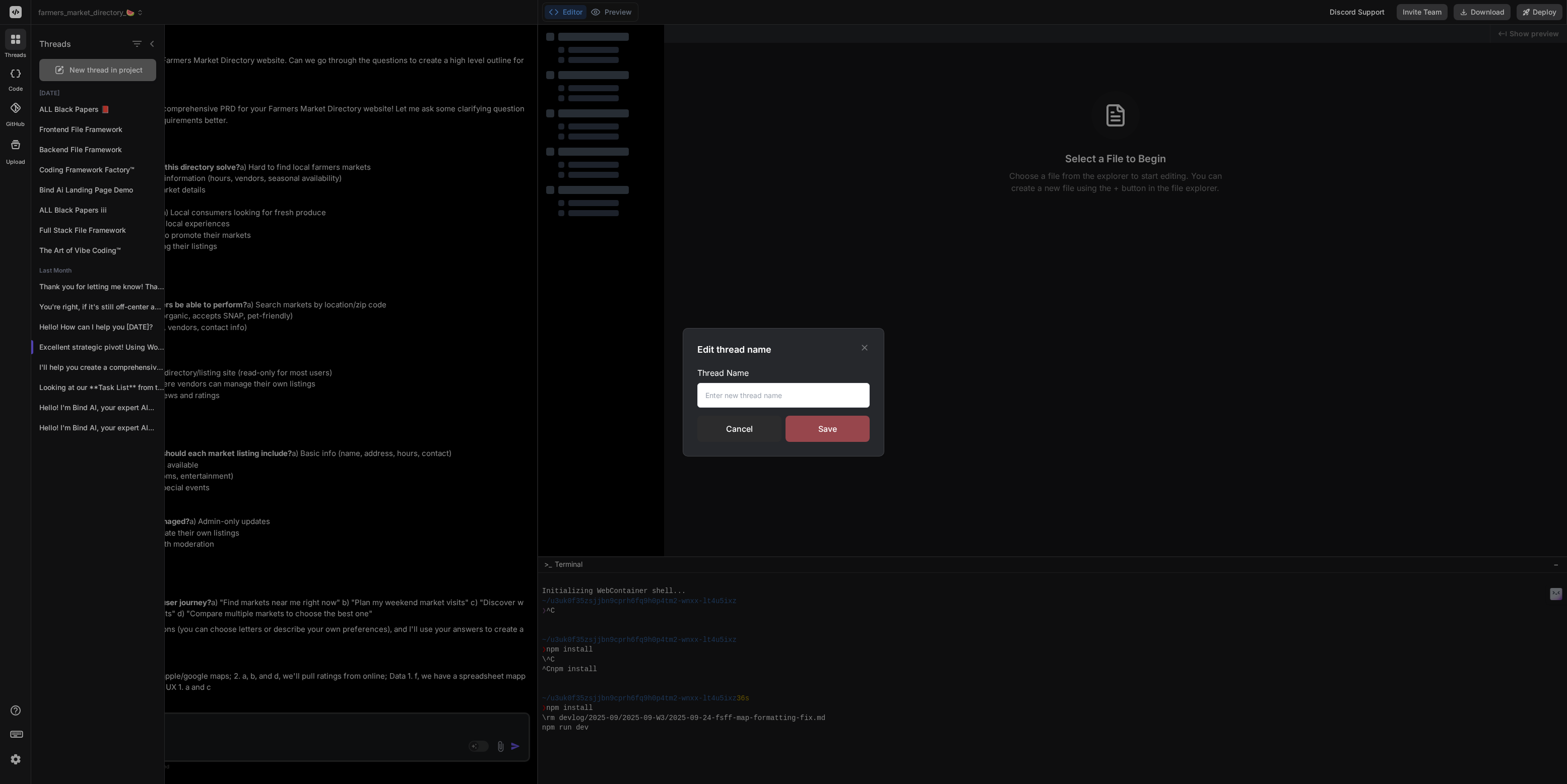
click at [739, 395] on input "text" at bounding box center [783, 395] width 172 height 25
paste input "Farmers & Markets Directory™"
click at [803, 426] on div "Save" at bounding box center [828, 429] width 84 height 26
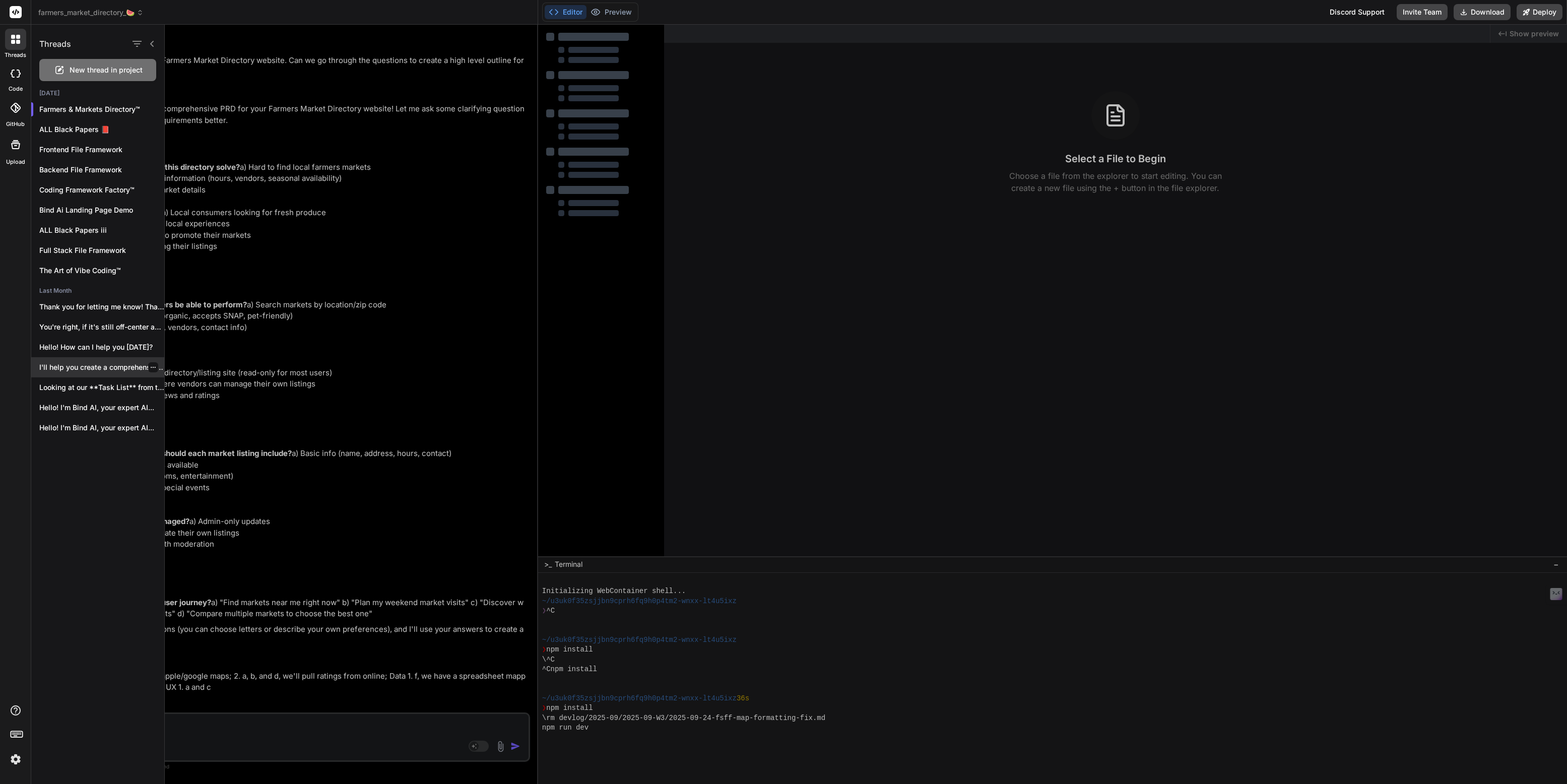
click at [83, 367] on p "I'll help you create a comprehensive Product..." at bounding box center [102, 367] width 125 height 10
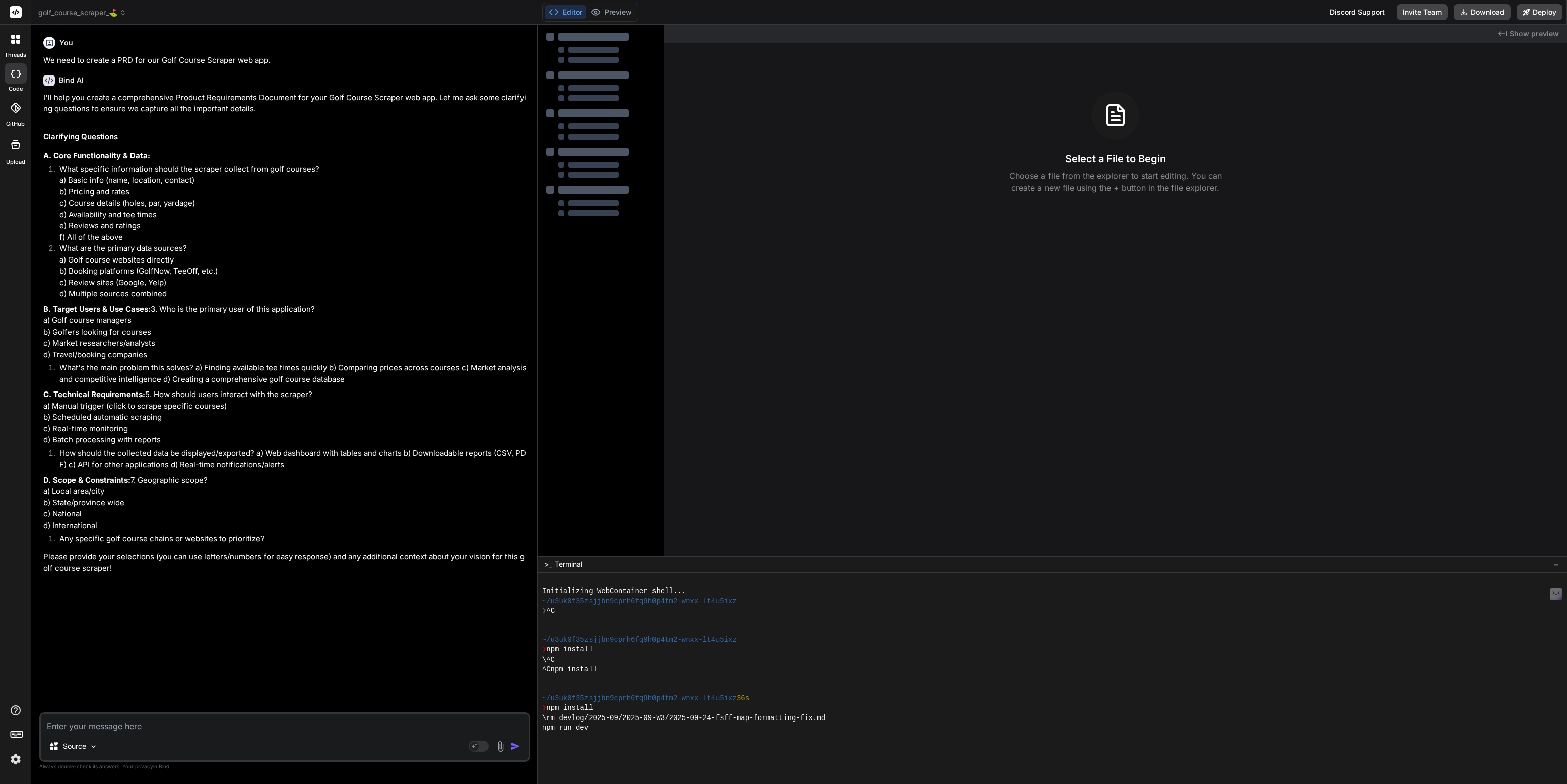
click at [75, 726] on textarea at bounding box center [285, 723] width 488 height 18
click at [111, 724] on textarea "Golf Course Scraping App" at bounding box center [285, 723] width 488 height 18
drag, startPoint x: 111, startPoint y: 724, endPoint x: 133, endPoint y: 724, distance: 22.0
click at [133, 724] on textarea "Golf Course Scraping App" at bounding box center [285, 723] width 488 height 18
click at [15, 35] on icon at bounding box center [15, 39] width 9 height 9
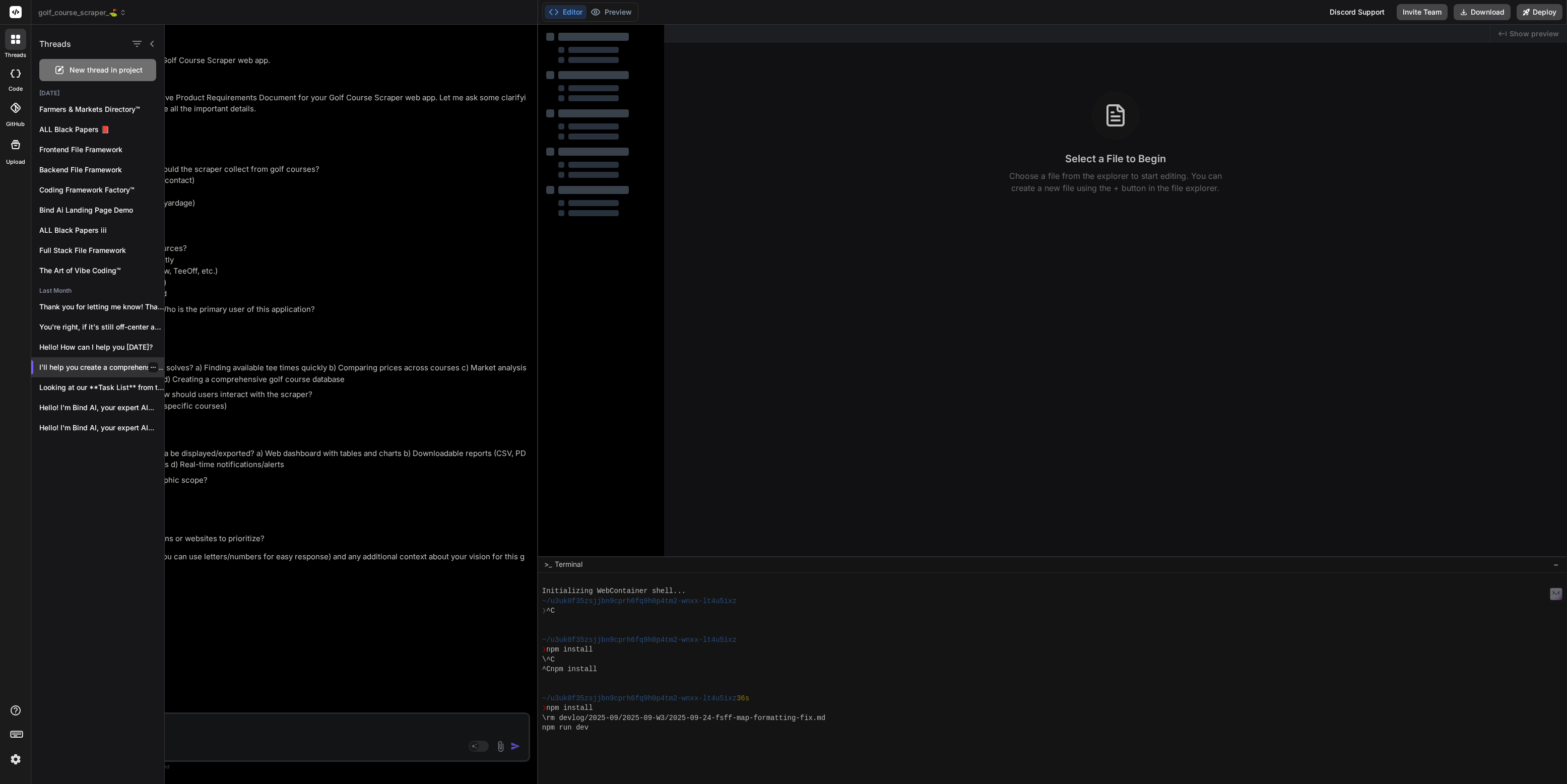
click at [151, 369] on icon "button" at bounding box center [153, 367] width 6 height 6
click at [183, 383] on span "Rename and Save" at bounding box center [196, 387] width 60 height 10
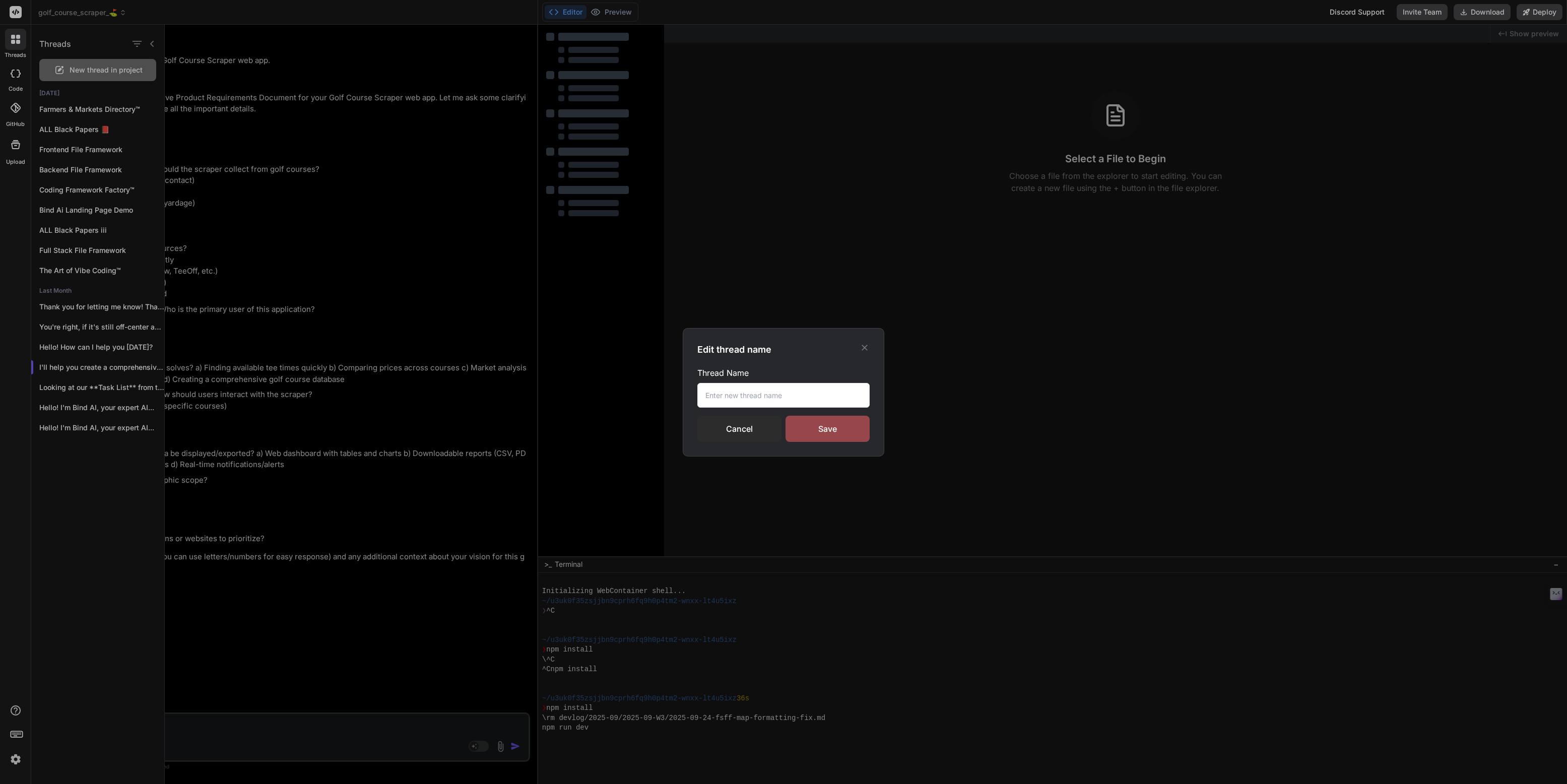
click at [719, 396] on input "text" at bounding box center [783, 395] width 172 height 25
paste input "Golf Course Data Collector"
click at [809, 433] on div "Save" at bounding box center [828, 429] width 84 height 26
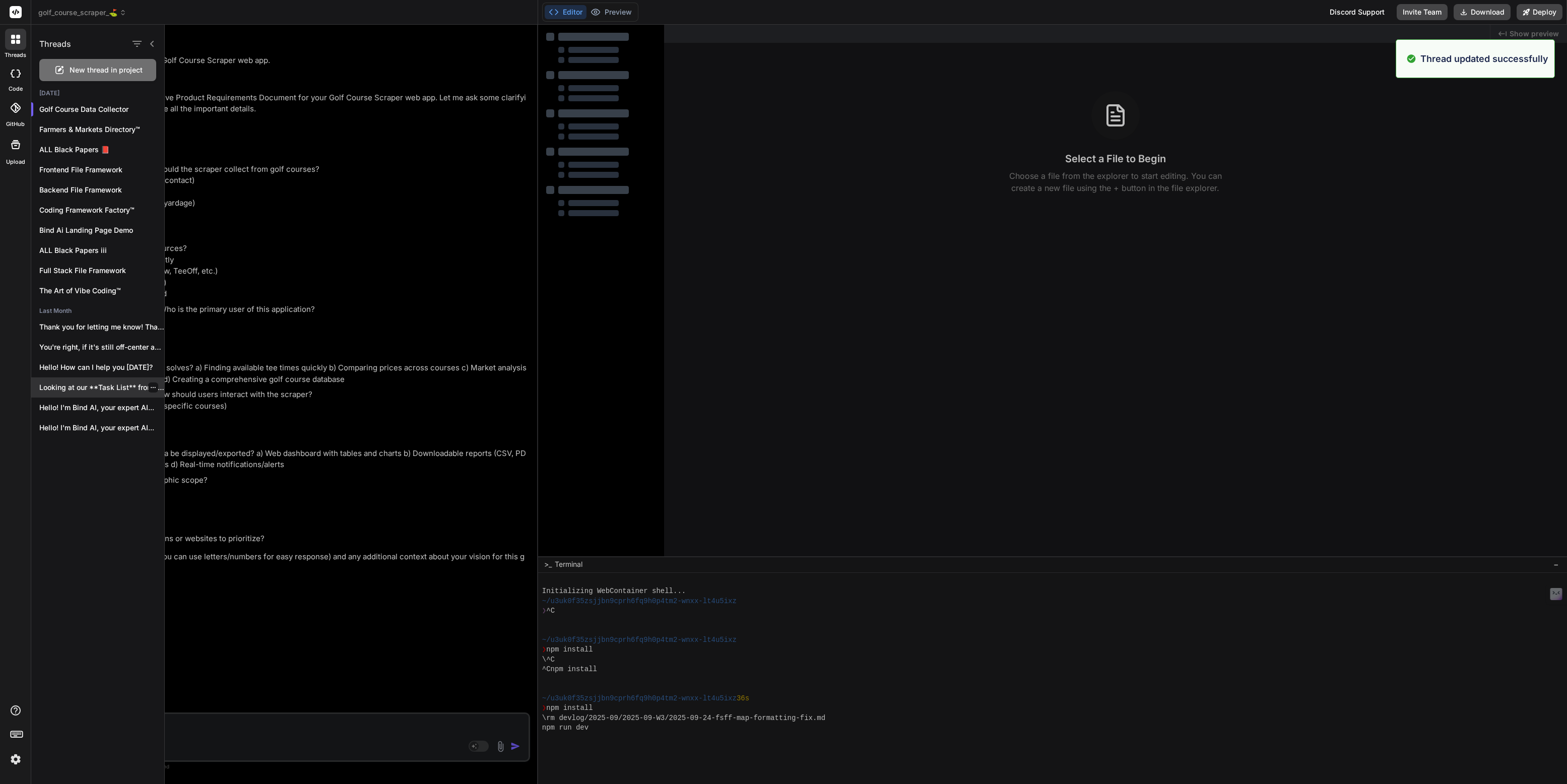
click at [76, 389] on p "Looking at our **Task List** from the..." at bounding box center [102, 387] width 125 height 10
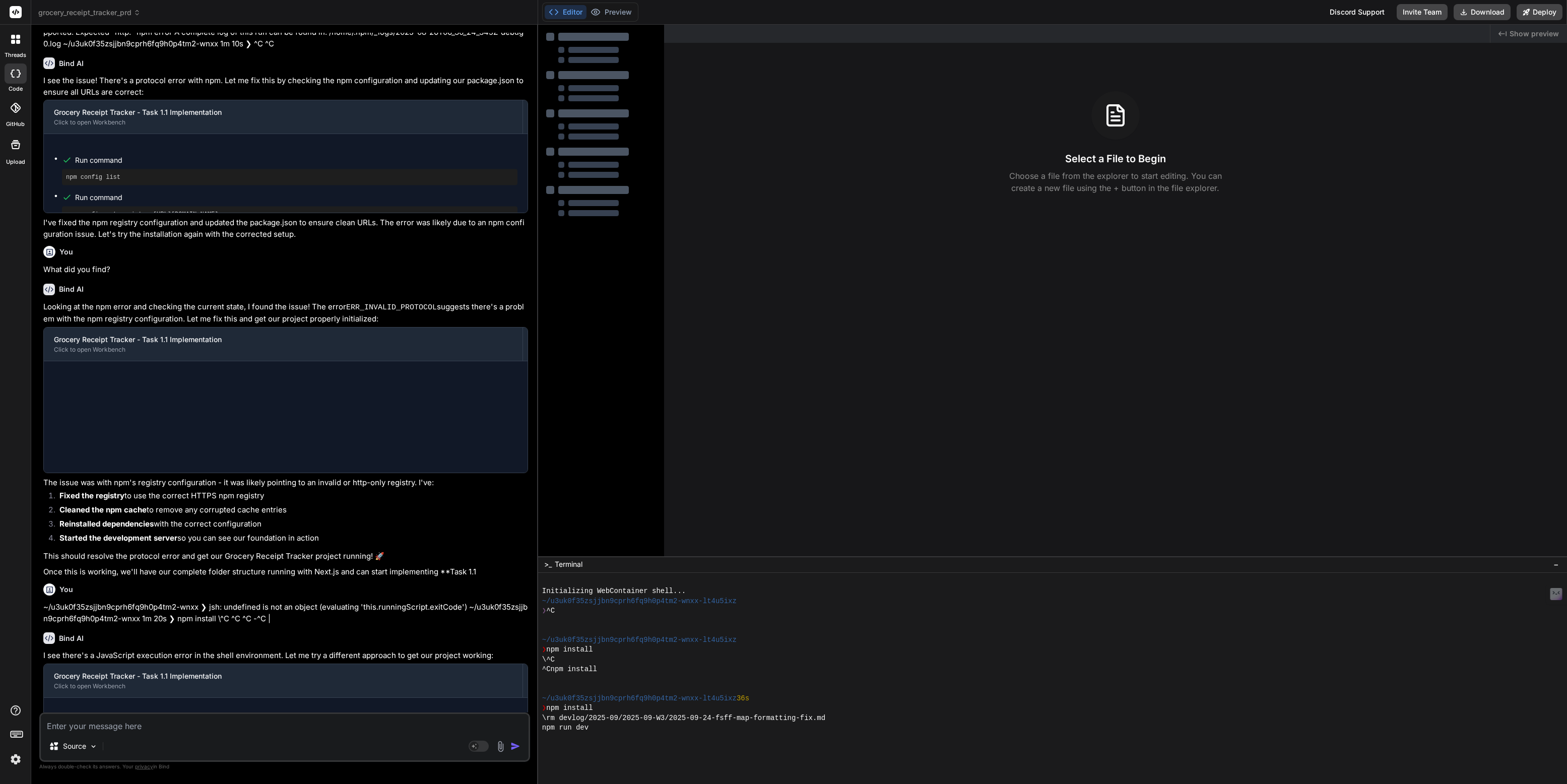
scroll to position [356, 0]
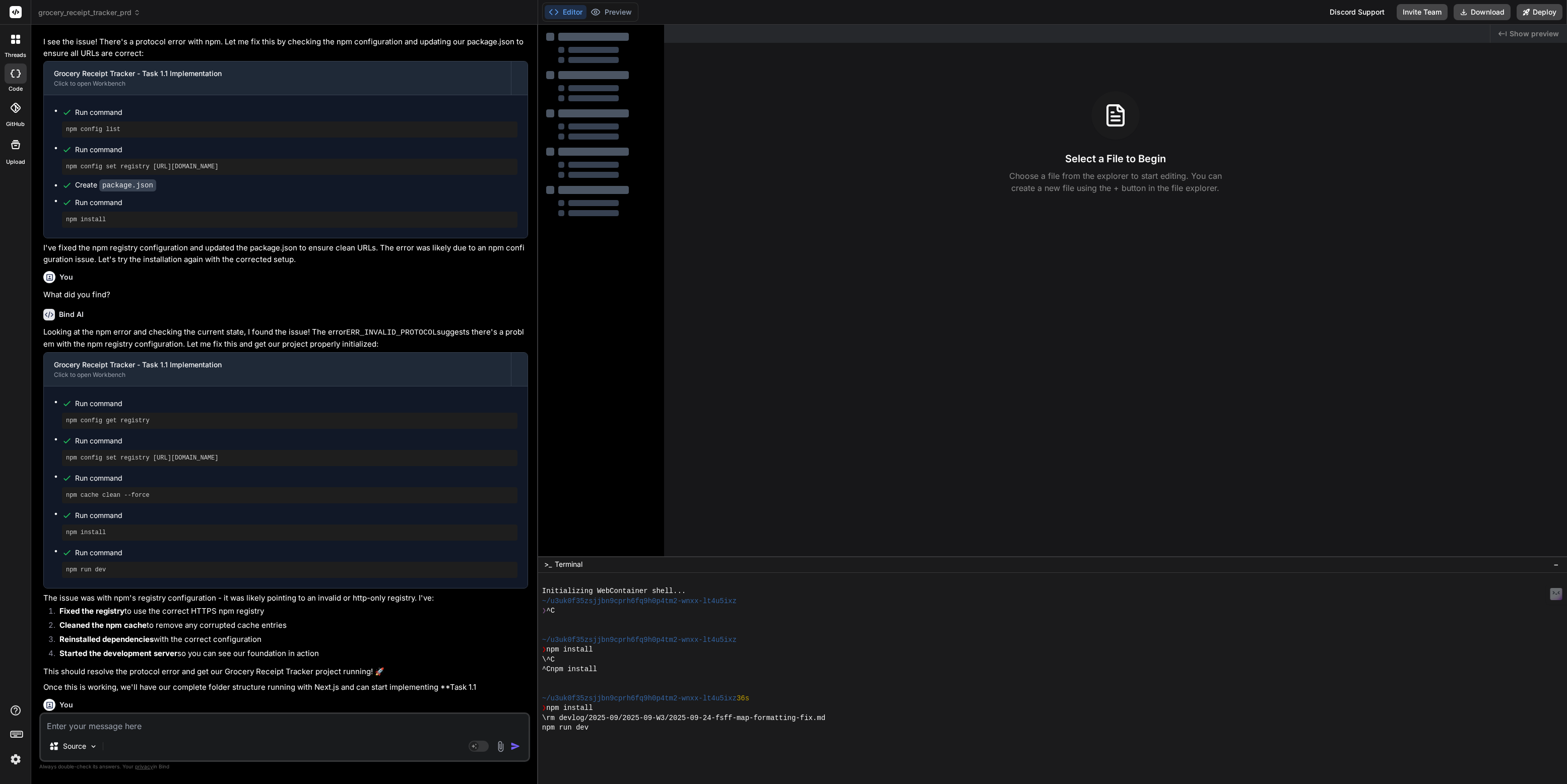
click at [96, 732] on textarea at bounding box center [285, 723] width 488 height 18
click at [12, 44] on icon at bounding box center [13, 42] width 4 height 4
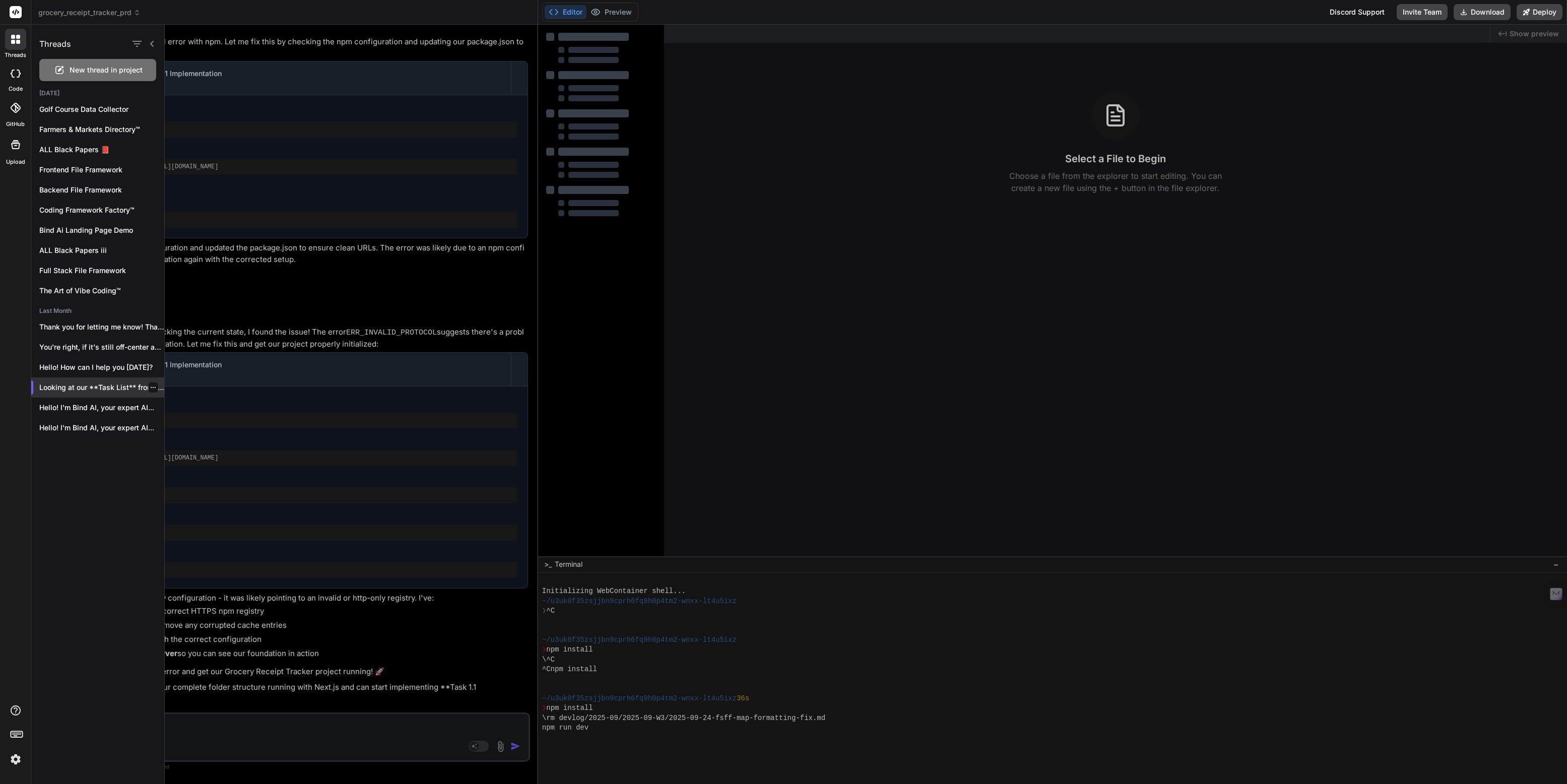
click at [151, 387] on icon "button" at bounding box center [153, 387] width 5 height 1
click at [180, 401] on div "Rename and Save" at bounding box center [196, 407] width 99 height 20
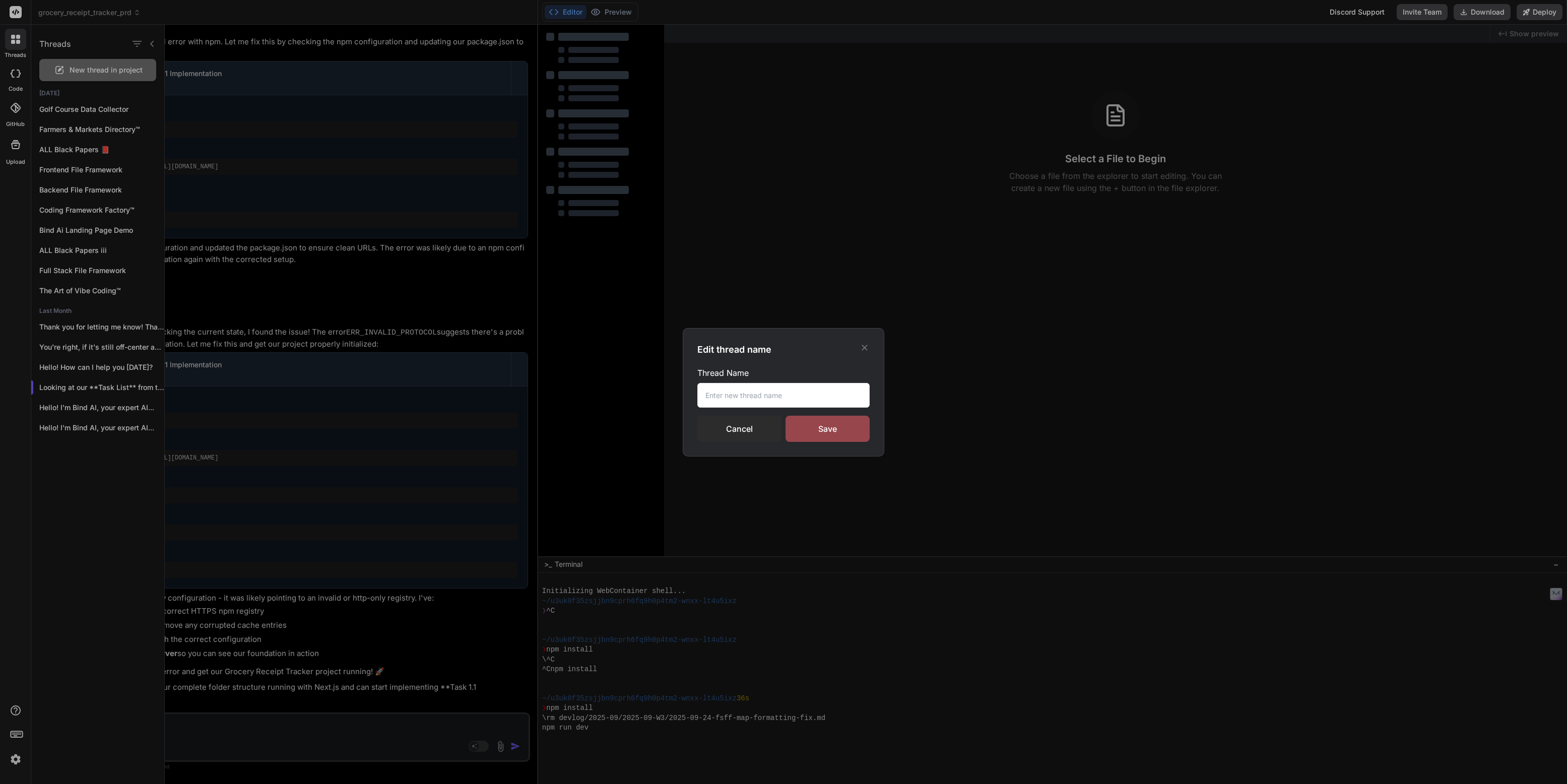
click at [778, 394] on input "text" at bounding box center [783, 395] width 172 height 25
paste input "Grocery Receipt Tracker"
click at [831, 432] on div "Save" at bounding box center [828, 429] width 84 height 26
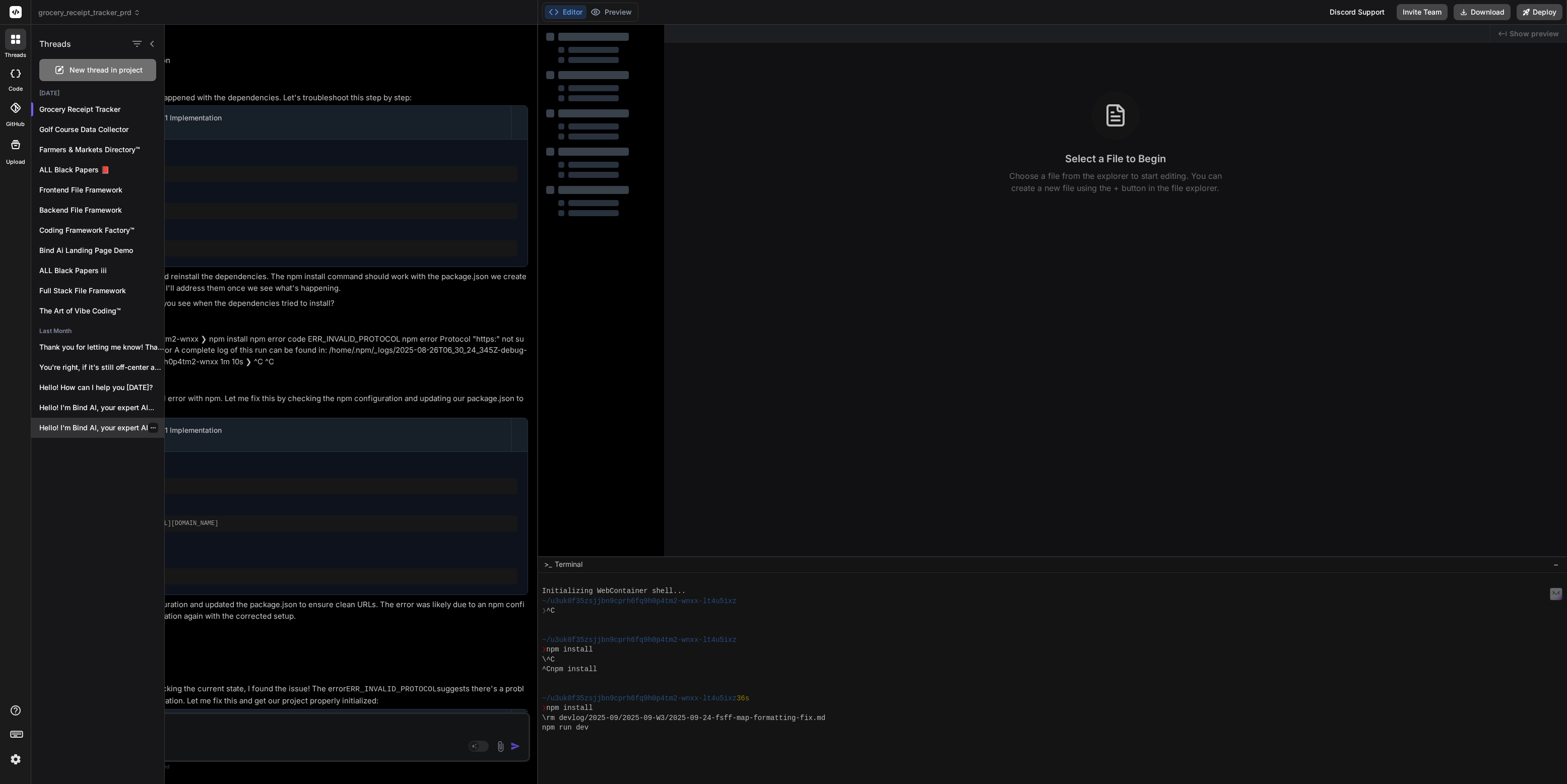
click at [81, 426] on p "Hello! I'm Bind AI, your expert AI..." at bounding box center [102, 428] width 125 height 10
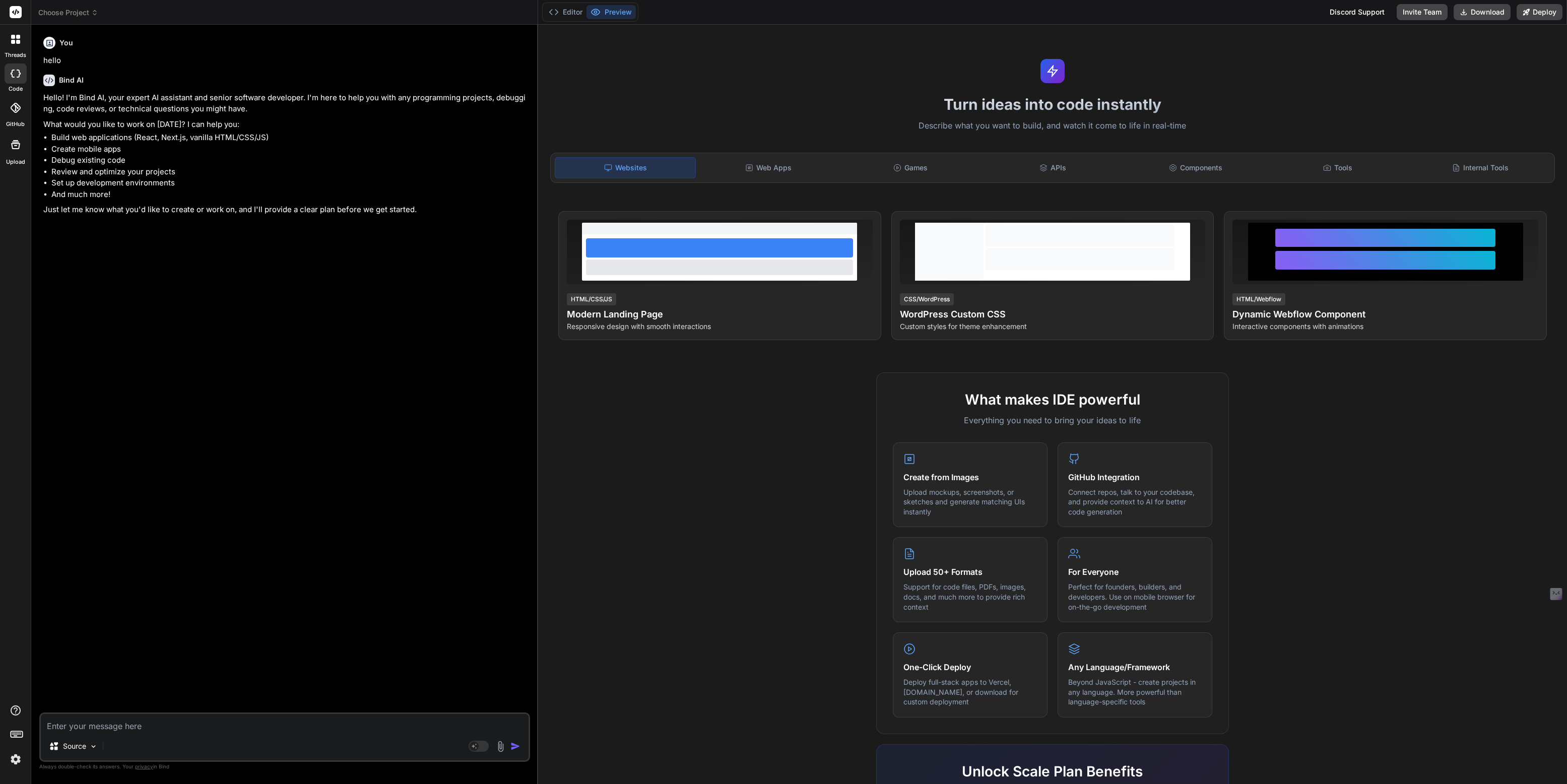
click at [11, 39] on icon at bounding box center [15, 39] width 9 height 9
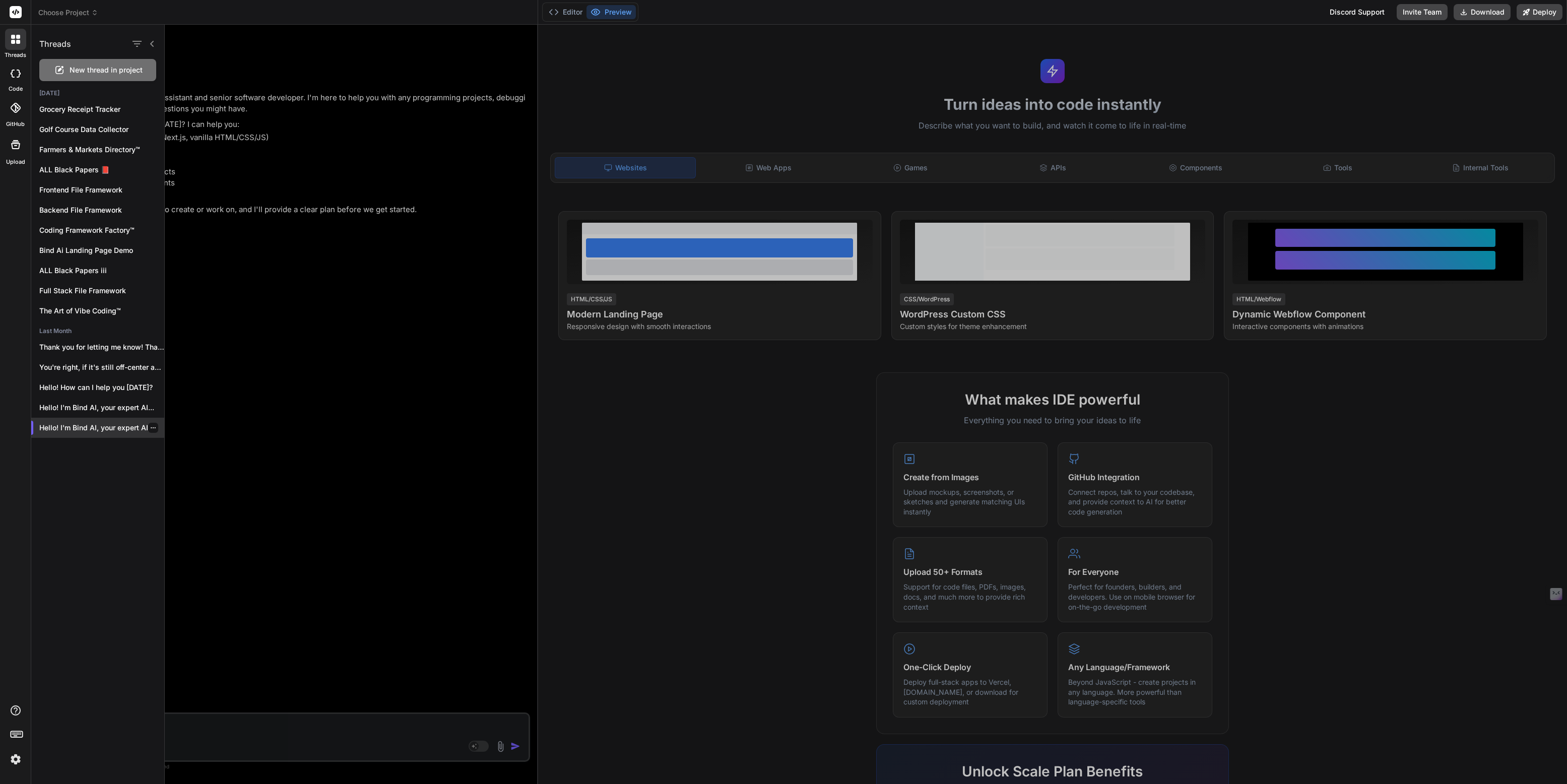
click at [150, 428] on icon "button" at bounding box center [153, 428] width 6 height 6
click at [169, 463] on span "Delete" at bounding box center [176, 468] width 21 height 10
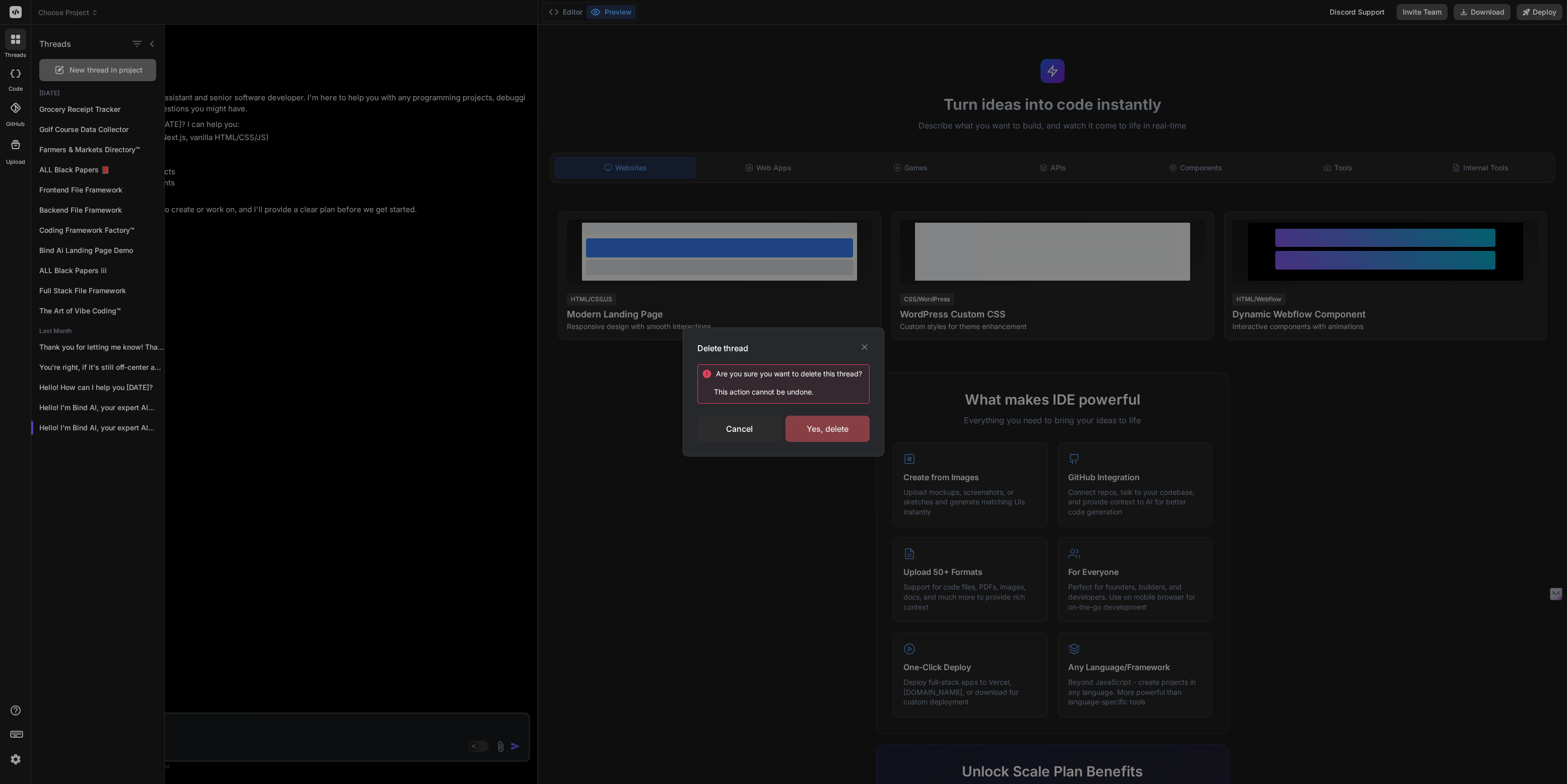
click at [809, 417] on div "Yes, delete" at bounding box center [828, 429] width 84 height 26
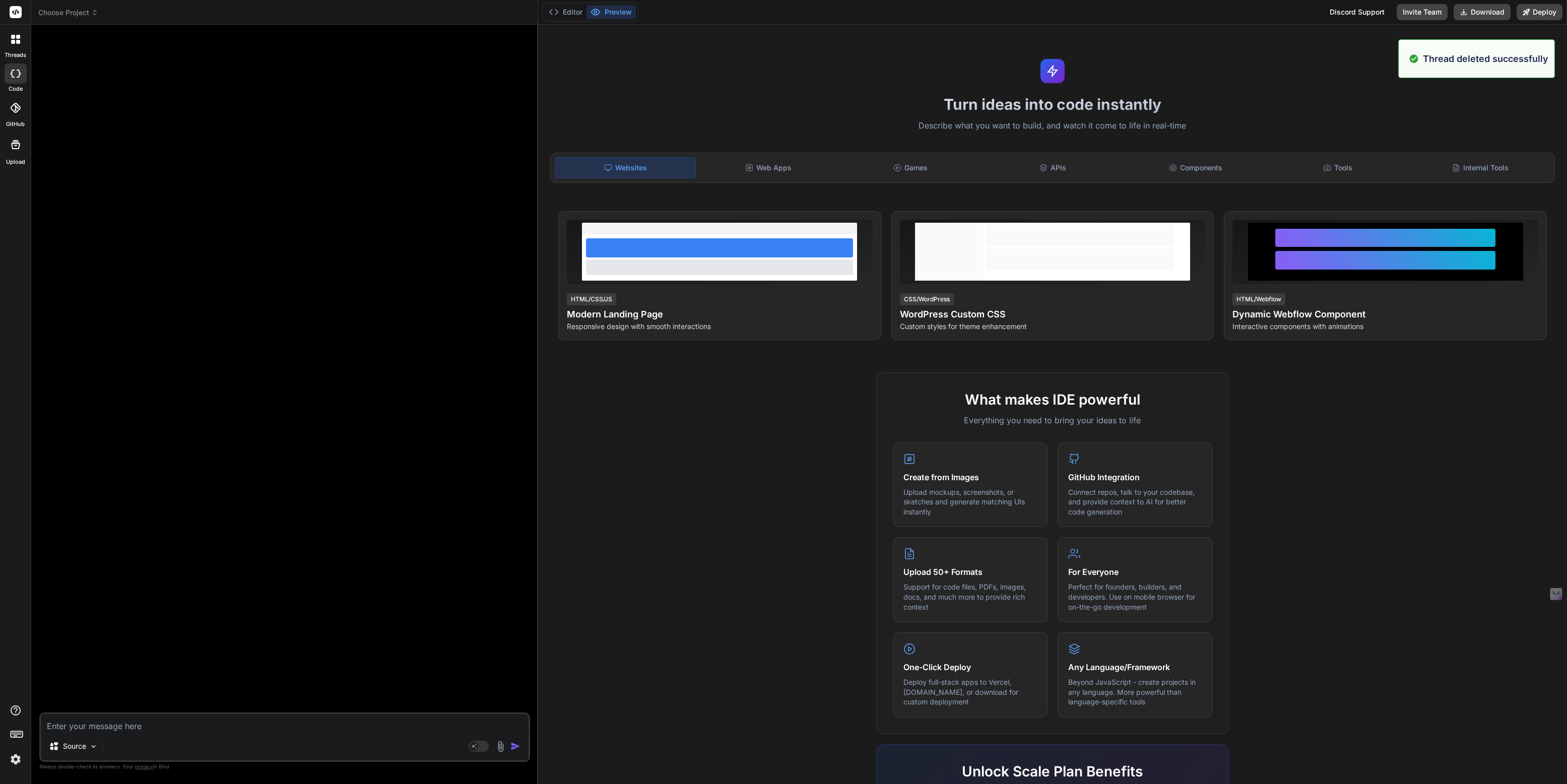
click at [16, 41] on icon at bounding box center [18, 42] width 4 height 4
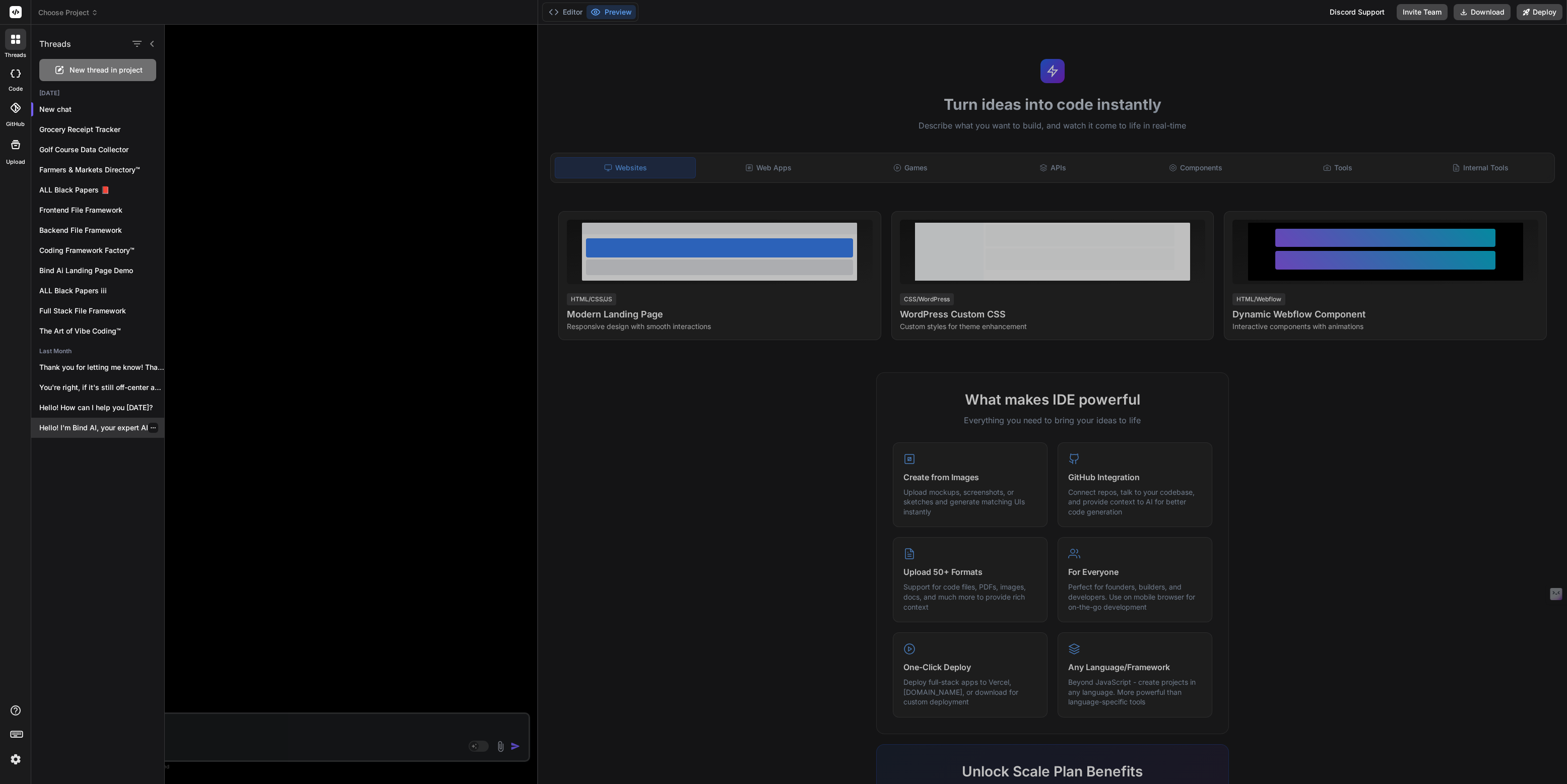
click at [92, 425] on p "Hello! I'm Bind AI, your expert AI..." at bounding box center [102, 428] width 125 height 10
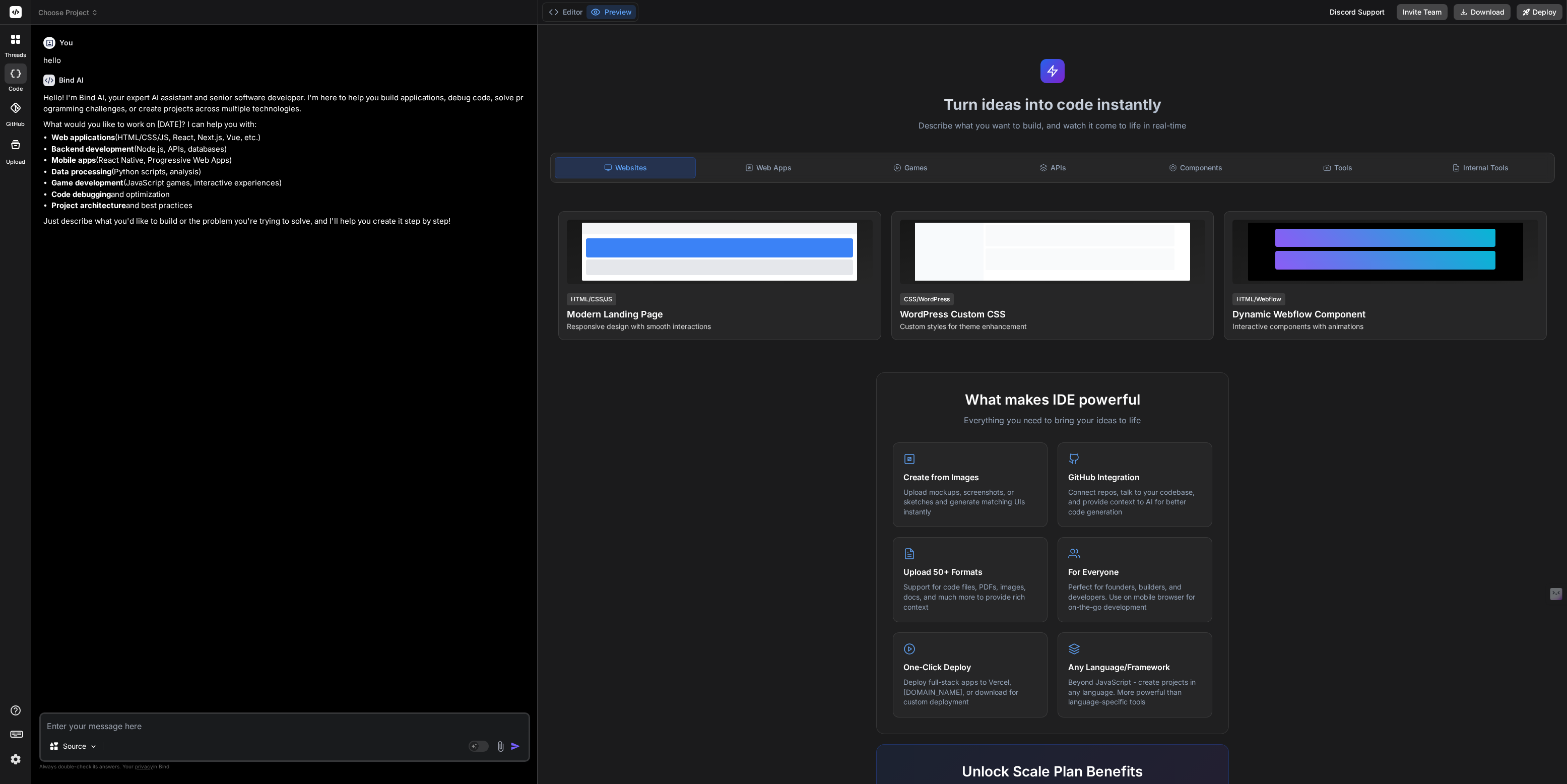
click at [15, 43] on icon at bounding box center [13, 42] width 4 height 4
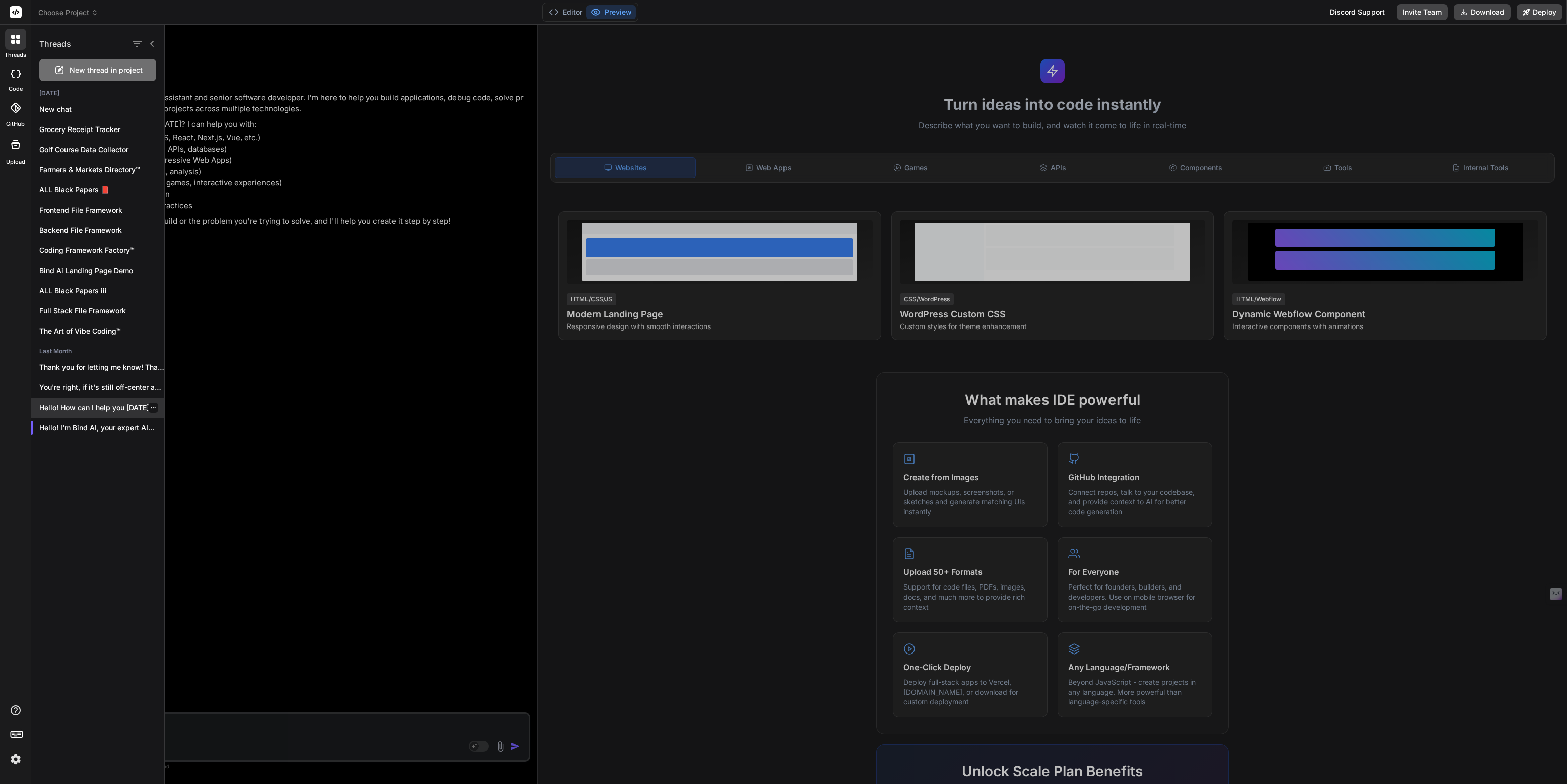
click at [102, 403] on p "Hello! How can I help you today?" at bounding box center [102, 408] width 125 height 10
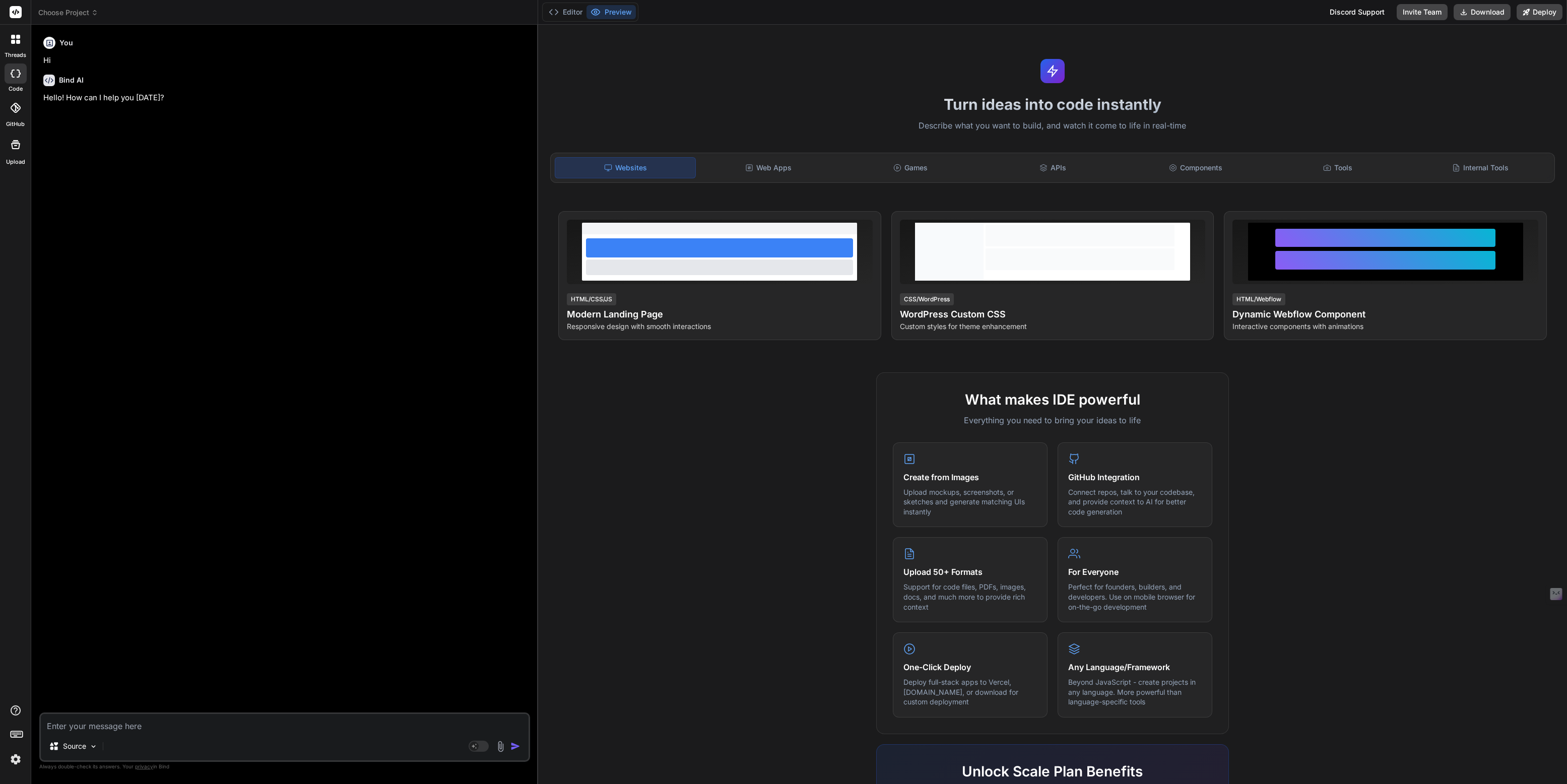
click at [13, 39] on icon at bounding box center [15, 39] width 9 height 9
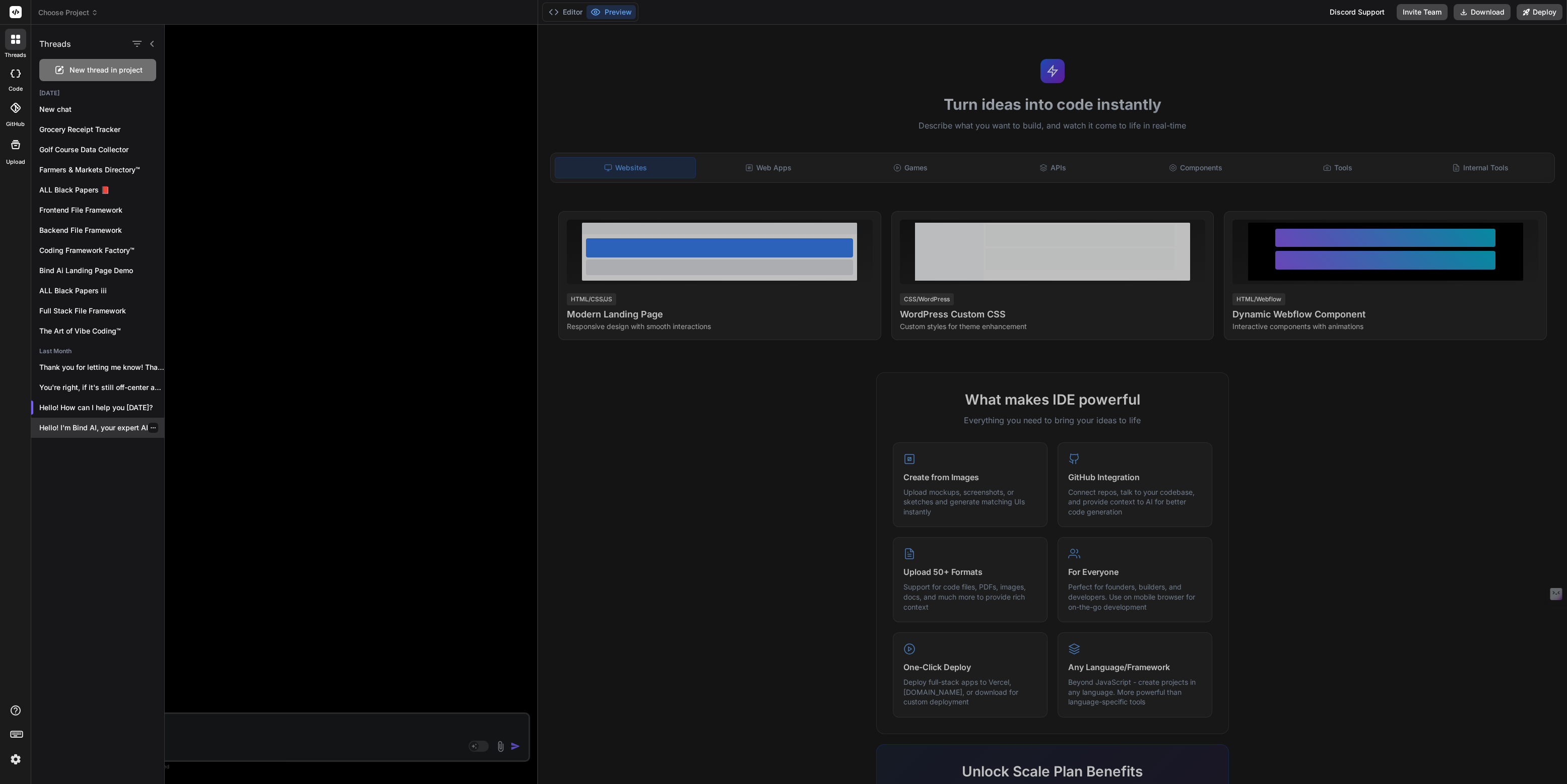
click at [150, 430] on icon "button" at bounding box center [153, 428] width 6 height 6
click at [172, 460] on div "Delete" at bounding box center [196, 468] width 99 height 20
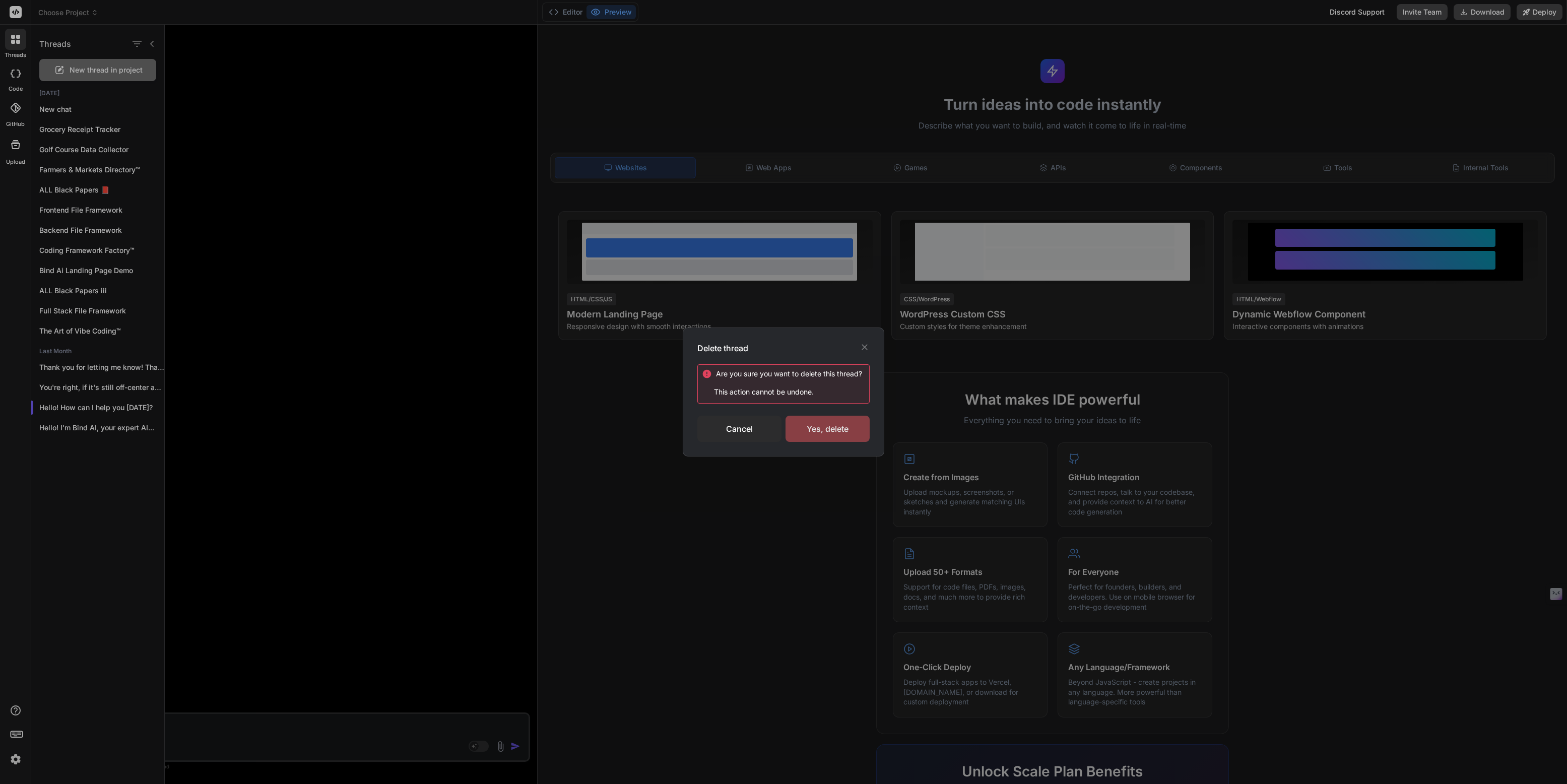
click at [814, 428] on div "Yes, delete" at bounding box center [828, 429] width 84 height 26
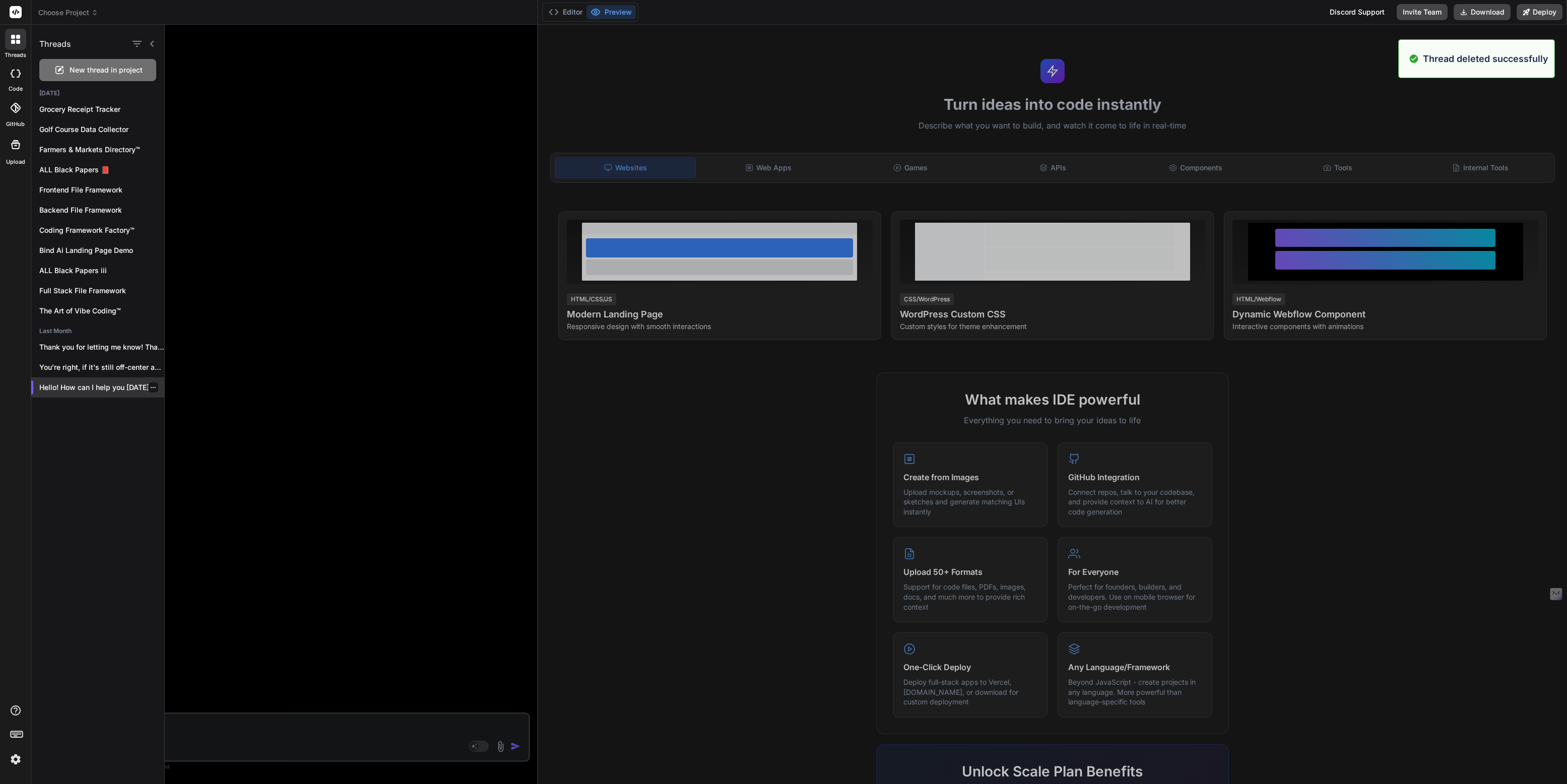
click at [150, 390] on icon "button" at bounding box center [153, 387] width 6 height 6
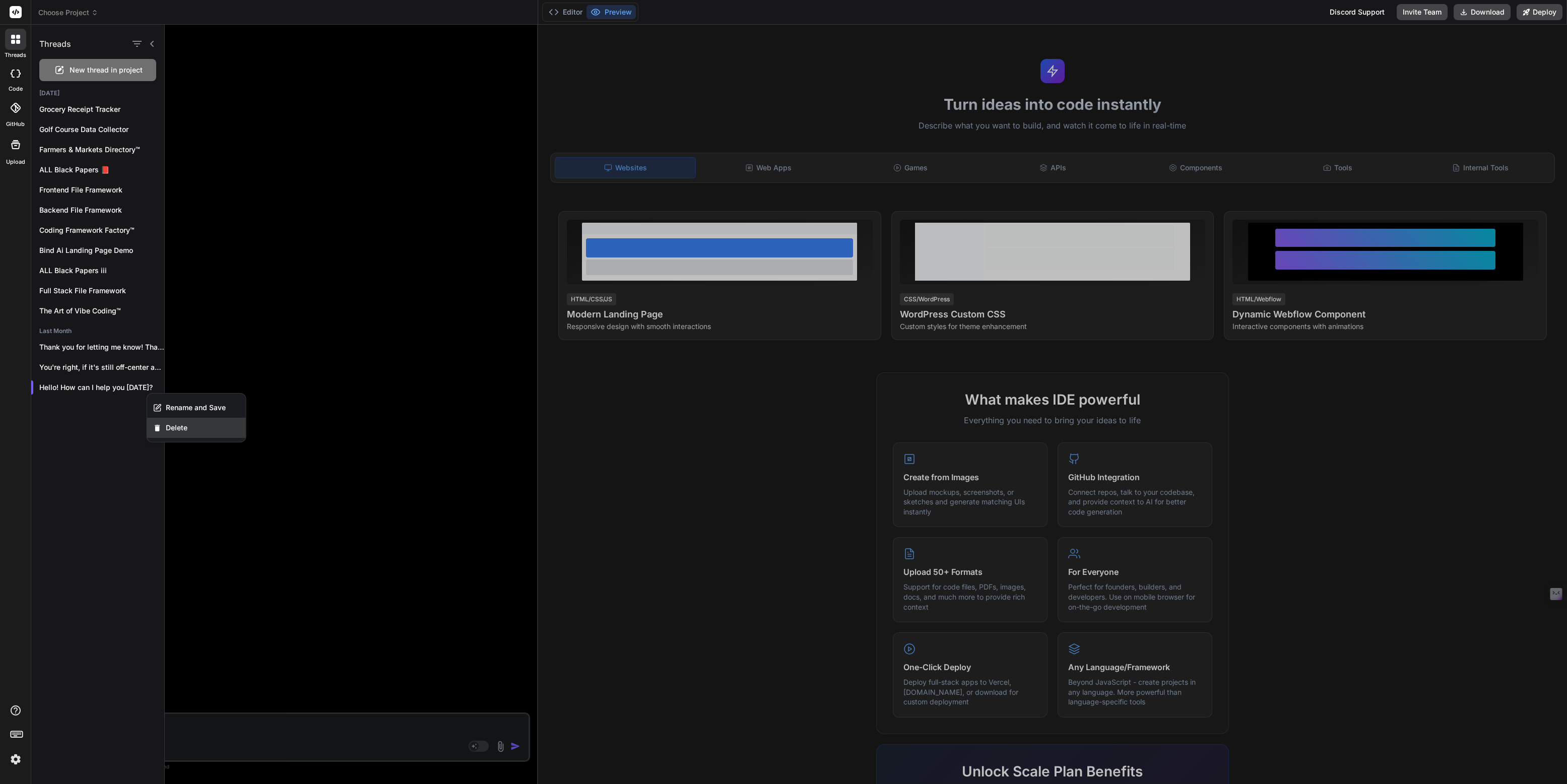
click at [174, 423] on span "Delete" at bounding box center [176, 428] width 21 height 10
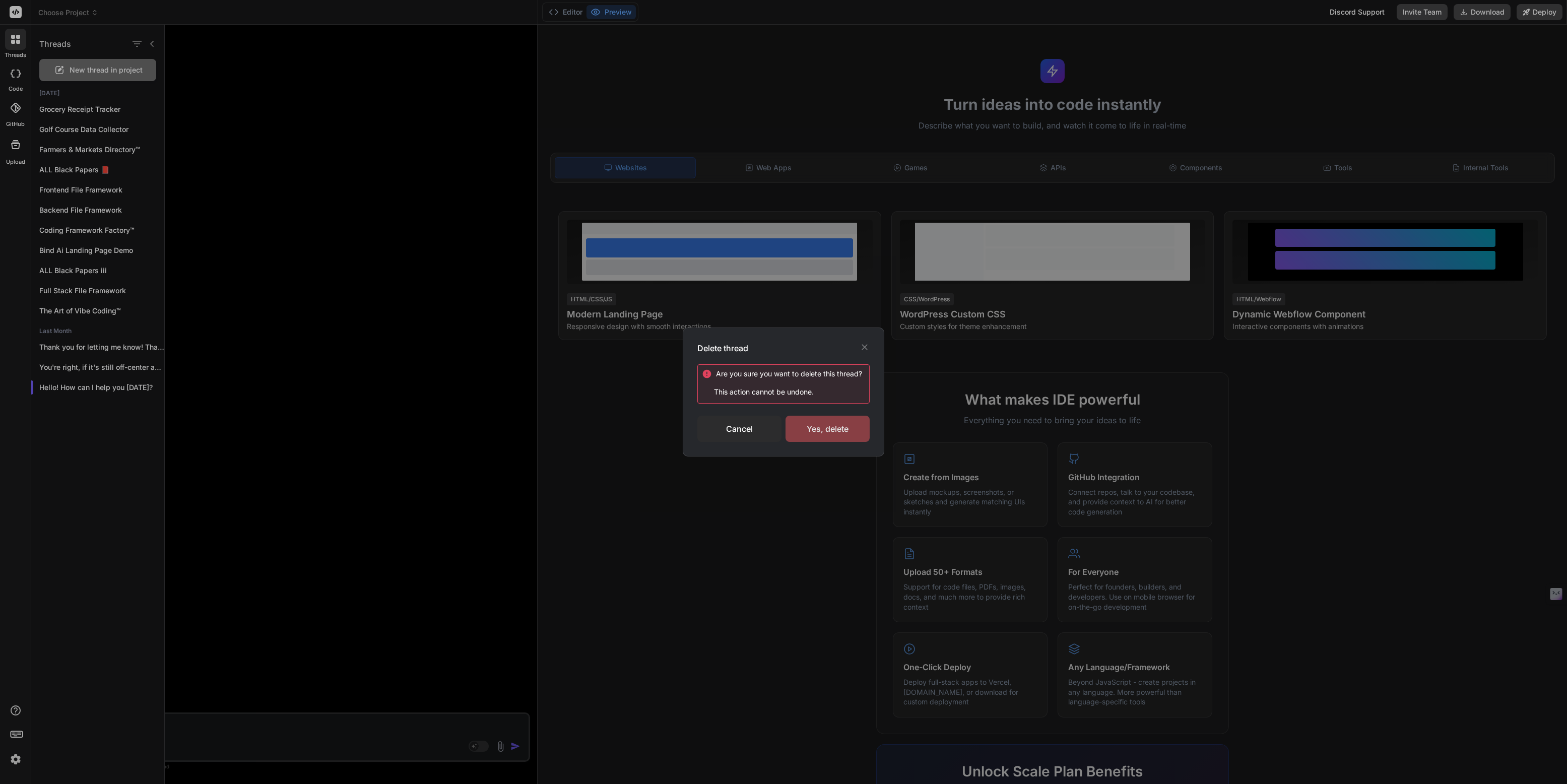
click at [795, 423] on div "Yes, delete" at bounding box center [828, 429] width 84 height 26
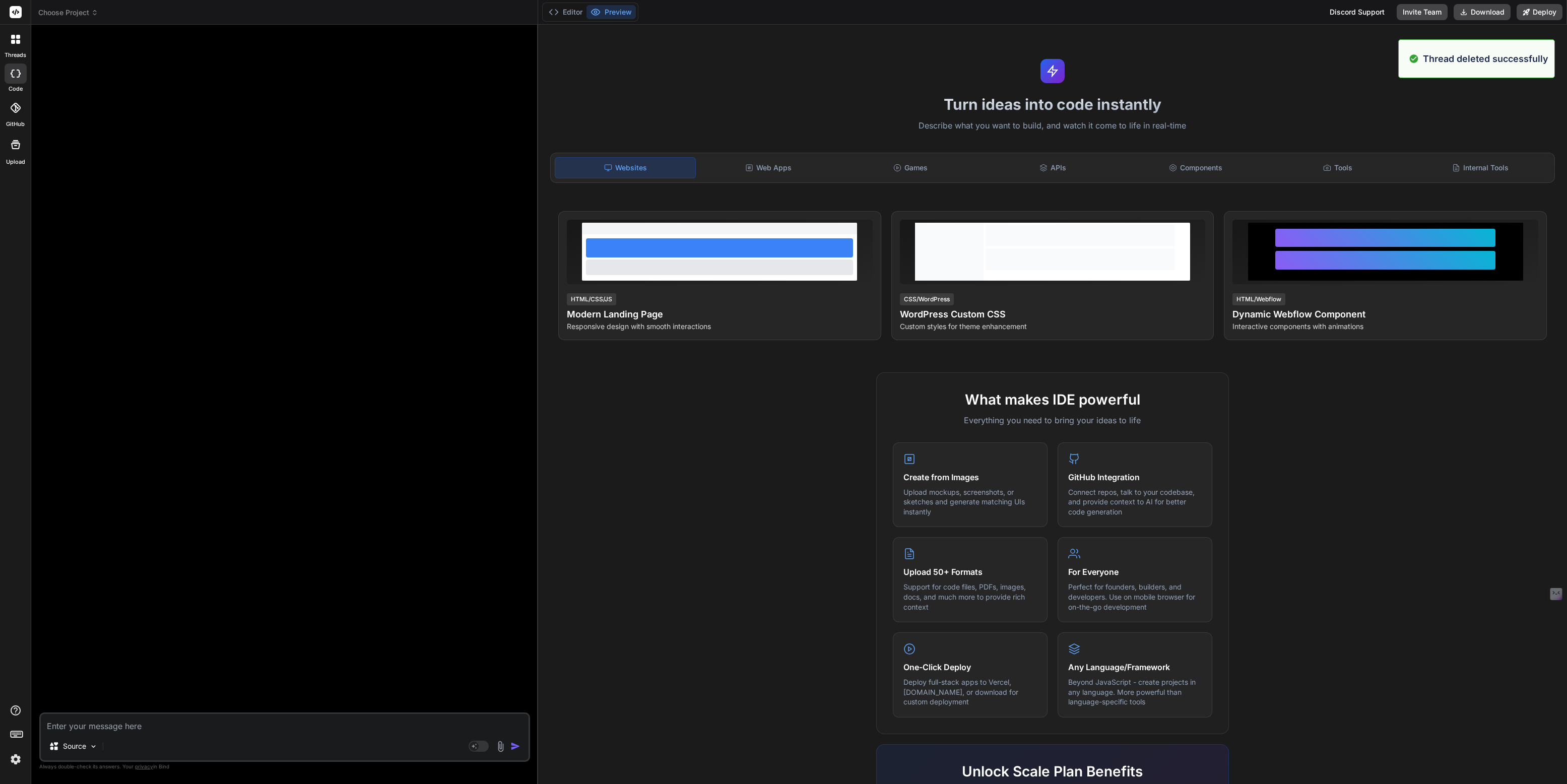
click at [12, 39] on icon at bounding box center [15, 39] width 9 height 9
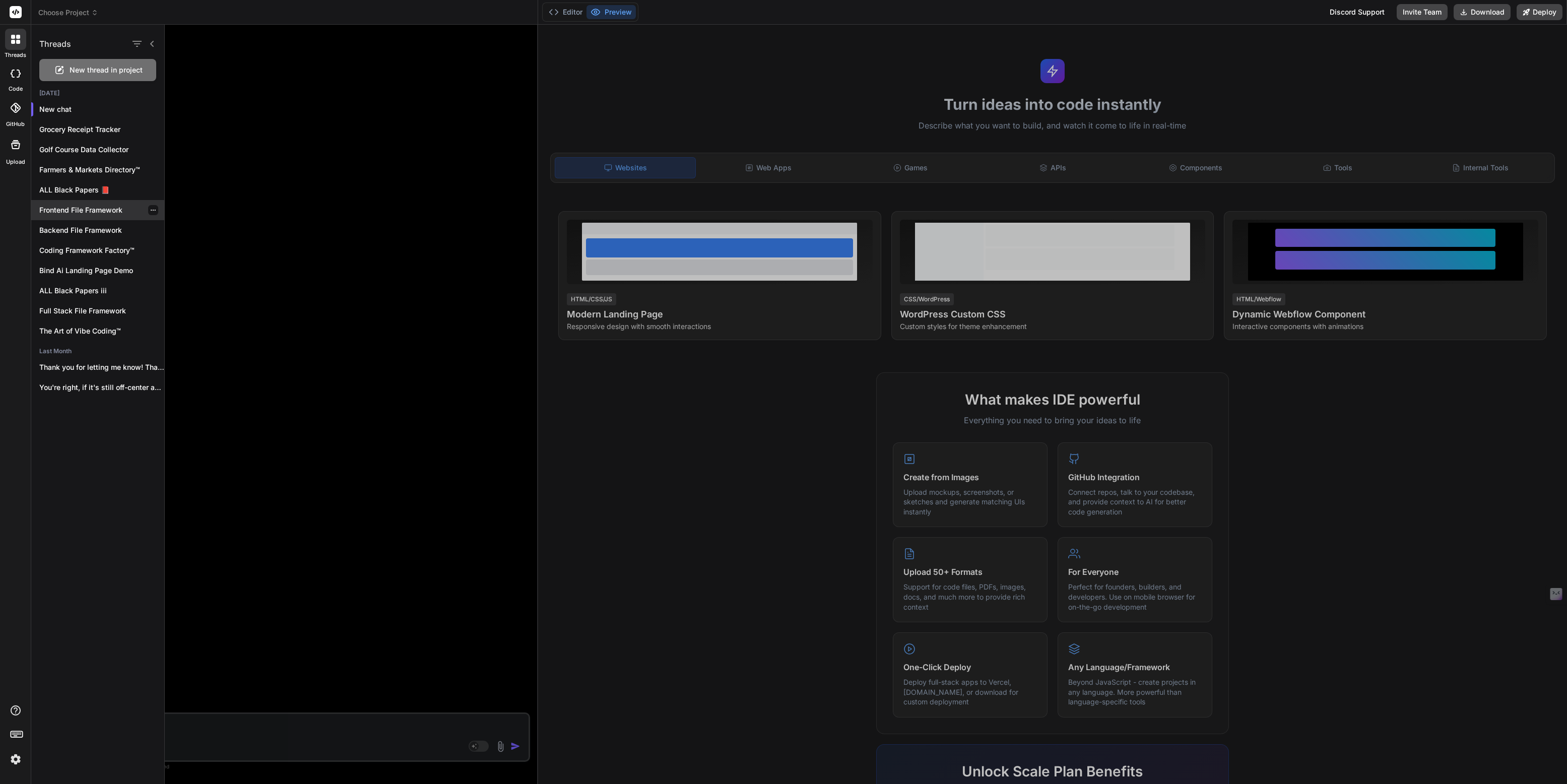
click at [97, 211] on p "Frontend File Framework" at bounding box center [102, 210] width 125 height 10
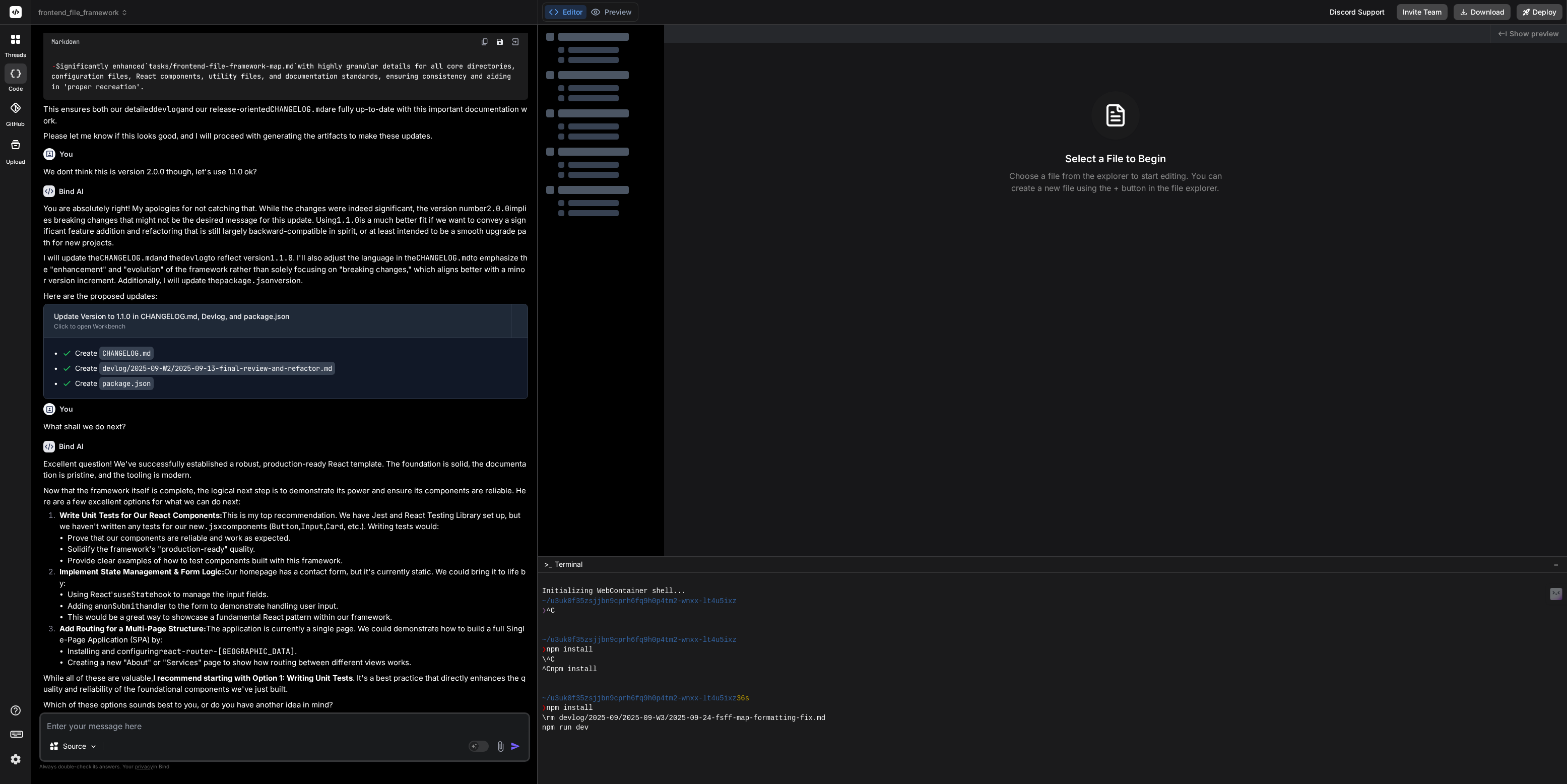
scroll to position [2974, 0]
click at [13, 44] on div at bounding box center [15, 39] width 21 height 21
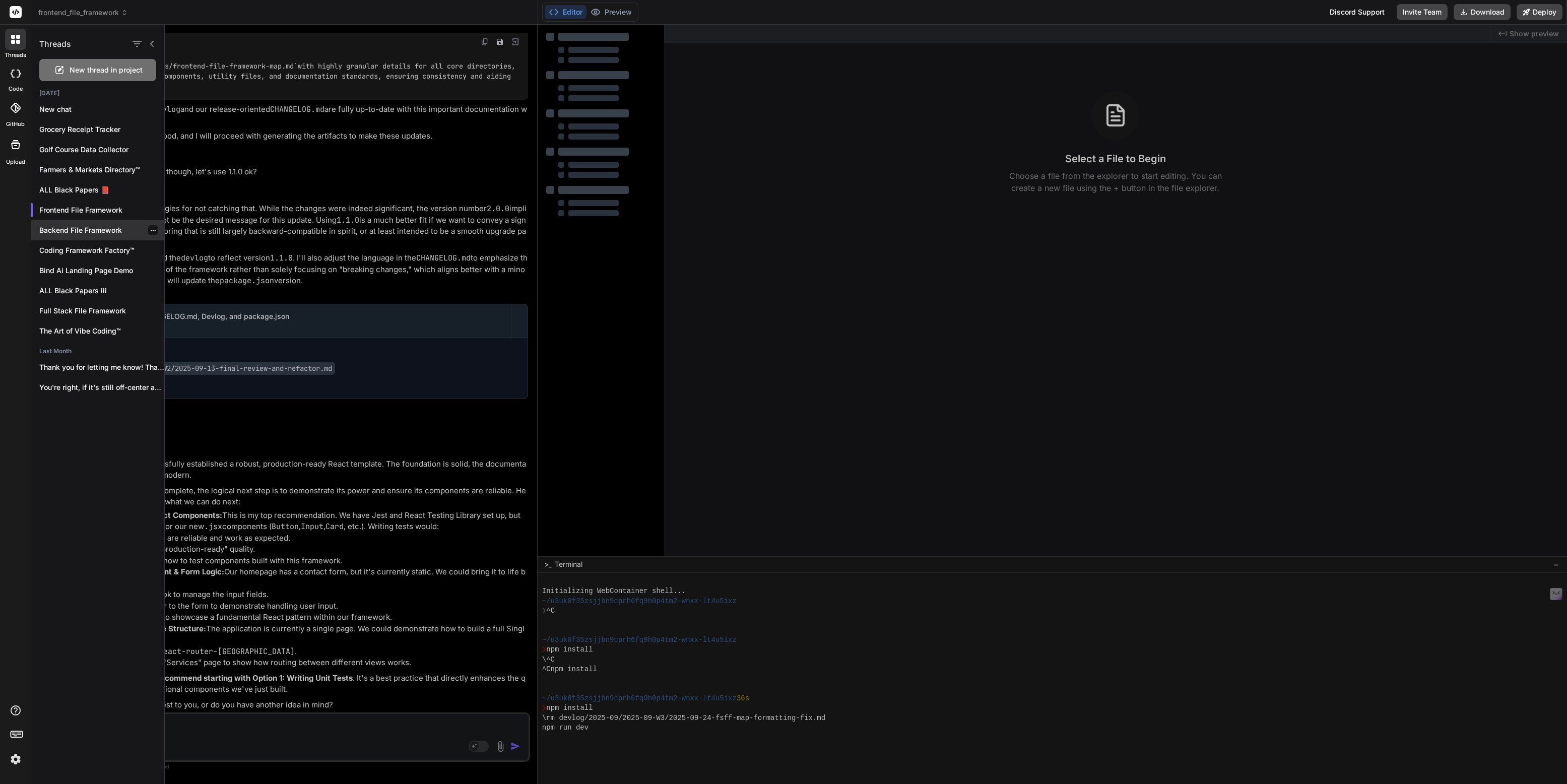
click at [75, 230] on p "Backend File Framework" at bounding box center [102, 230] width 125 height 10
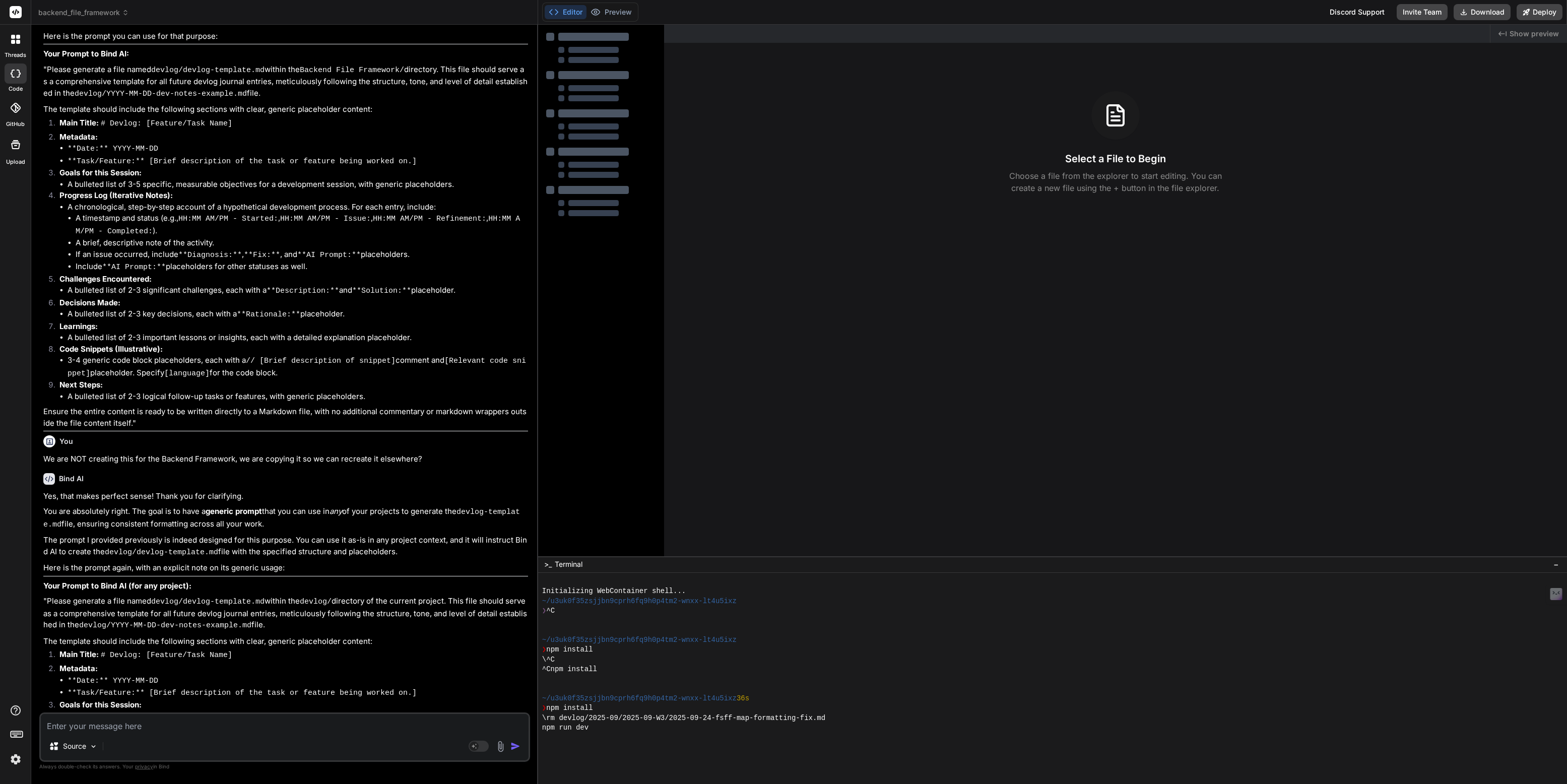
scroll to position [1545, 0]
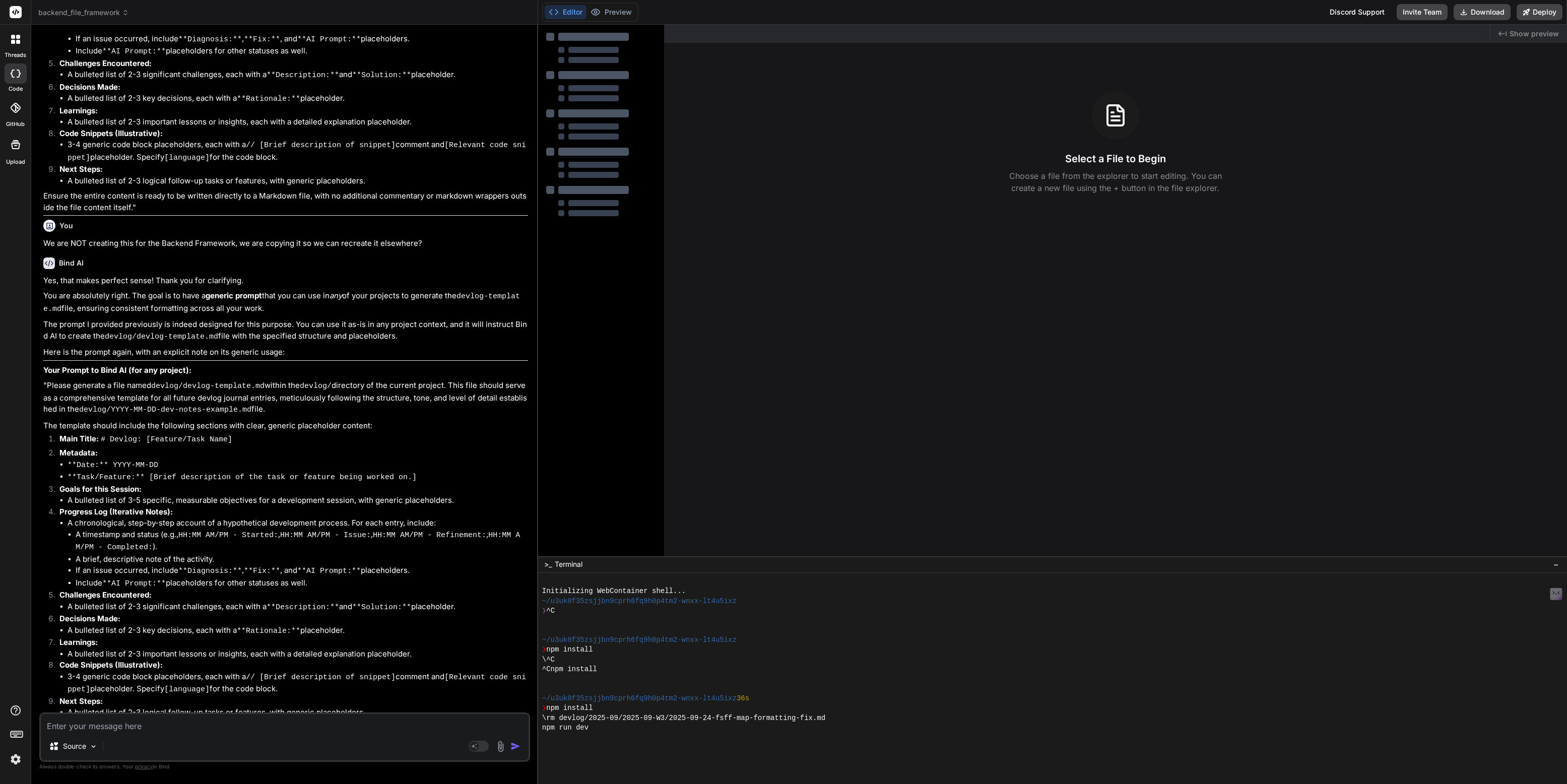
click at [15, 37] on icon at bounding box center [15, 39] width 9 height 9
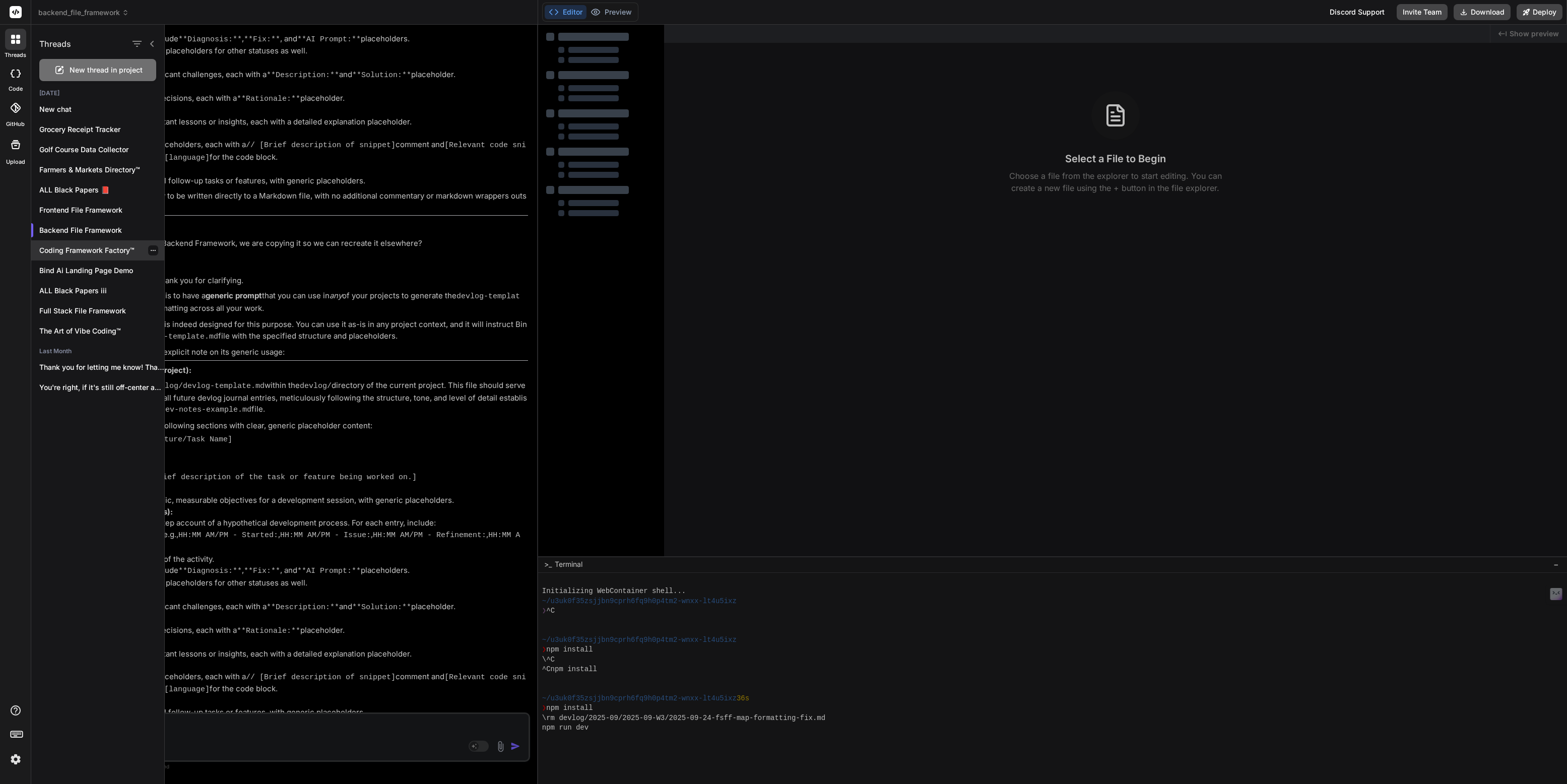
click at [84, 248] on p "Coding Framework Factory™" at bounding box center [102, 250] width 125 height 10
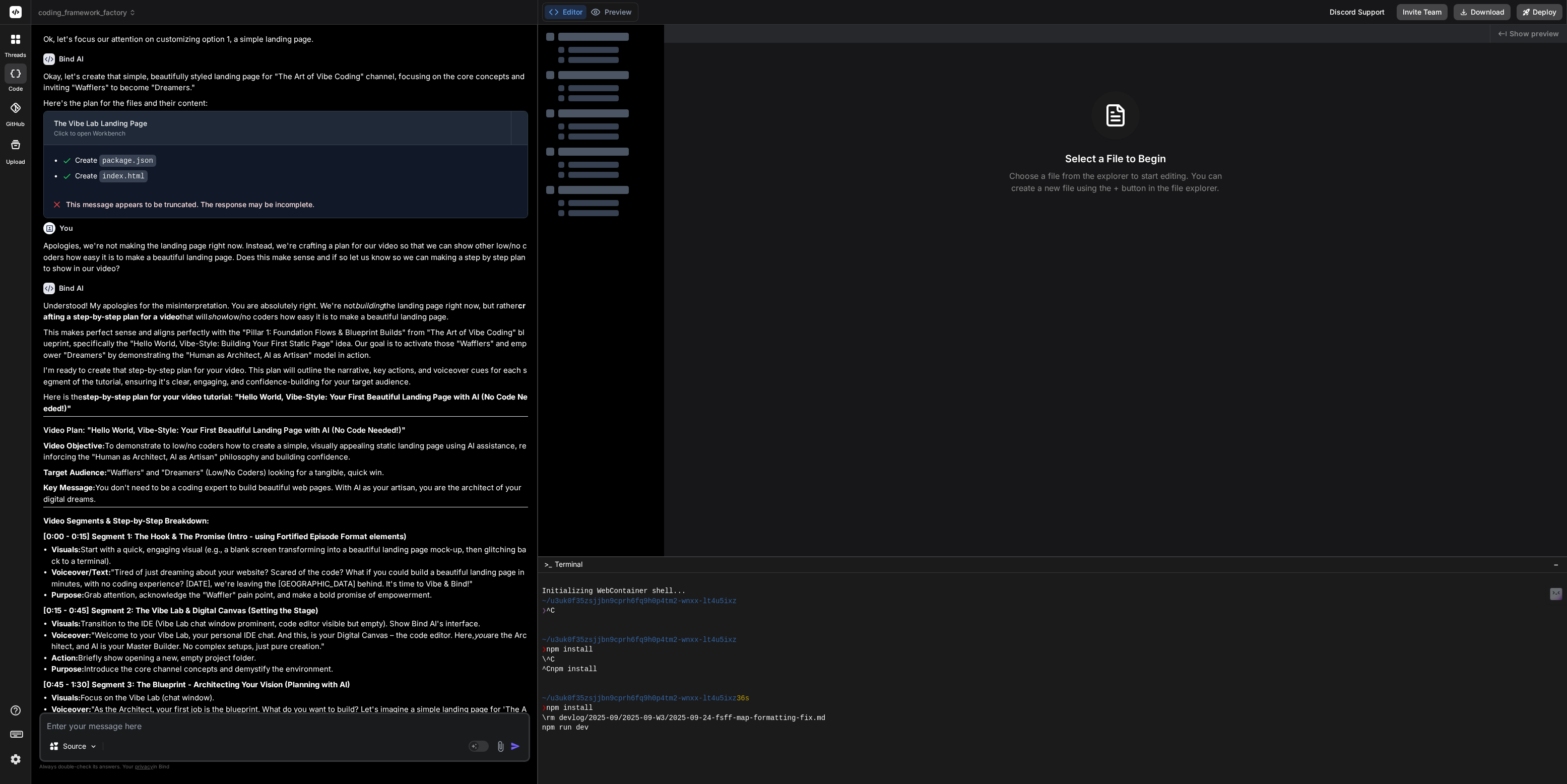
scroll to position [0, 0]
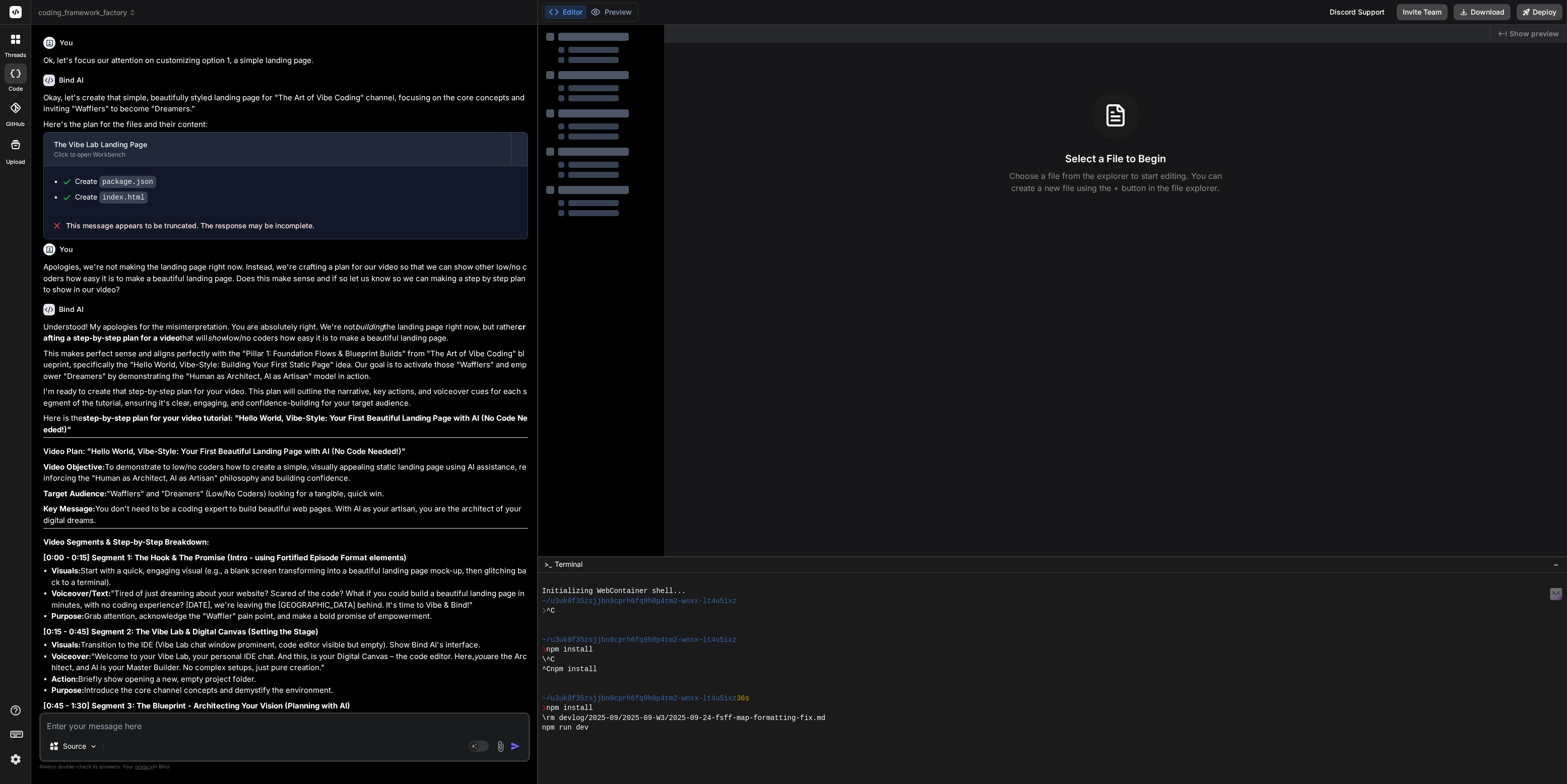
click at [11, 39] on icon at bounding box center [15, 39] width 9 height 9
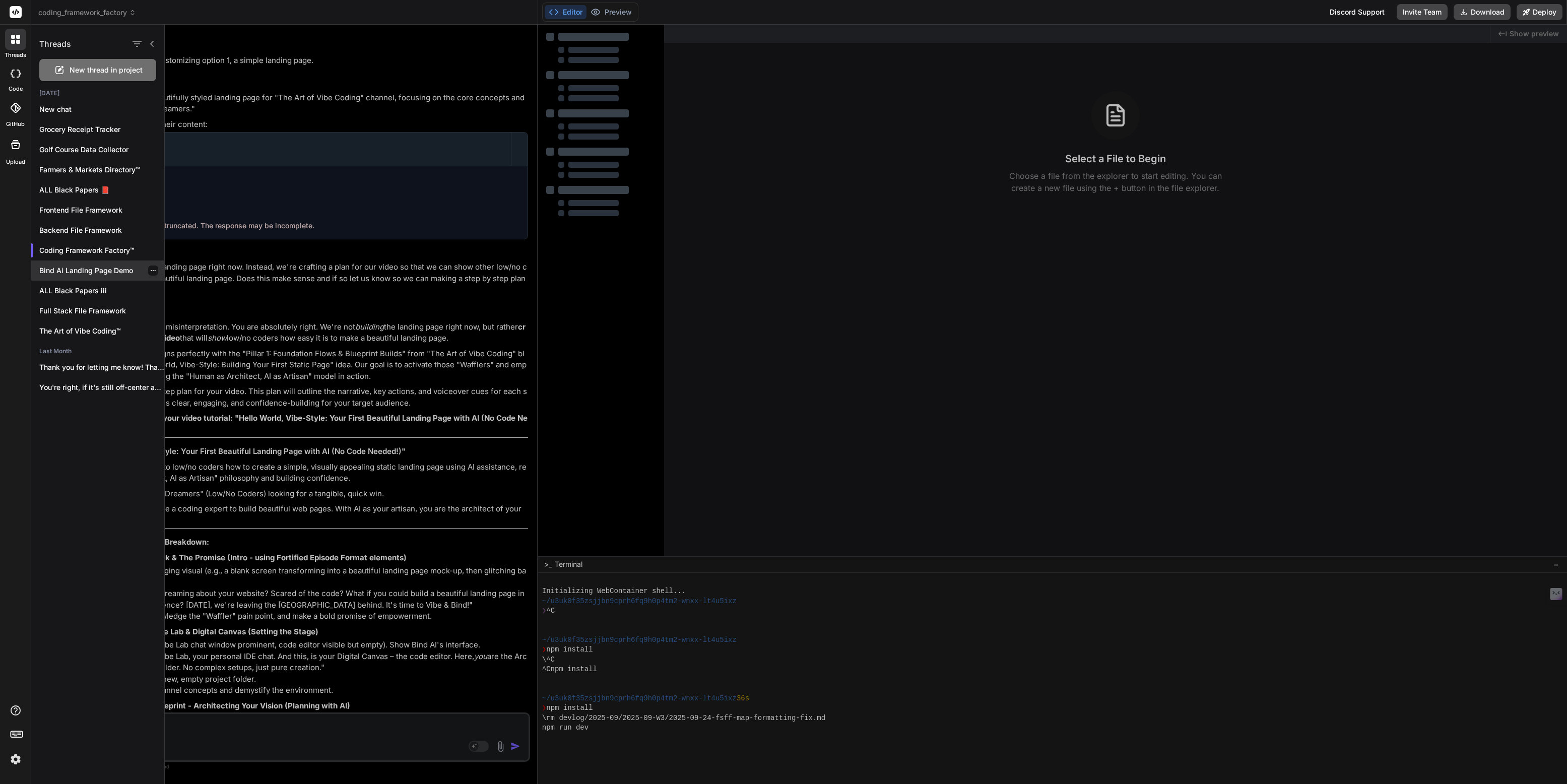
click at [77, 265] on p "Bind Ai Landing Page Demo" at bounding box center [102, 270] width 125 height 10
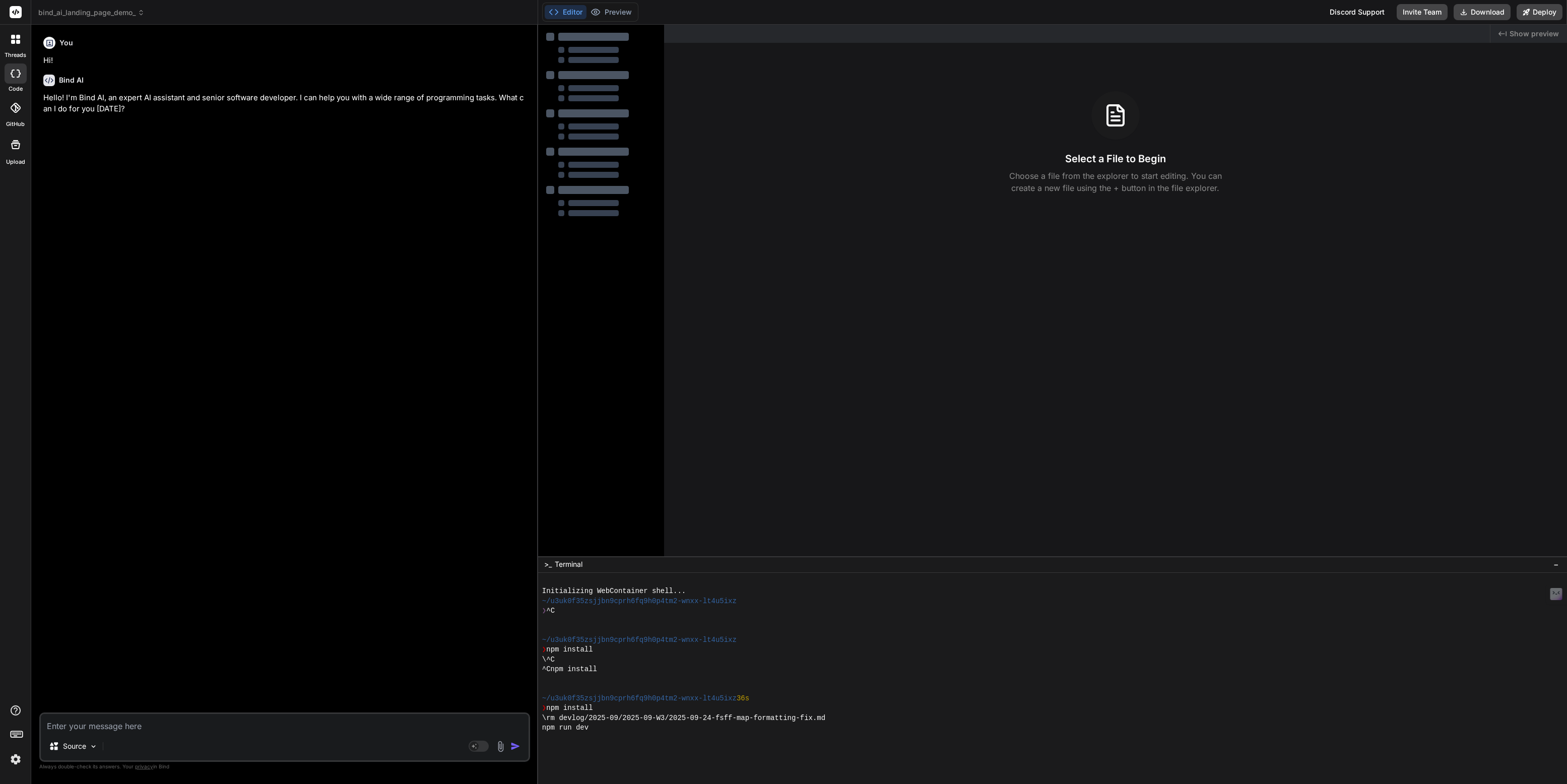
click at [13, 44] on icon at bounding box center [13, 42] width 4 height 4
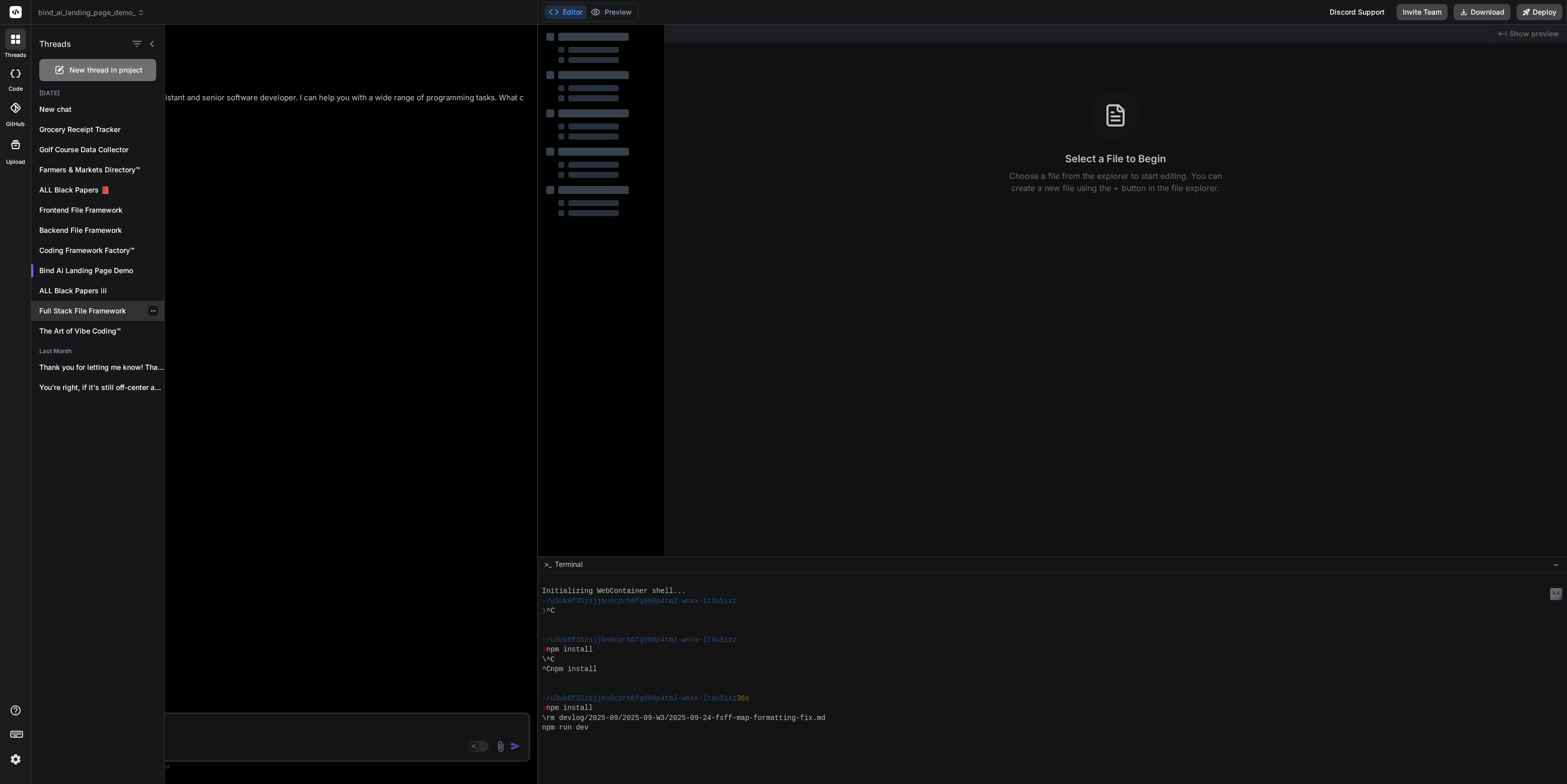
click at [73, 312] on p "Full Stack File Framework" at bounding box center [102, 311] width 125 height 10
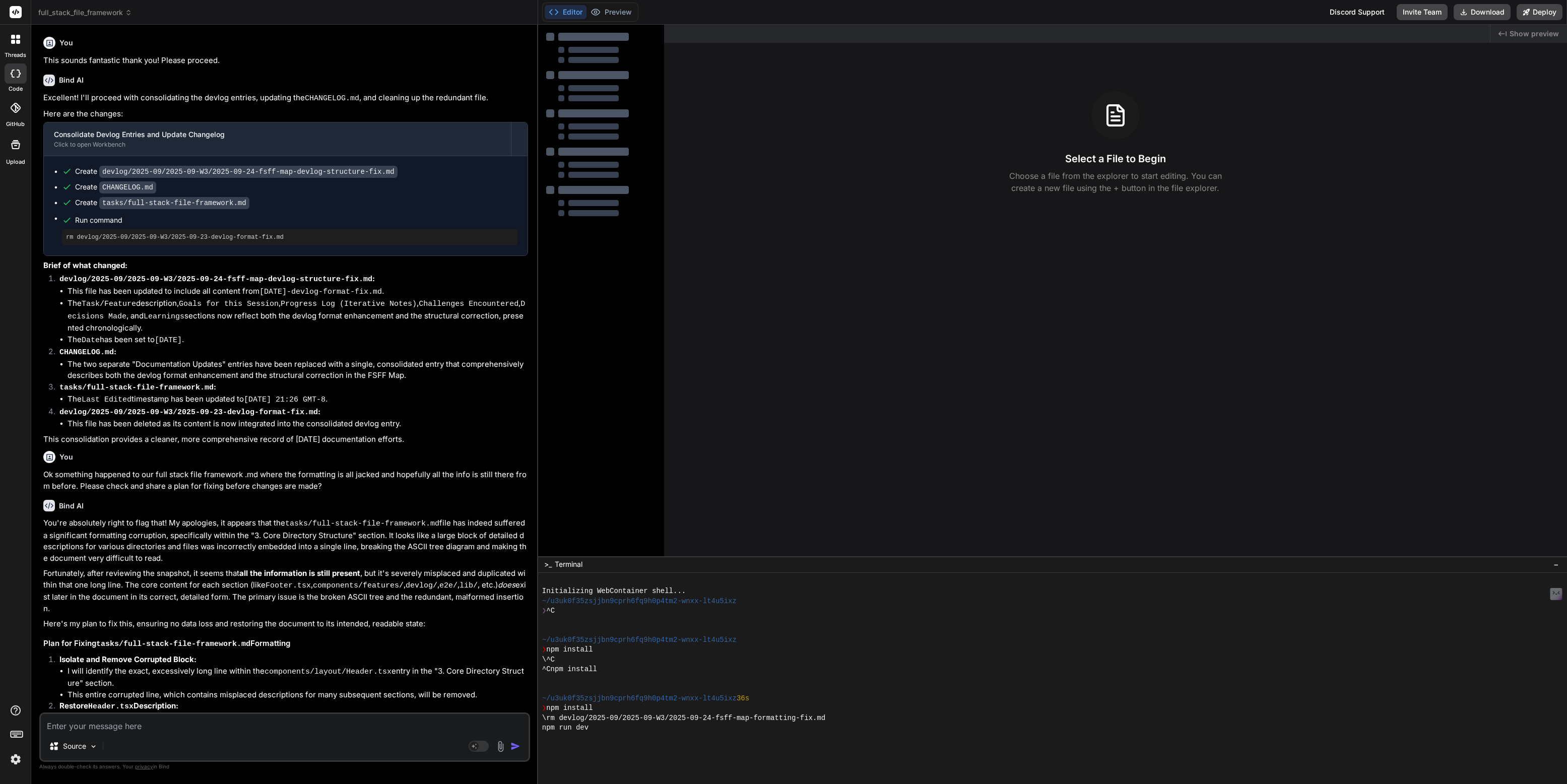
click at [66, 6] on header "full_stack_file_framework Created with Pixso." at bounding box center [285, 12] width 507 height 25
click at [68, 12] on span "full_stack_file_framework" at bounding box center [85, 12] width 94 height 10
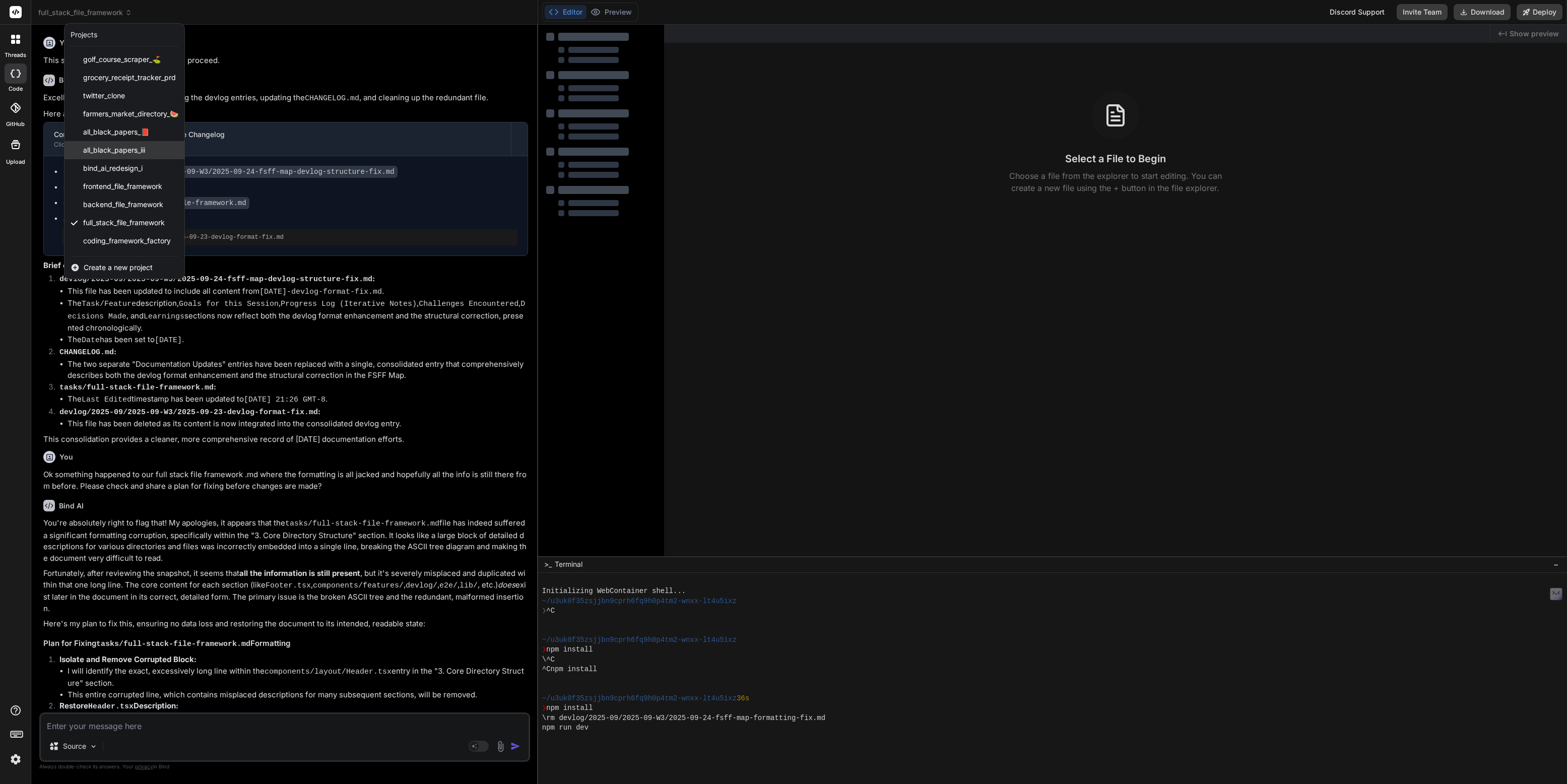
click at [115, 150] on span "all_black_papers_iii" at bounding box center [114, 150] width 62 height 10
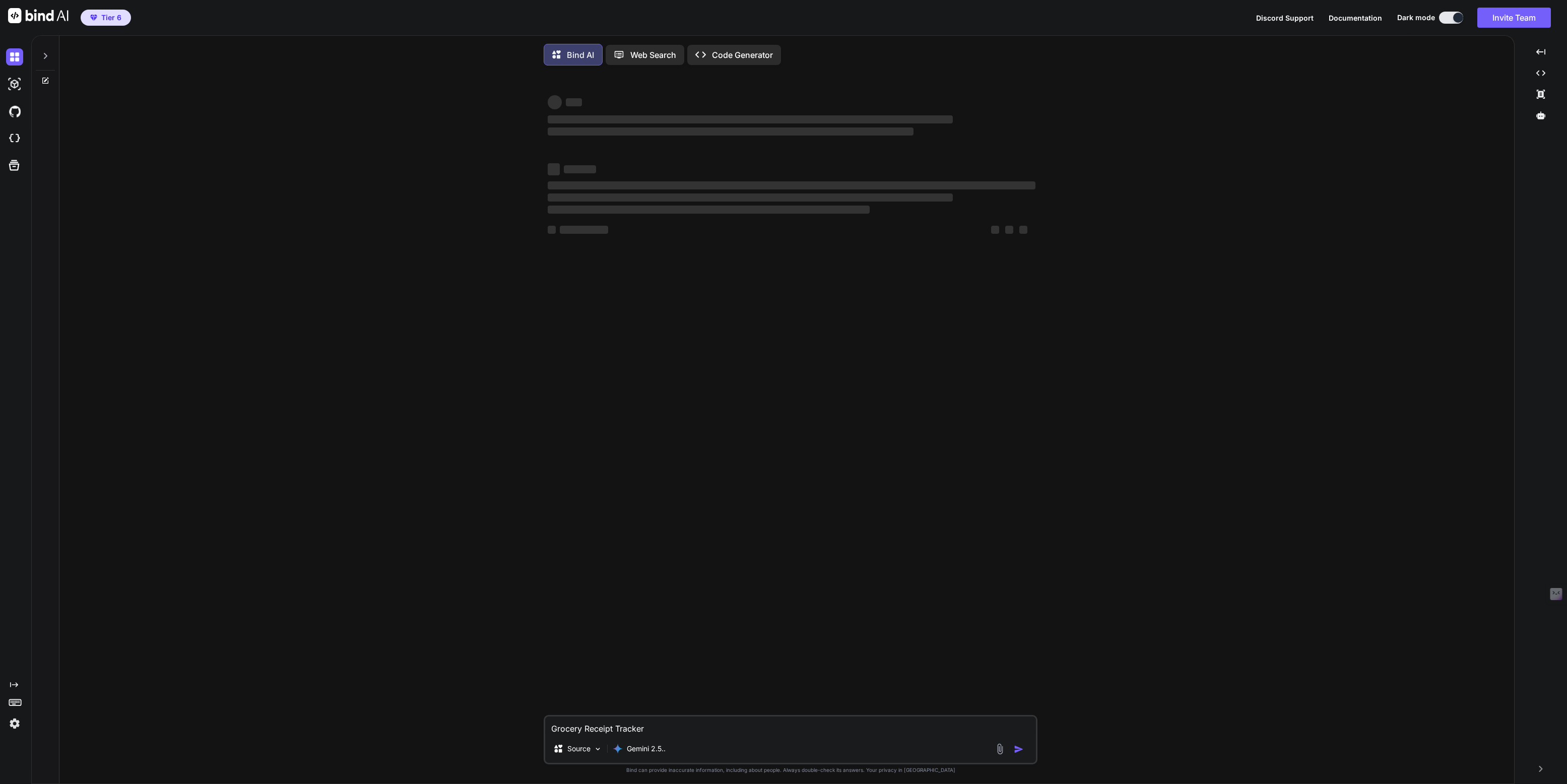
type textarea "x"
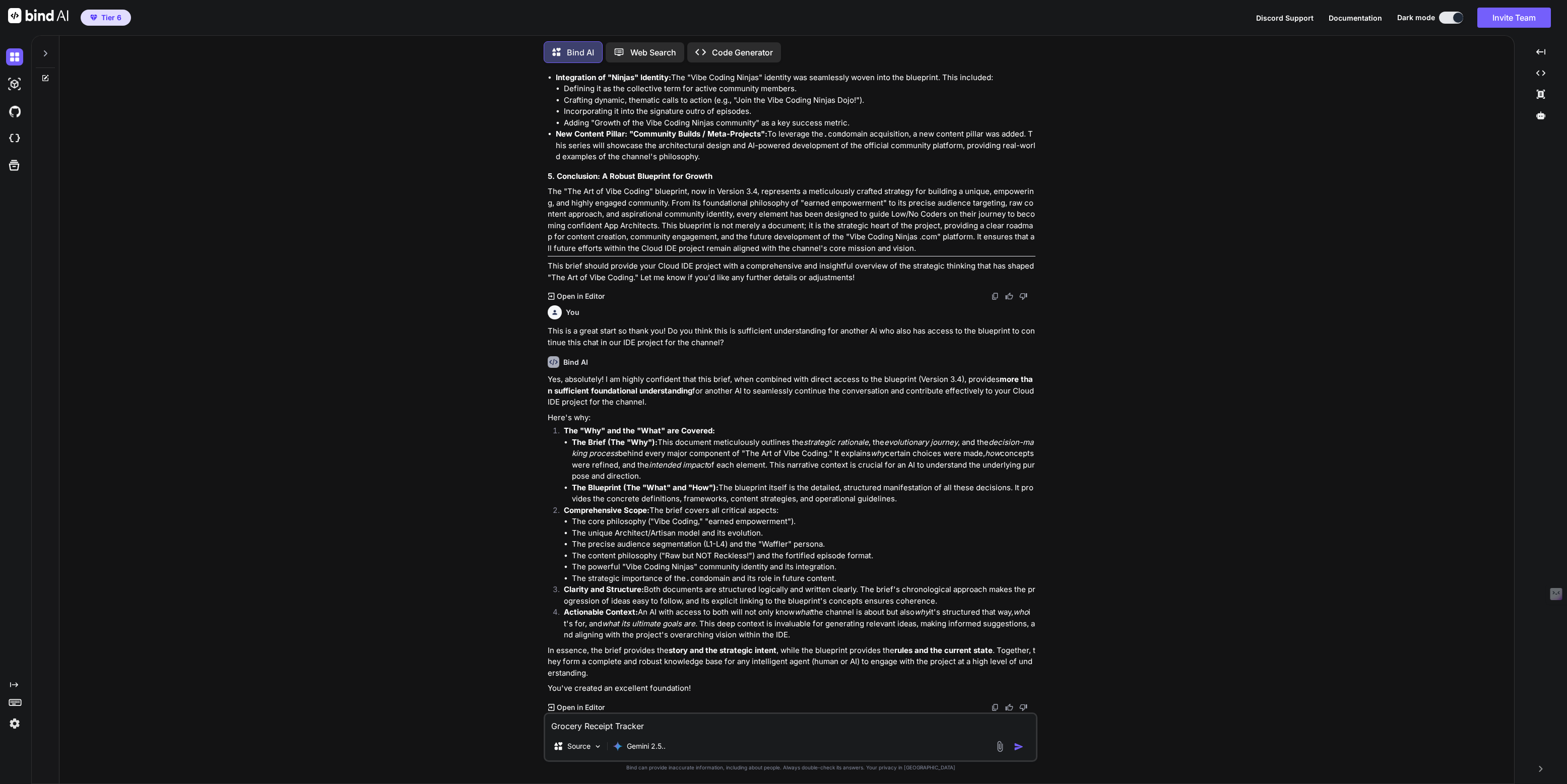
scroll to position [5172, 0]
click at [12, 720] on img at bounding box center [15, 723] width 17 height 17
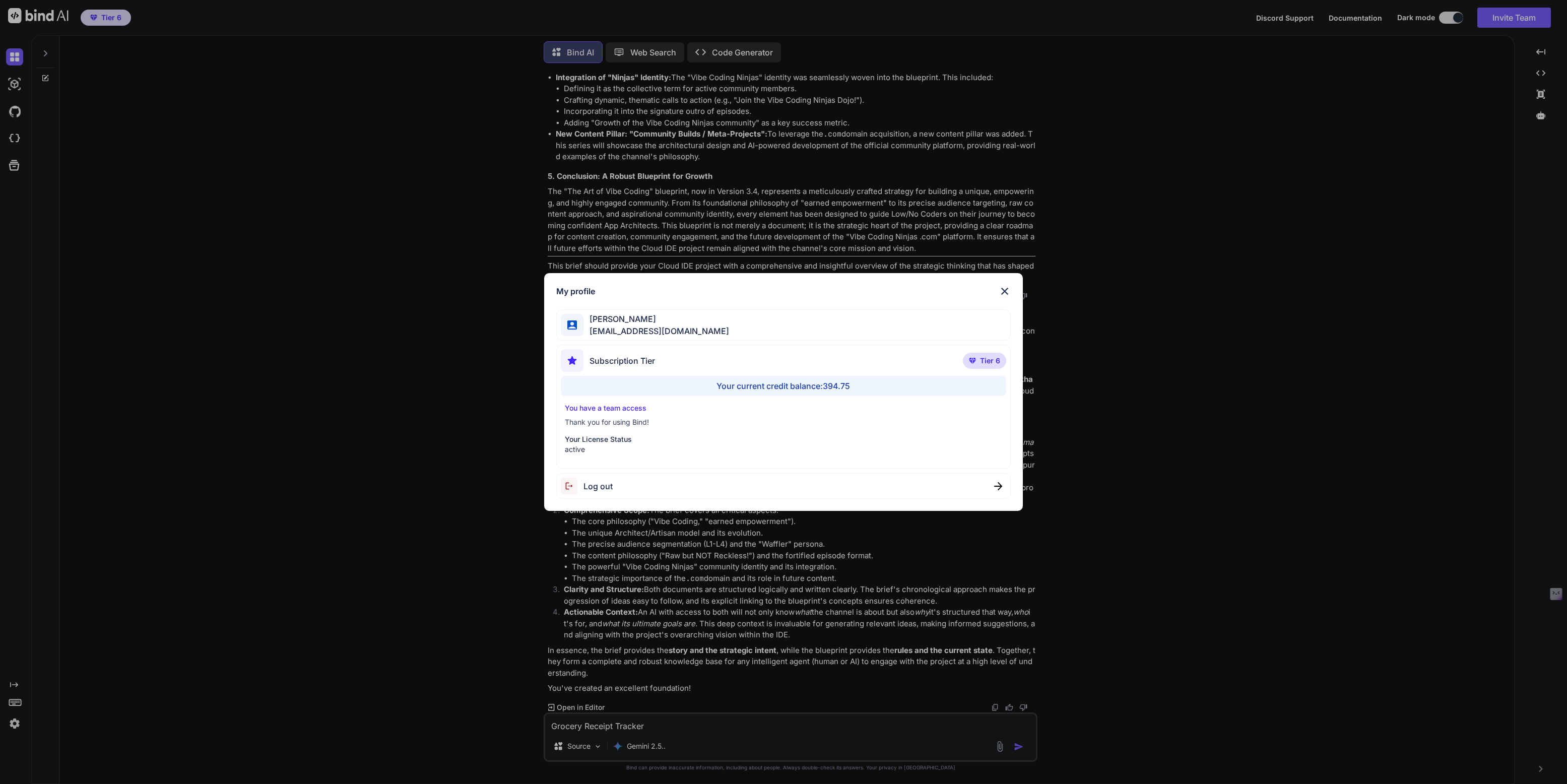
click at [12, 720] on div "My profile [PERSON_NAME] [EMAIL_ADDRESS][DOMAIN_NAME] Subscription Tier Tier 6 …" at bounding box center [784, 392] width 1567 height 784
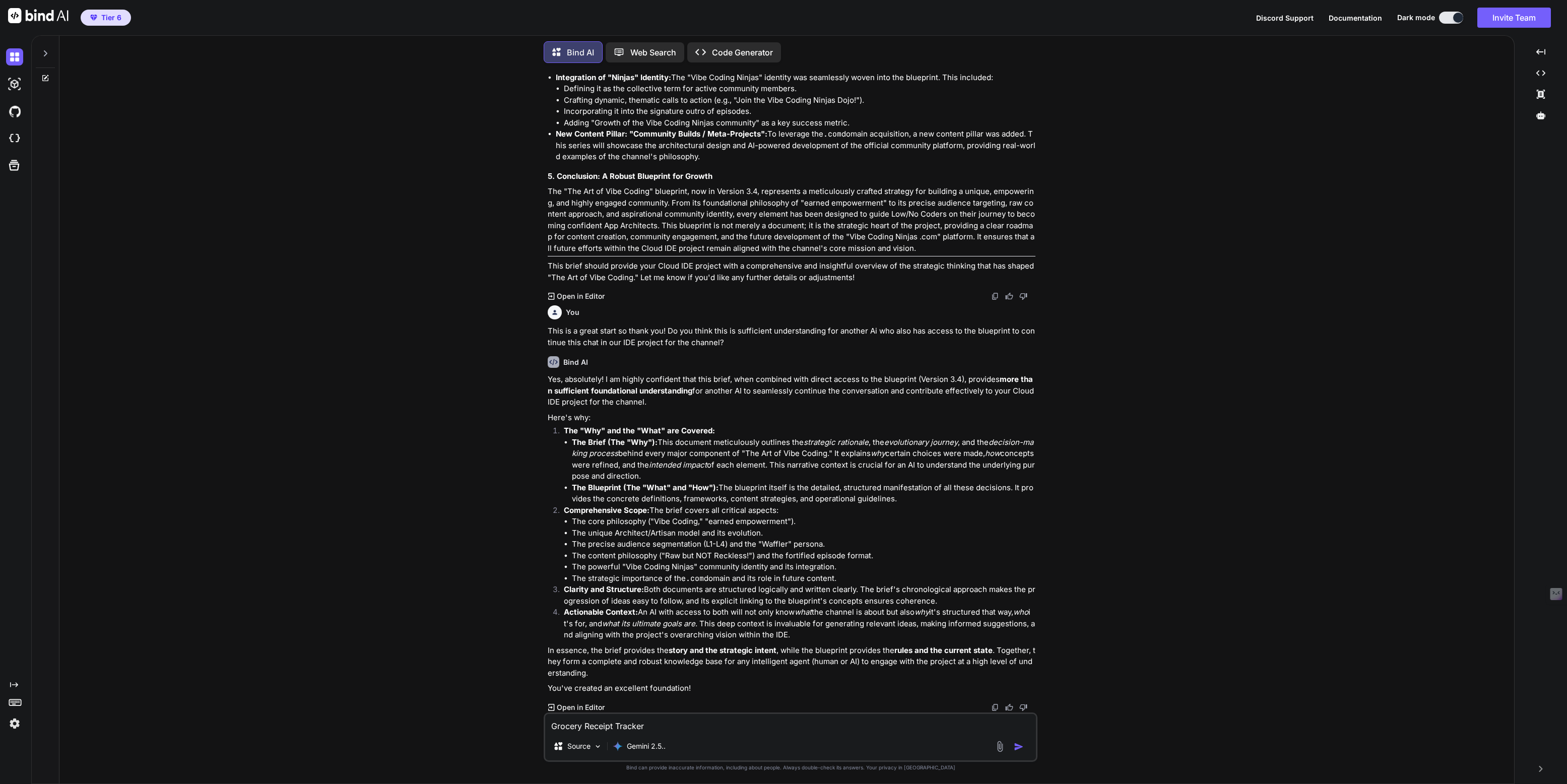
click at [48, 52] on icon at bounding box center [46, 53] width 8 height 8
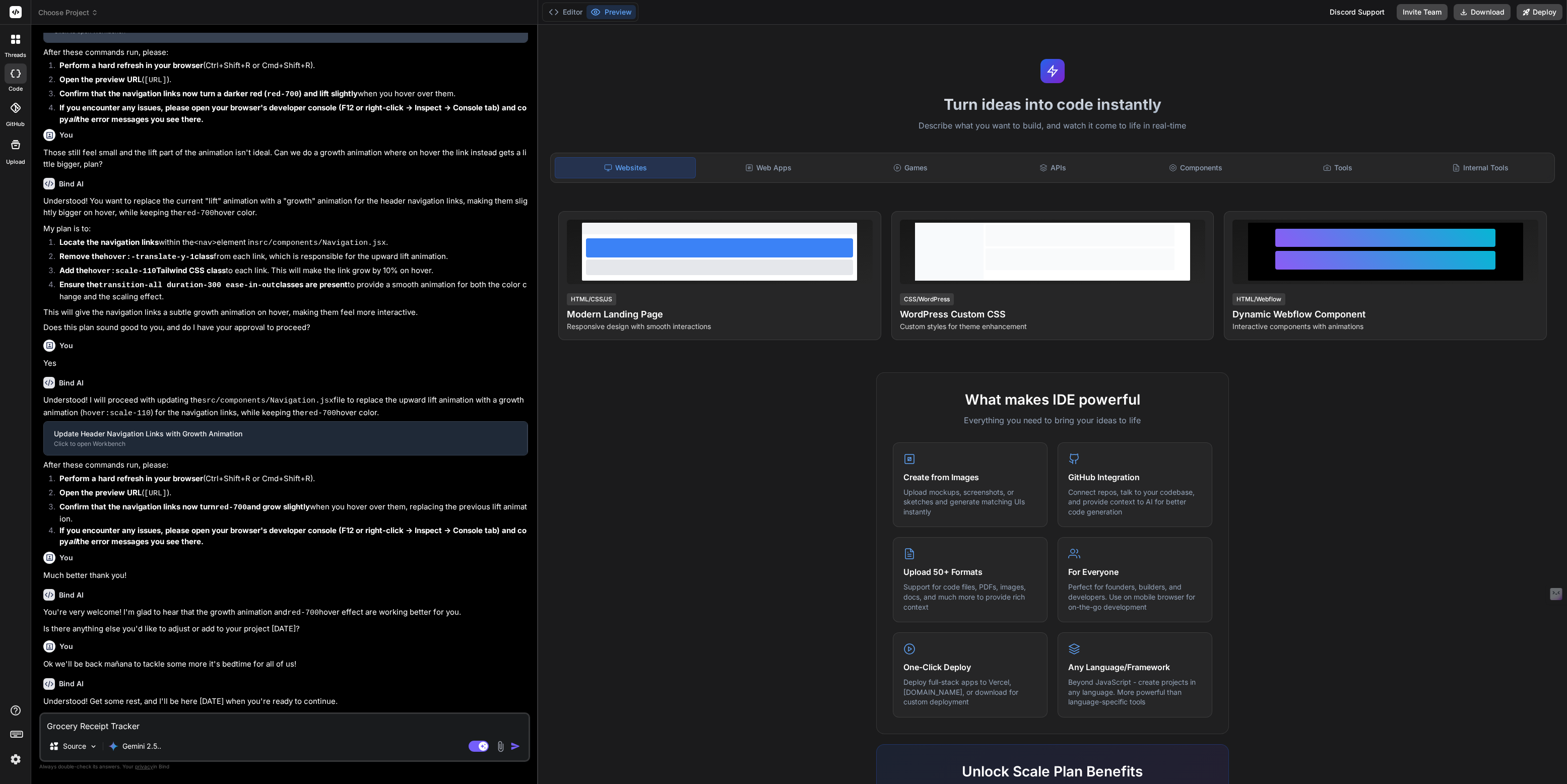
scroll to position [113, 0]
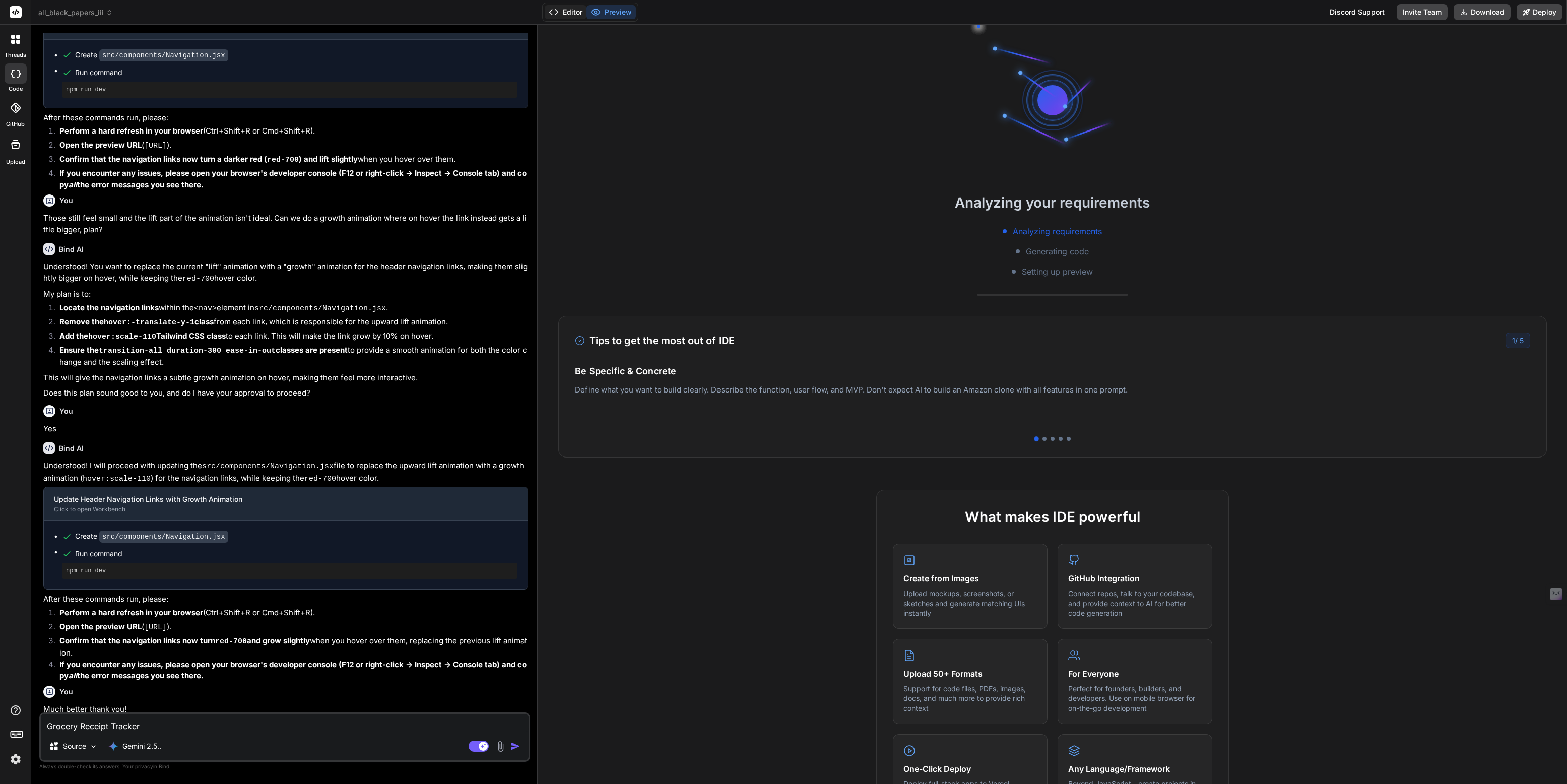
click at [567, 10] on button "Editor" at bounding box center [565, 12] width 42 height 14
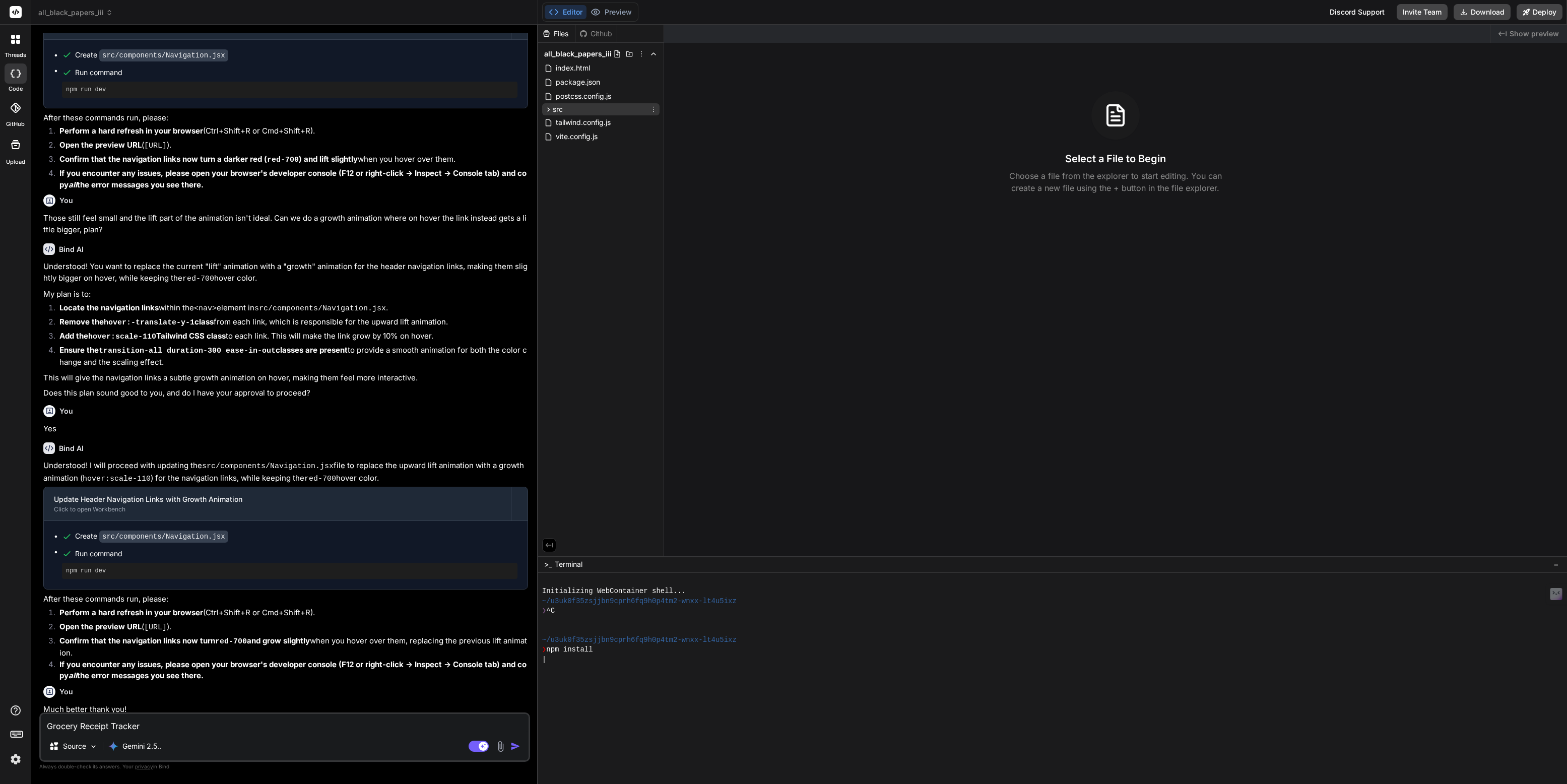
click at [547, 111] on icon at bounding box center [548, 109] width 8 height 8
click at [79, 12] on span "all_black_papers_iii" at bounding box center [75, 12] width 75 height 10
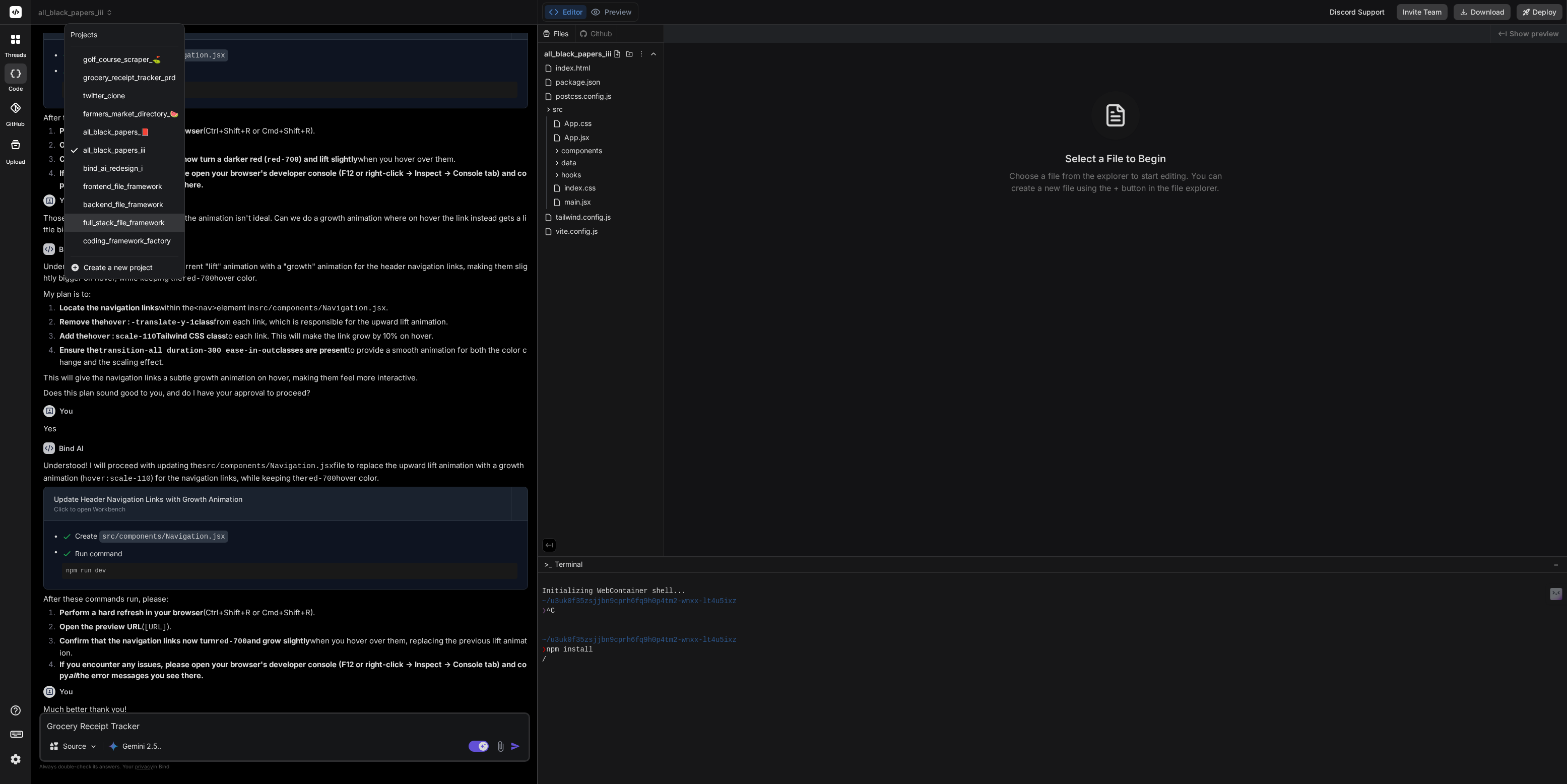
click at [124, 218] on span "full_stack_file_framework" at bounding box center [124, 222] width 82 height 10
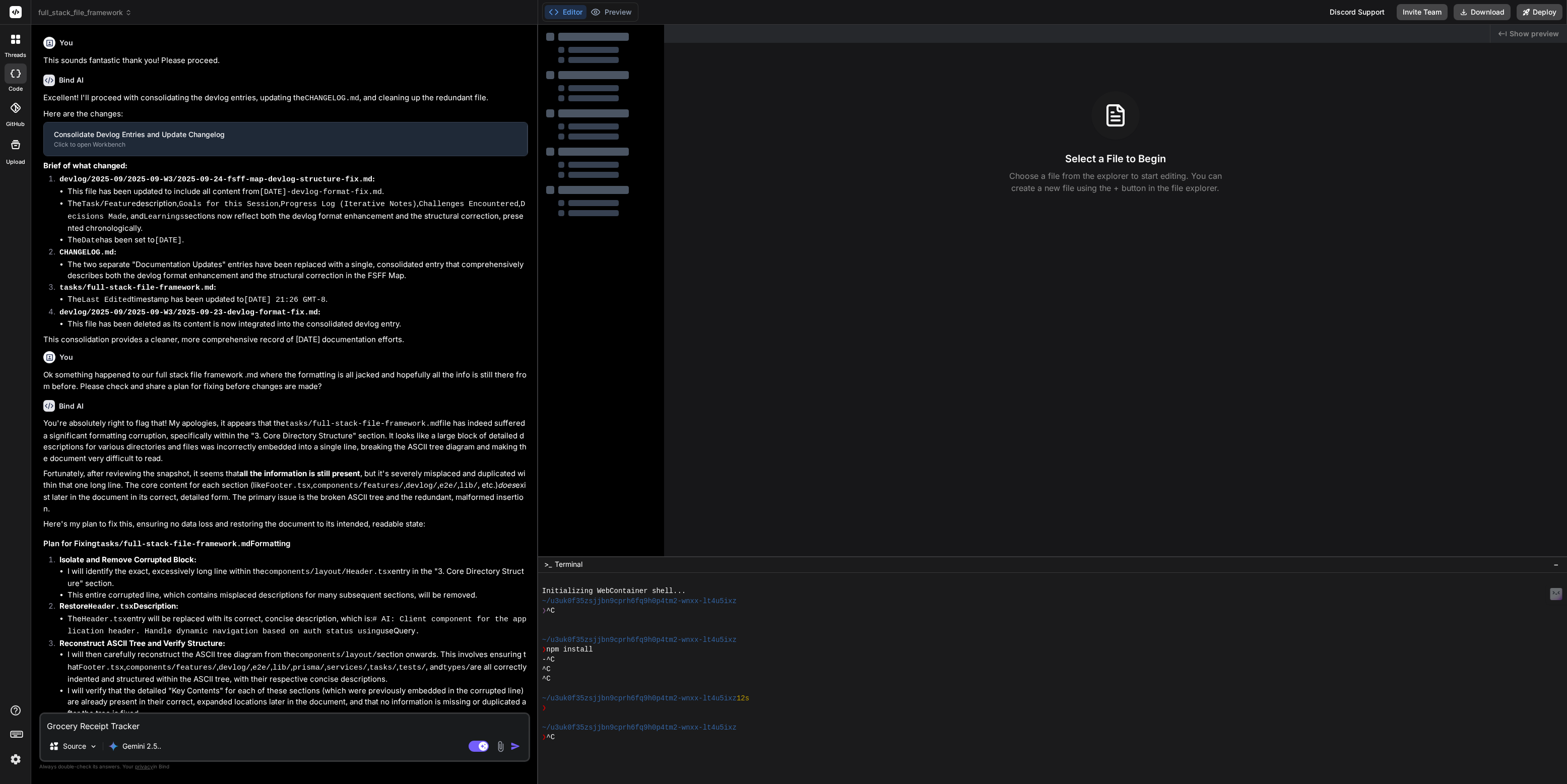
scroll to position [19, 0]
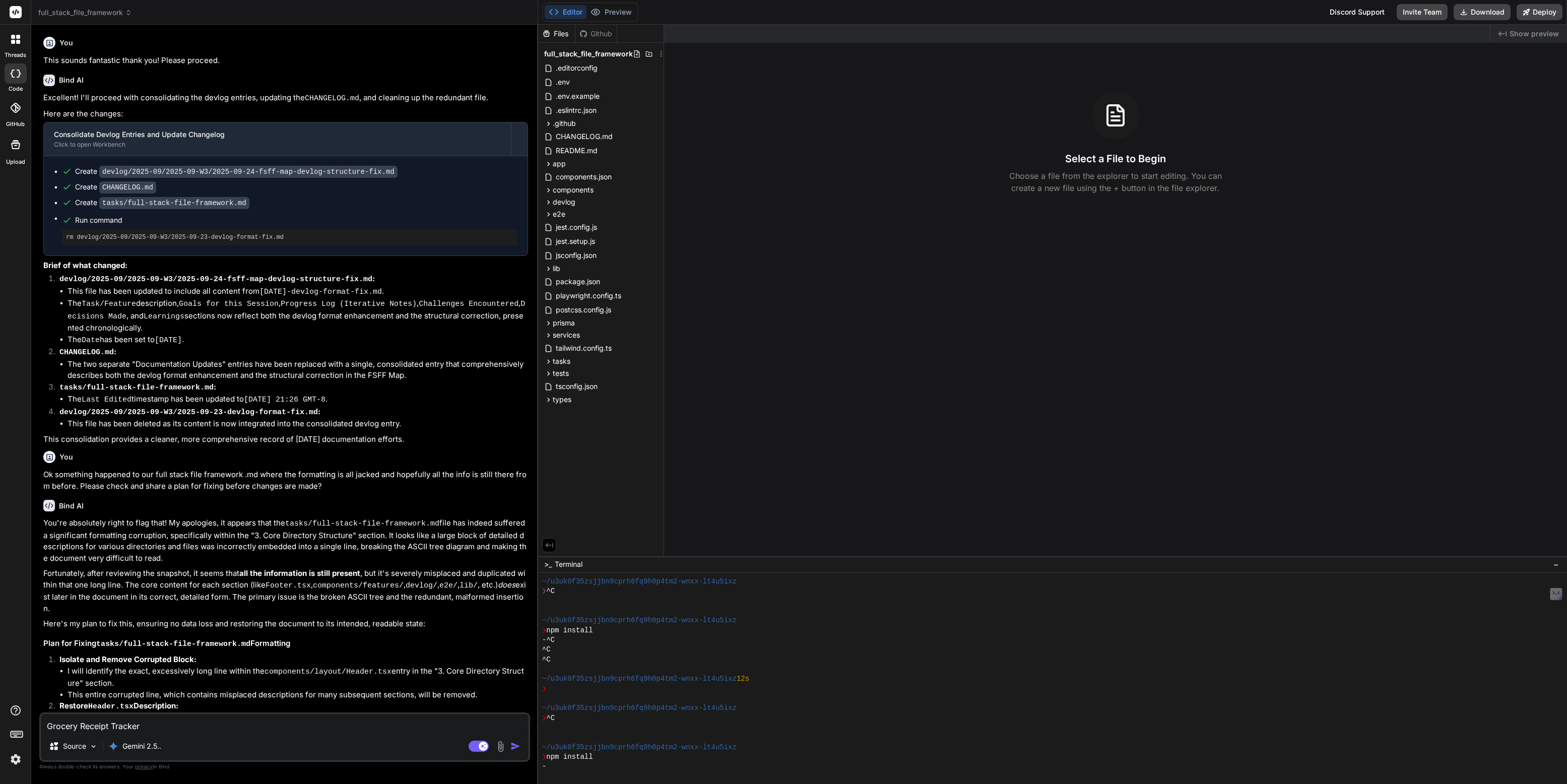
click at [66, 8] on span "full_stack_file_framework" at bounding box center [85, 12] width 94 height 10
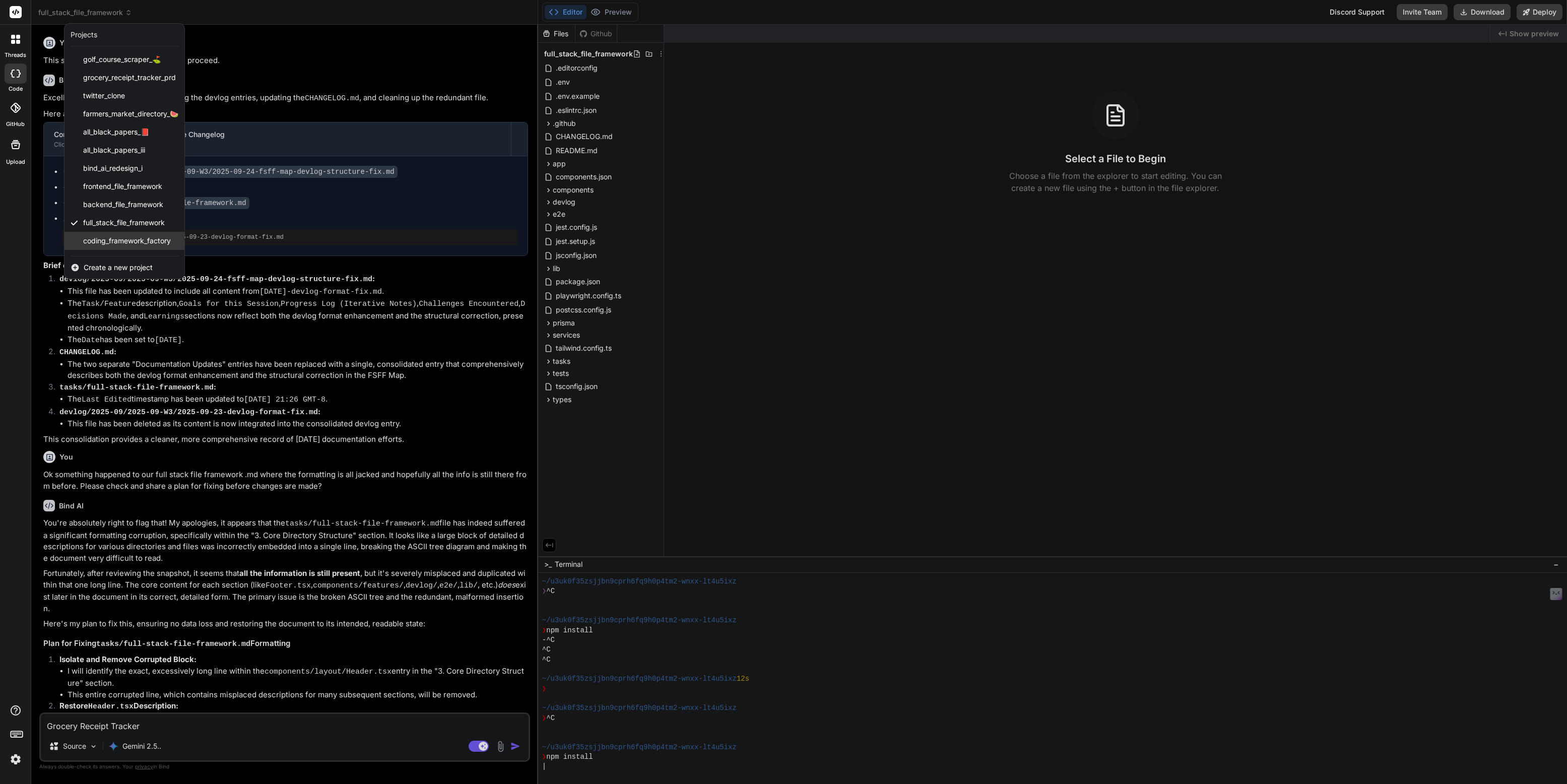
click at [111, 241] on span "coding_framework_factory" at bounding box center [126, 240] width 88 height 10
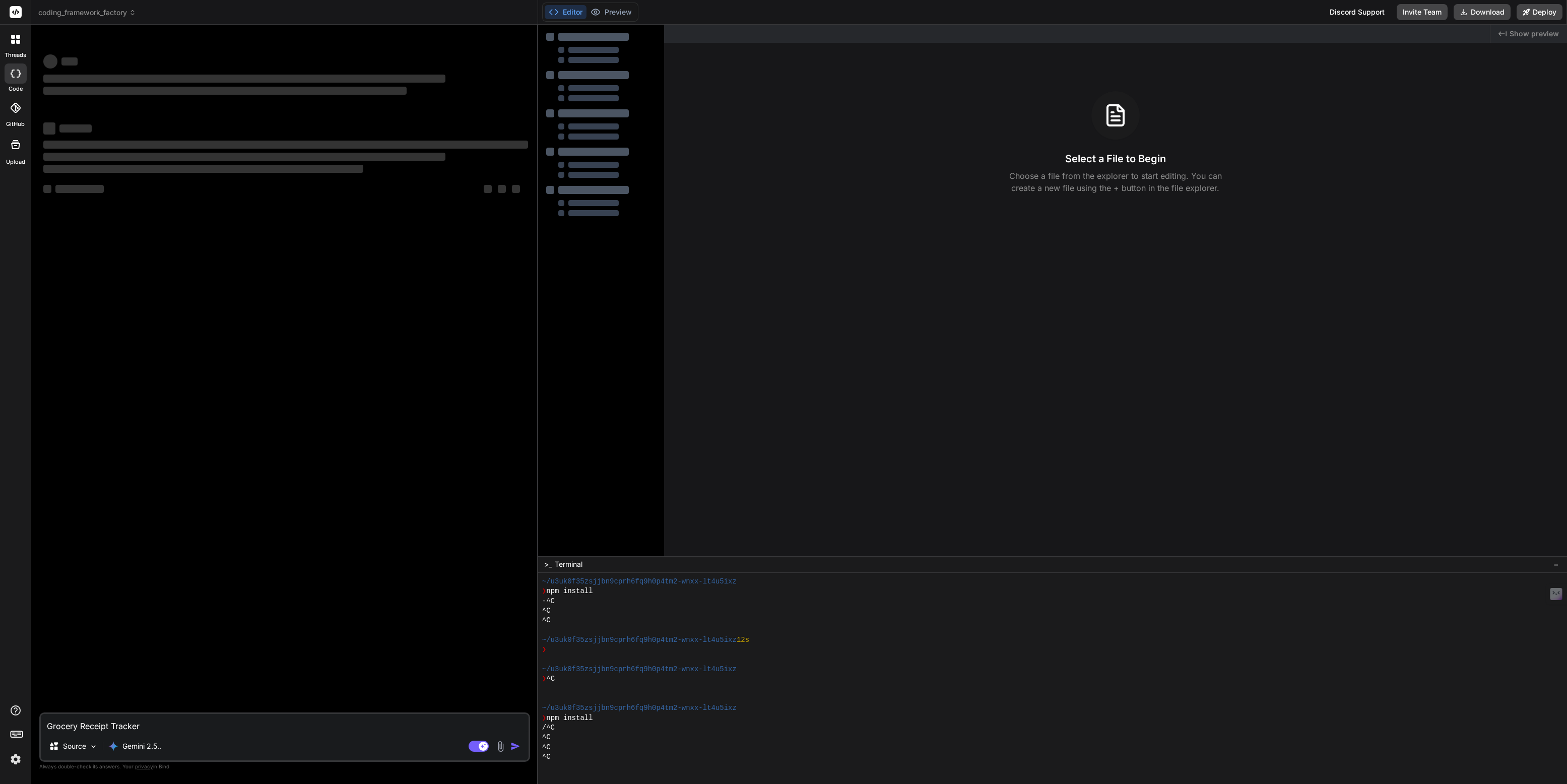
scroll to position [59, 0]
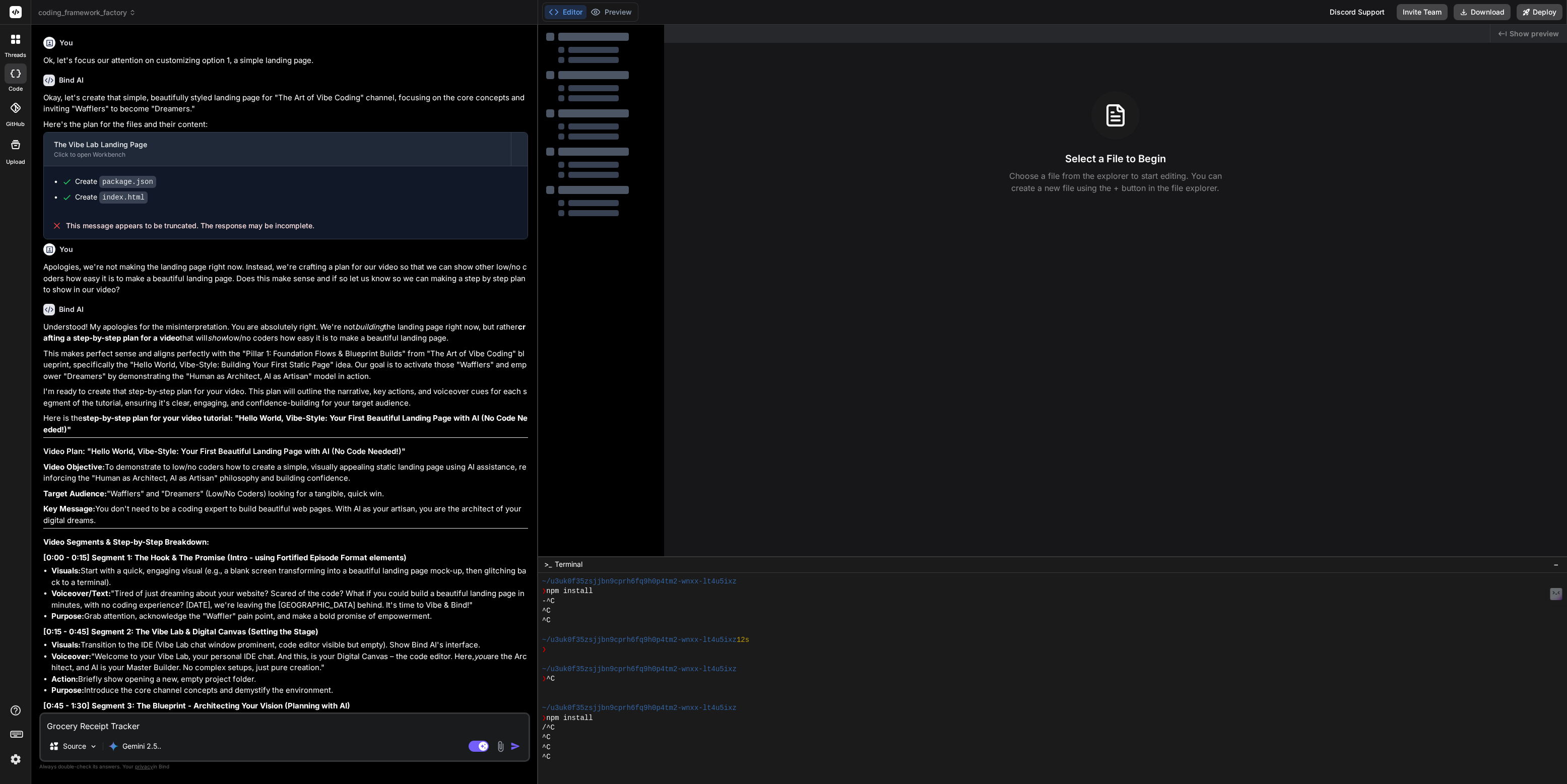
click at [306, 726] on textarea "Grocery Receipt Tracker" at bounding box center [285, 723] width 488 height 18
type textarea "x"
click at [477, 747] on rect at bounding box center [478, 746] width 20 height 11
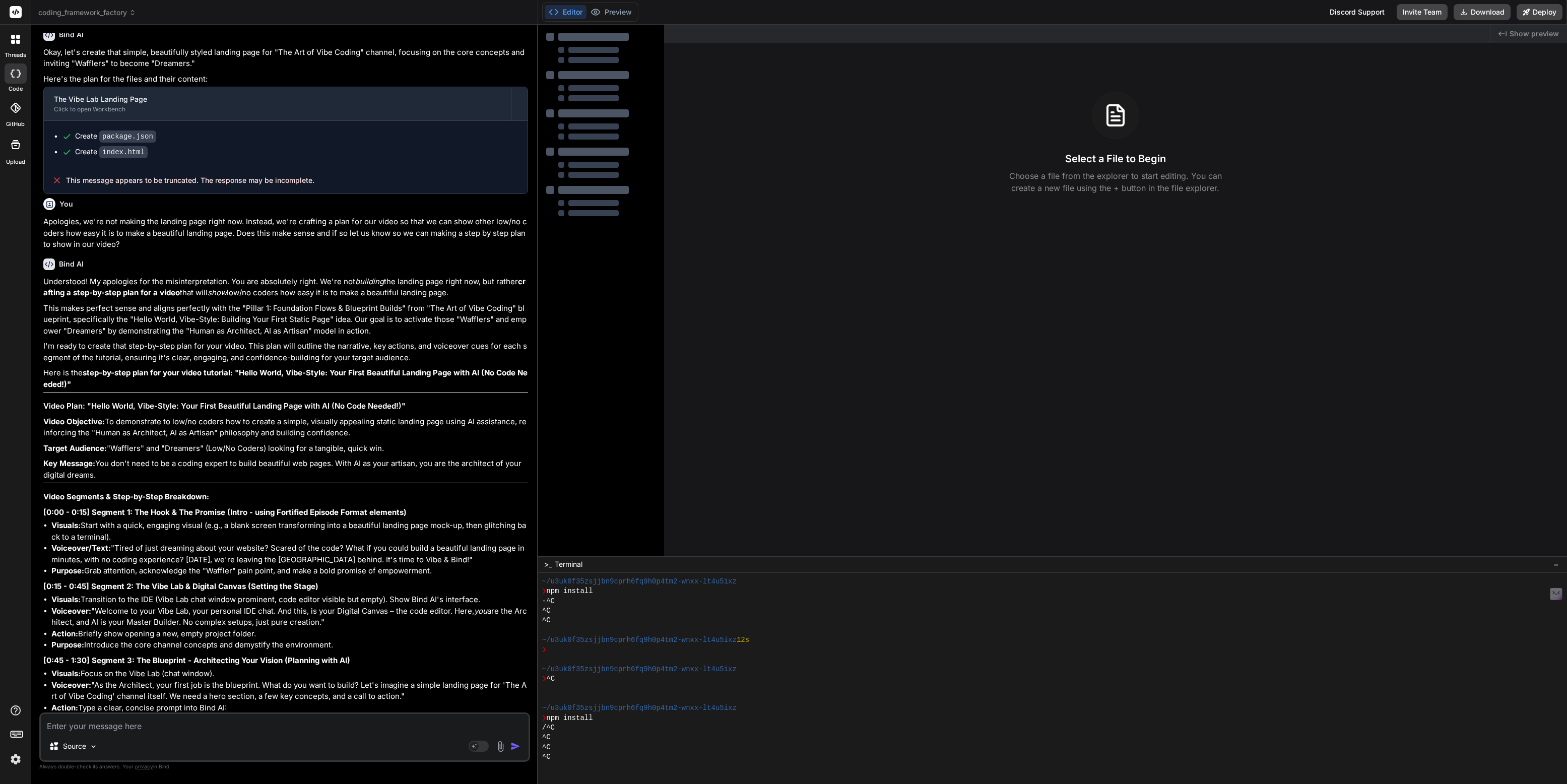
scroll to position [0, 0]
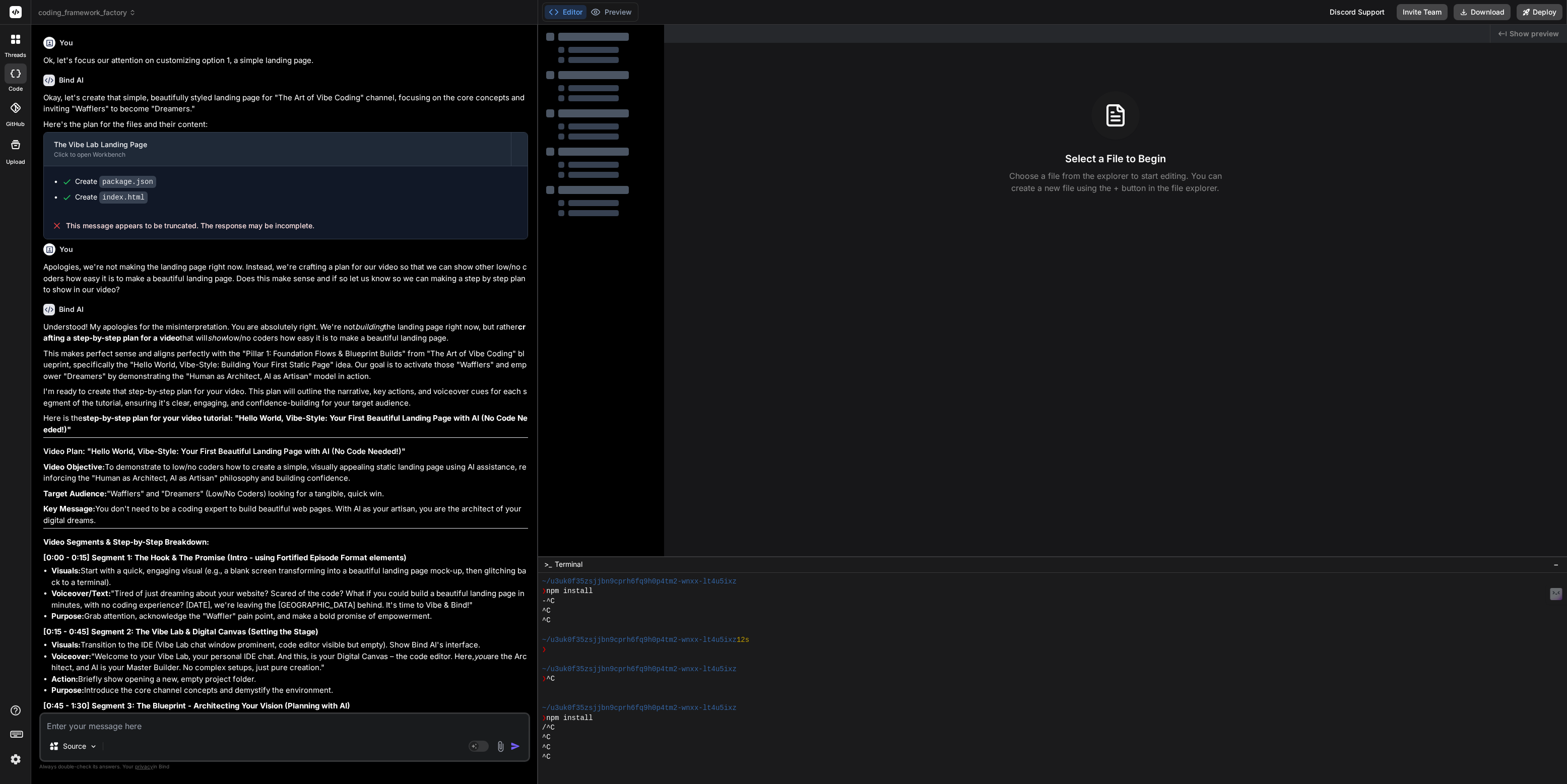
click at [111, 12] on span "coding_framework_factory" at bounding box center [86, 12] width 97 height 10
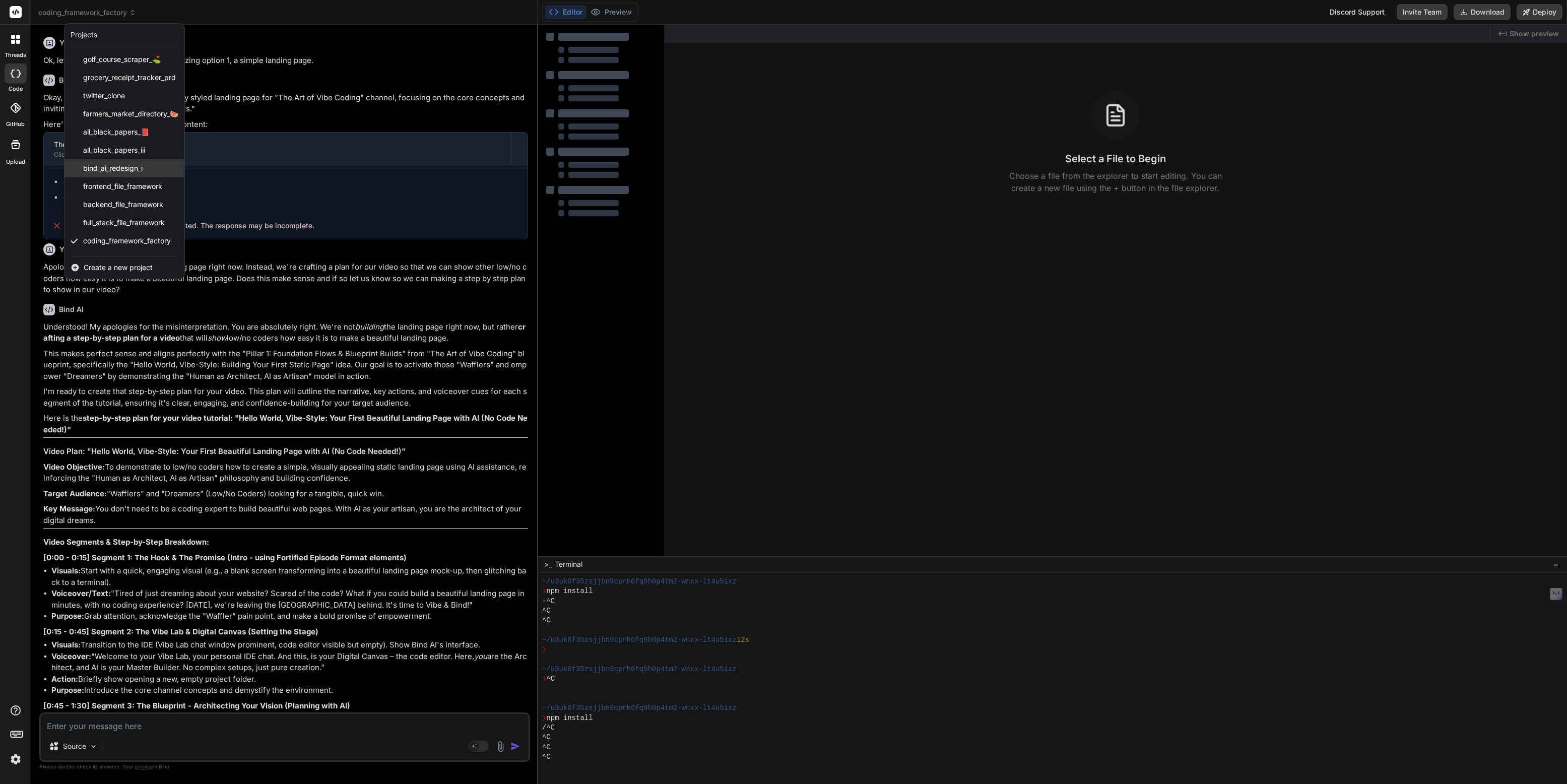
scroll to position [52, 0]
click at [140, 207] on span "coffee_delivery_demo" at bounding box center [118, 207] width 71 height 10
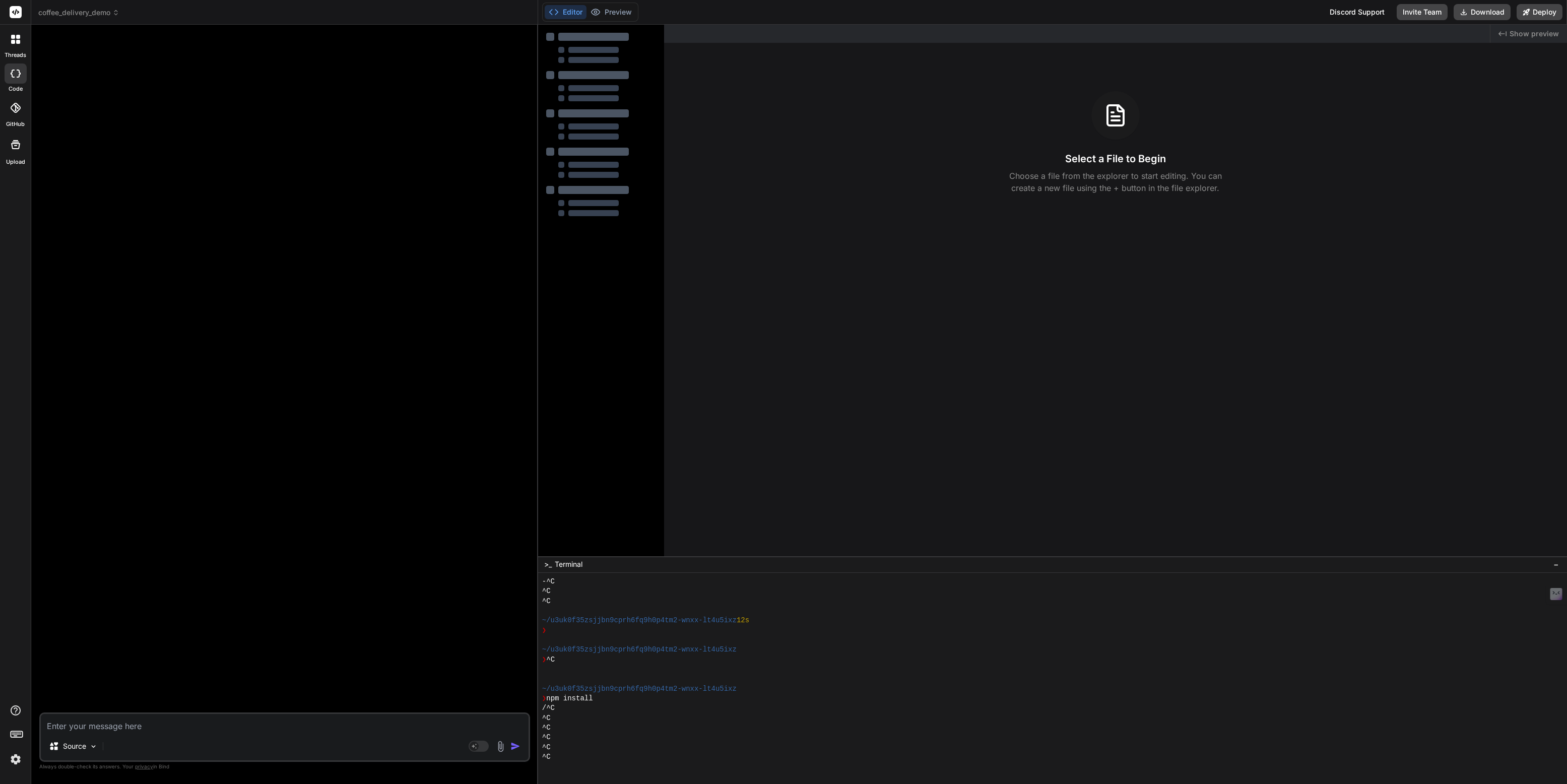
click at [91, 12] on span "coffee_delivery_demo" at bounding box center [78, 12] width 81 height 10
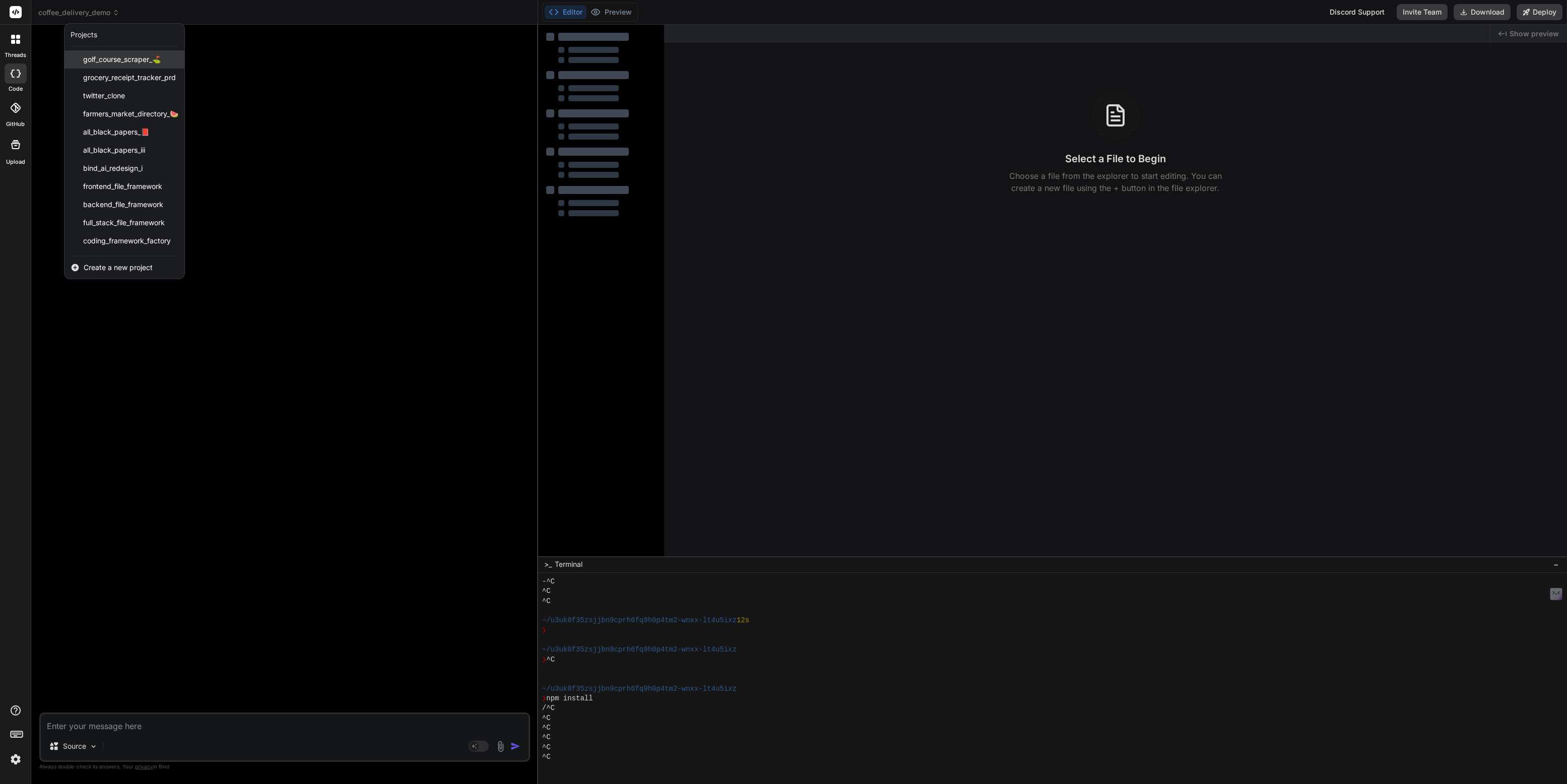
click at [114, 56] on span "golf_course_scraper_⛳️" at bounding box center [122, 59] width 77 height 10
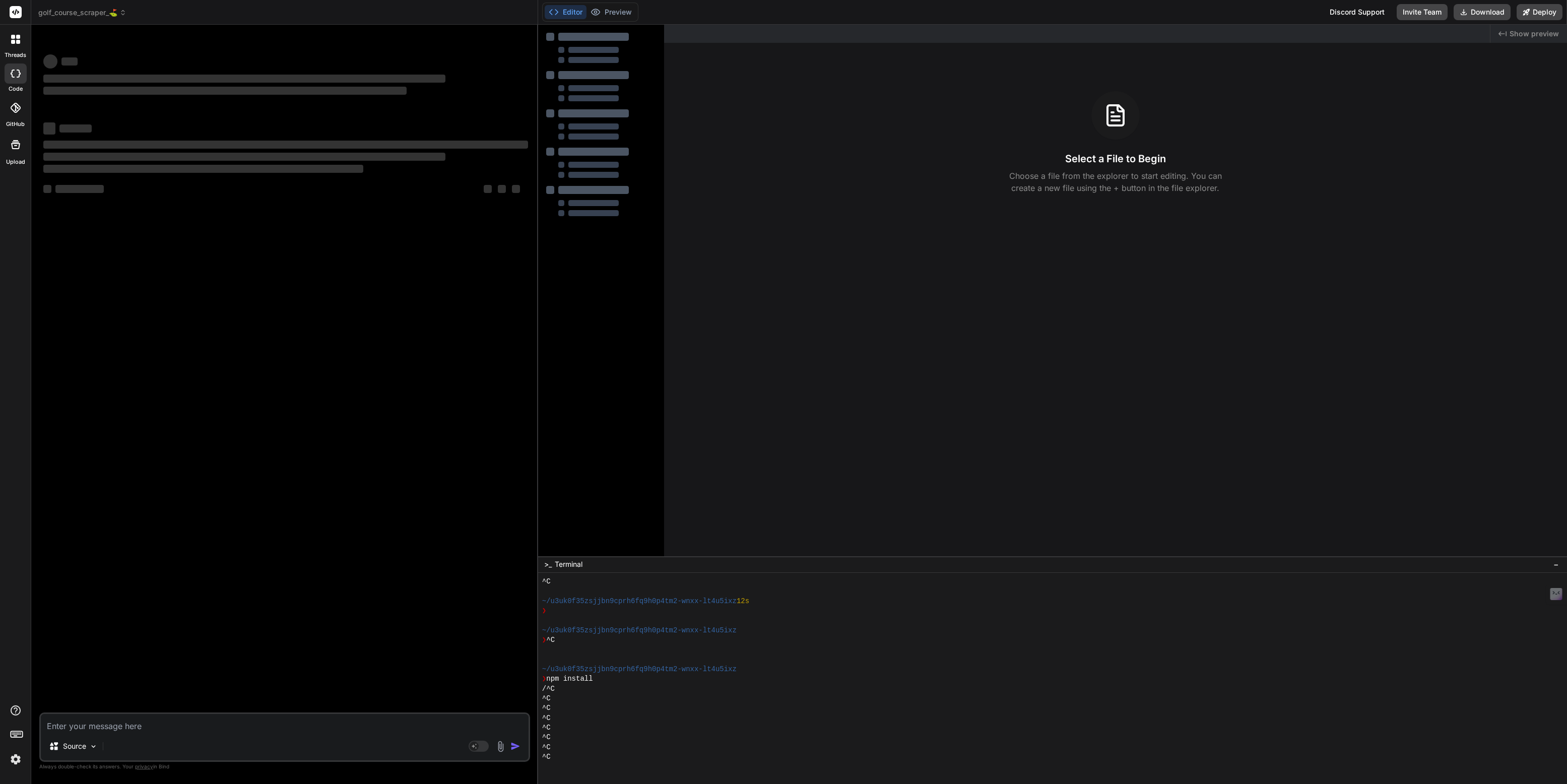
scroll to position [97, 0]
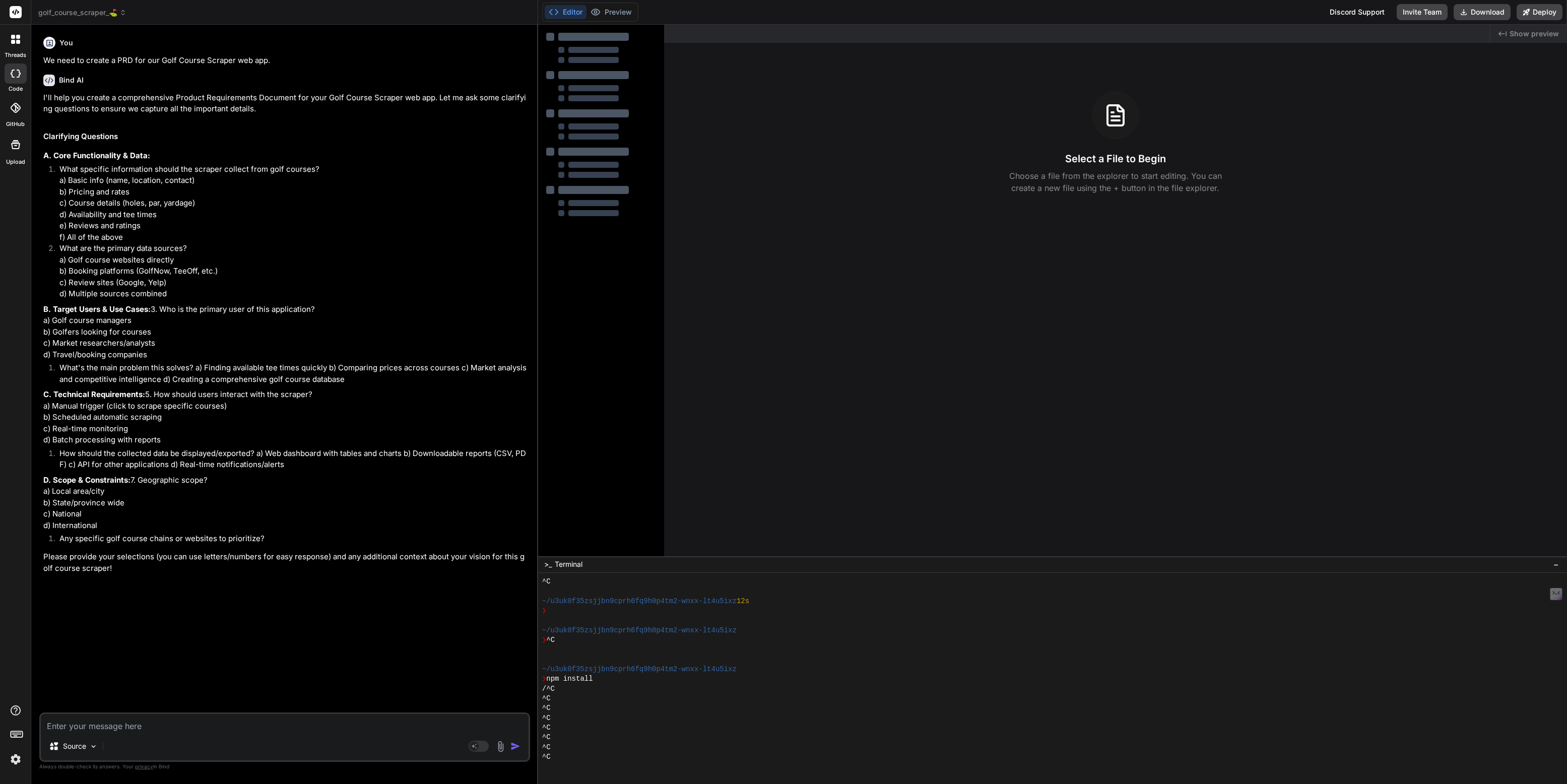
click at [68, 12] on span "golf_course_scraper_⛳️" at bounding box center [82, 12] width 88 height 10
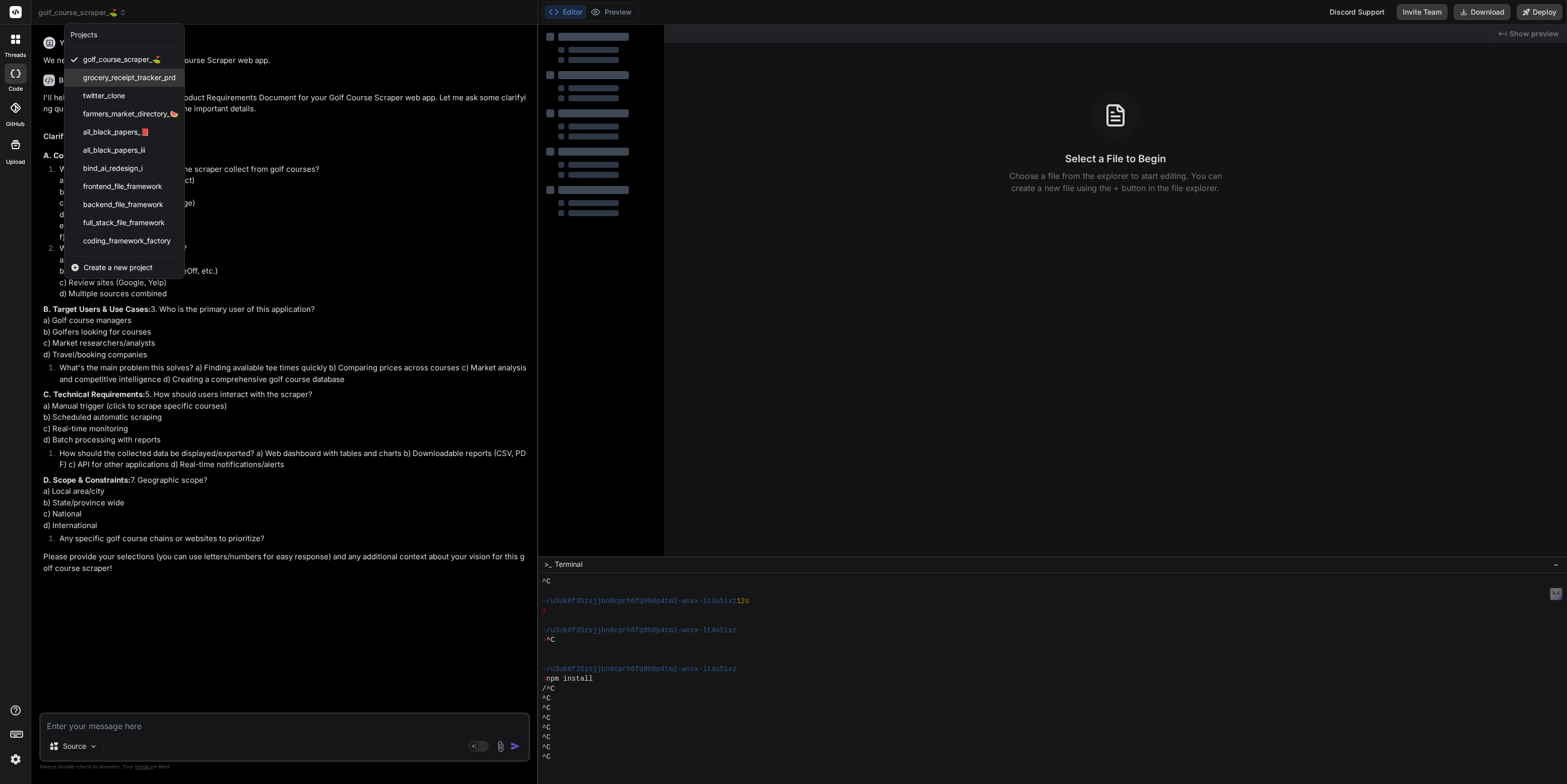
click at [99, 73] on span "grocery_receipt_tracker_prd" at bounding box center [129, 77] width 93 height 10
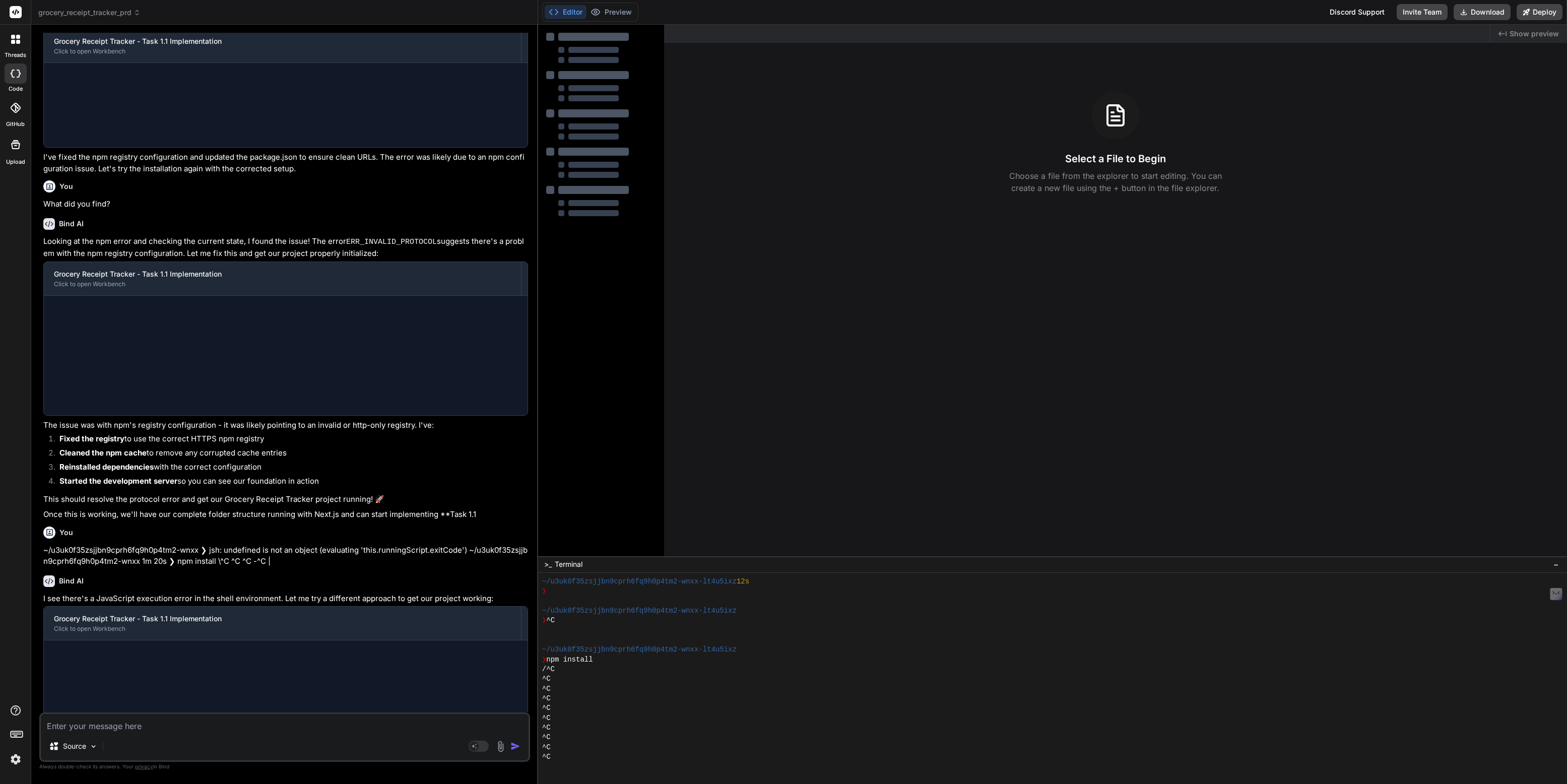
scroll to position [349, 0]
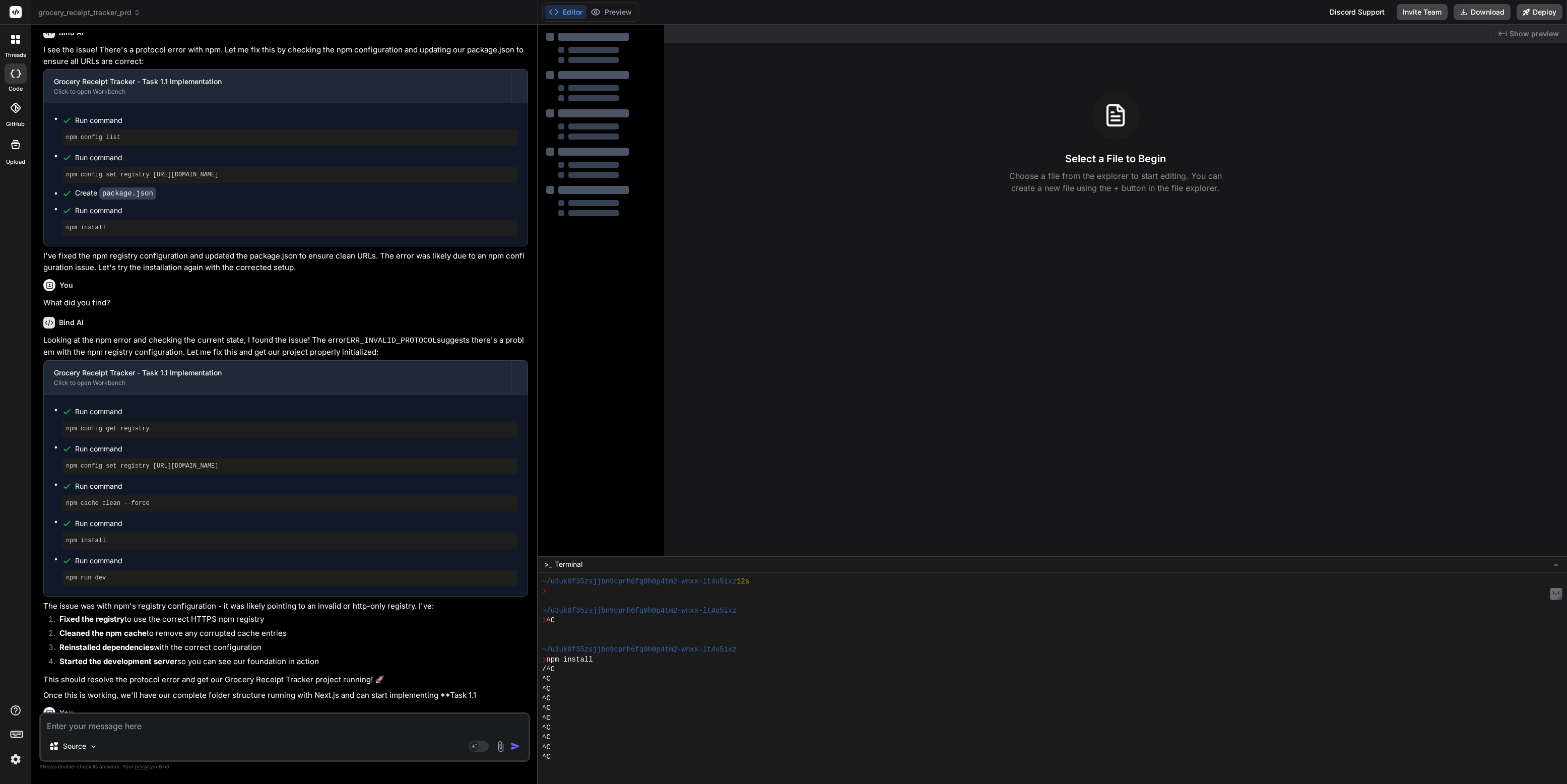
click at [86, 14] on span "grocery_receipt_tracker_prd" at bounding box center [89, 12] width 102 height 10
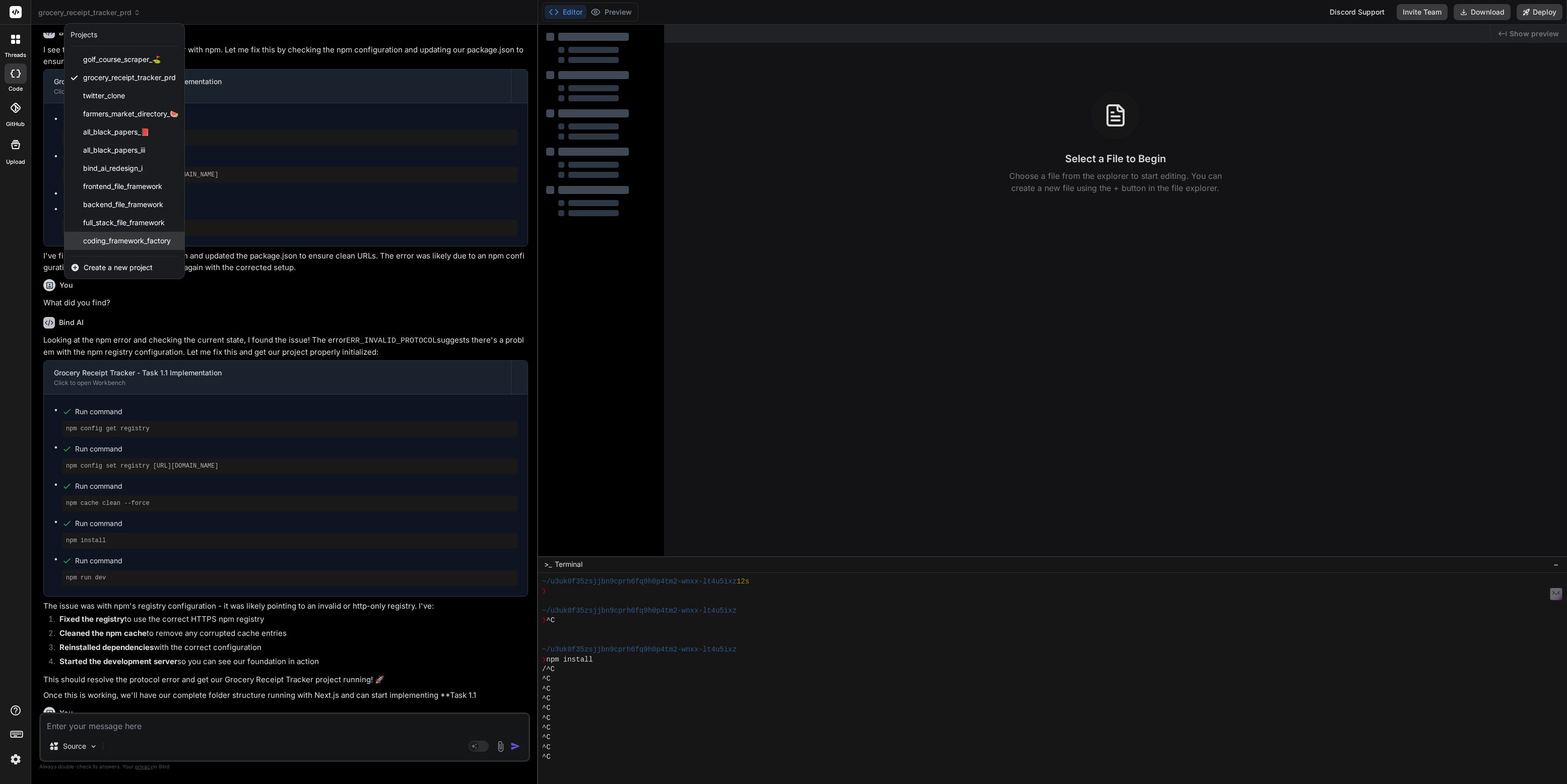
click at [113, 240] on span "coding_framework_factory" at bounding box center [126, 240] width 88 height 10
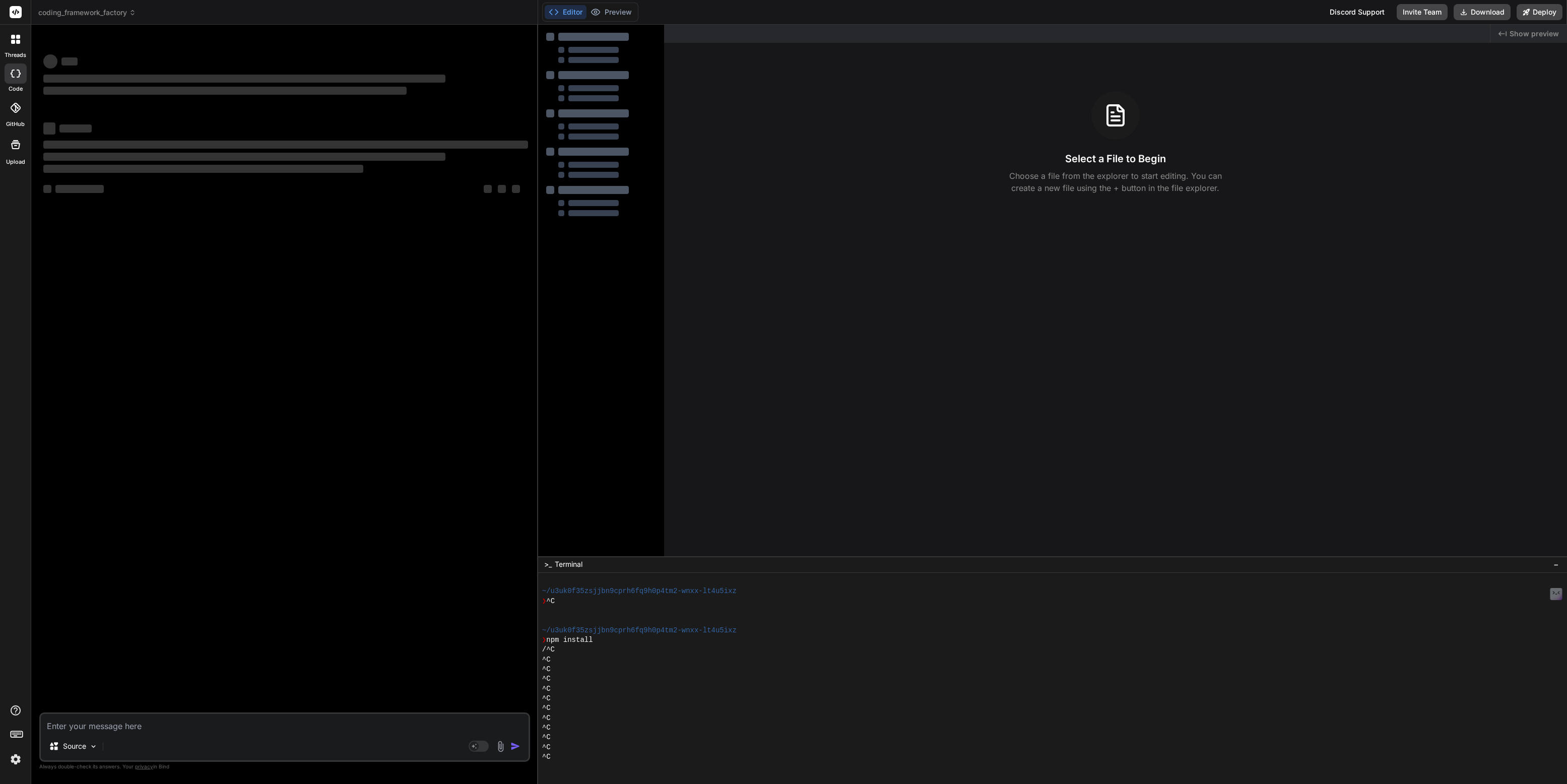
scroll to position [137, 0]
type textarea "x"
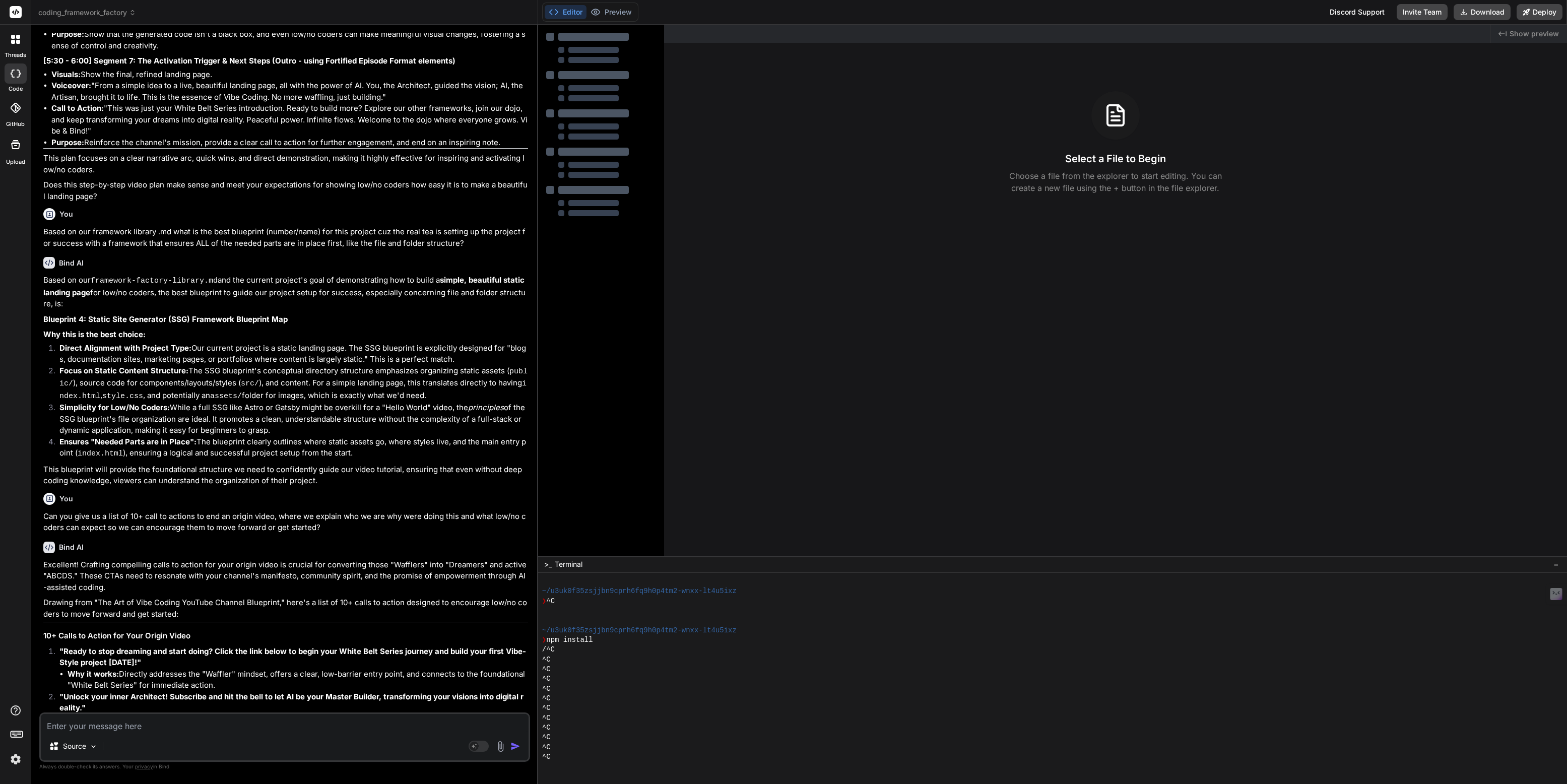
scroll to position [2101, 0]
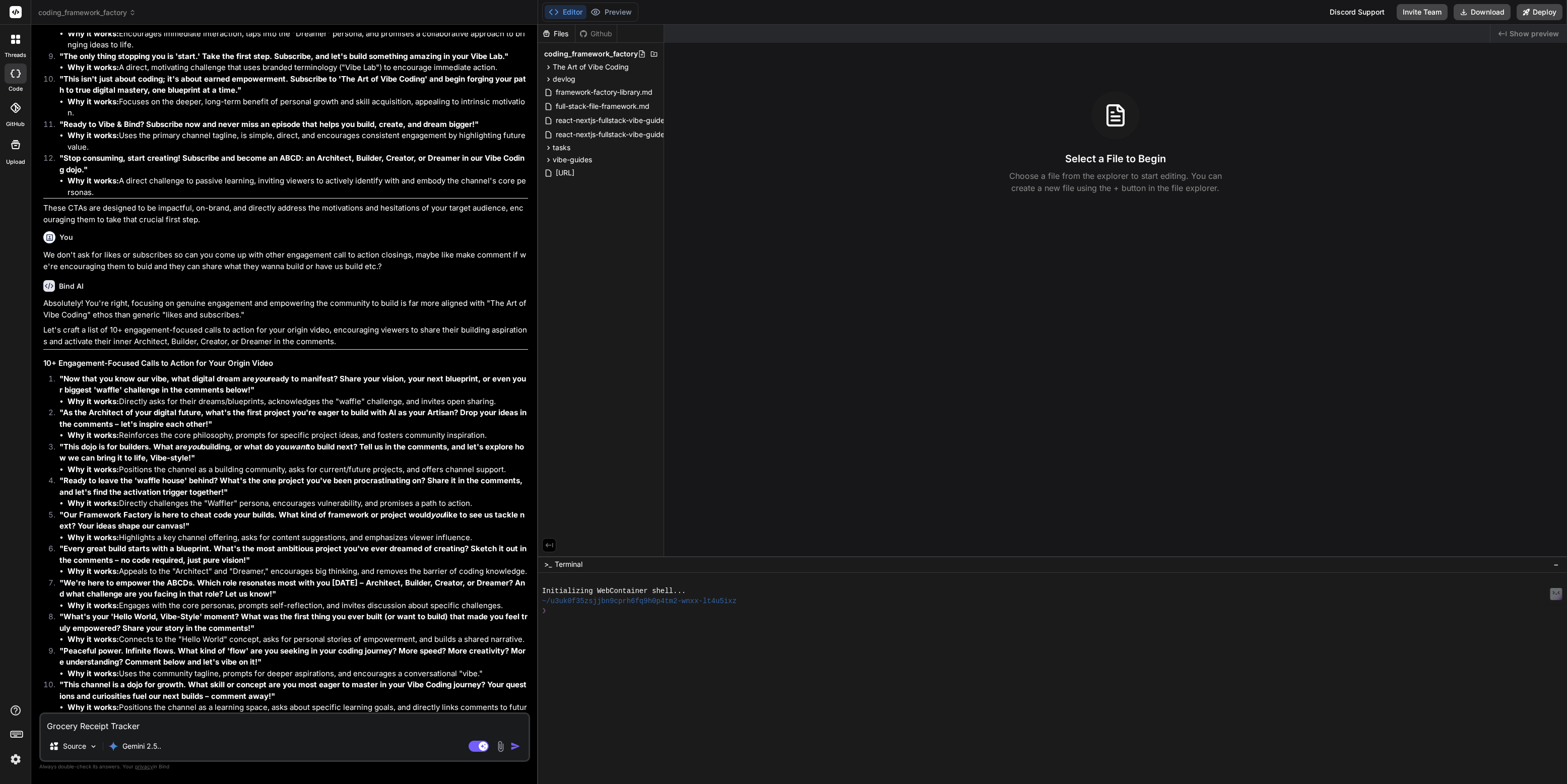
scroll to position [2055, 0]
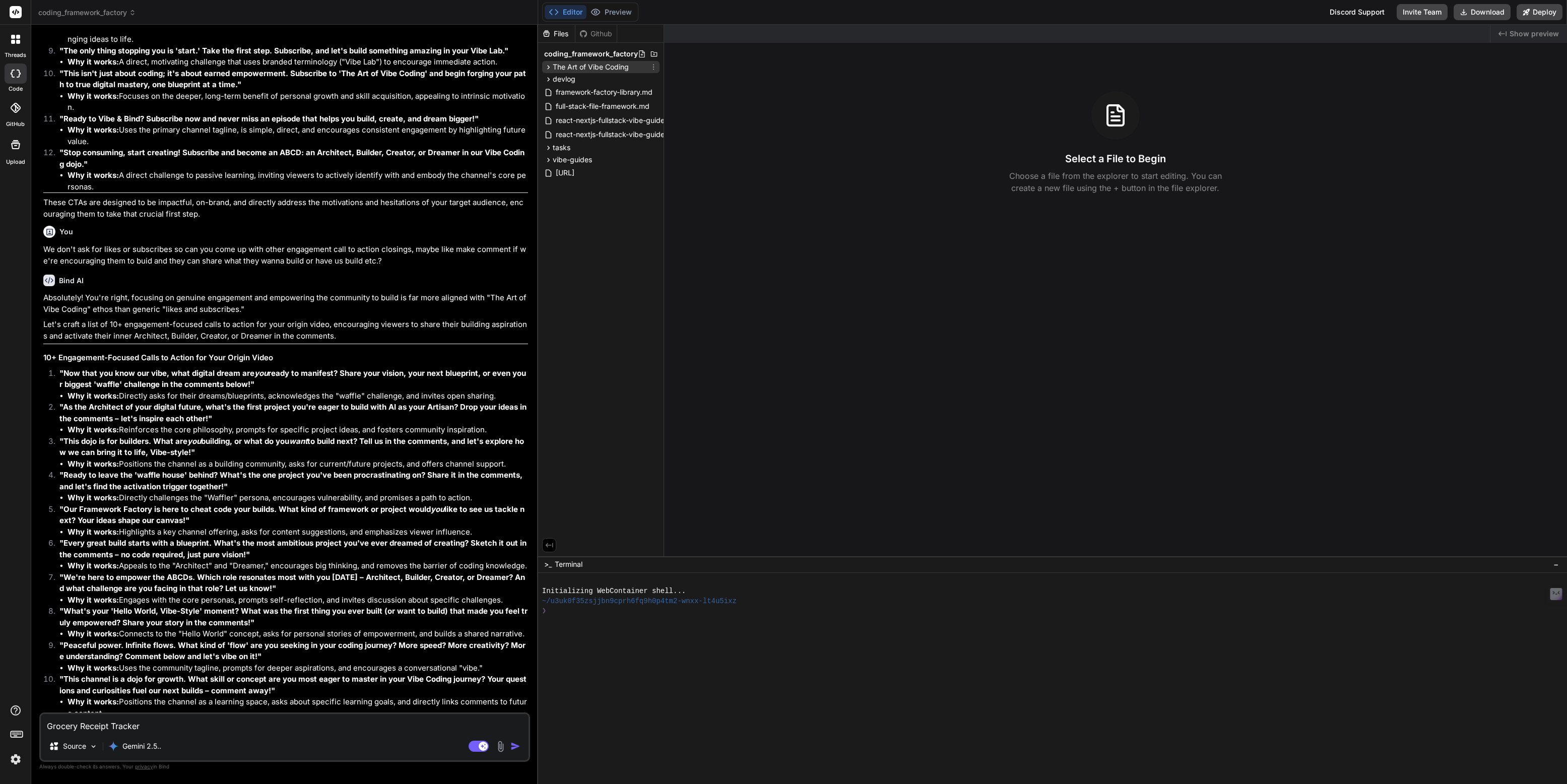
click at [548, 65] on icon at bounding box center [548, 67] width 8 height 8
click at [548, 97] on icon at bounding box center [548, 95] width 8 height 8
click at [598, 133] on span "framework-factory-library.md" at bounding box center [604, 136] width 99 height 12
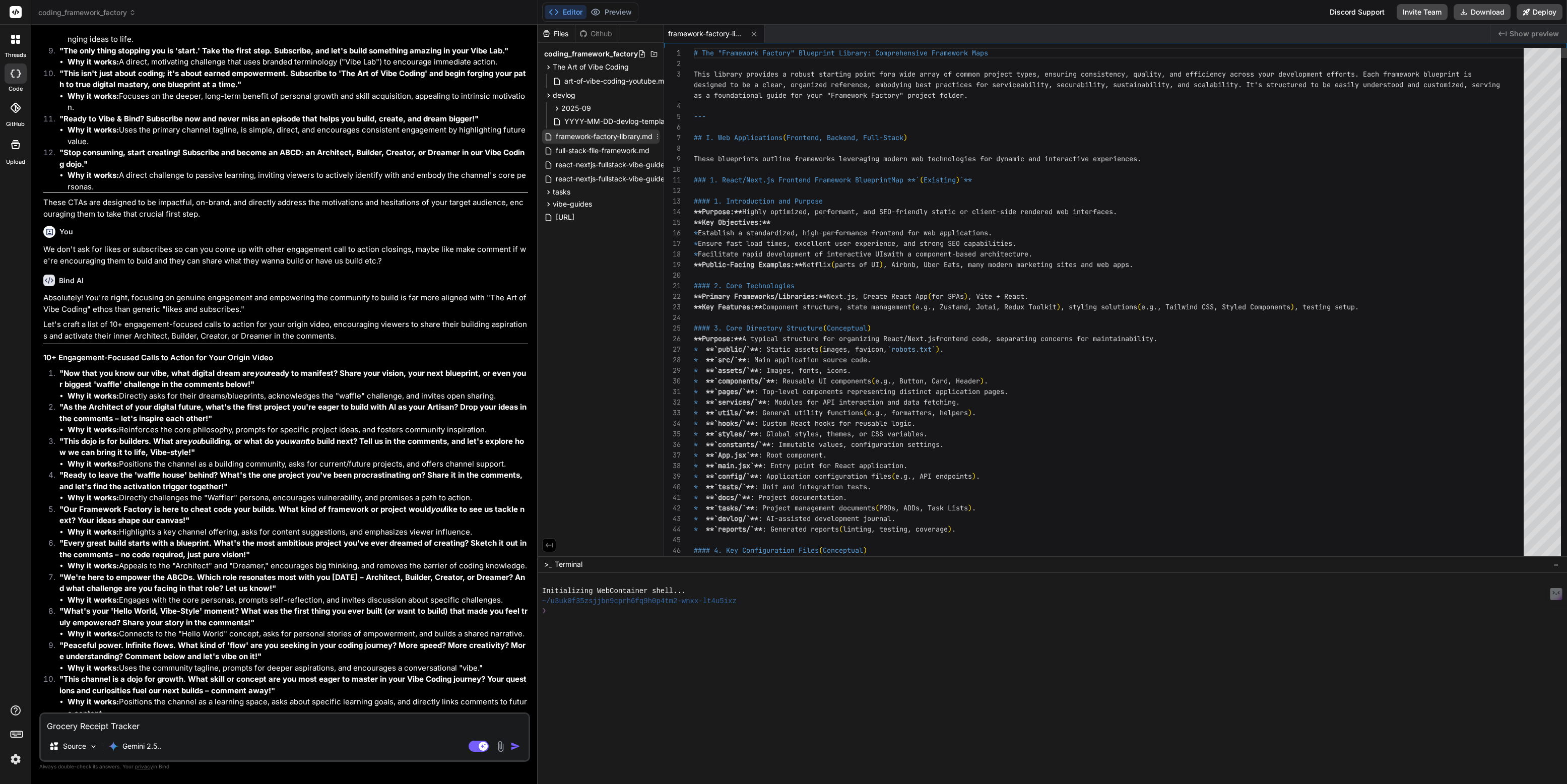
type textarea "x"
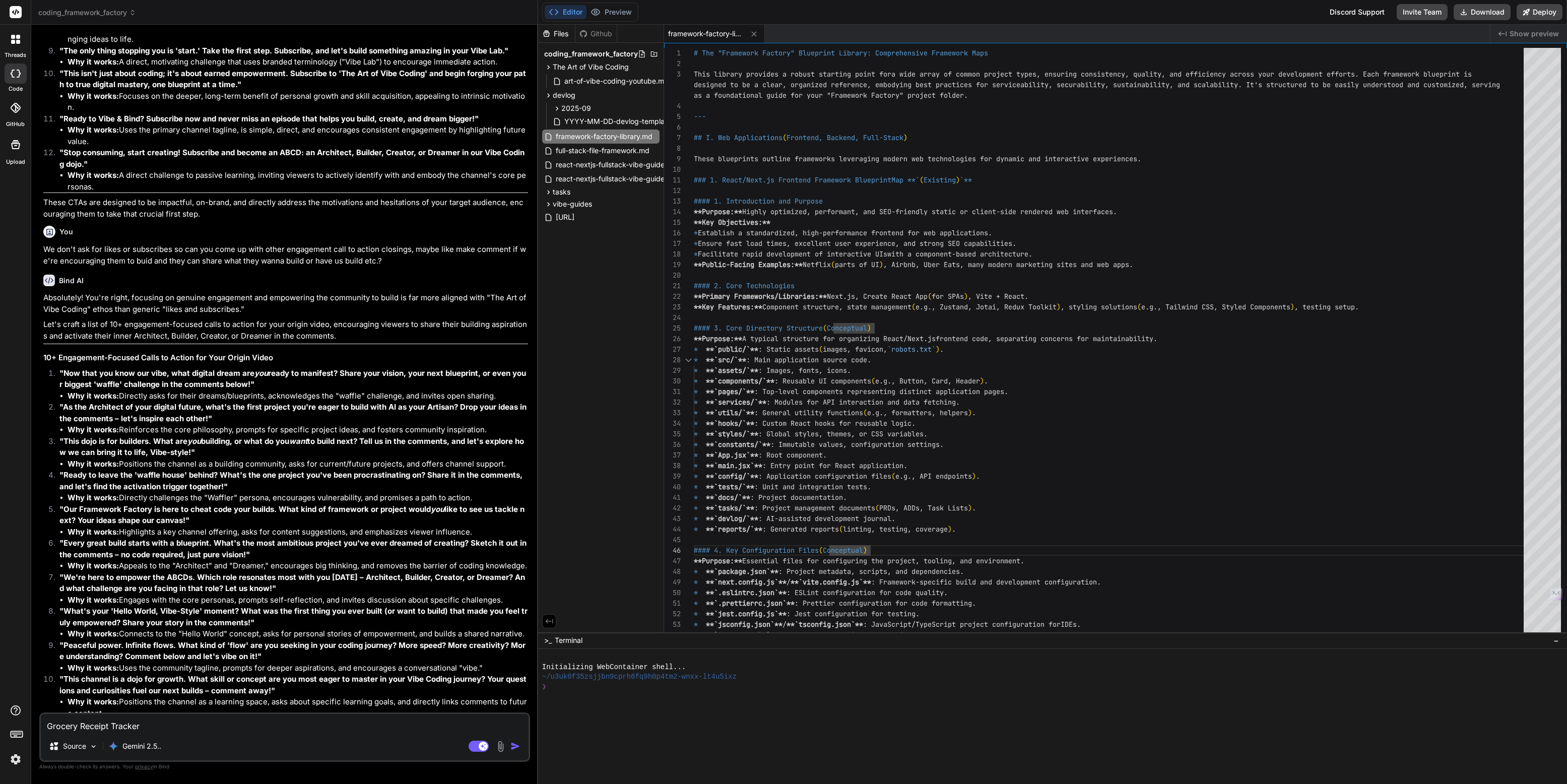
drag, startPoint x: 848, startPoint y: 556, endPoint x: 852, endPoint y: 802, distance: 246.0
click at [852, 783] on html "threads code GitHub Upload coding_framework_factory Created with Pixso. Bind AI…" at bounding box center [784, 392] width 1567 height 784
click at [886, 704] on div at bounding box center [1047, 706] width 1011 height 10
click at [576, 477] on div "Files Github coding_framework_factory The Art of Vibe Coding art-of-vibe-coding…" at bounding box center [601, 328] width 126 height 607
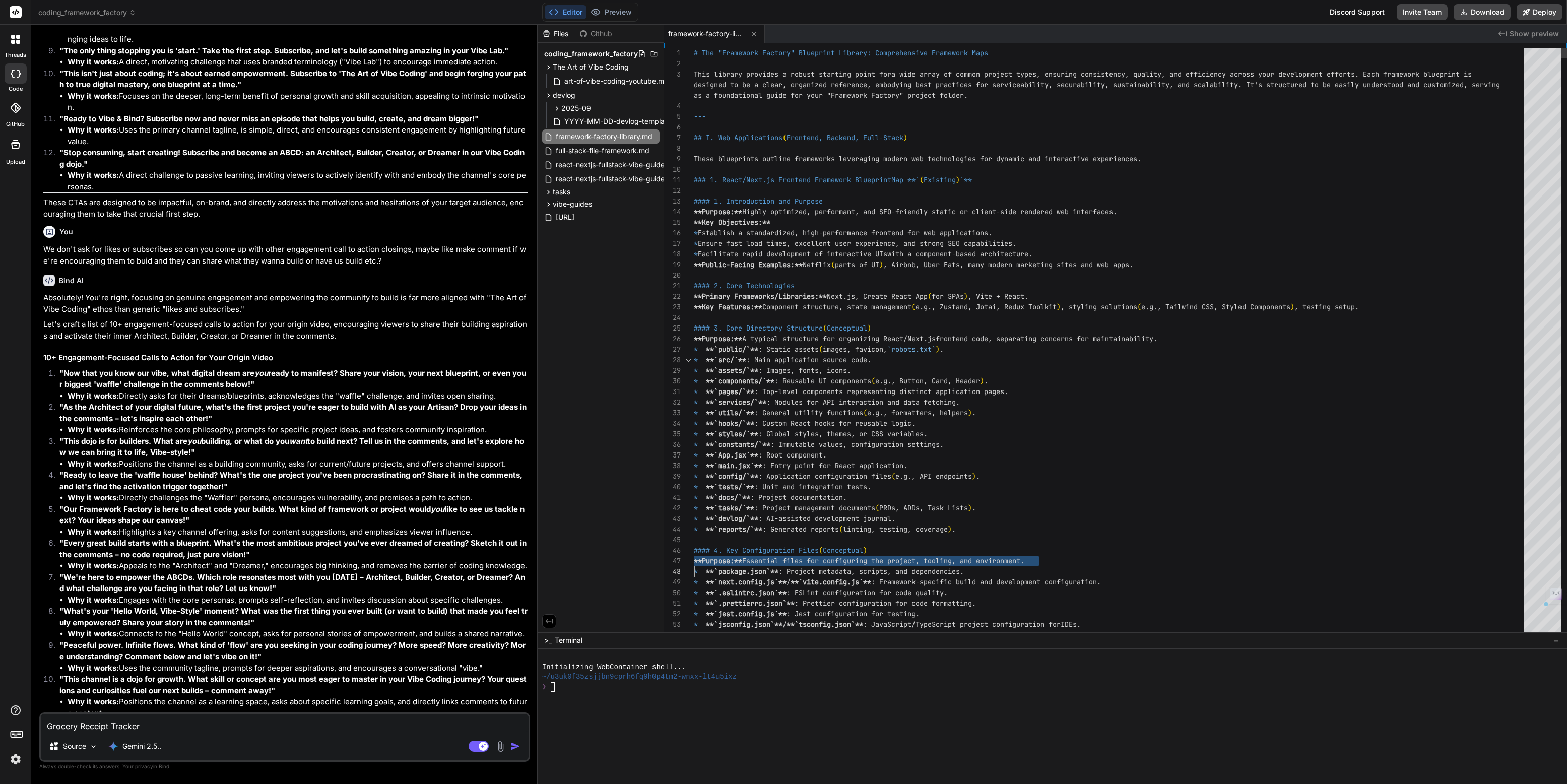
click at [635, 555] on div "Files Github coding_framework_factory The Art of Vibe Coding art-of-vibe-coding…" at bounding box center [601, 328] width 126 height 607
click at [598, 152] on span "full-stack-file-framework.md" at bounding box center [602, 150] width 96 height 12
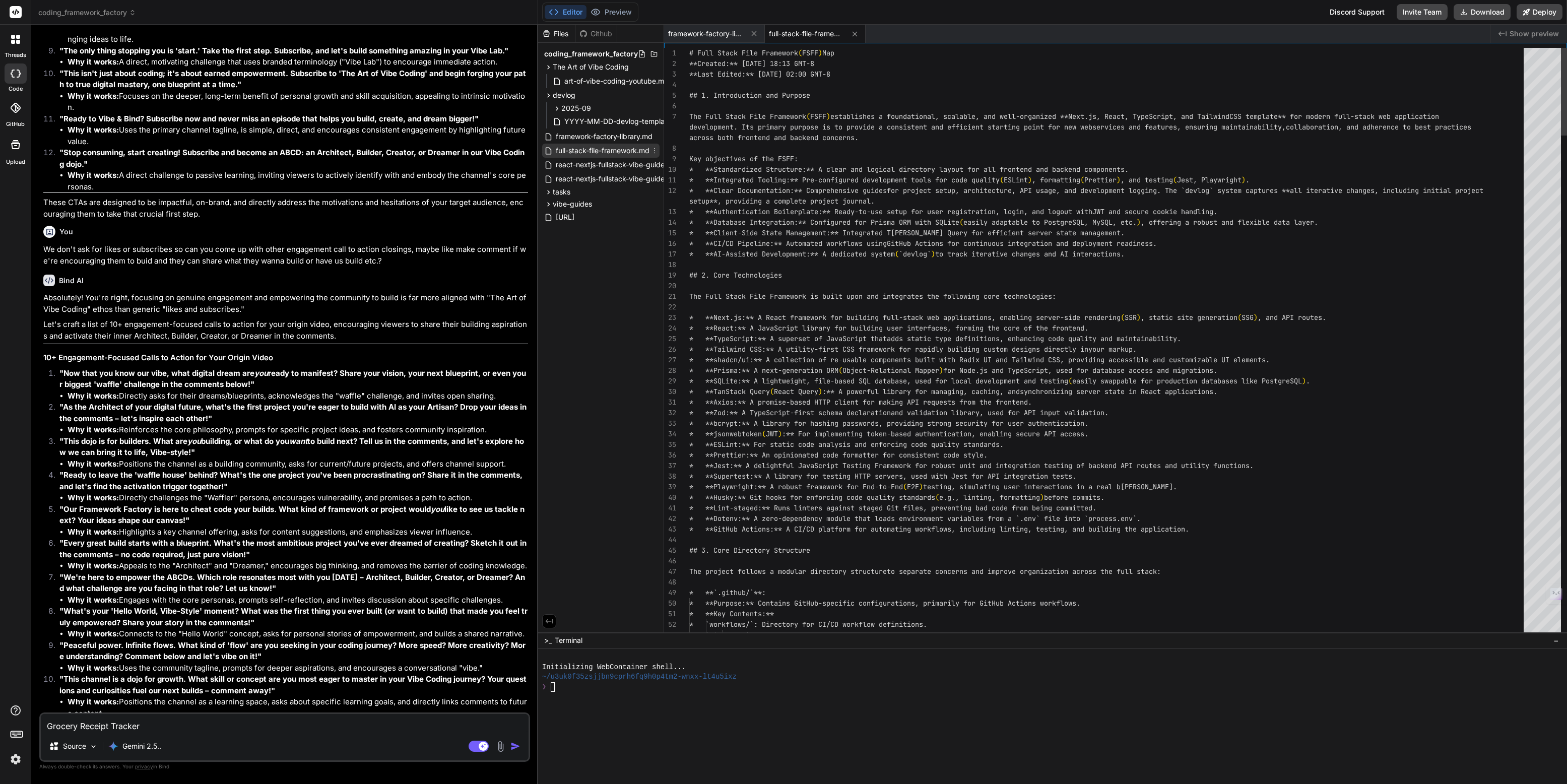
scroll to position [21, 0]
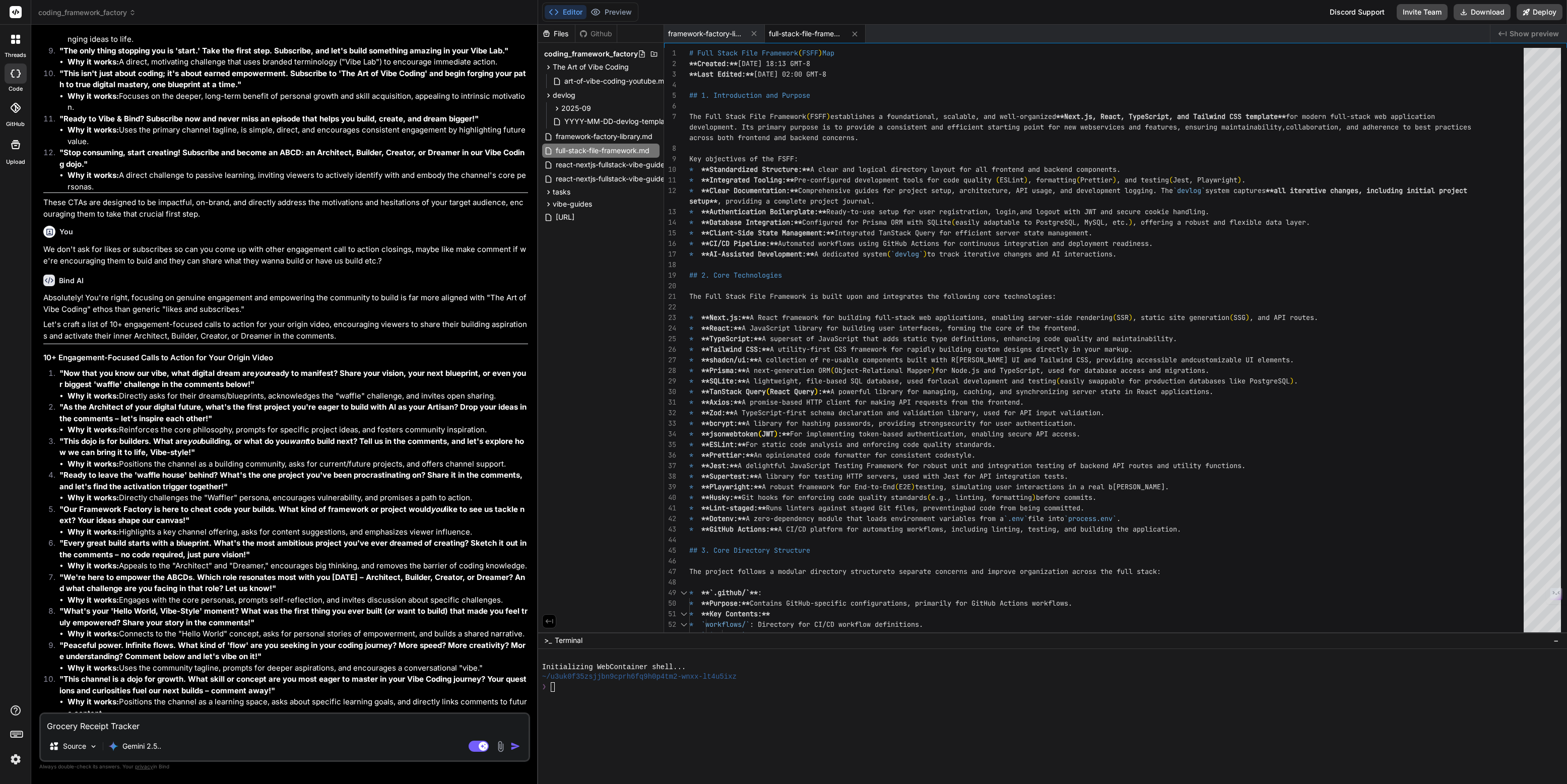
click at [804, 34] on span "full-stack-file-framework.md" at bounding box center [806, 34] width 75 height 10
click at [715, 32] on span "framework-factory-library.md" at bounding box center [705, 34] width 75 height 10
type textarea "Set up environment variables:** `cp .env.example .env` and fill in values. * **…"
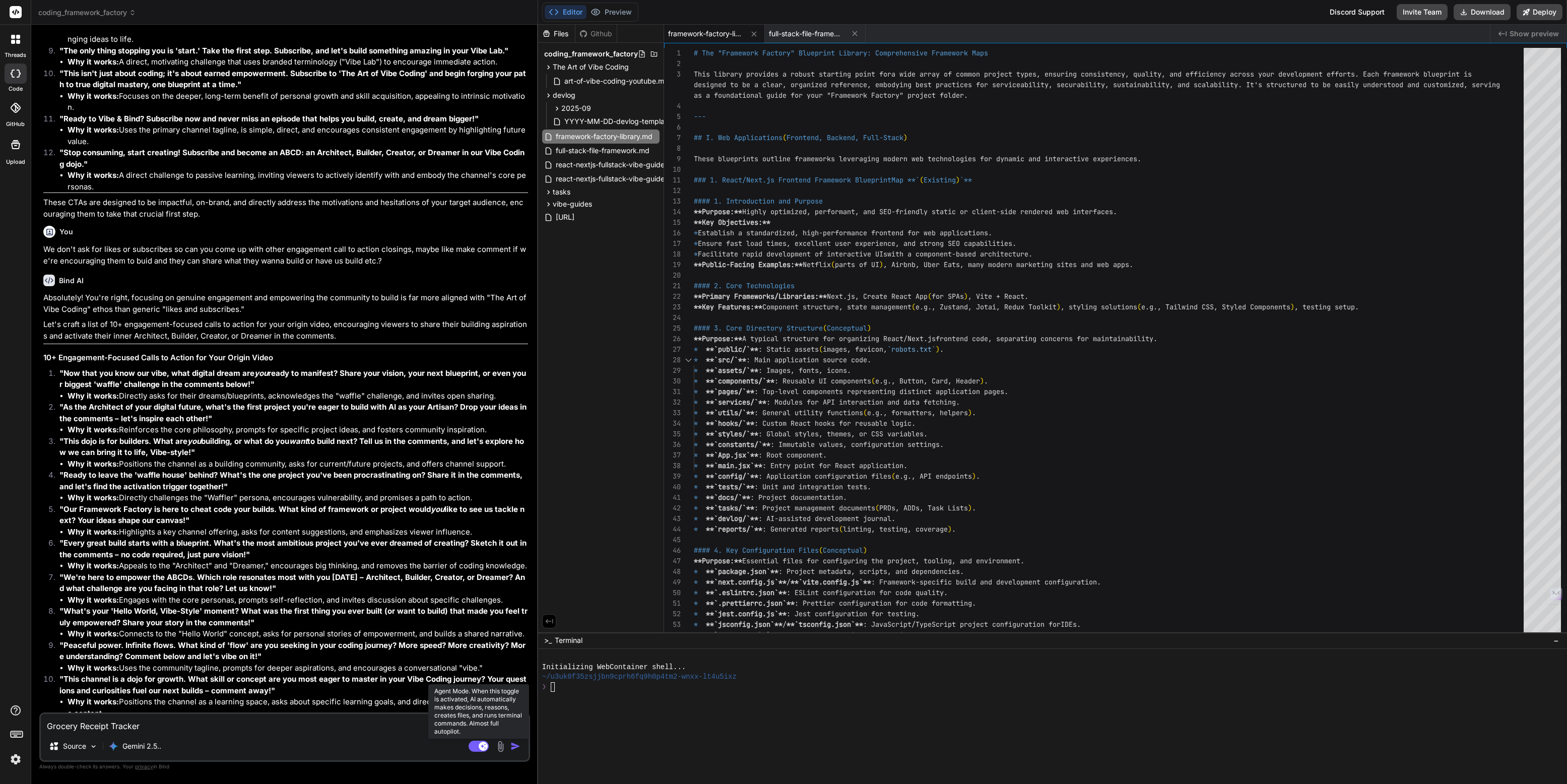
click at [477, 745] on rect at bounding box center [478, 746] width 20 height 11
type textarea "x"
click at [14, 40] on icon at bounding box center [13, 42] width 4 height 4
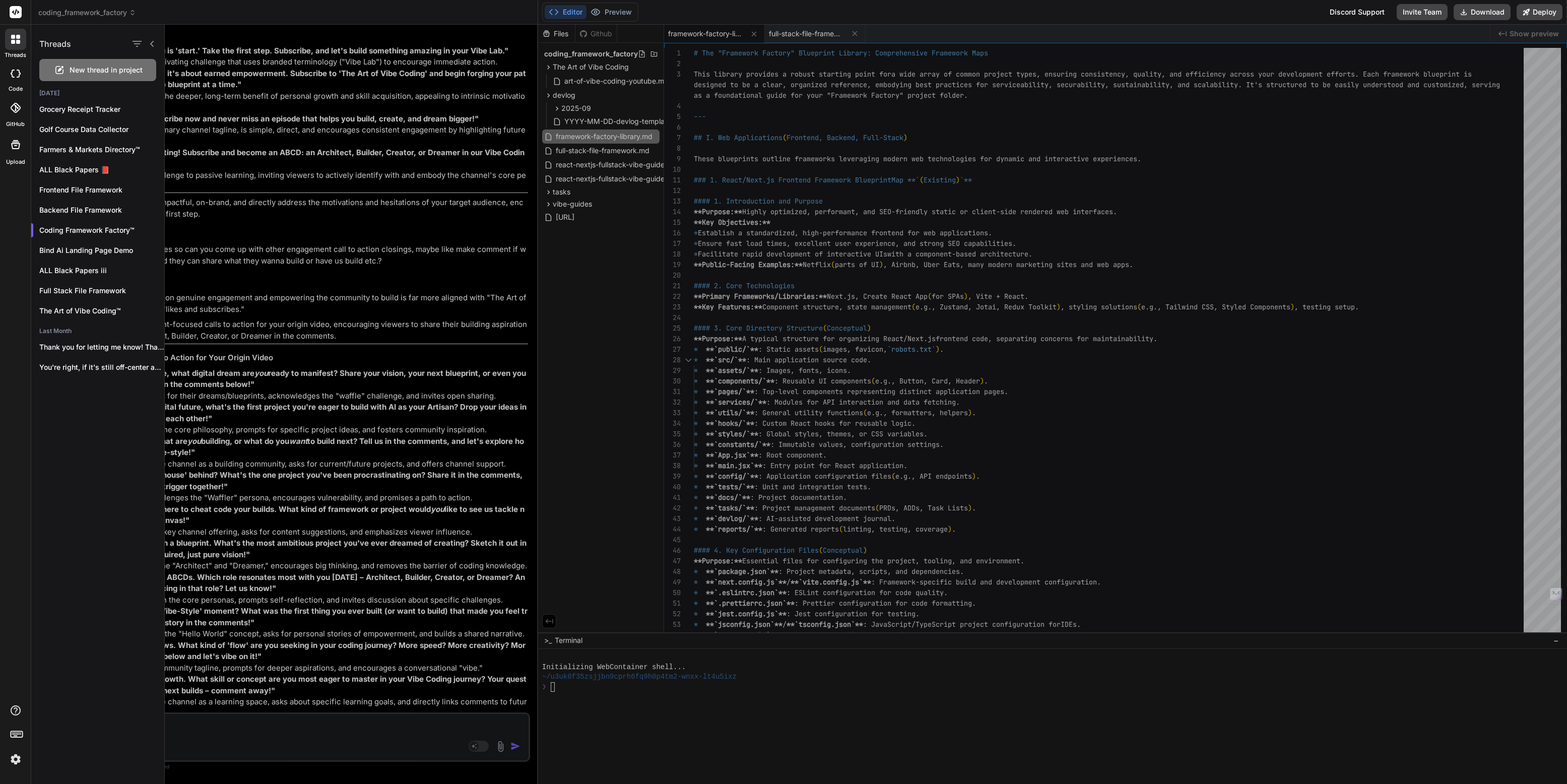
click at [14, 40] on icon at bounding box center [13, 42] width 4 height 4
click at [257, 270] on div at bounding box center [865, 404] width 1402 height 759
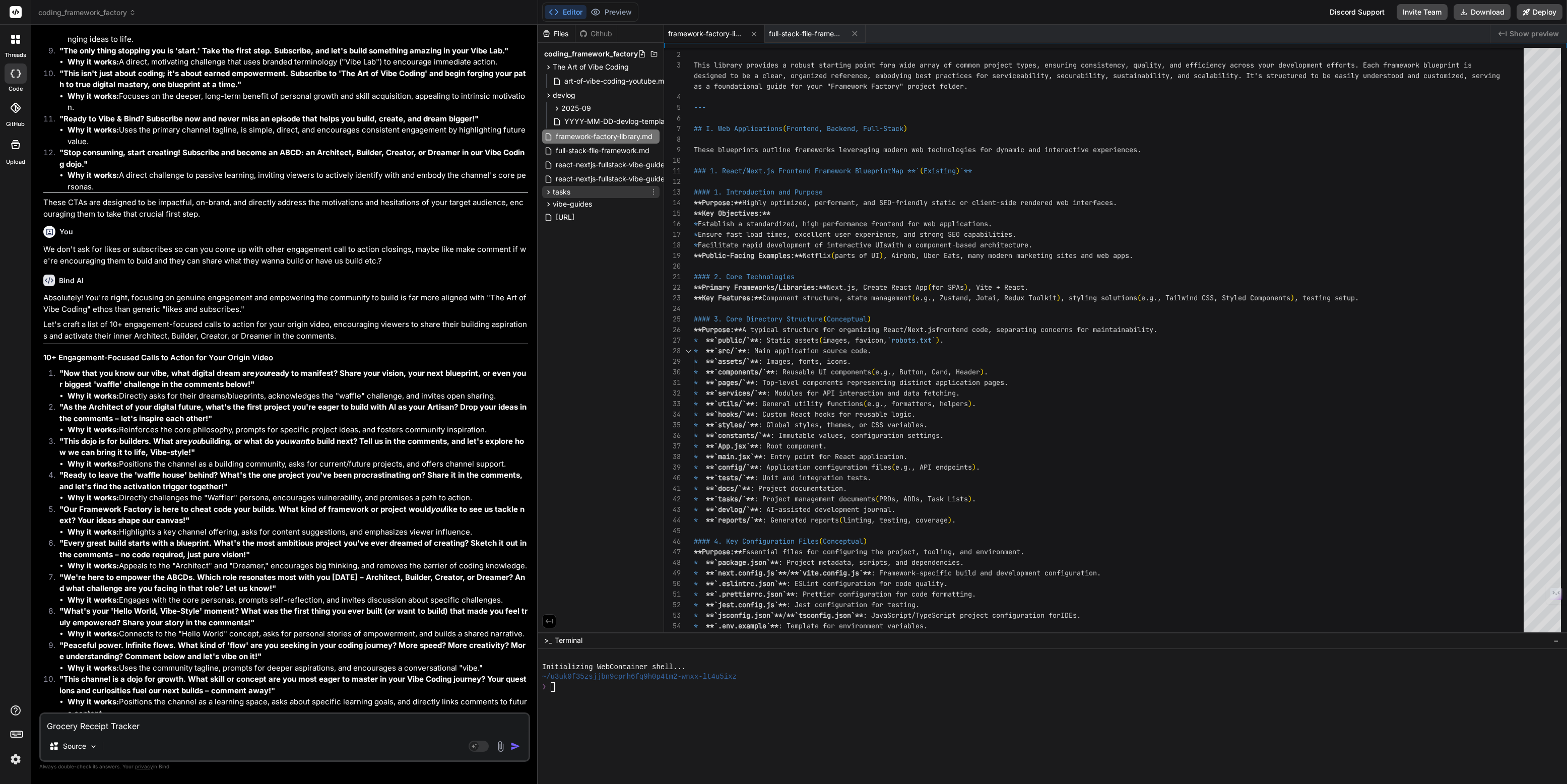
click at [548, 191] on icon at bounding box center [548, 192] width 8 height 8
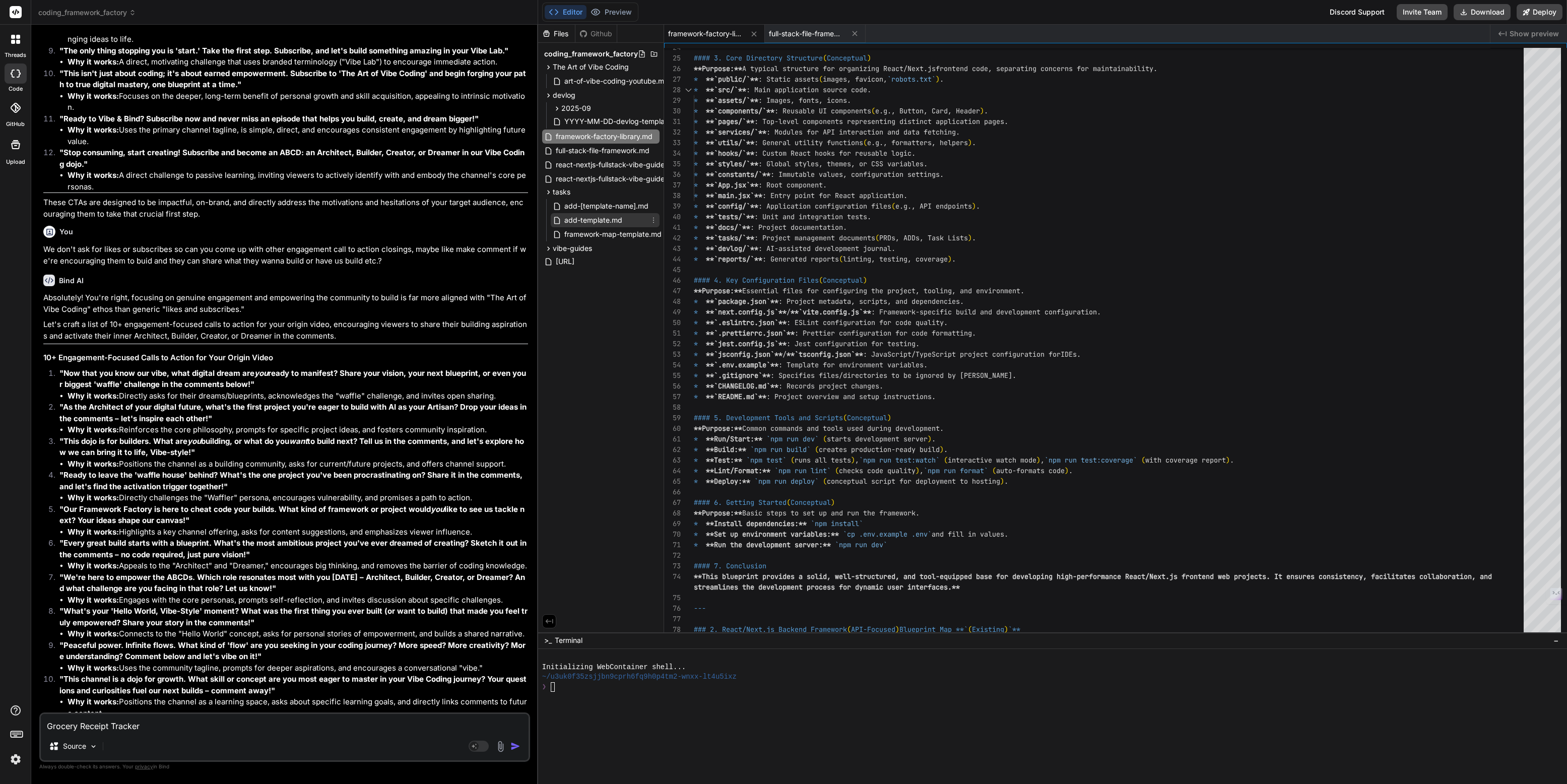
click at [592, 218] on span "add-template.md" at bounding box center [593, 220] width 60 height 12
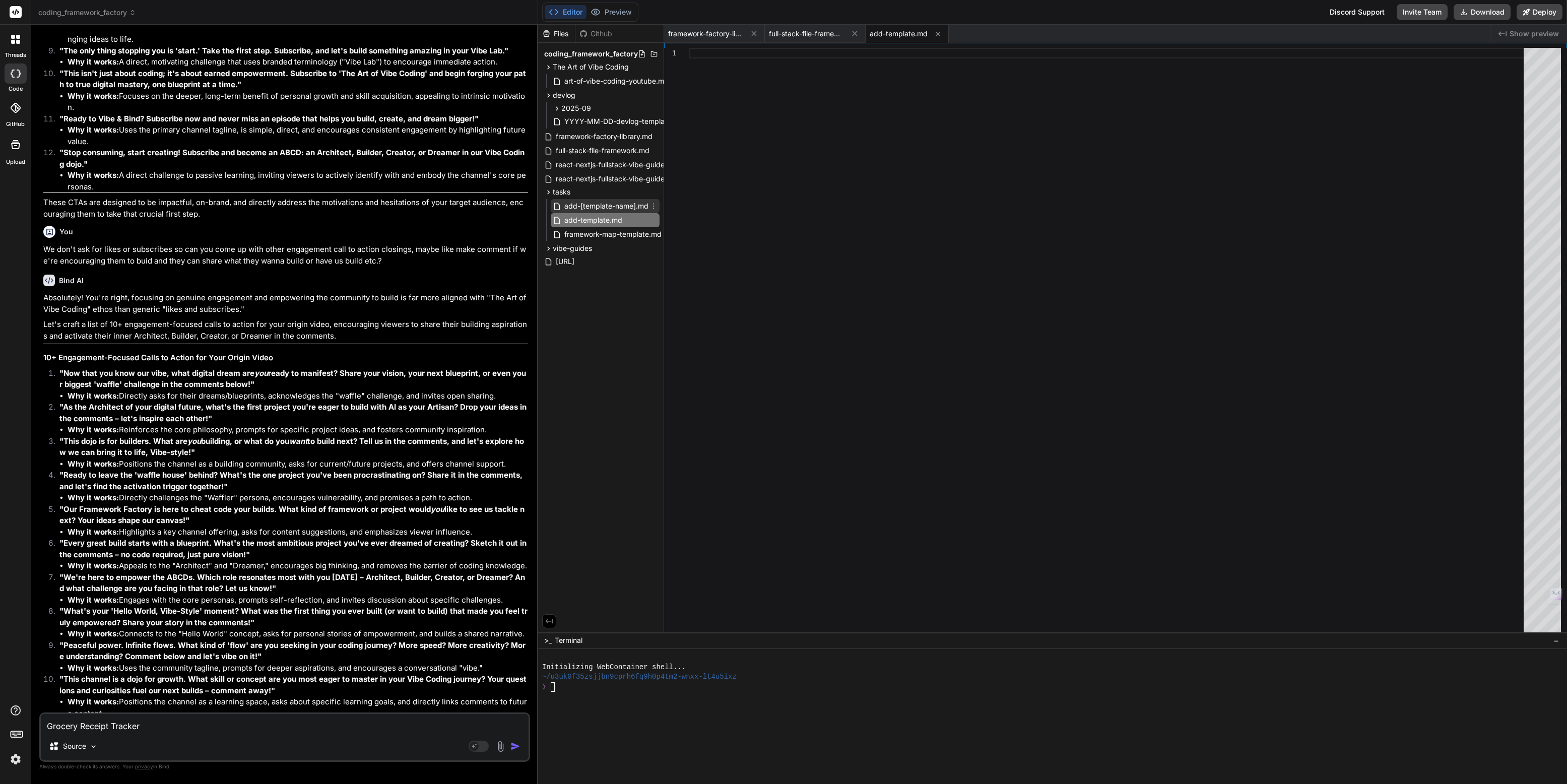
click at [596, 209] on span "add-[template-name].md" at bounding box center [606, 205] width 86 height 12
click at [595, 236] on span "framework-map-template.md" at bounding box center [613, 233] width 99 height 12
click at [574, 247] on span "vibe-guides" at bounding box center [572, 248] width 39 height 10
click at [591, 258] on span "react vibe guides" at bounding box center [589, 261] width 57 height 10
click at [590, 263] on span "react vibe guides" at bounding box center [589, 261] width 57 height 10
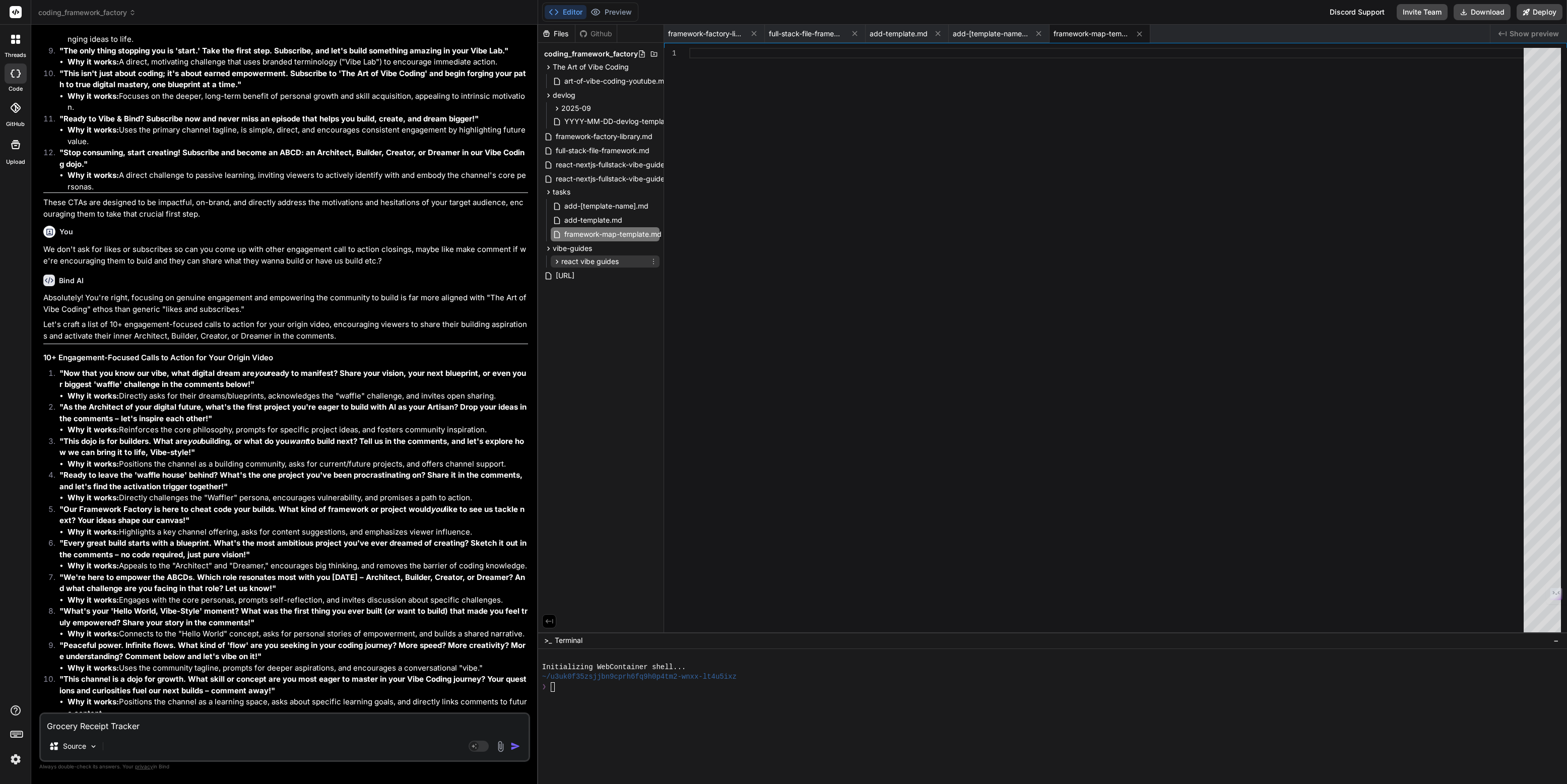
click at [590, 263] on span "react vibe guides" at bounding box center [589, 261] width 57 height 10
click at [1136, 37] on icon at bounding box center [1139, 34] width 8 height 8
click at [1040, 32] on icon at bounding box center [1038, 34] width 8 height 8
click at [941, 32] on button at bounding box center [938, 34] width 12 height 12
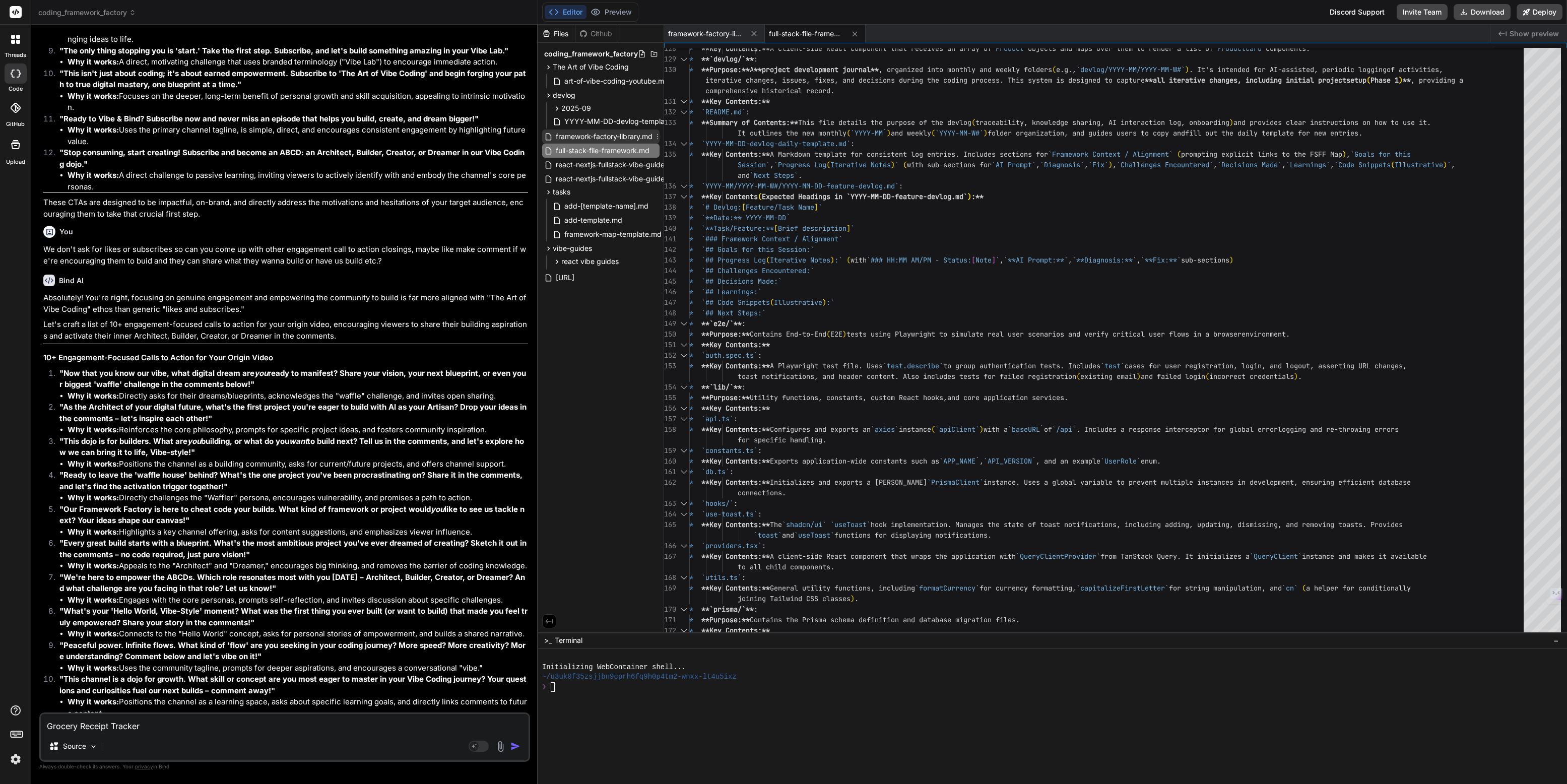
click at [624, 135] on span "framework-factory-library.md" at bounding box center [604, 136] width 99 height 12
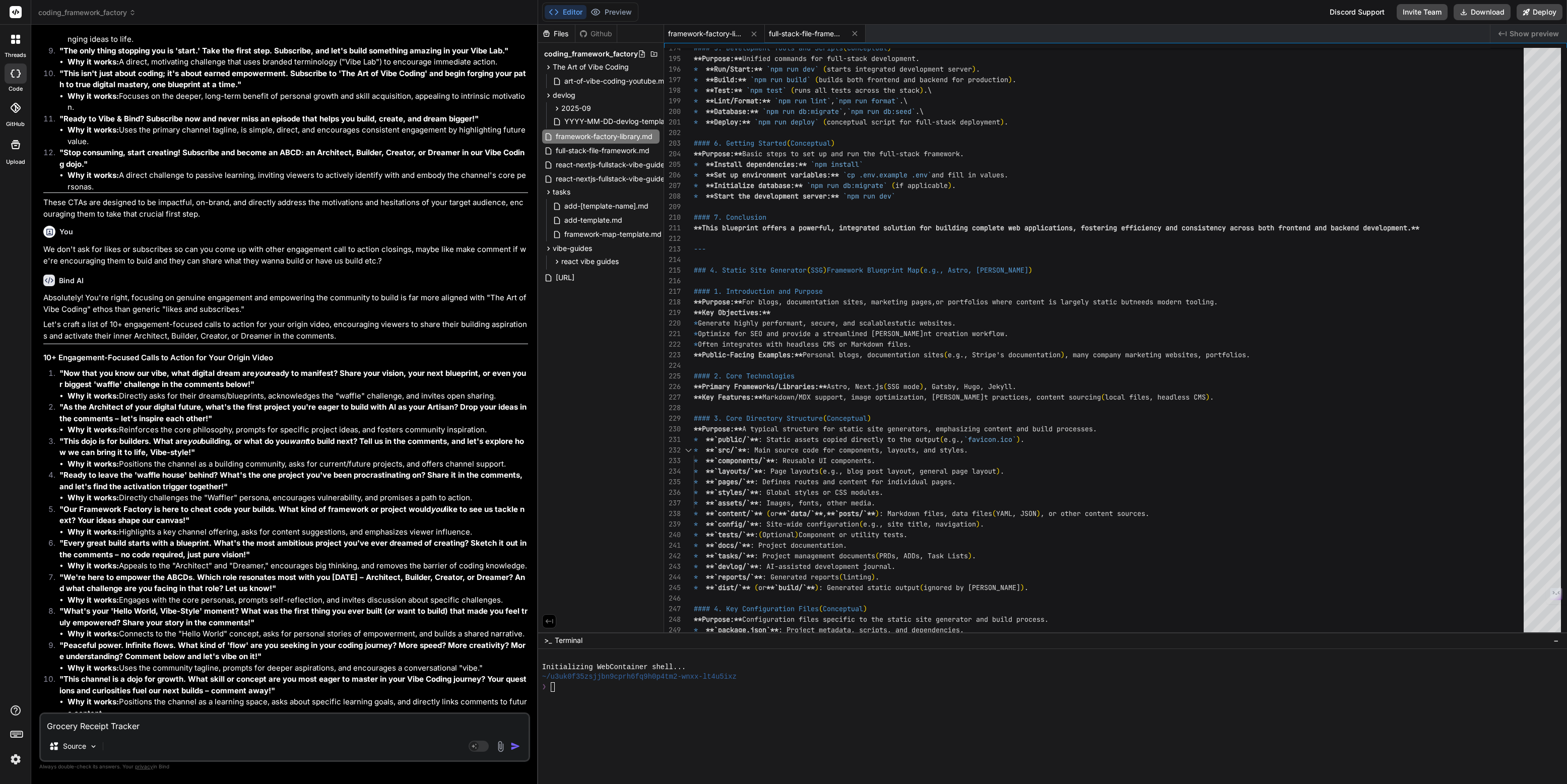
click at [810, 36] on span "full-stack-file-framework.md" at bounding box center [806, 34] width 75 height 10
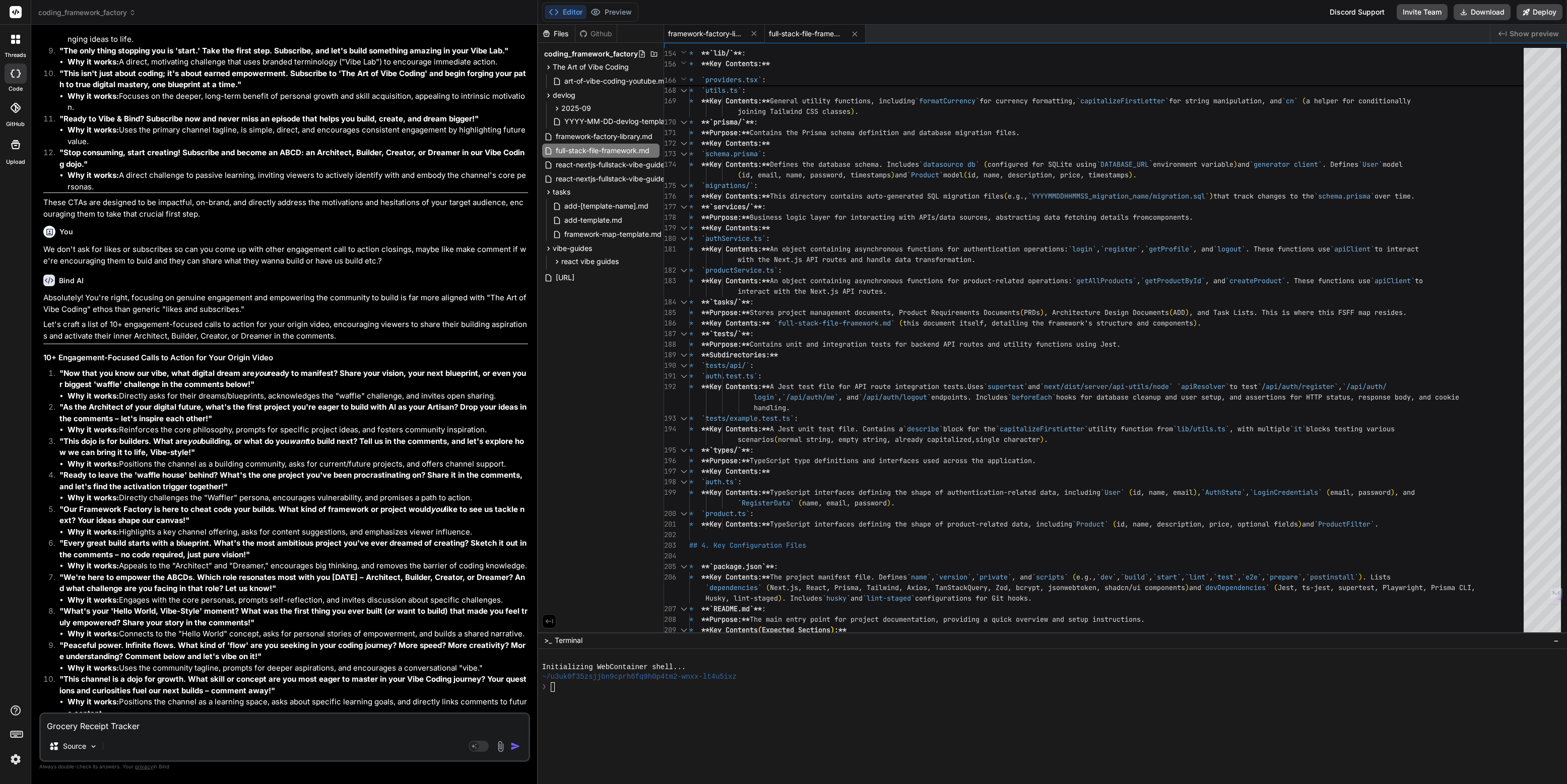
click at [729, 36] on span "framework-factory-library.md" at bounding box center [705, 34] width 75 height 10
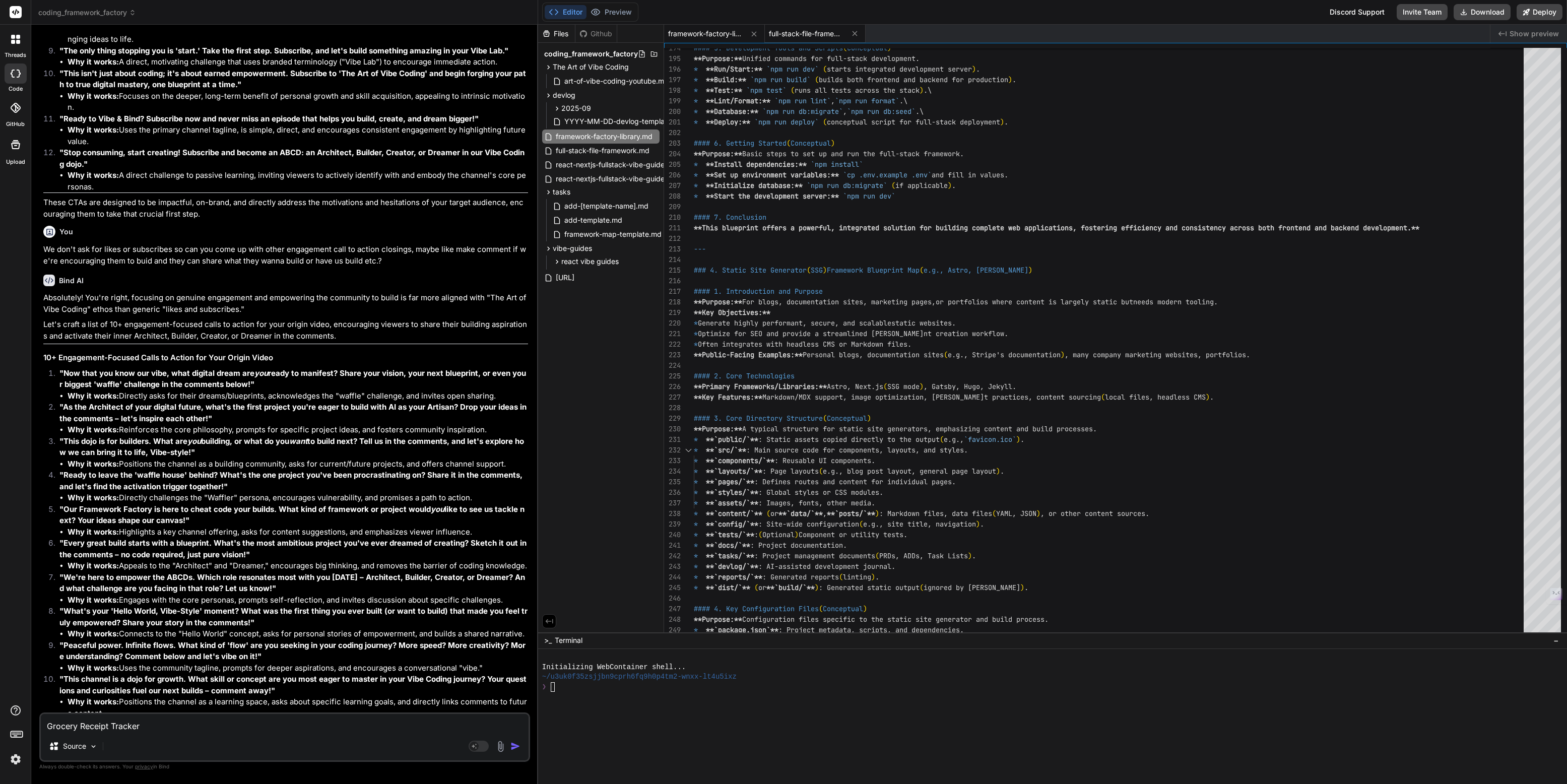
click at [811, 27] on div "full-stack-file-framework.md" at bounding box center [815, 34] width 101 height 18
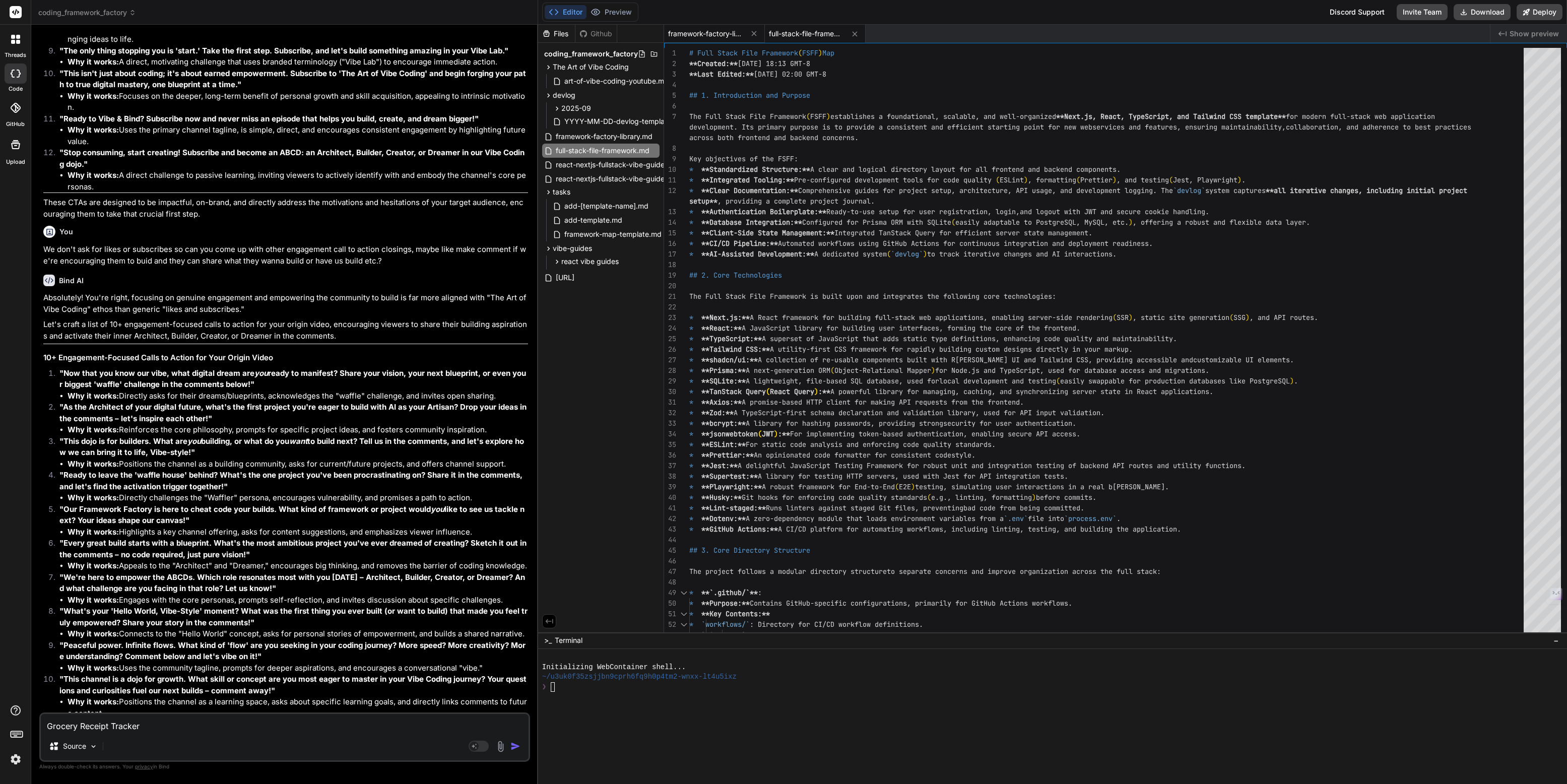
click at [723, 36] on span "framework-factory-library.md" at bounding box center [705, 34] width 75 height 10
type textarea "Set up environment variables:** `cp .env.example .env` and fill in values. * **…"
